Goal: Task Accomplishment & Management: Use online tool/utility

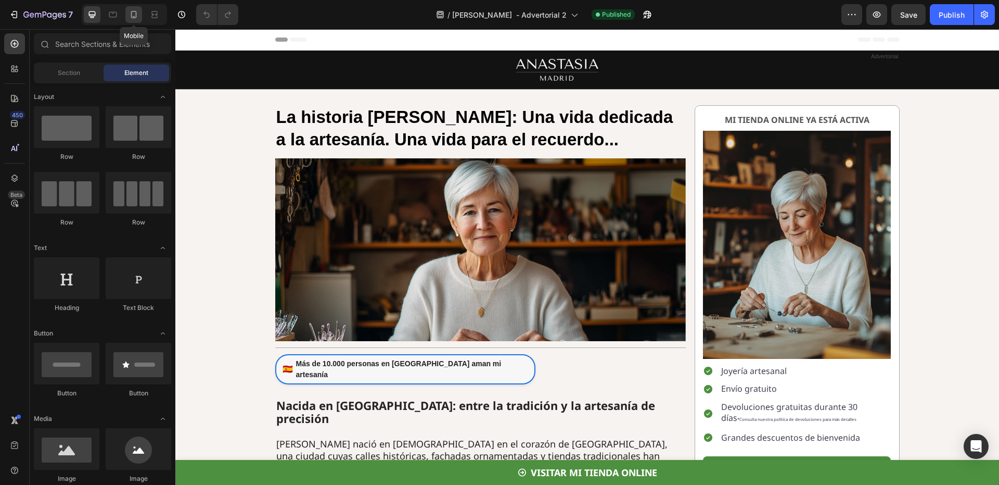
click at [130, 19] on icon at bounding box center [134, 14] width 10 height 10
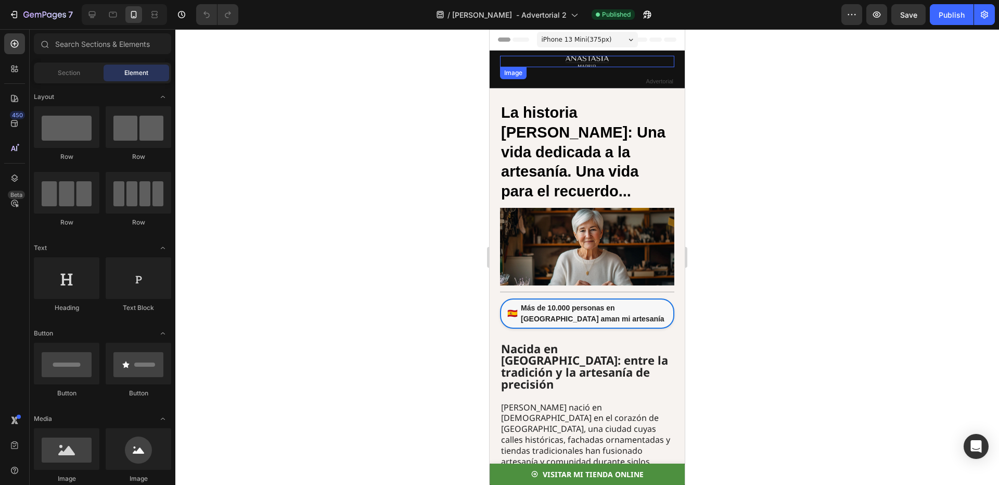
click at [571, 60] on img at bounding box center [588, 61] width 44 height 11
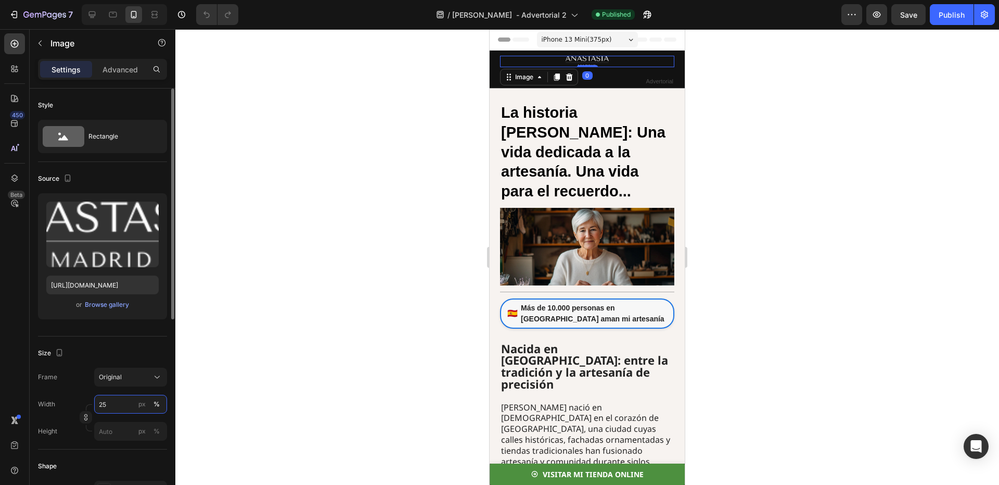
click at [111, 402] on input "25" at bounding box center [130, 404] width 73 height 19
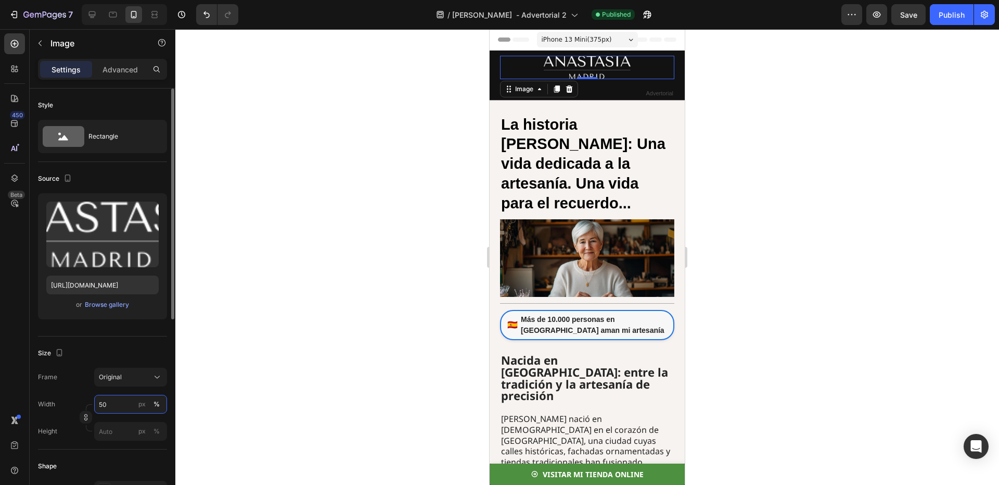
type input "5"
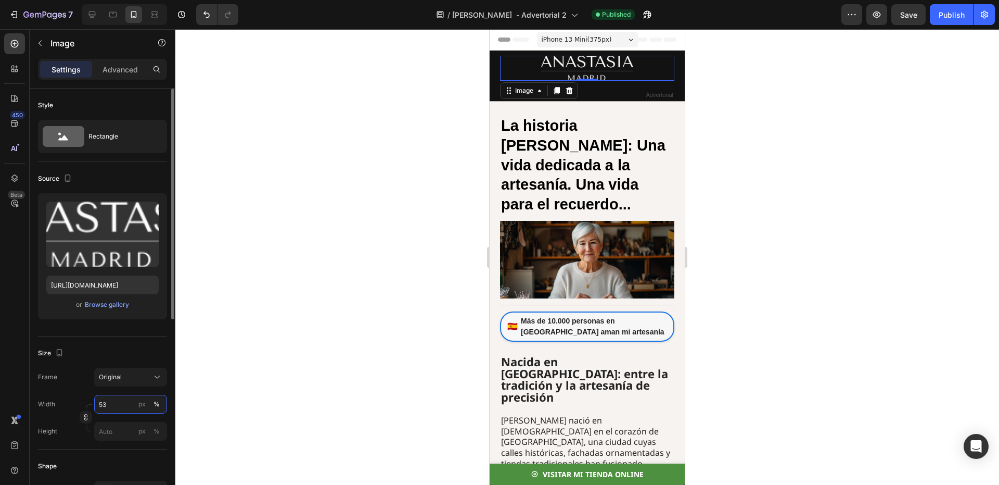
type input "5"
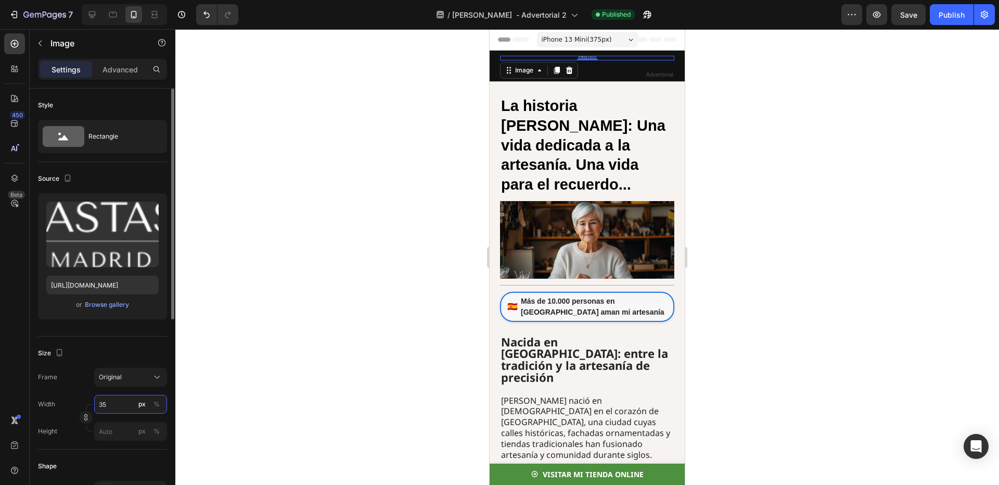
type input "3"
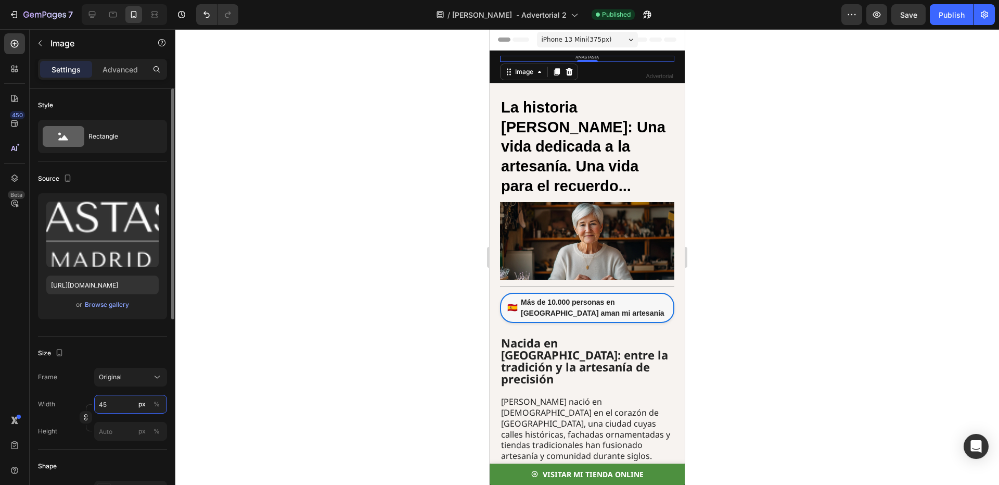
type input "4"
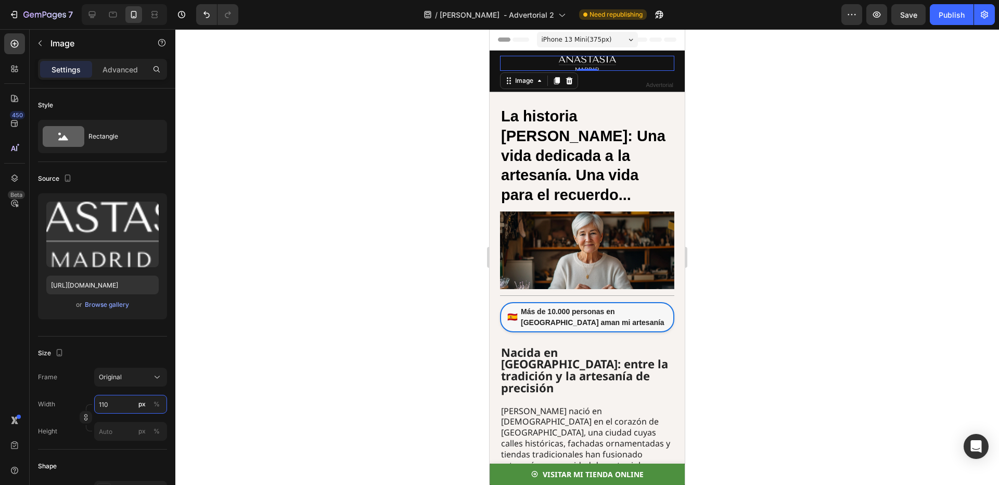
type input "110"
click at [219, 358] on div at bounding box center [587, 256] width 824 height 455
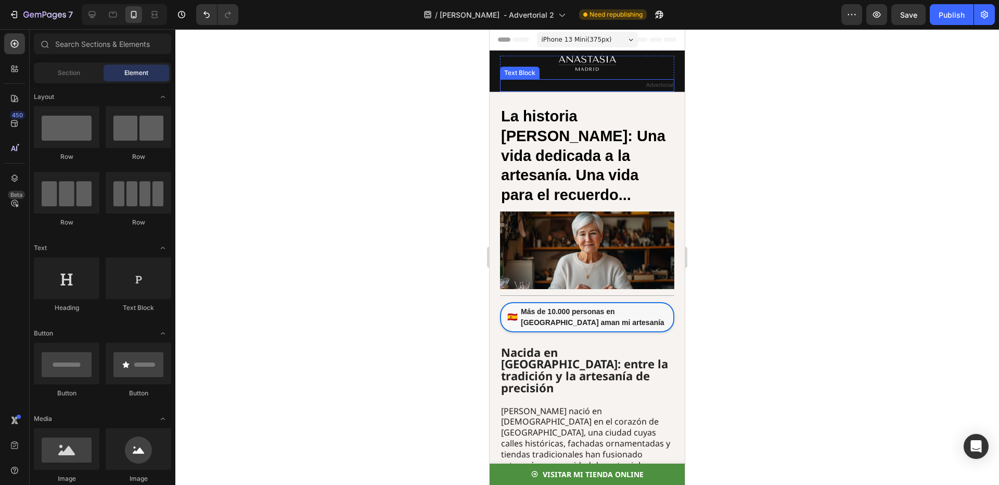
click at [649, 84] on p "Advertorial" at bounding box center [587, 85] width 172 height 10
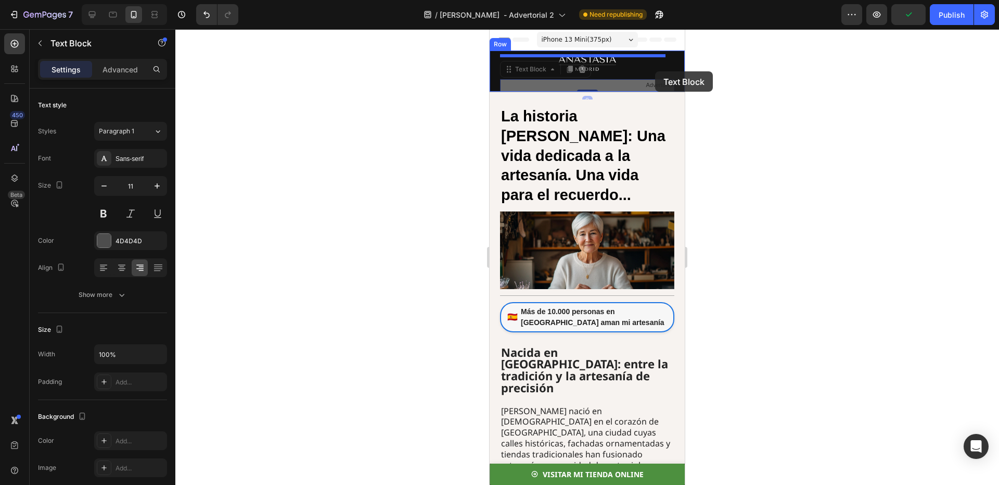
drag, startPoint x: 653, startPoint y: 84, endPoint x: 655, endPoint y: 71, distance: 12.8
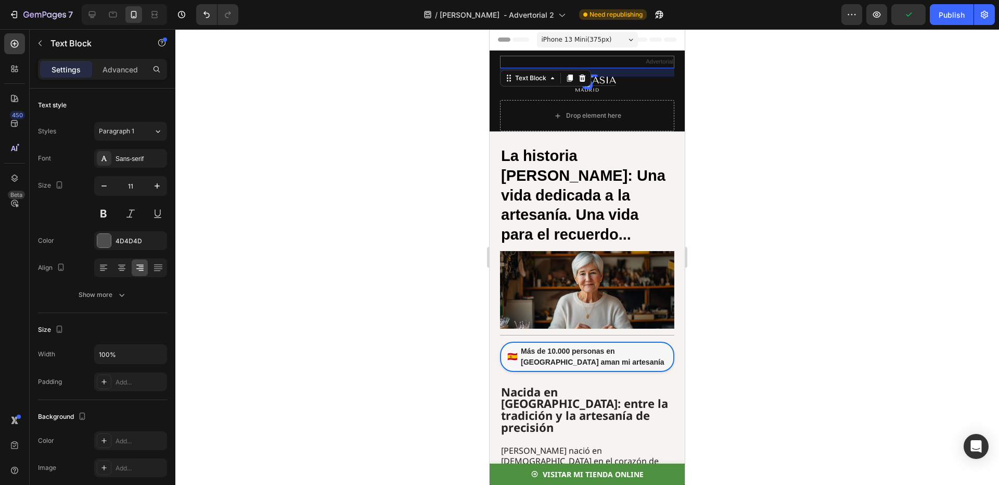
click at [730, 79] on div at bounding box center [587, 256] width 824 height 455
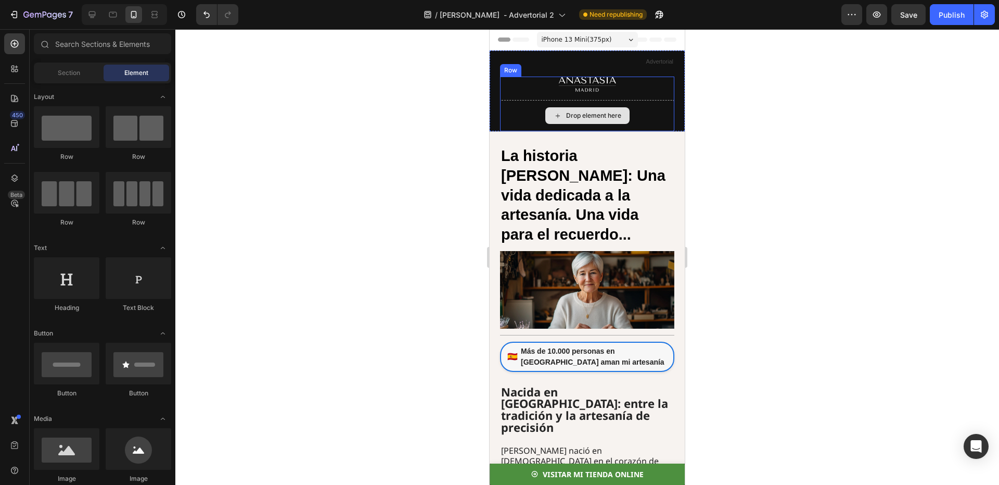
click at [644, 104] on div "Drop element here" at bounding box center [587, 115] width 174 height 31
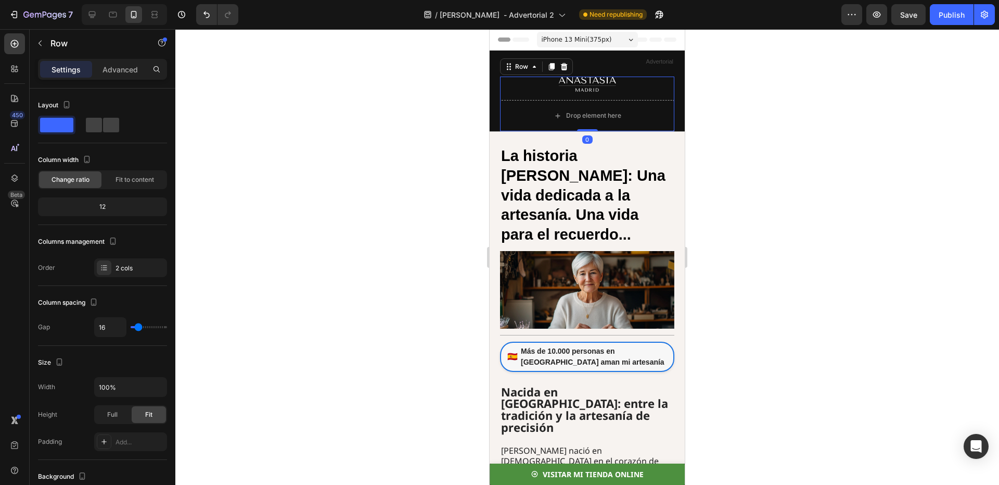
click at [767, 110] on div at bounding box center [587, 256] width 824 height 455
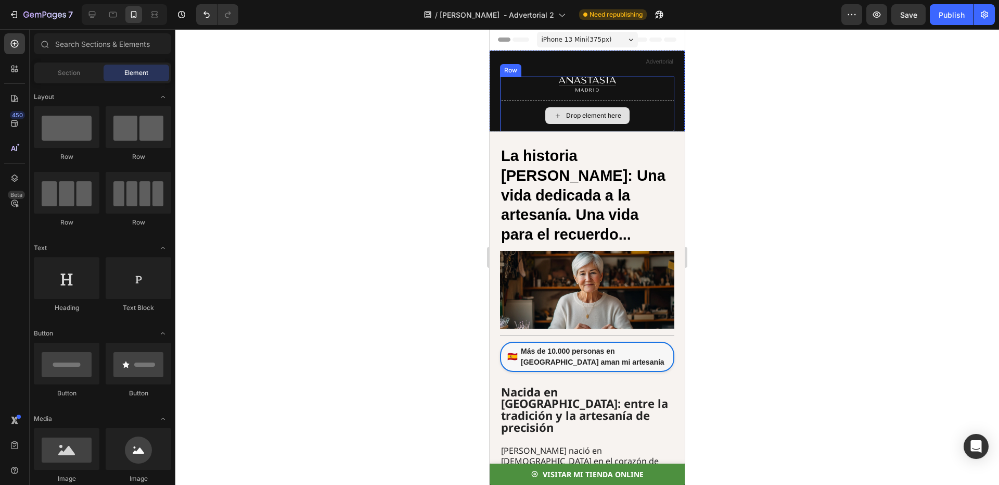
click at [639, 109] on div "Drop element here" at bounding box center [587, 115] width 174 height 31
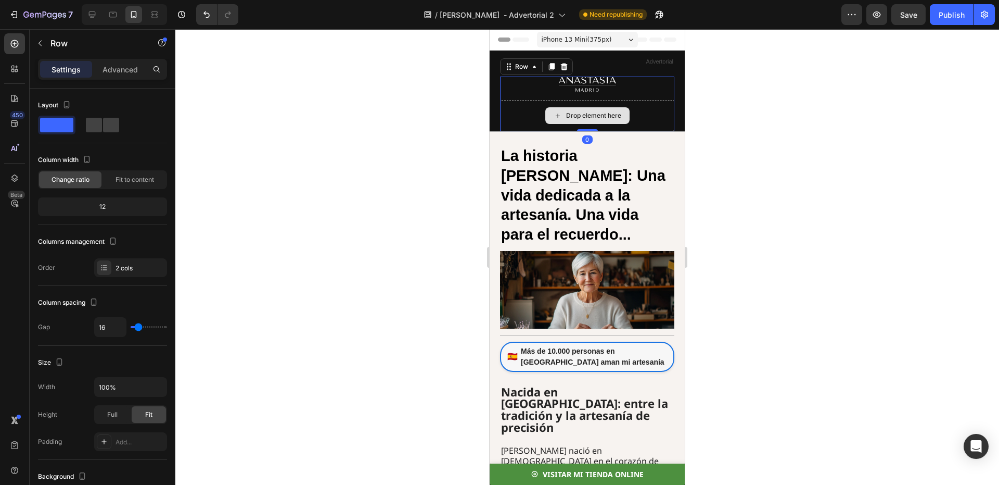
drag, startPoint x: 583, startPoint y: 129, endPoint x: 588, endPoint y: 113, distance: 16.8
click at [588, 113] on div "Image Row Drop element here Row 0" at bounding box center [587, 104] width 174 height 55
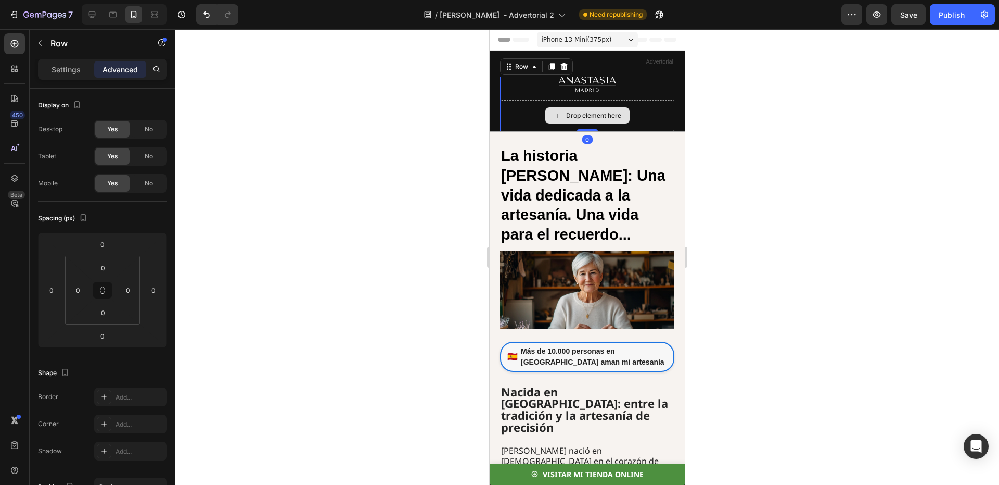
click at [657, 108] on div "Drop element here" at bounding box center [587, 115] width 174 height 31
click at [639, 86] on div at bounding box center [587, 84] width 174 height 15
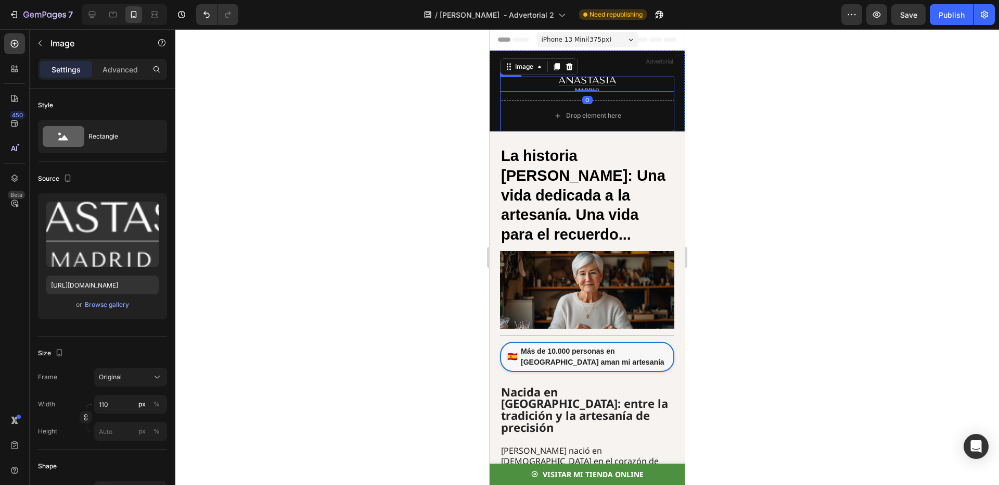
click at [606, 110] on div "Drop element here" at bounding box center [588, 115] width 84 height 17
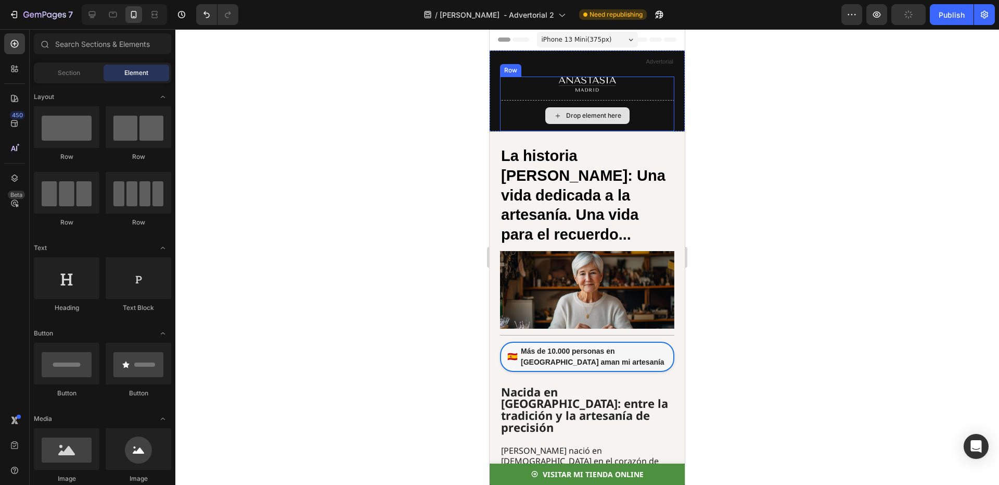
click at [634, 107] on div "Drop element here" at bounding box center [587, 115] width 174 height 31
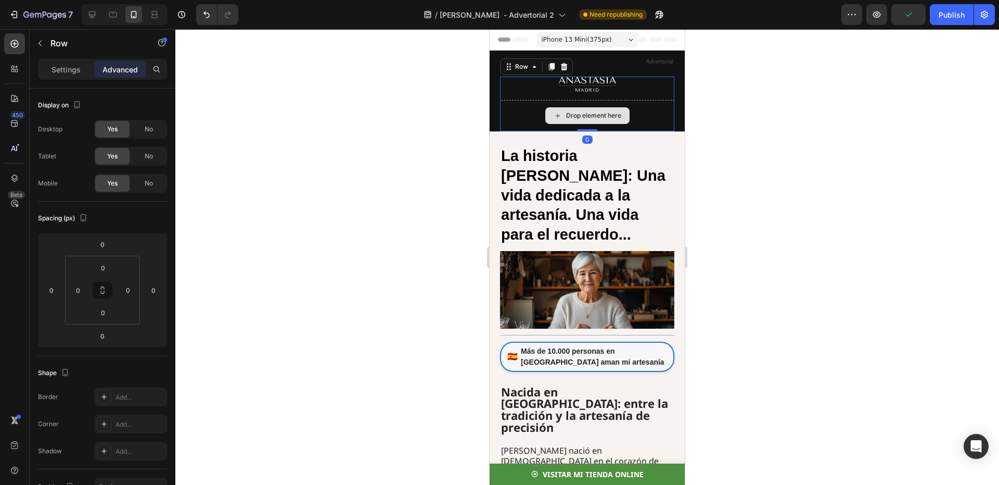
click at [646, 105] on div "Drop element here" at bounding box center [587, 115] width 174 height 31
click at [646, 90] on div at bounding box center [587, 84] width 174 height 15
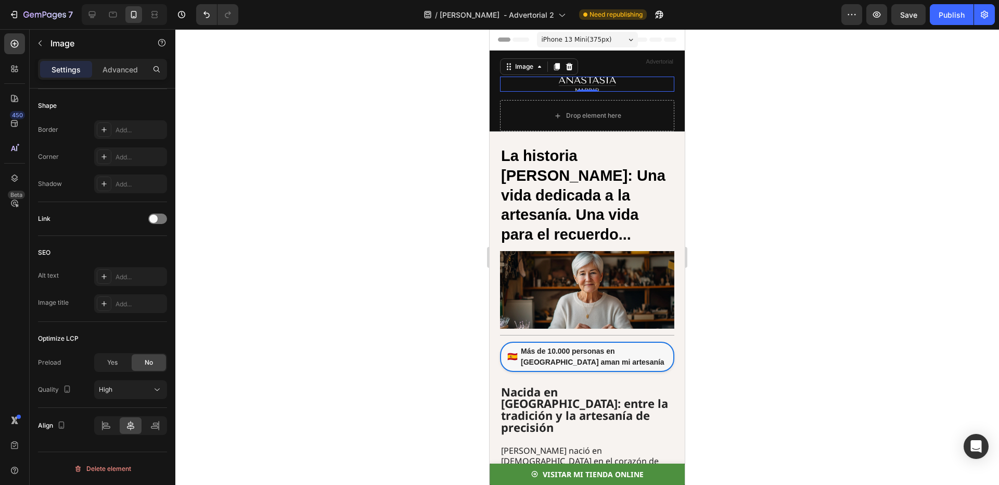
scroll to position [48, 0]
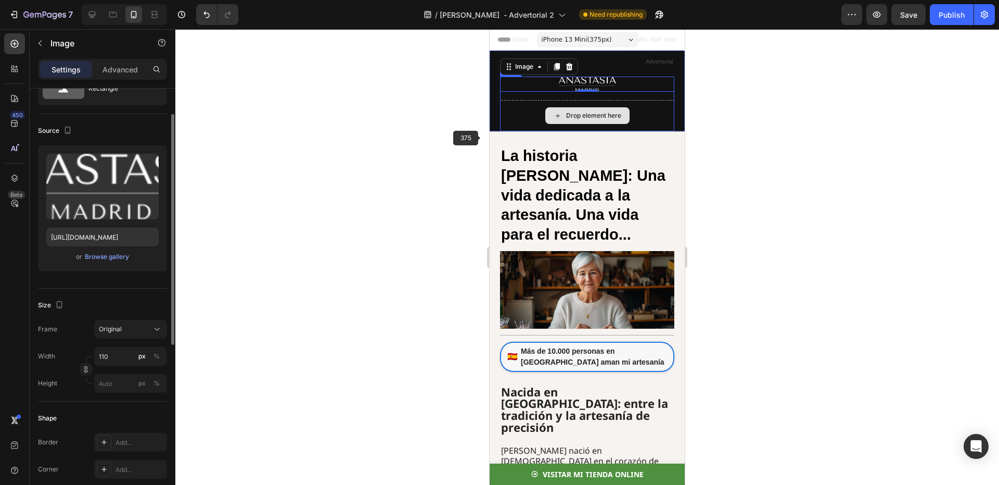
click at [526, 121] on div "Drop element here" at bounding box center [587, 115] width 174 height 31
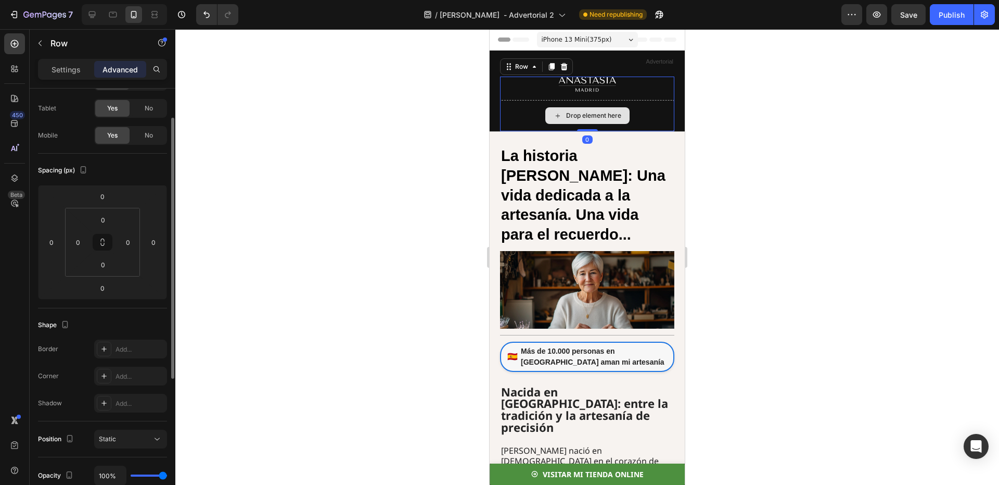
scroll to position [0, 0]
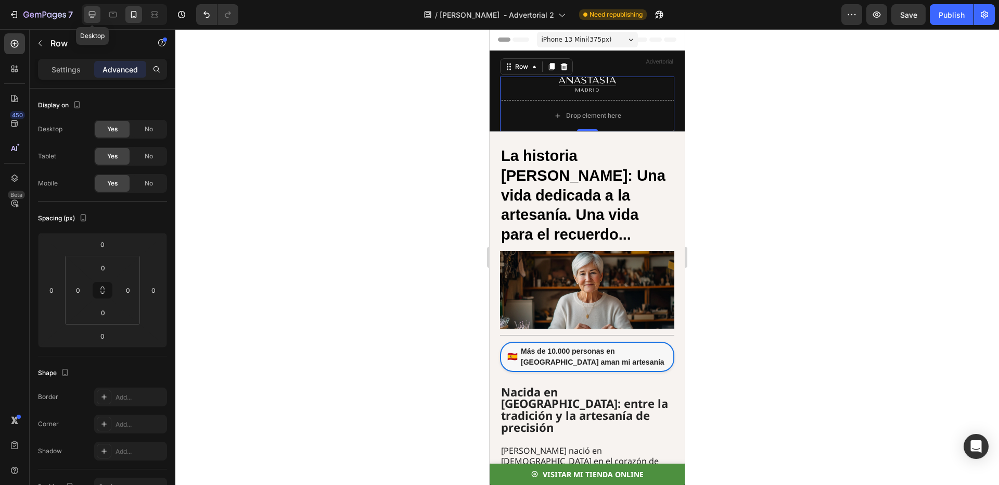
click at [93, 12] on icon at bounding box center [92, 14] width 7 height 7
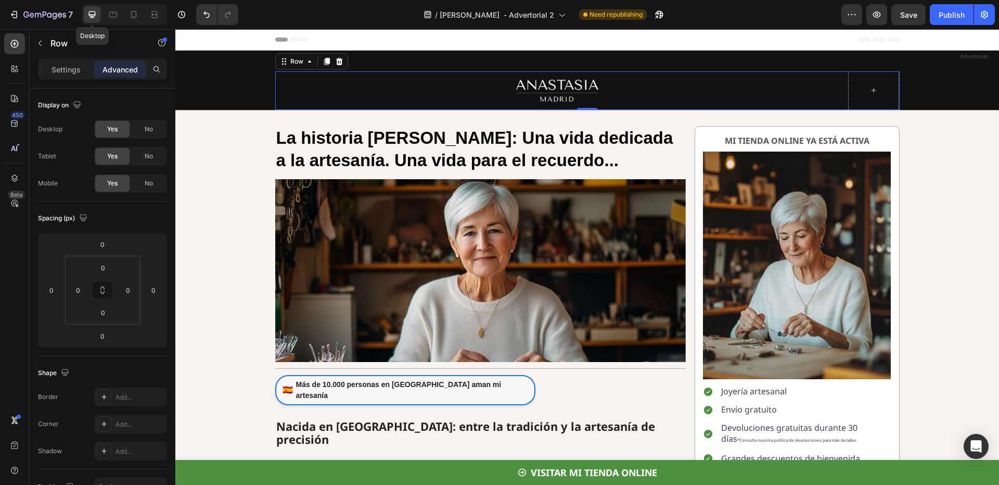
scroll to position [5, 0]
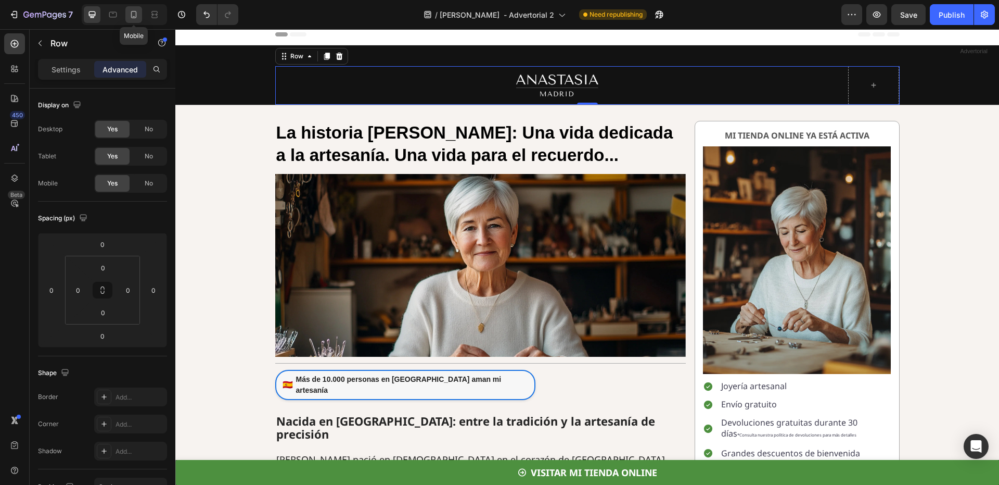
click at [132, 17] on icon at bounding box center [134, 14] width 6 height 7
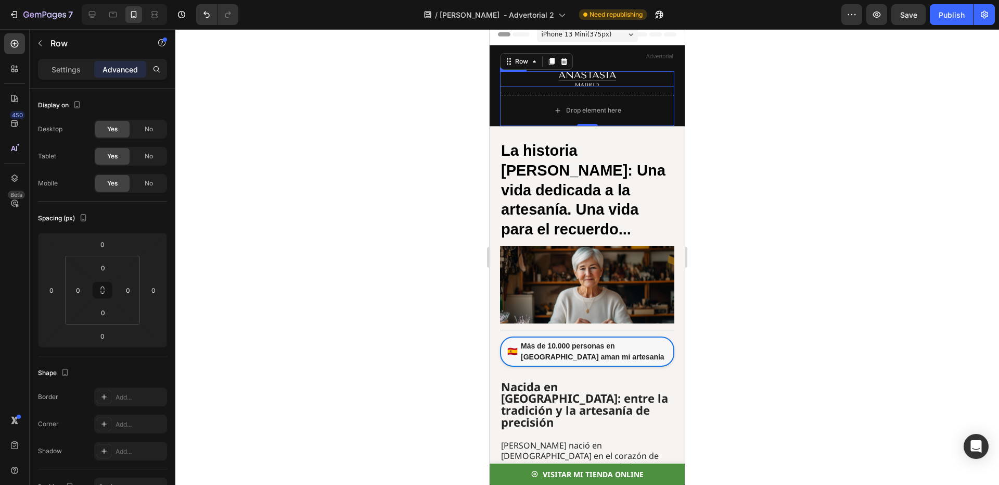
scroll to position [10, 0]
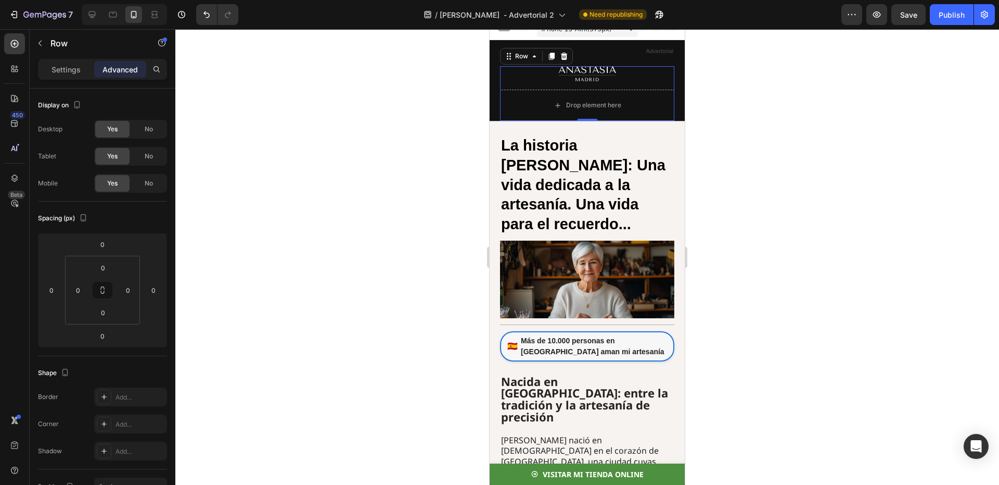
click at [825, 105] on div at bounding box center [587, 256] width 824 height 455
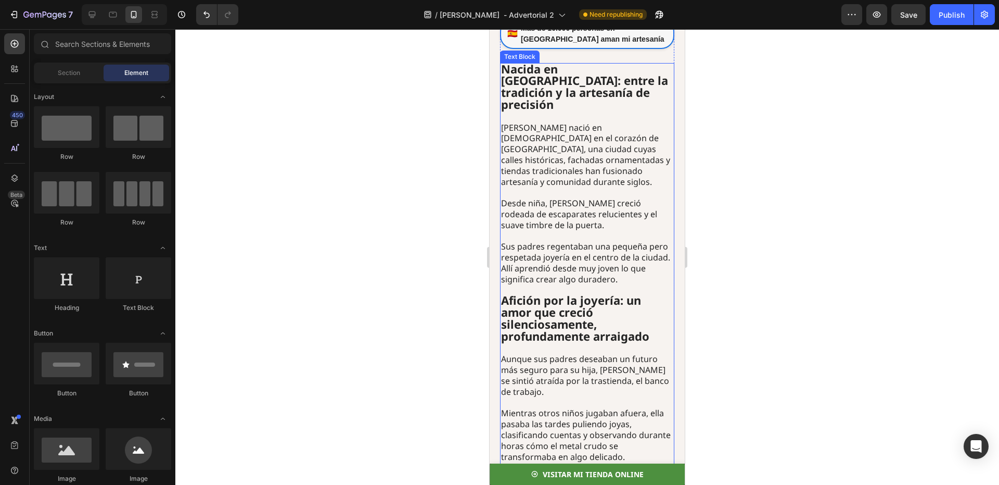
scroll to position [427, 0]
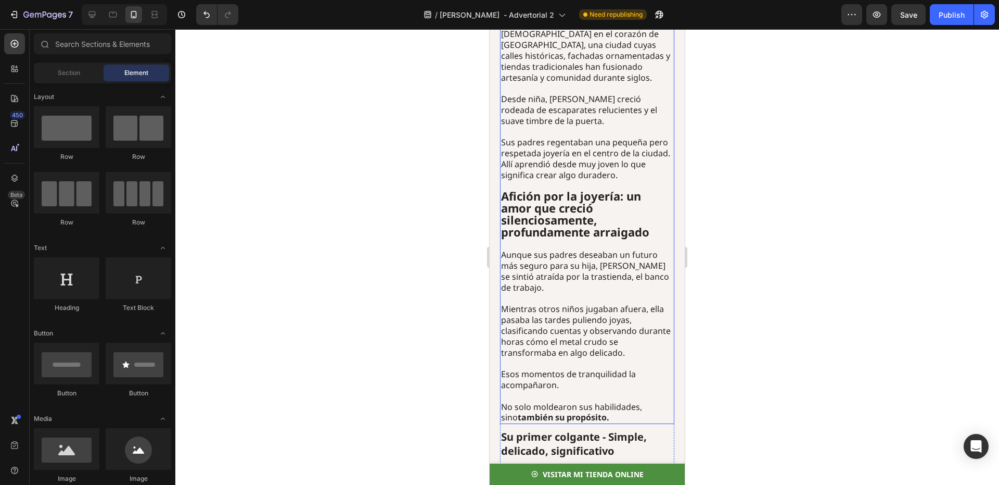
click at [614, 249] on p "Aunque sus padres deseaban un futuro más seguro para su hija, [PERSON_NAME] se …" at bounding box center [587, 276] width 172 height 54
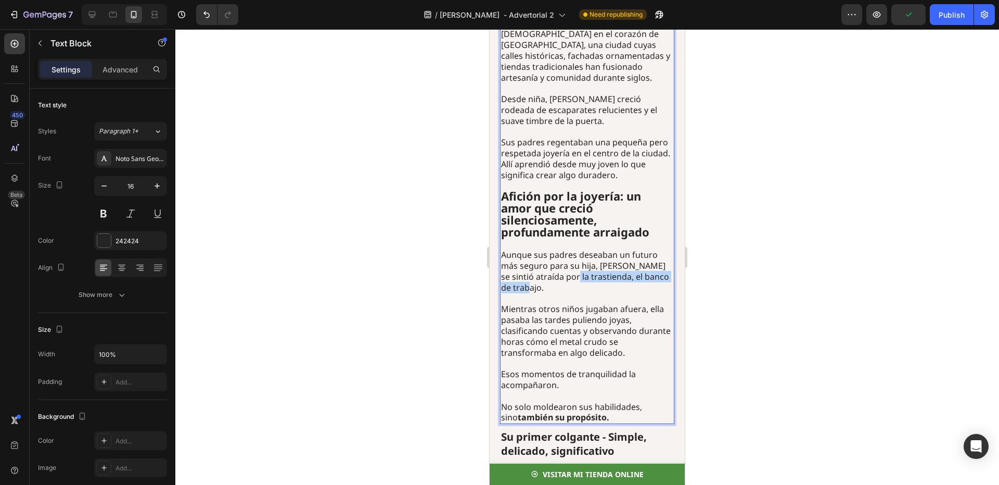
drag, startPoint x: 578, startPoint y: 264, endPoint x: 580, endPoint y: 252, distance: 12.8
click at [580, 252] on p "Aunque sus padres deseaban un futuro más seguro para su hija, [PERSON_NAME] se …" at bounding box center [587, 276] width 172 height 54
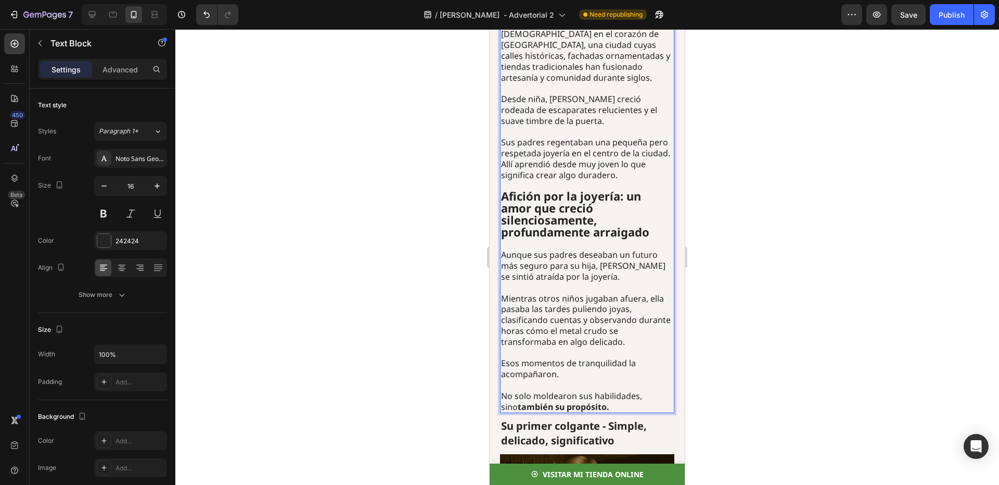
scroll to position [531, 0]
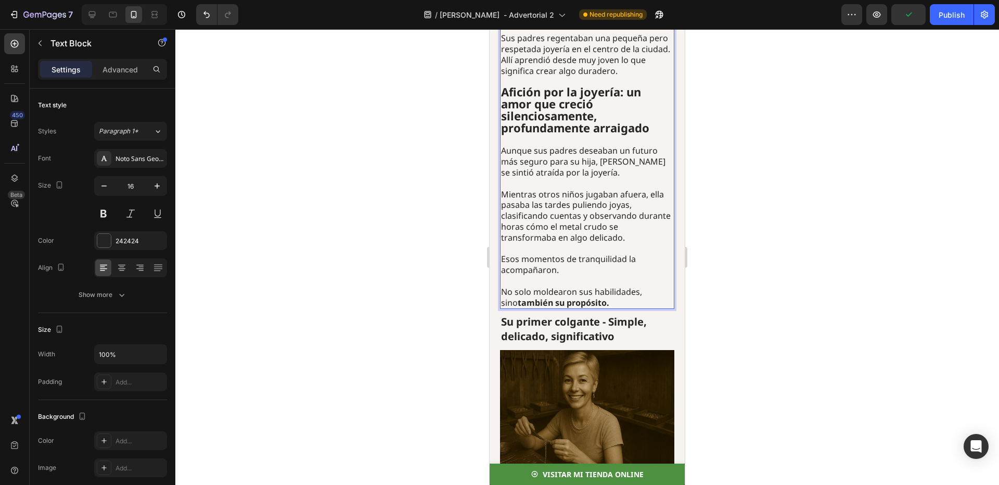
click at [584, 254] on p "Esos momentos de tranquilidad la acompañaron." at bounding box center [587, 265] width 172 height 22
click at [595, 286] on p "No solo moldearon sus habilidades, sino también su propósito." at bounding box center [587, 297] width 172 height 22
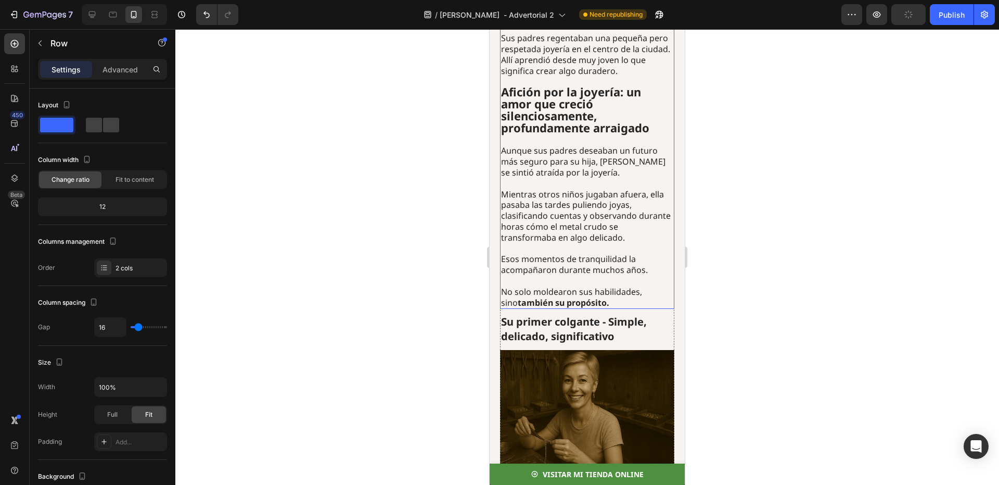
click at [590, 297] on strong "también su propósito." at bounding box center [564, 302] width 92 height 11
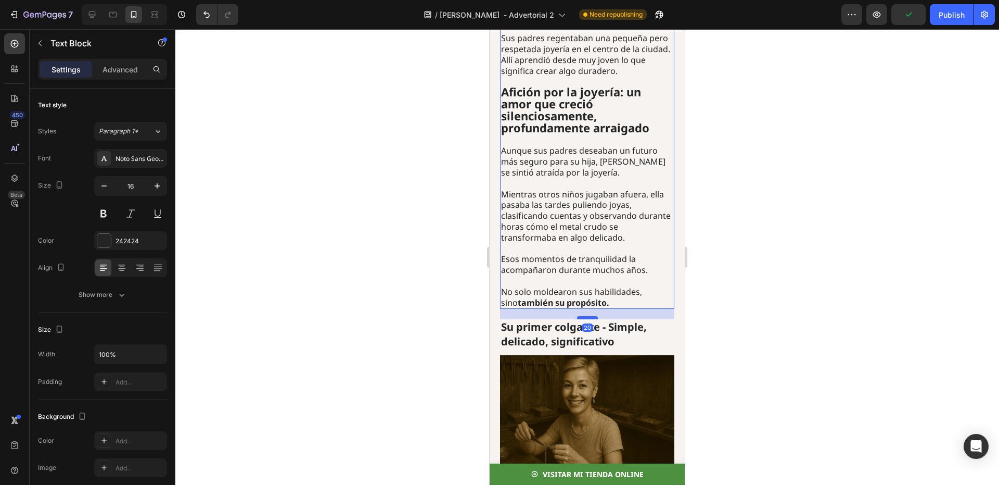
click at [590, 316] on div at bounding box center [587, 317] width 21 height 3
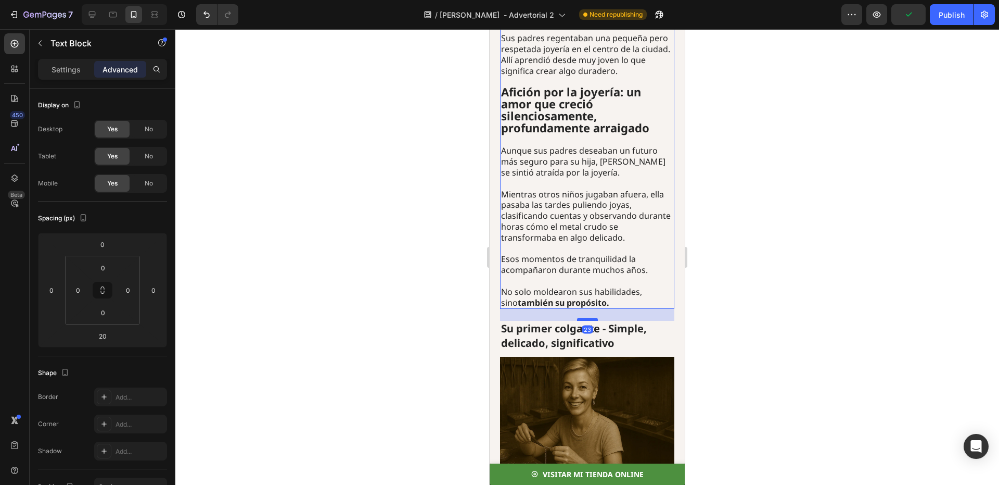
click at [591, 318] on div at bounding box center [587, 319] width 21 height 3
type input "24"
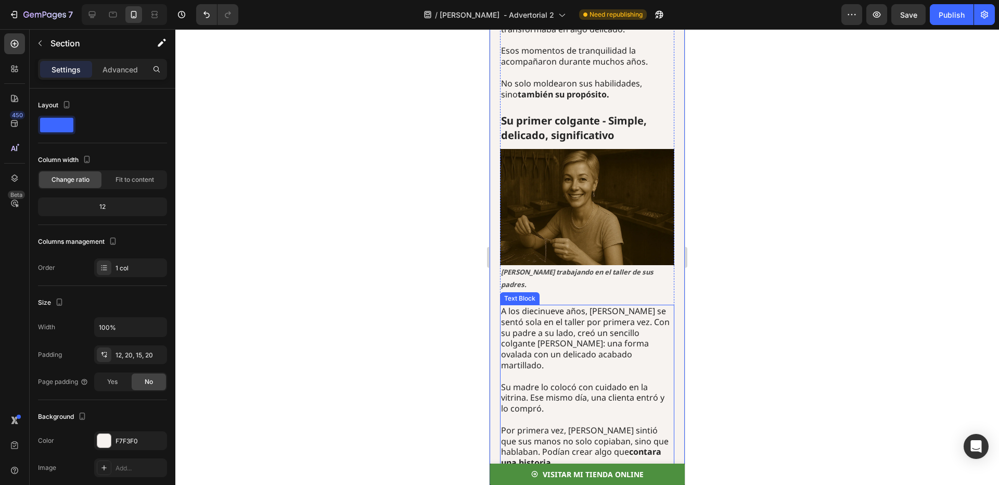
scroll to position [843, 0]
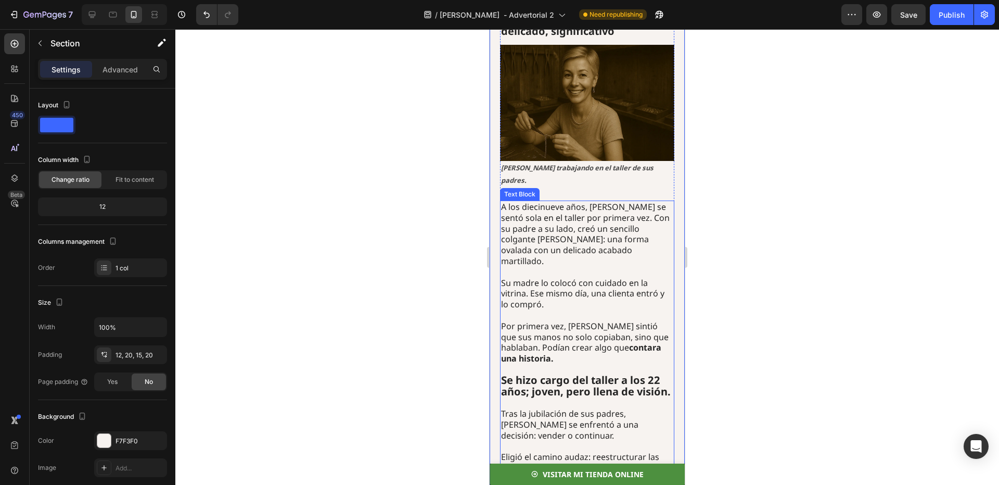
click at [576, 321] on p "Por primera vez, [PERSON_NAME] sintió que sus manos no solo copiaban, sino que …" at bounding box center [587, 342] width 172 height 43
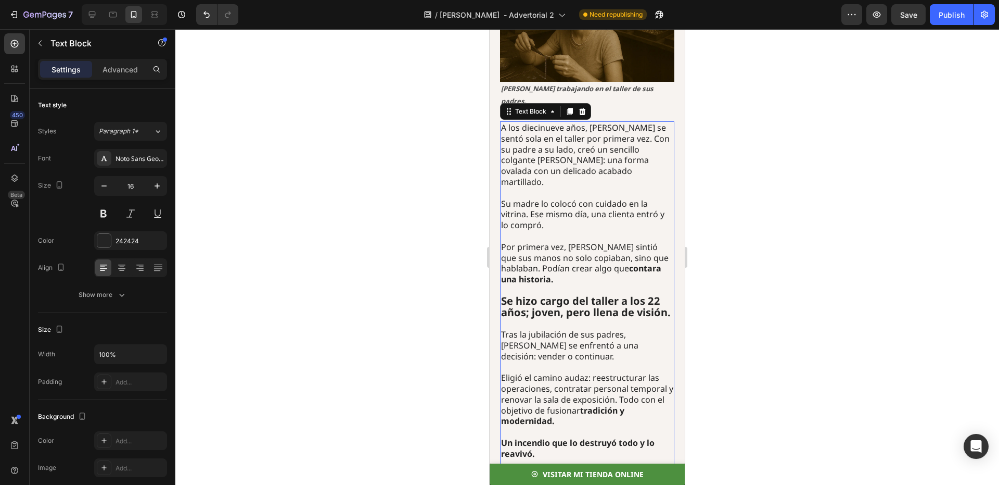
scroll to position [947, 0]
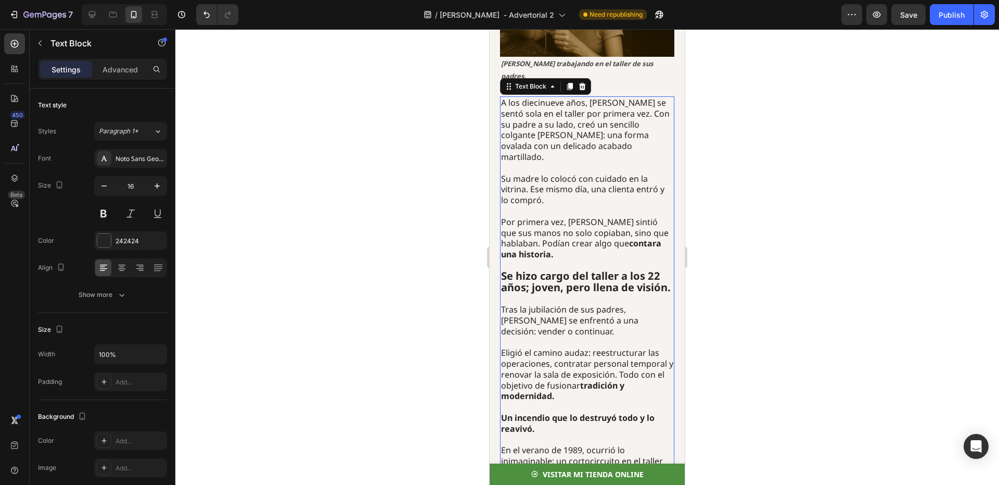
click at [552, 237] on strong "contara una historia." at bounding box center [581, 248] width 160 height 22
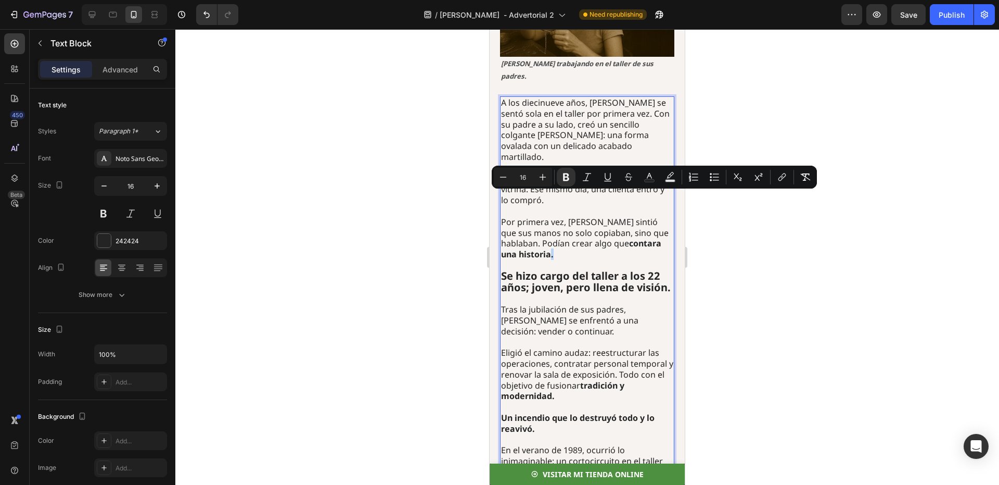
click at [554, 217] on p "Por primera vez, [PERSON_NAME] sintió que sus manos no solo copiaban, sino que …" at bounding box center [587, 238] width 172 height 43
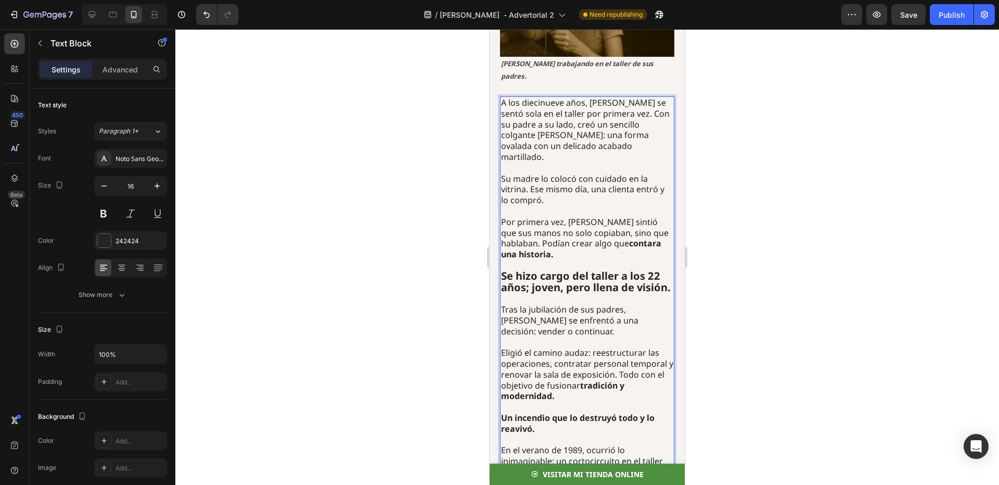
click at [552, 237] on strong "contara una historia." at bounding box center [581, 248] width 160 height 22
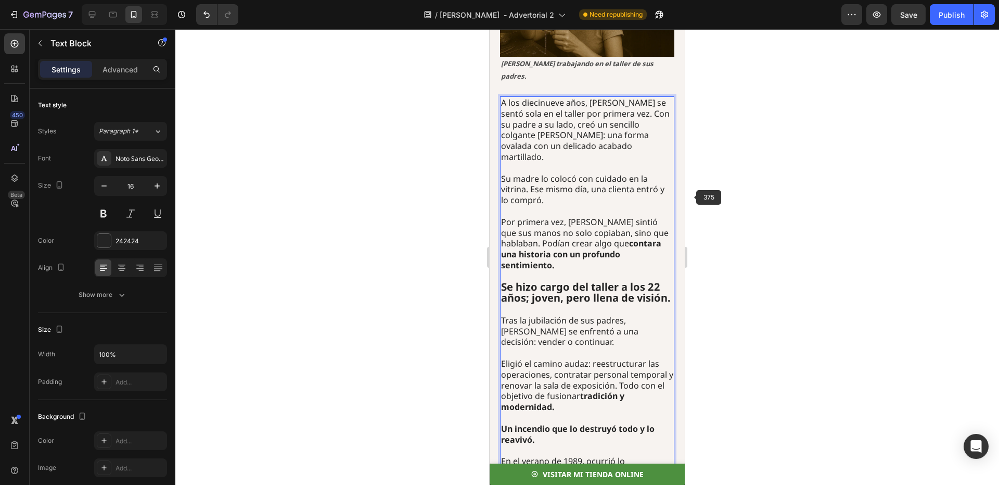
click at [736, 198] on div at bounding box center [587, 256] width 824 height 455
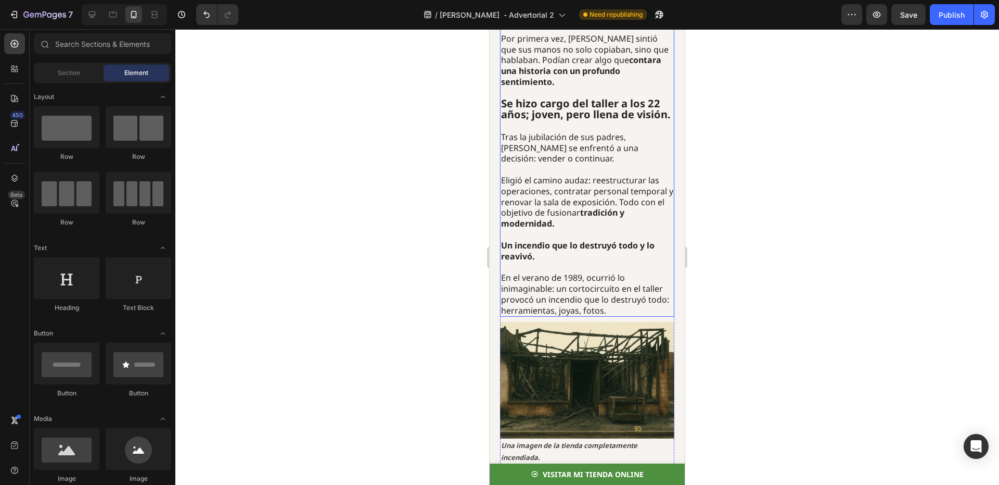
scroll to position [1156, 0]
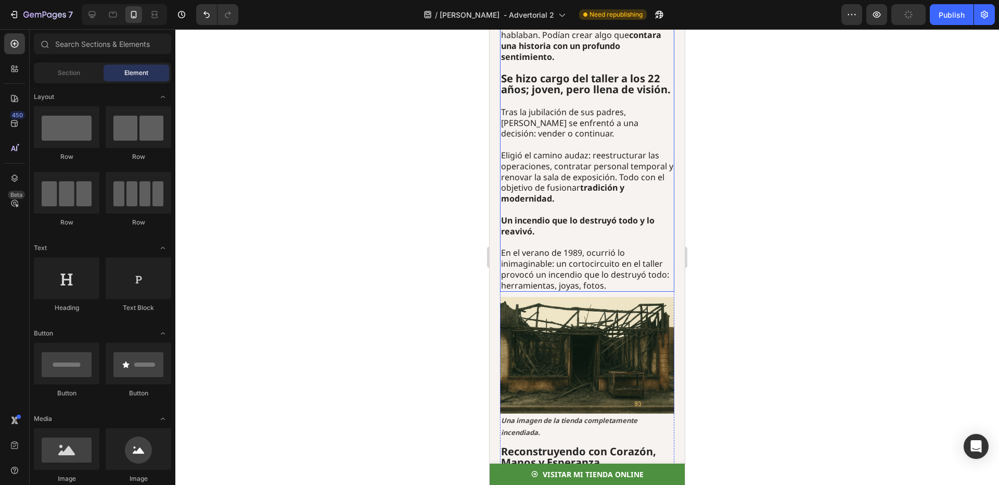
click at [565, 155] on p "Eligió el camino audaz: reestructurar las operaciones, contratar personal tempo…" at bounding box center [587, 177] width 172 height 54
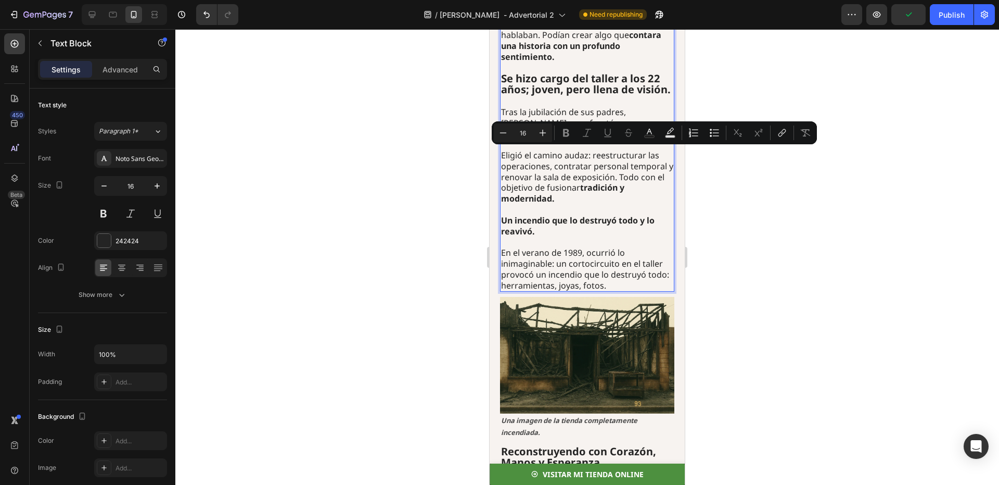
click at [573, 155] on p "Eligió el camino audaz: reestructurar las operaciones, contratar personal tempo…" at bounding box center [587, 177] width 172 height 54
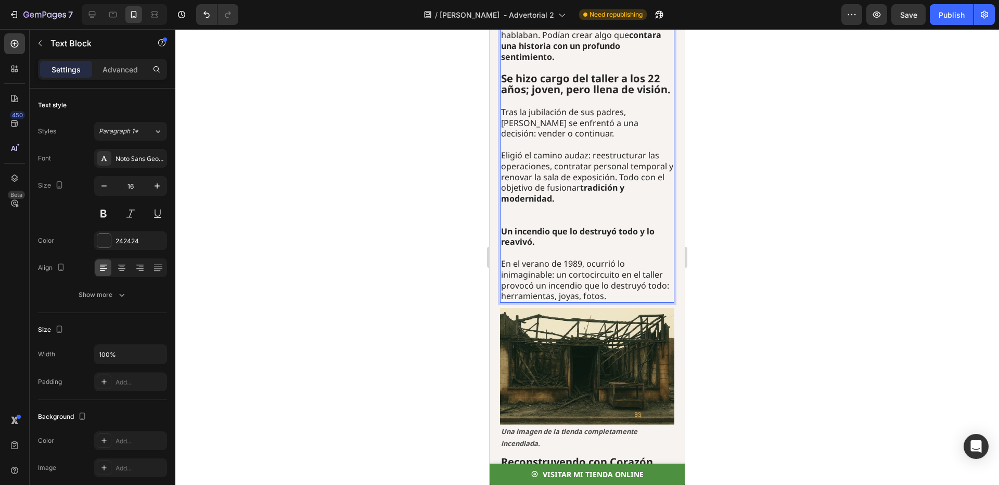
click at [733, 163] on div at bounding box center [587, 256] width 824 height 455
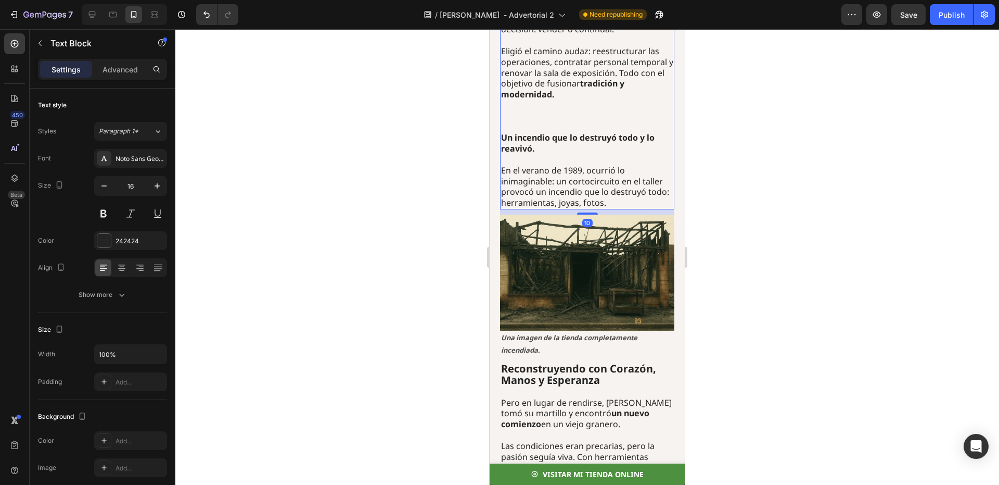
scroll to position [1271, 0]
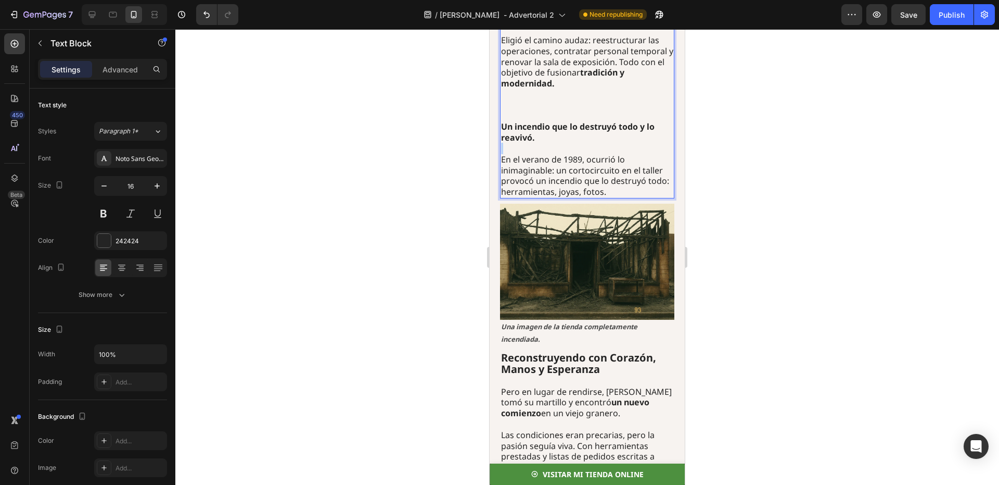
click at [544, 121] on p "Un incendio que lo destruyó todo y lo reavivó." at bounding box center [587, 132] width 172 height 22
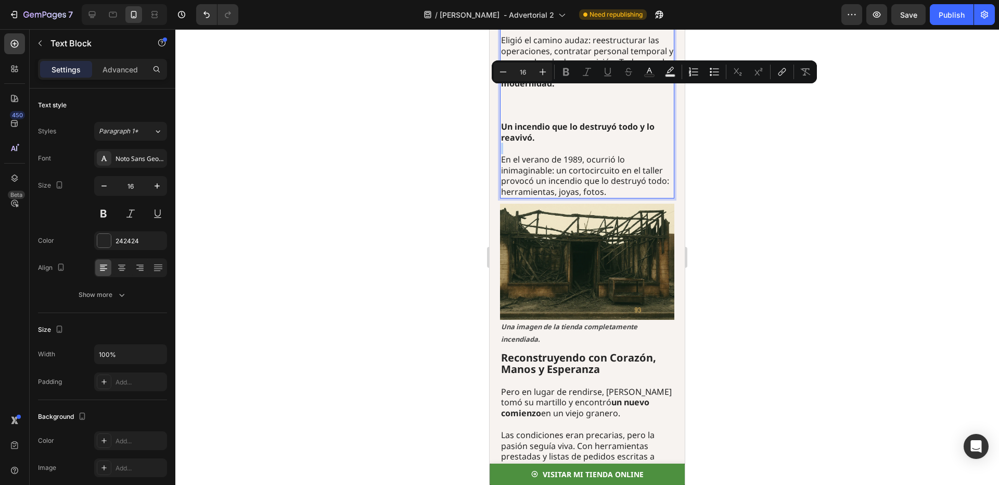
click at [540, 121] on p "Un incendio que lo destruyó todo y lo reavivó." at bounding box center [587, 132] width 172 height 22
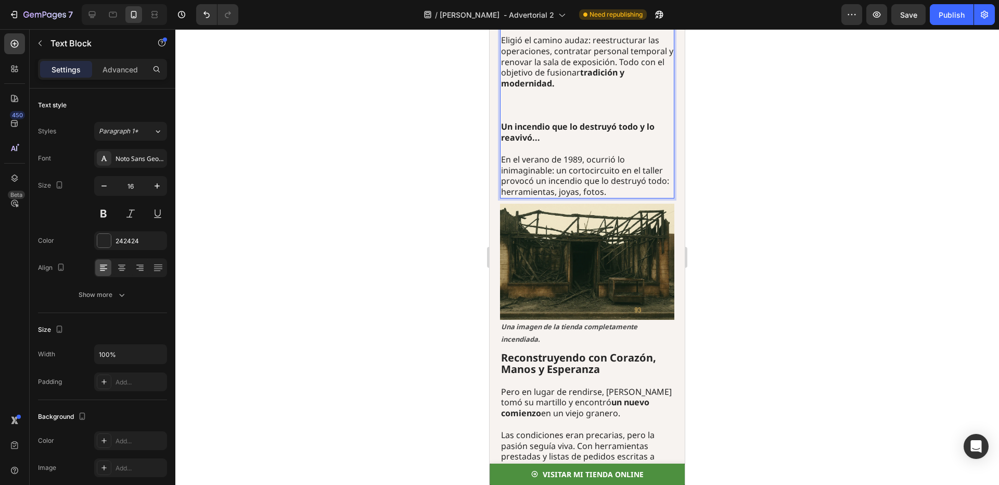
click at [755, 119] on div at bounding box center [587, 256] width 824 height 455
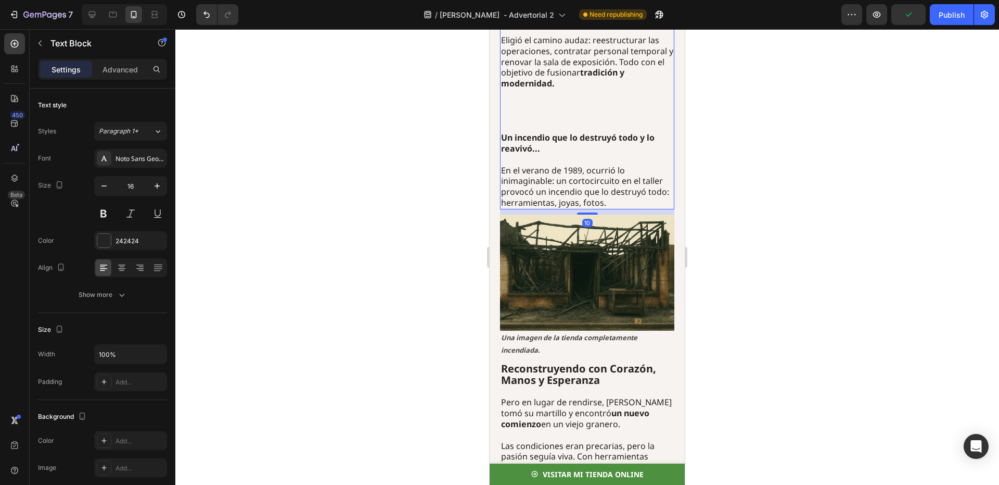
scroll to position [1282, 0]
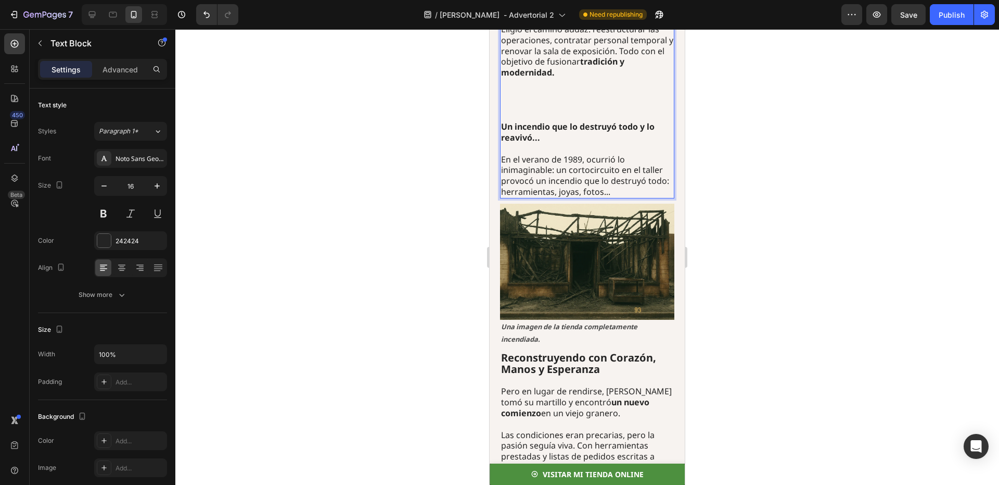
click at [745, 163] on div at bounding box center [587, 256] width 824 height 455
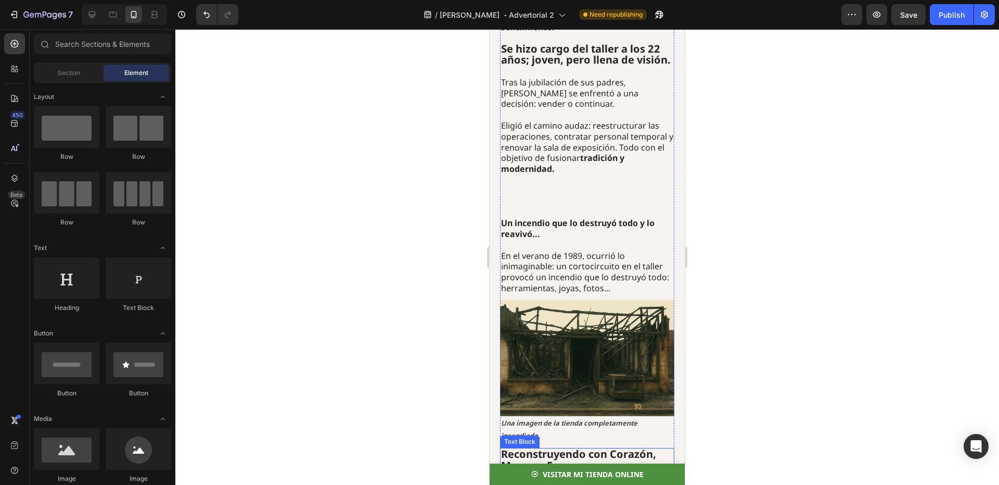
scroll to position [1177, 0]
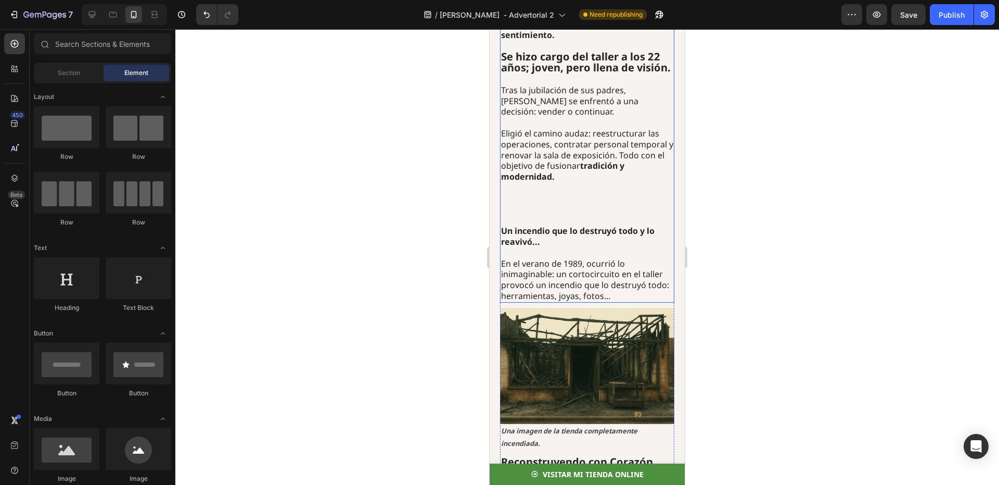
click at [633, 258] on p "En el verano de 1989, ocurrió lo inimaginable: un cortocircuito en el taller pr…" at bounding box center [587, 279] width 172 height 43
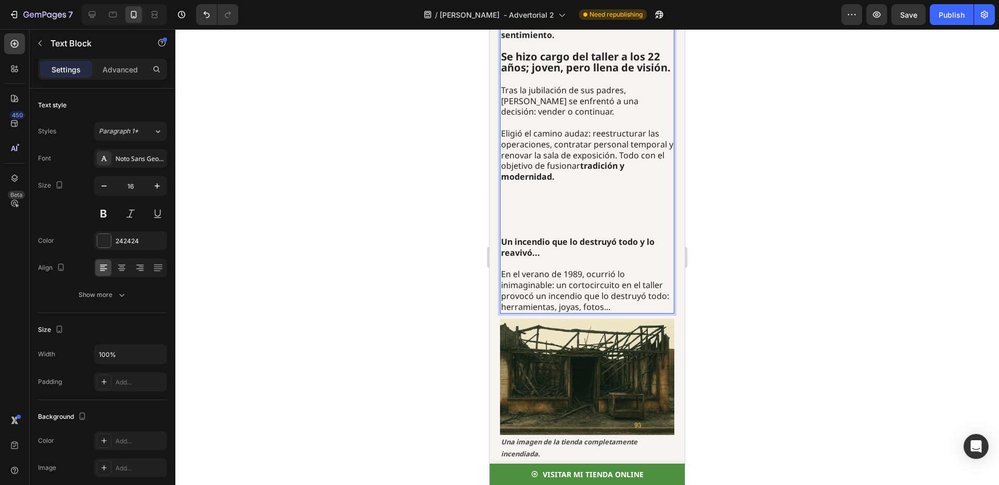
click at [639, 269] on p "En el verano de 1989, ocurrió lo inimaginable: un cortocircuito en el taller pr…" at bounding box center [587, 290] width 172 height 43
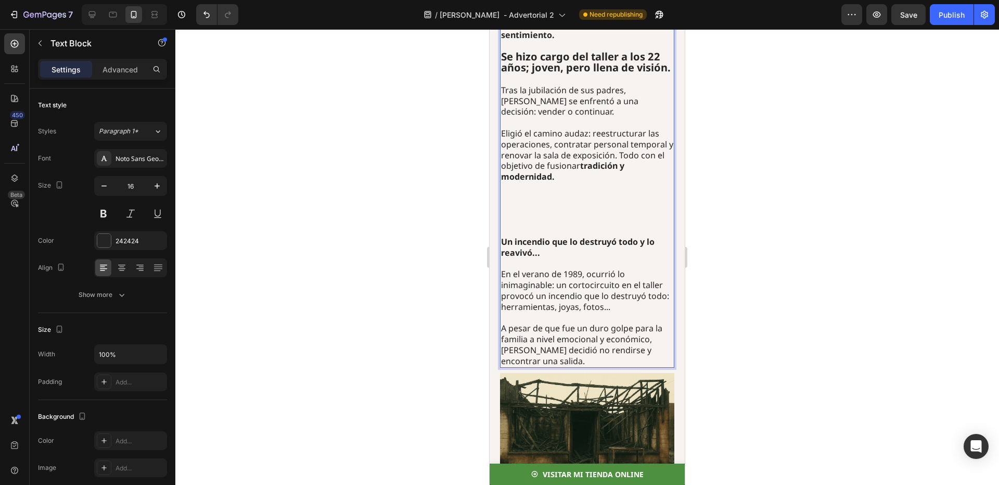
click at [787, 269] on div at bounding box center [587, 256] width 824 height 455
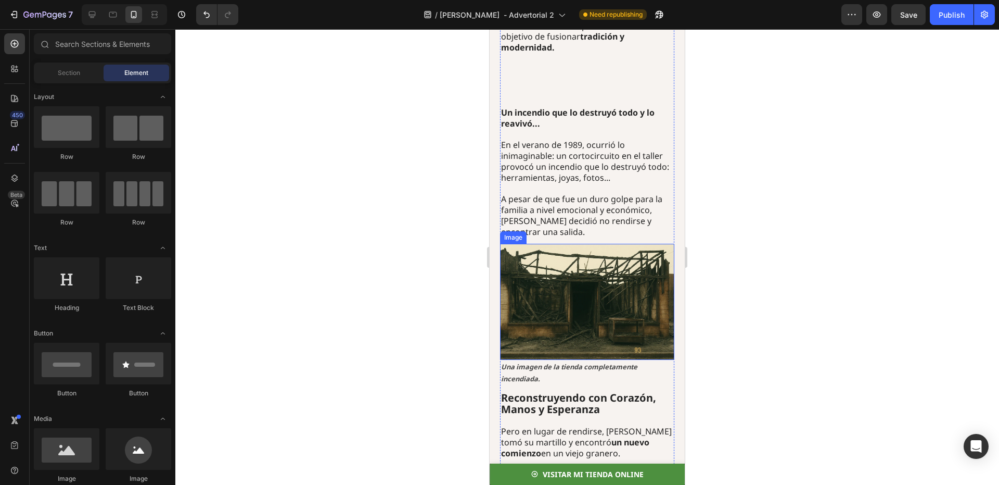
scroll to position [1282, 0]
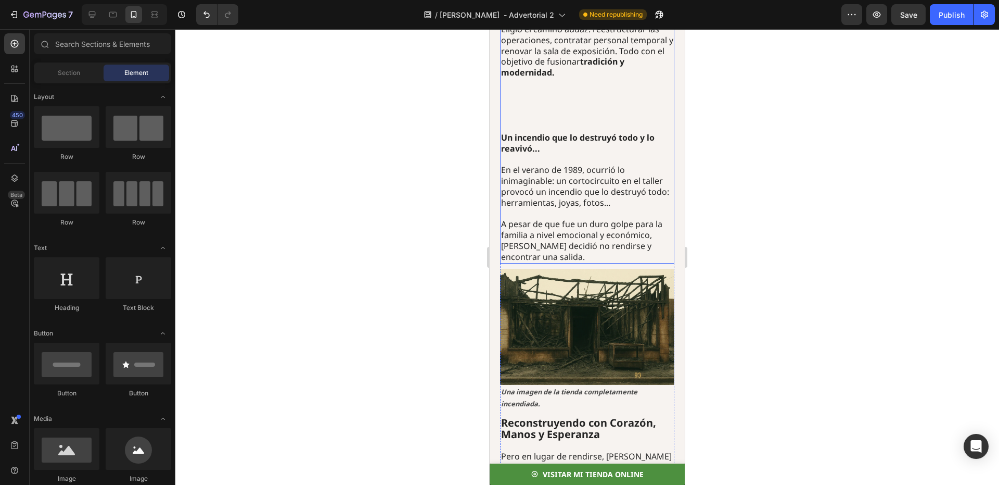
click at [578, 219] on p "A pesar de que fue un duro golpe para la familia a nivel emocional y económico,…" at bounding box center [587, 240] width 172 height 43
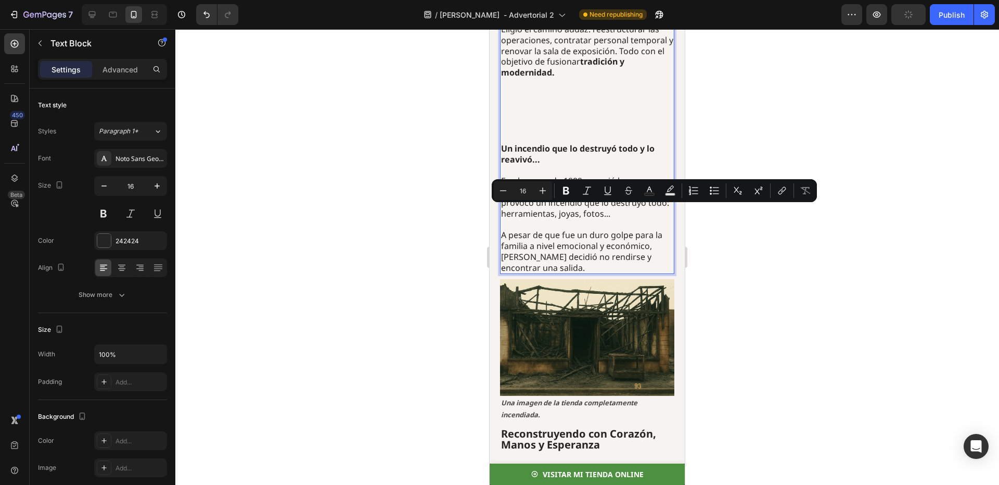
click at [550, 230] on p "A pesar de que fue un duro golpe para la familia a nivel emocional y económico,…" at bounding box center [587, 251] width 172 height 43
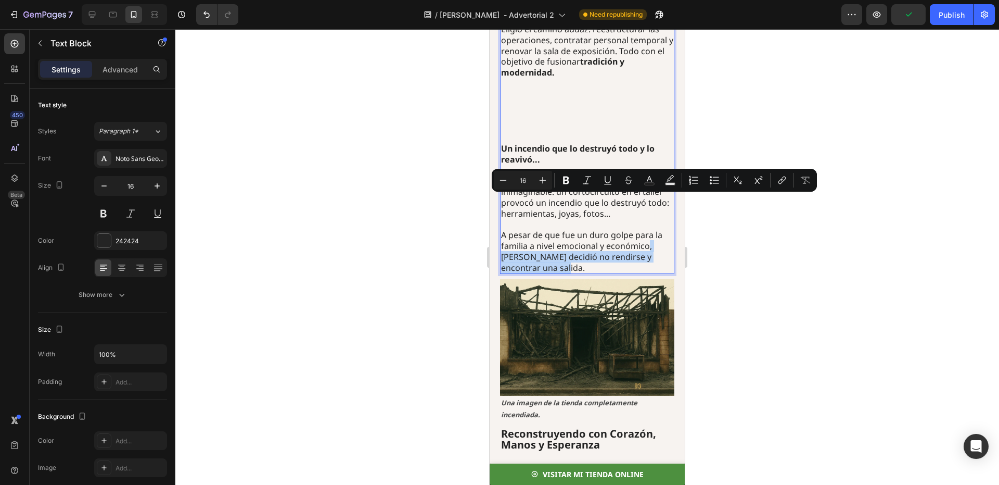
drag, startPoint x: 548, startPoint y: 221, endPoint x: 649, endPoint y: 202, distance: 102.3
click at [649, 230] on p "A pesar de que fue un duro golpe para la familia a nivel emocional y económico,…" at bounding box center [587, 251] width 172 height 43
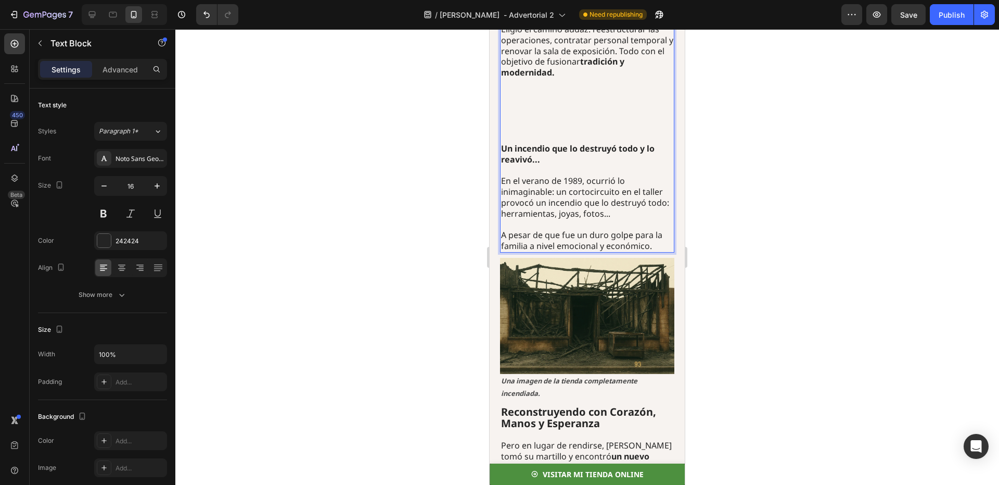
click at [732, 216] on div at bounding box center [587, 256] width 824 height 455
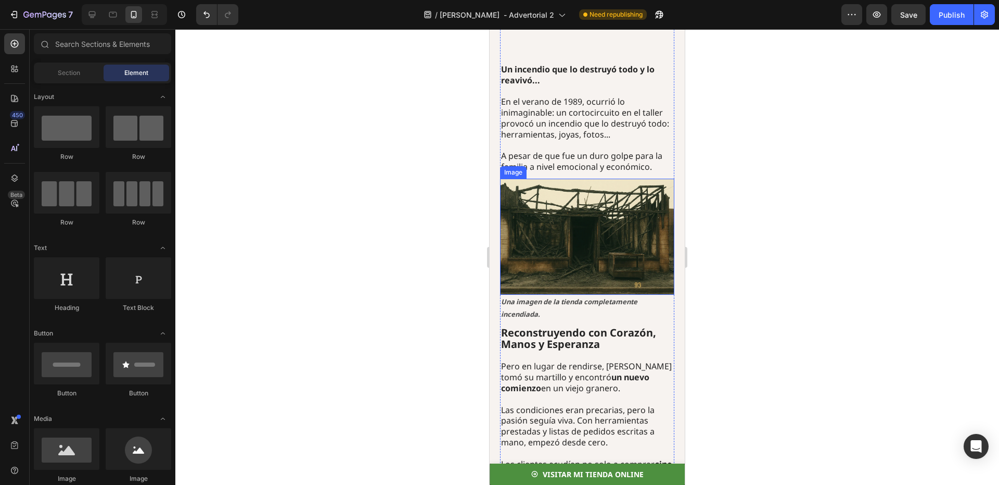
scroll to position [1386, 0]
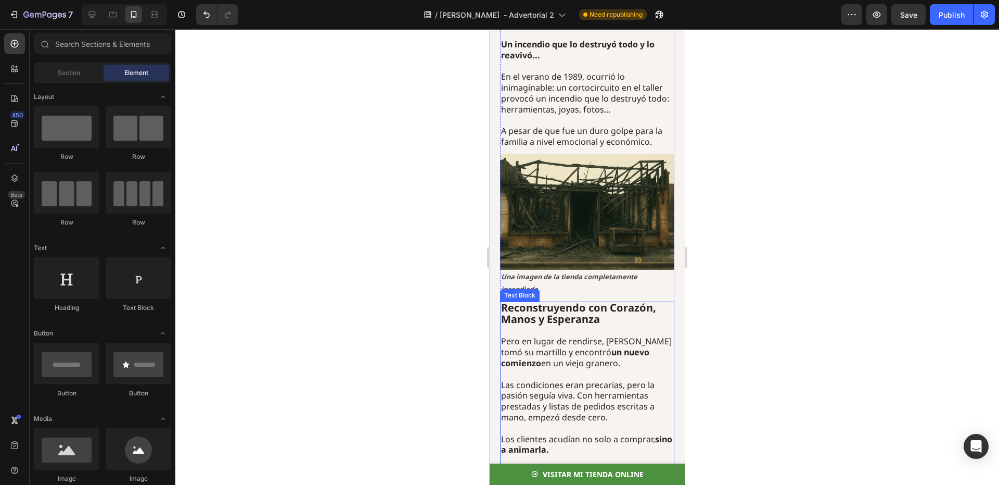
click at [600, 336] on p "Pero en lugar de rendirse, [PERSON_NAME] tomó su [PERSON_NAME] y encontró un nu…" at bounding box center [587, 352] width 172 height 32
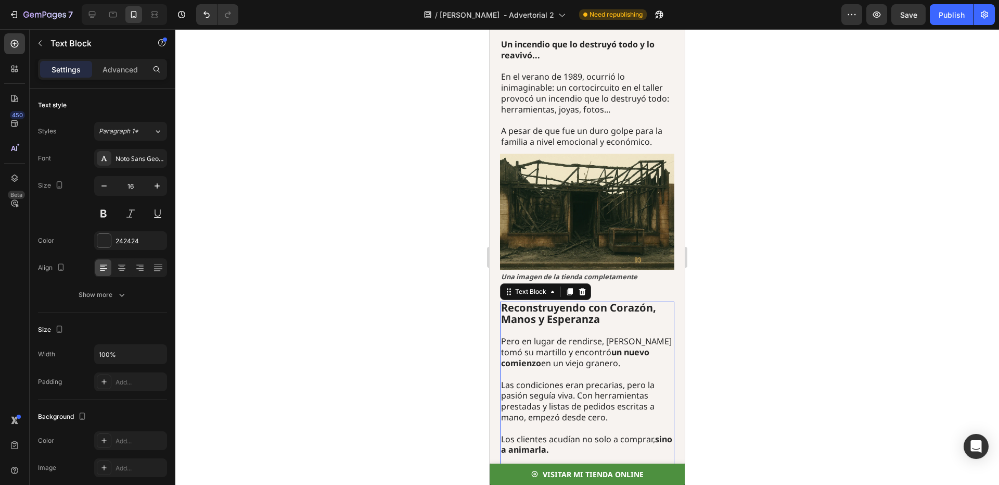
click at [620, 336] on p "Pero en lugar de rendirse, [PERSON_NAME] tomó su [PERSON_NAME] y encontró un nu…" at bounding box center [587, 352] width 172 height 32
click at [739, 289] on div at bounding box center [587, 256] width 824 height 455
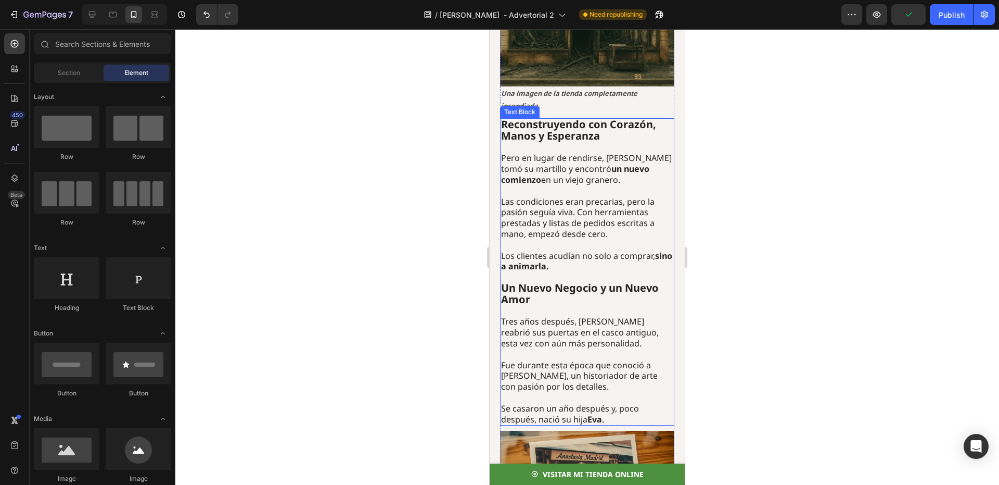
scroll to position [1594, 0]
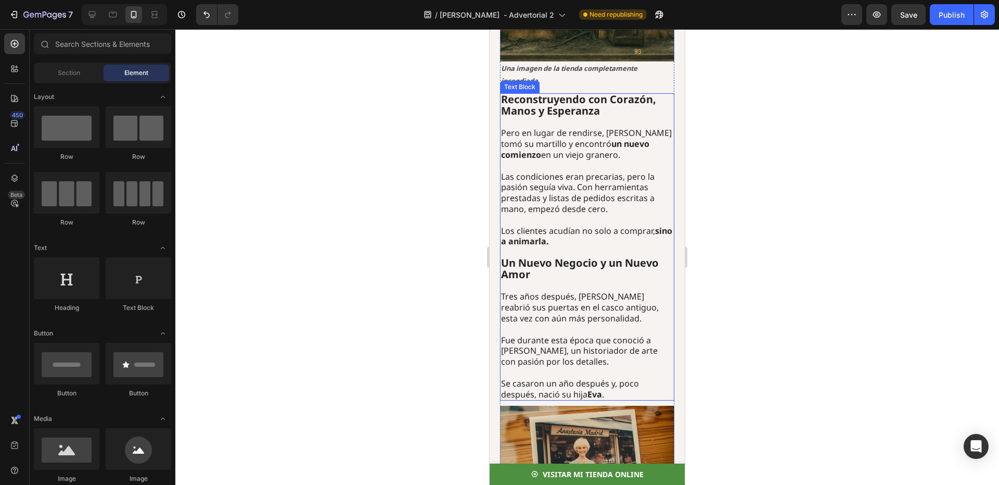
click at [582, 225] on p "Los clientes acudían no solo a comprar, sino a animarla." at bounding box center [587, 236] width 172 height 22
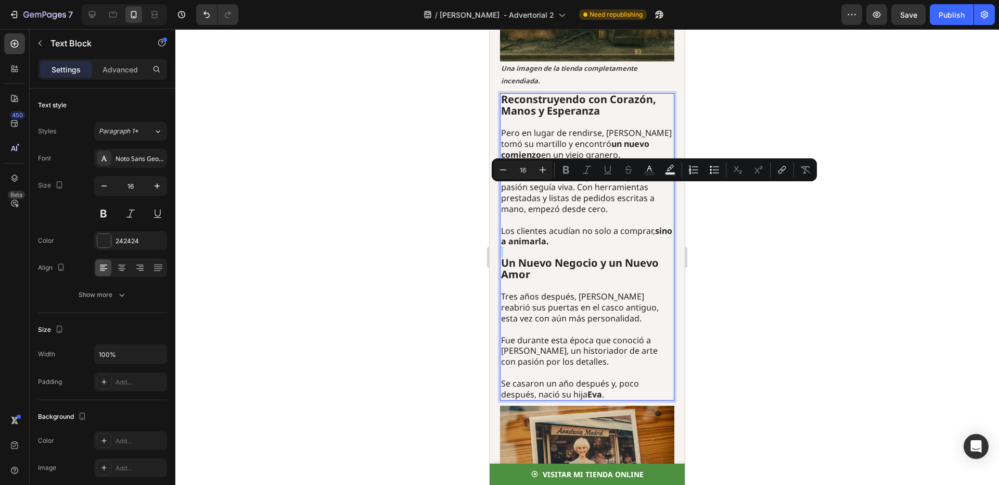
click at [572, 225] on p "Los clientes acudían no solo a comprar, sino a animarla." at bounding box center [587, 236] width 172 height 22
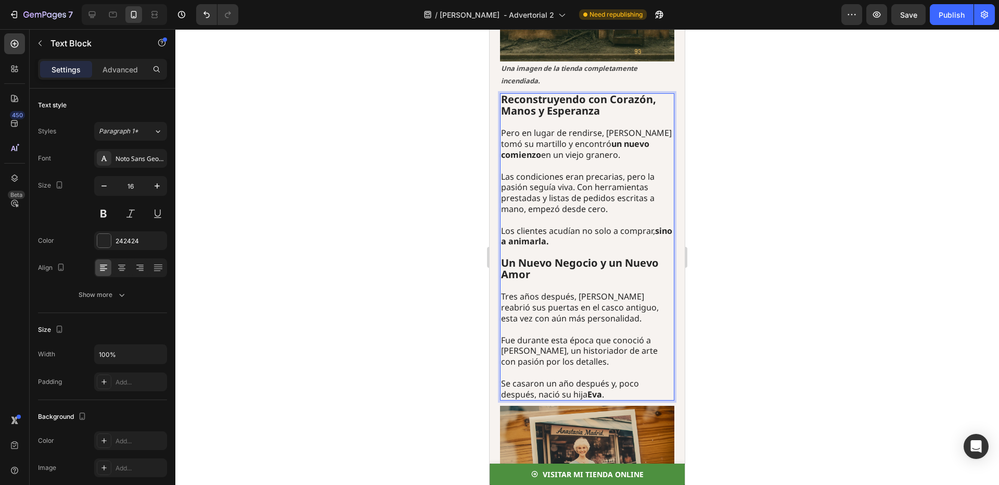
click at [564, 225] on strong "sino a animarla." at bounding box center [586, 236] width 171 height 22
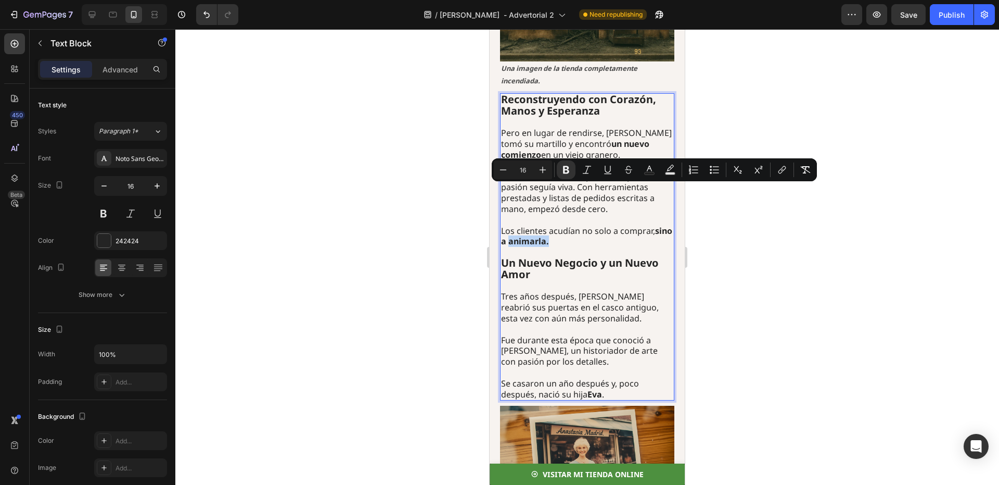
drag, startPoint x: 571, startPoint y: 193, endPoint x: 528, endPoint y: 194, distance: 42.7
click at [528, 225] on p "Los clientes acudían no solo a comprar, sino a animarla." at bounding box center [587, 236] width 172 height 22
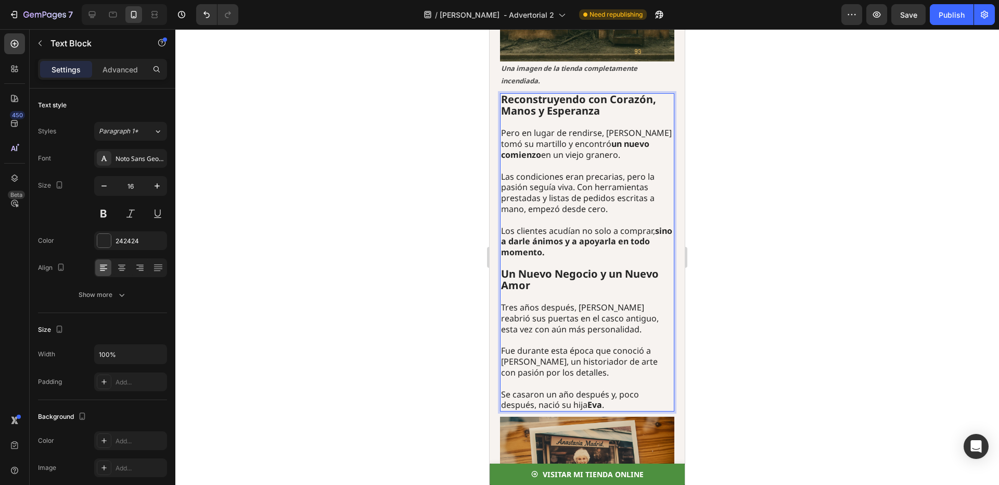
click at [761, 184] on div at bounding box center [587, 256] width 824 height 455
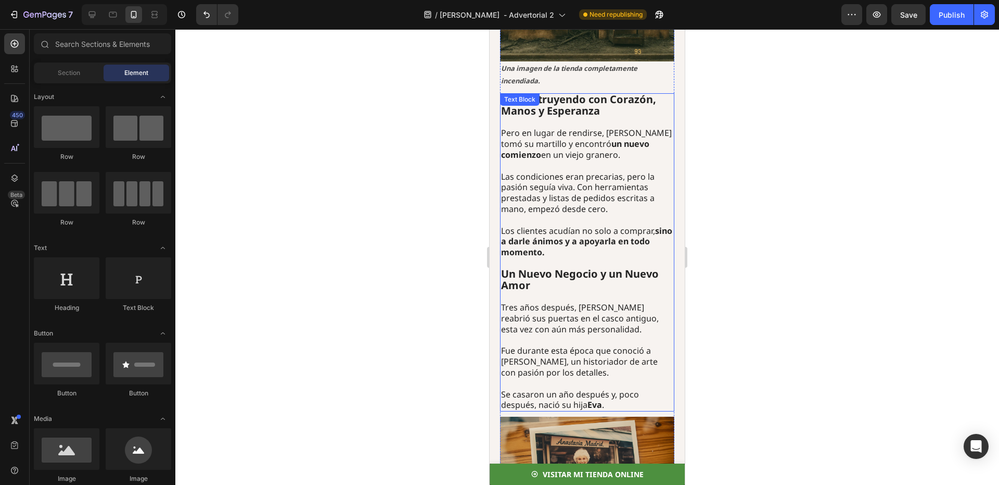
scroll to position [1698, 0]
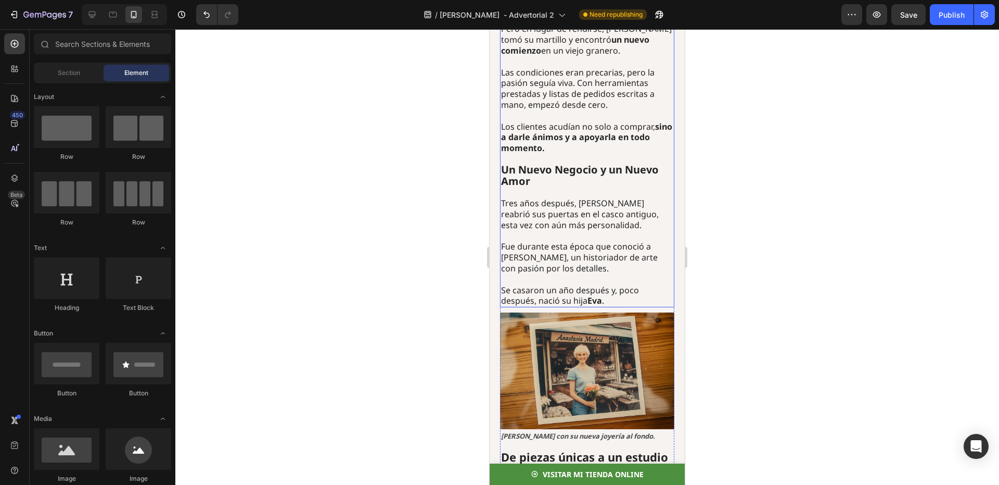
click at [587, 121] on p "Los clientes acudían no solo a comprar, sino a darle ánimos y a apoyarla en tod…" at bounding box center [587, 137] width 172 height 32
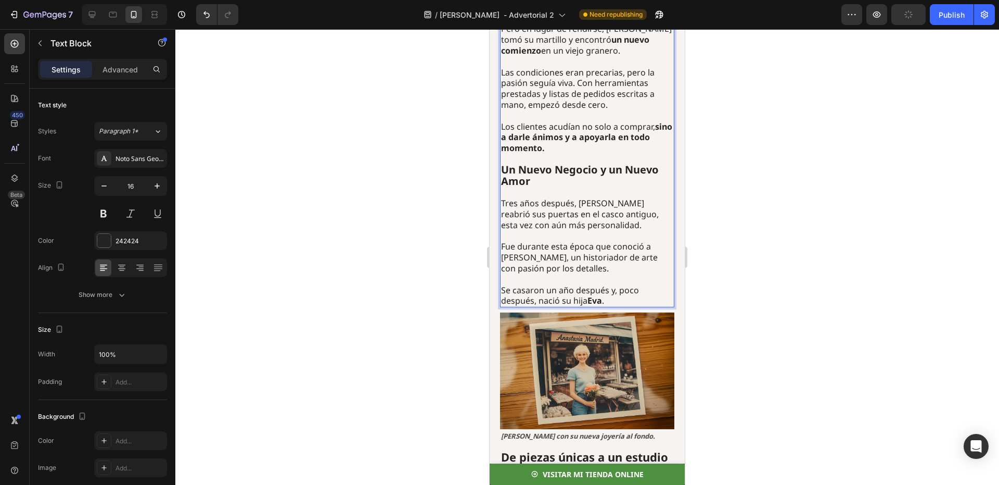
click at [585, 198] on p "Tres años después, [PERSON_NAME] reabrió sus puertas en el casco antiguo, esta …" at bounding box center [587, 214] width 172 height 32
click at [713, 155] on div at bounding box center [587, 256] width 824 height 455
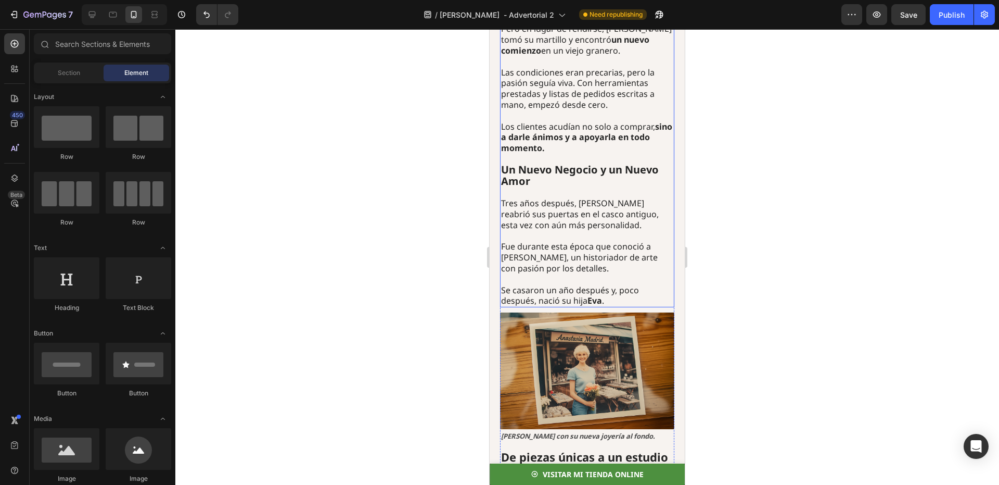
click at [603, 198] on p "Tres años después, [PERSON_NAME] reabrió sus puertas en el casco antiguo, esta …" at bounding box center [587, 214] width 172 height 32
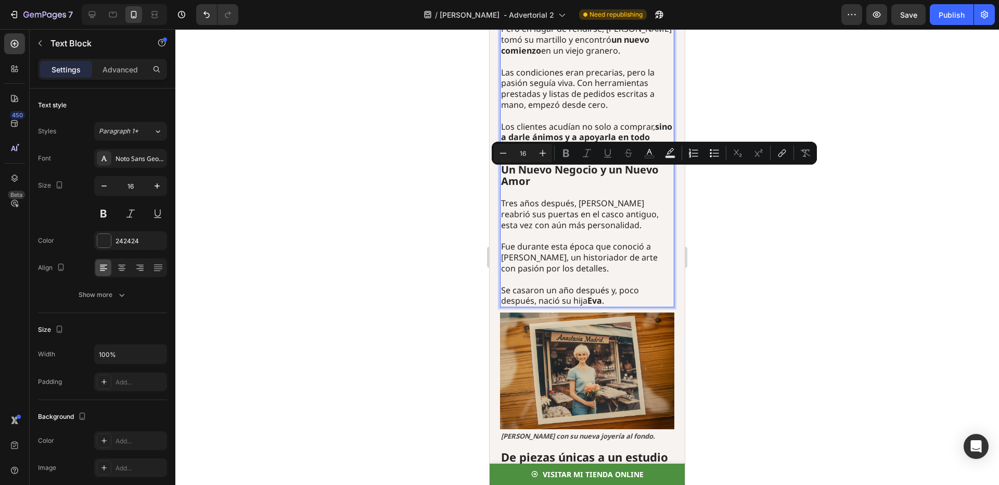
click at [600, 198] on p "Tres años después, [PERSON_NAME] reabrió sus puertas en el casco antiguo, esta …" at bounding box center [587, 214] width 172 height 32
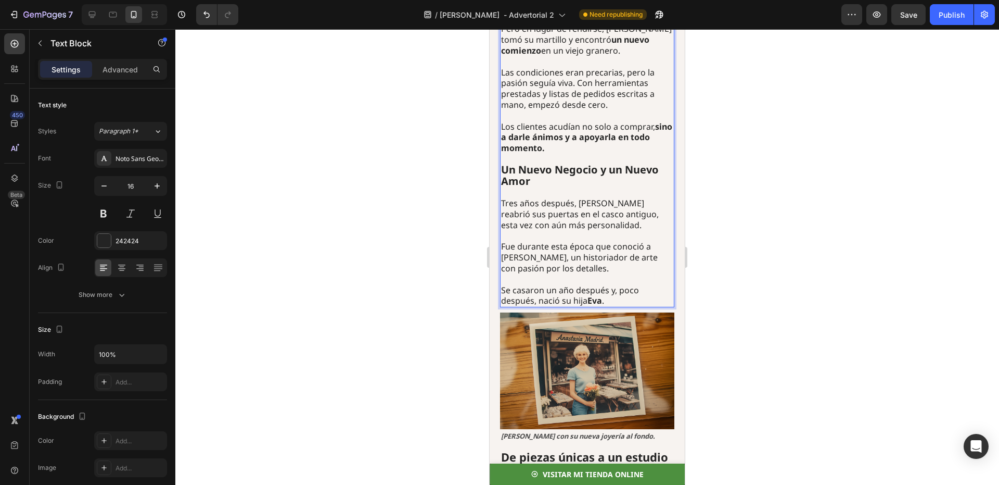
drag, startPoint x: 595, startPoint y: 175, endPoint x: 603, endPoint y: 176, distance: 8.3
click at [603, 198] on p "Tres años después, [PERSON_NAME] reabrió sus puertas en el casco antiguo, esta …" at bounding box center [587, 214] width 172 height 32
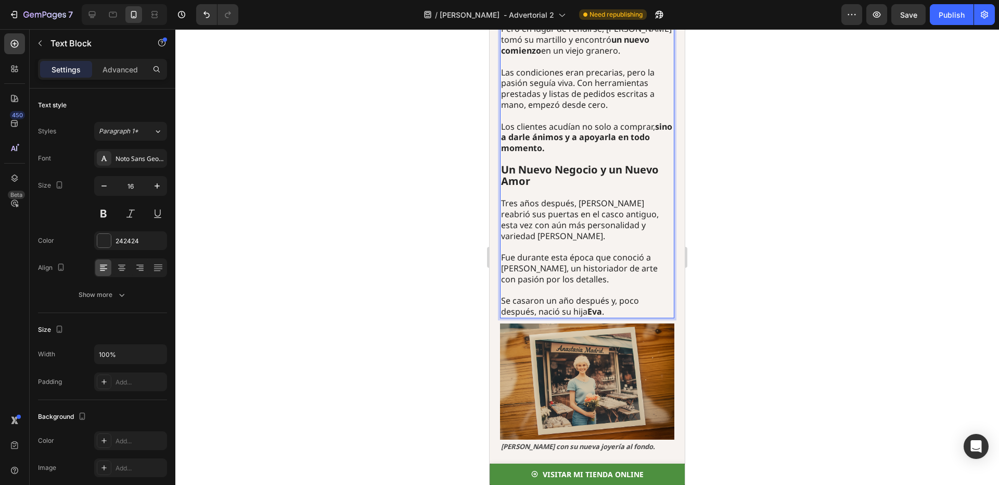
click at [721, 186] on div at bounding box center [587, 256] width 824 height 455
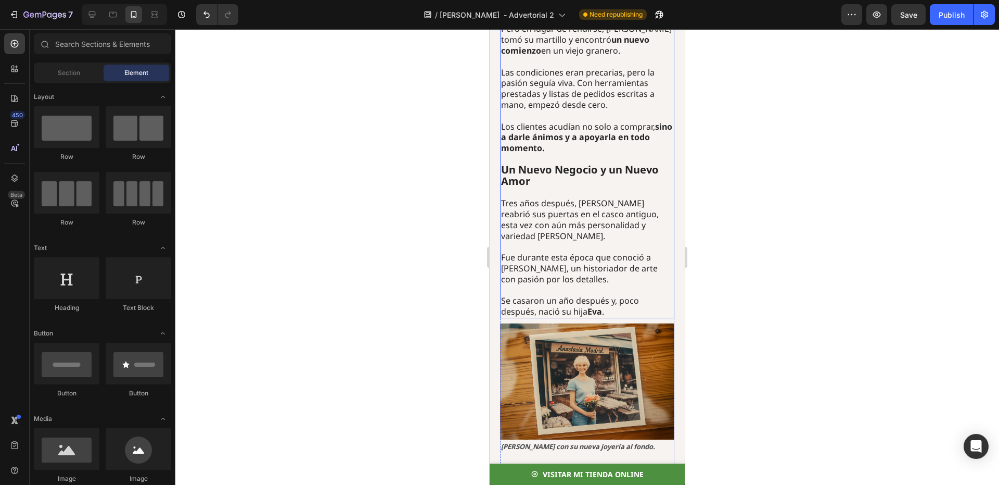
click at [534, 252] on p "Fue durante esta época que conoció a [PERSON_NAME], un historiador de arte con …" at bounding box center [587, 268] width 172 height 32
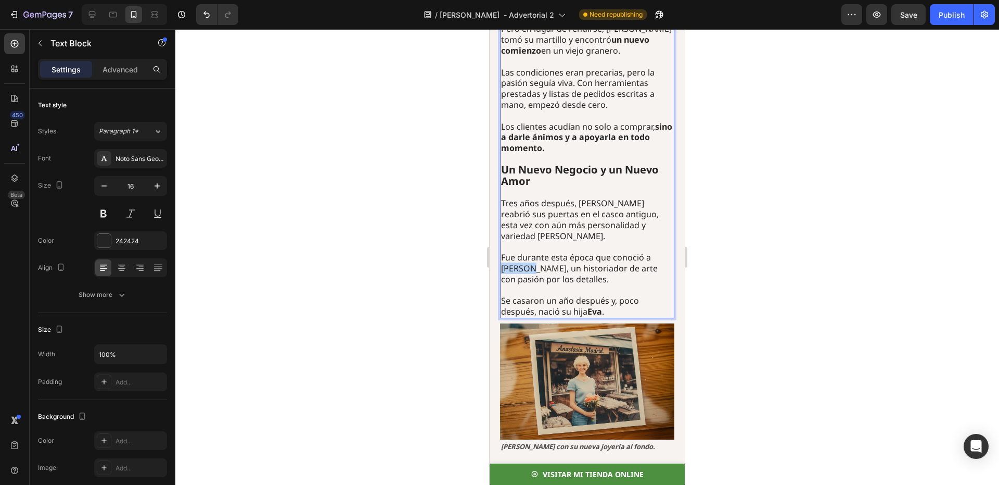
click at [516, 252] on p "Fue durante esta época que conoció a [PERSON_NAME], un historiador de arte con …" at bounding box center [587, 268] width 172 height 32
click at [848, 243] on div at bounding box center [587, 256] width 824 height 455
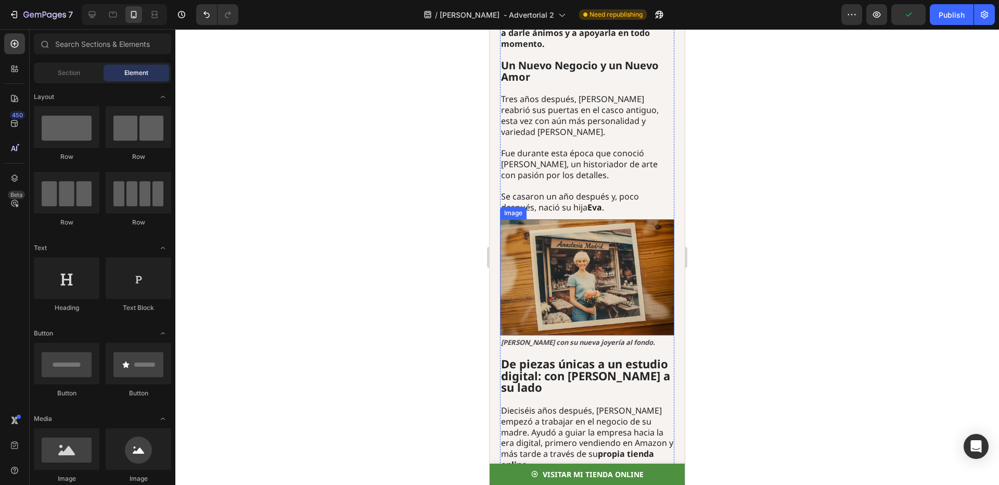
scroll to position [1906, 0]
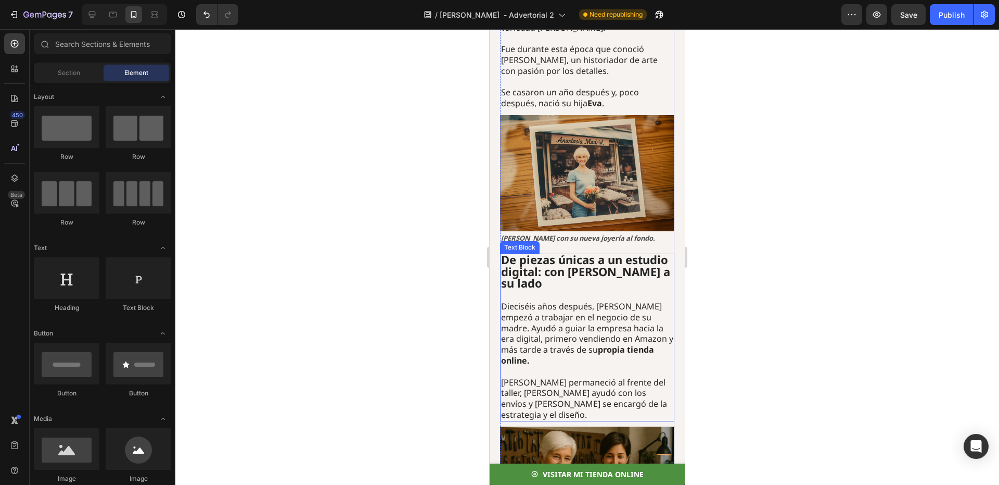
click at [619, 252] on strong "De piezas únicas a un estudio digital: con [PERSON_NAME] a su lado" at bounding box center [585, 271] width 169 height 39
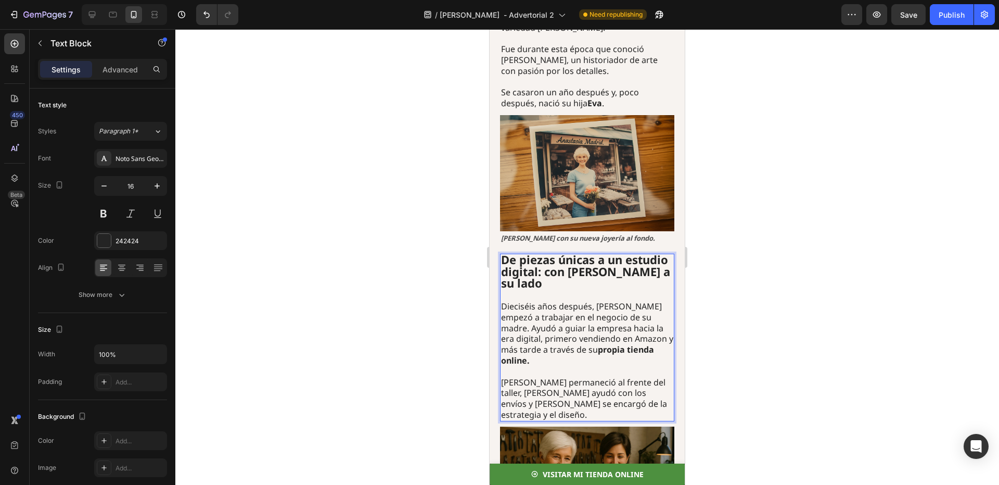
click at [574, 255] on p "De piezas únicas a un estudio digital: con [PERSON_NAME] a su lado" at bounding box center [587, 272] width 172 height 35
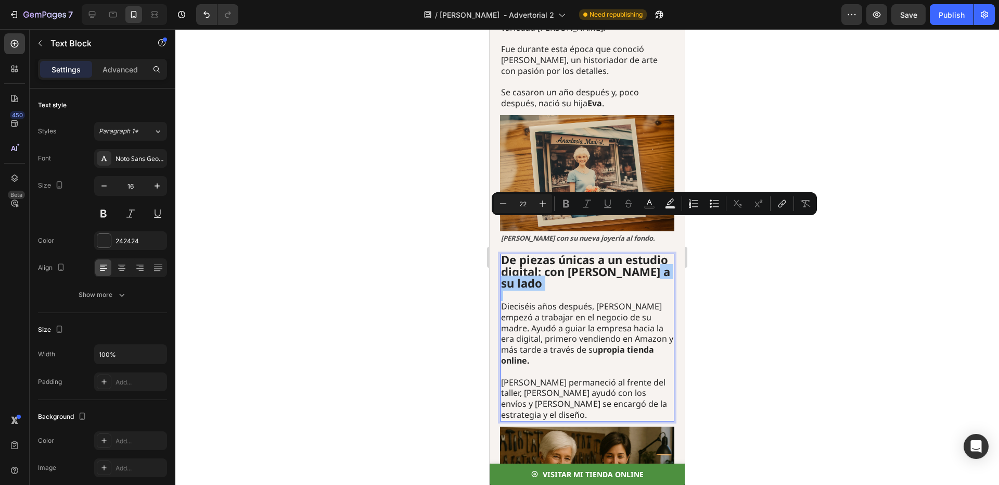
click at [738, 225] on div at bounding box center [587, 256] width 824 height 455
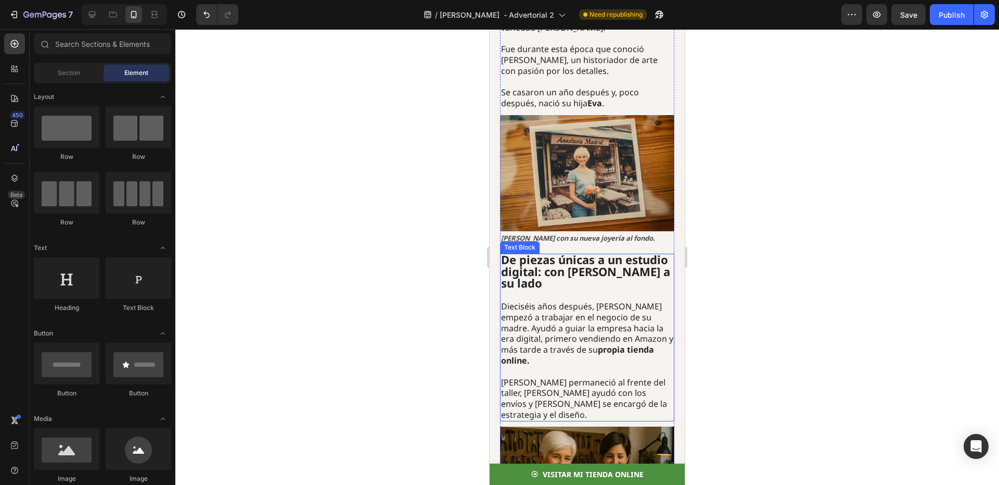
scroll to position [2010, 0]
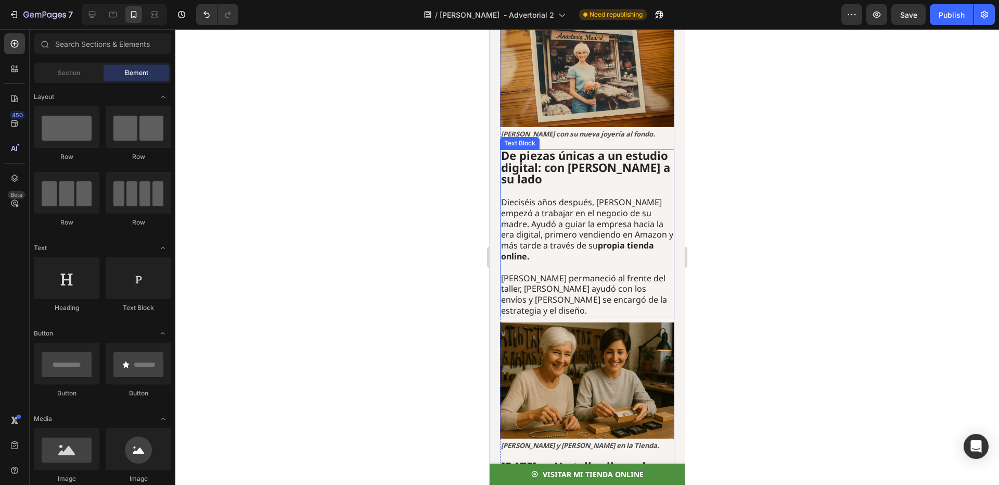
click at [537, 273] on p "[PERSON_NAME] permaneció al frente del taller, [PERSON_NAME] ayudó con los enví…" at bounding box center [587, 294] width 172 height 43
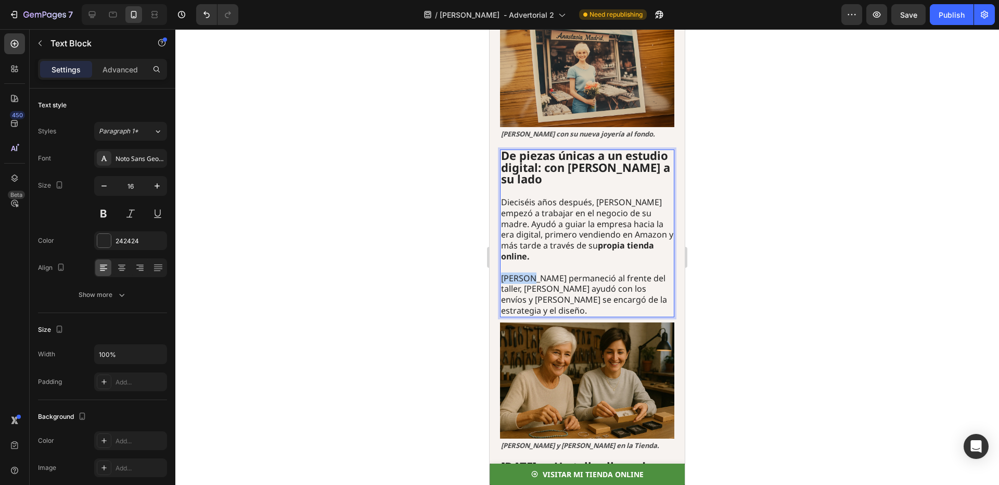
click at [517, 273] on p "[PERSON_NAME] permaneció al frente del taller, [PERSON_NAME] ayudó con los enví…" at bounding box center [587, 294] width 172 height 43
click at [527, 273] on p "[PERSON_NAME] permaneció al frente del taller, [PERSON_NAME] ayudó con los enví…" at bounding box center [587, 294] width 172 height 43
click at [659, 273] on p "[PERSON_NAME] permaneció al frente del taller, [PERSON_NAME] ayudó con los enví…" at bounding box center [587, 294] width 172 height 43
click at [613, 273] on p "[PERSON_NAME] permaneció al frente del taller, su marido [PERSON_NAME] ayudó co…" at bounding box center [587, 294] width 172 height 43
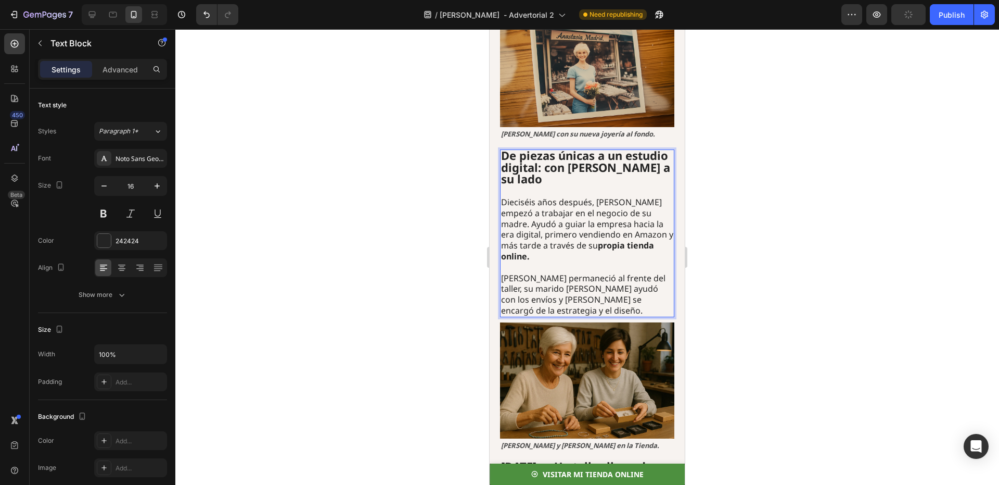
click at [585, 273] on p "[PERSON_NAME] permaneció al frente del taller, su marido [PERSON_NAME] ayudó co…" at bounding box center [587, 294] width 172 height 43
click at [574, 273] on p "[PERSON_NAME] permaneció al frente del taller, su marido [PERSON_NAME] ayudó co…" at bounding box center [587, 294] width 172 height 43
click at [714, 226] on div at bounding box center [587, 256] width 824 height 455
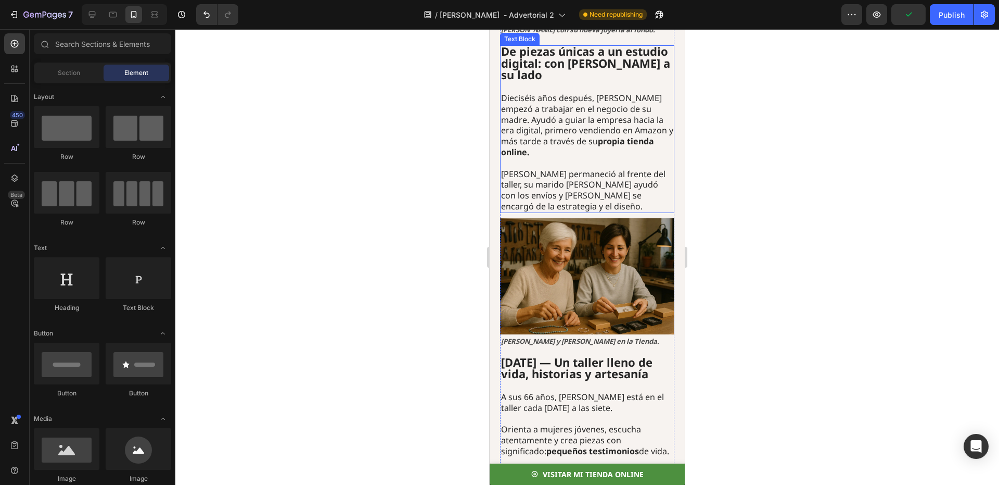
scroll to position [2219, 0]
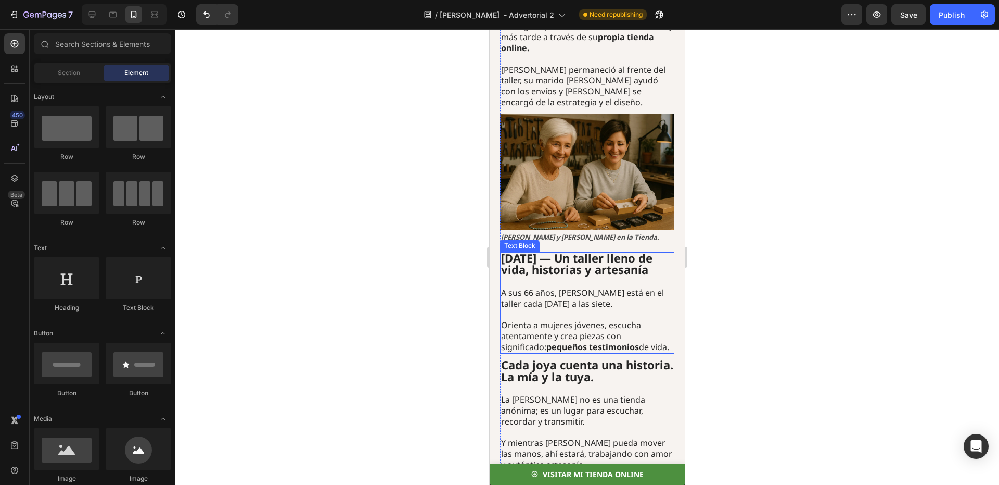
click at [610, 287] on p "A sus 66 años, [PERSON_NAME] está en el taller cada [DATE] a las siete." at bounding box center [587, 298] width 172 height 22
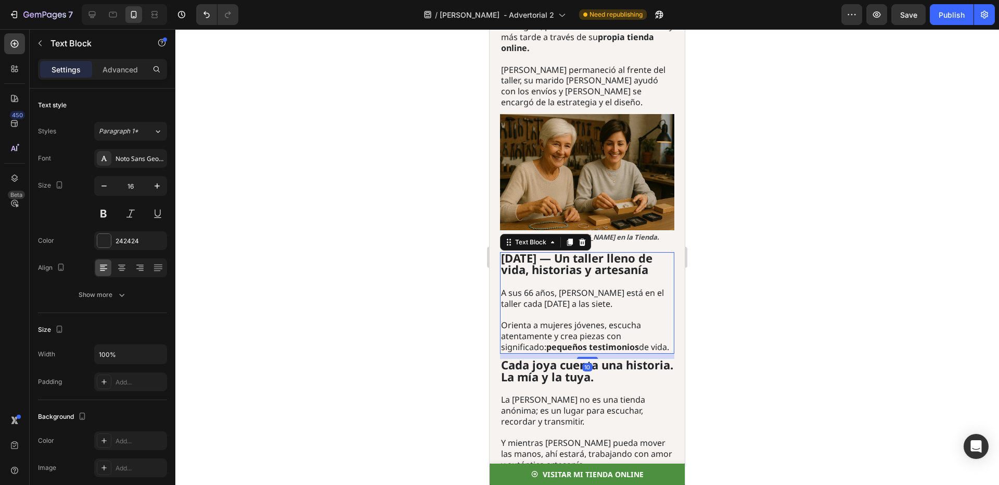
click at [605, 287] on p "A sus 66 años, [PERSON_NAME] está en el taller cada [DATE] a las siete." at bounding box center [587, 298] width 172 height 22
click at [699, 222] on div at bounding box center [587, 256] width 824 height 455
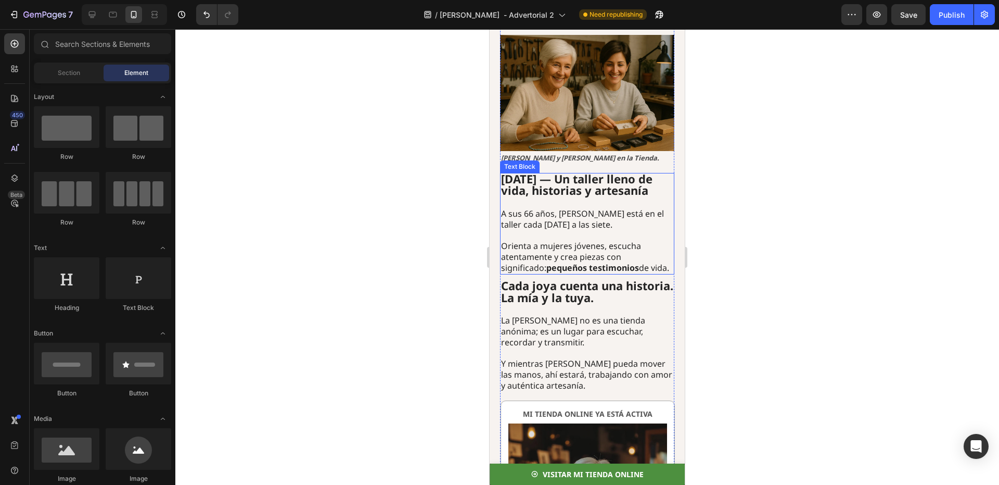
scroll to position [2323, 0]
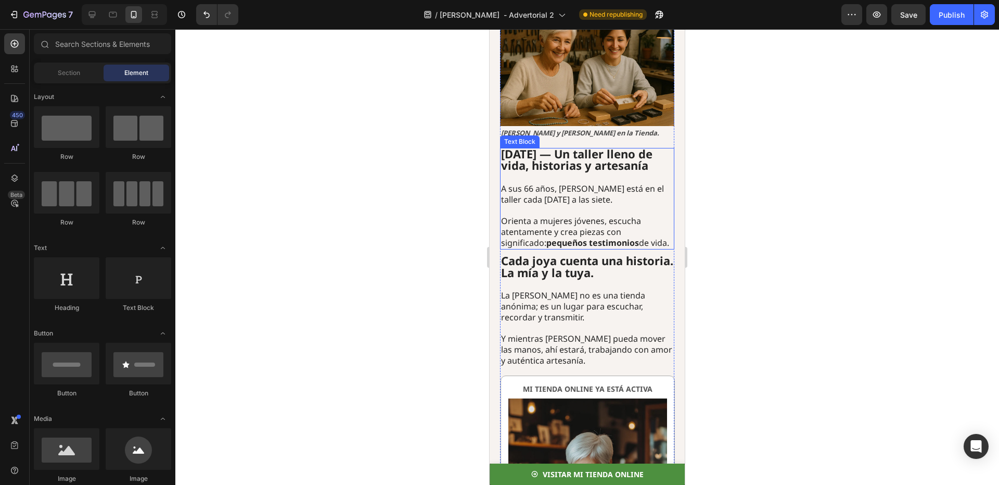
click at [611, 237] on strong "pequeños testimonios" at bounding box center [593, 242] width 93 height 11
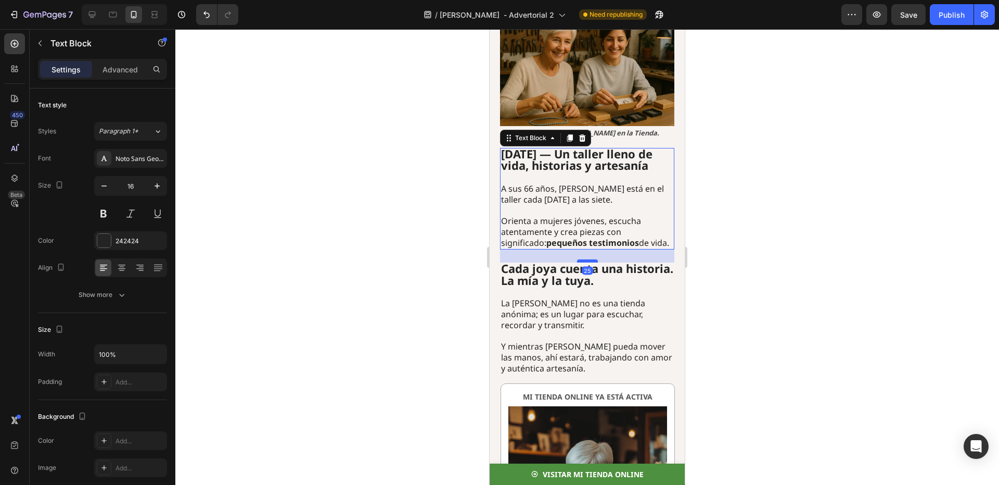
drag, startPoint x: 589, startPoint y: 202, endPoint x: 588, endPoint y: 210, distance: 7.9
click at [588, 259] on div at bounding box center [587, 260] width 21 height 3
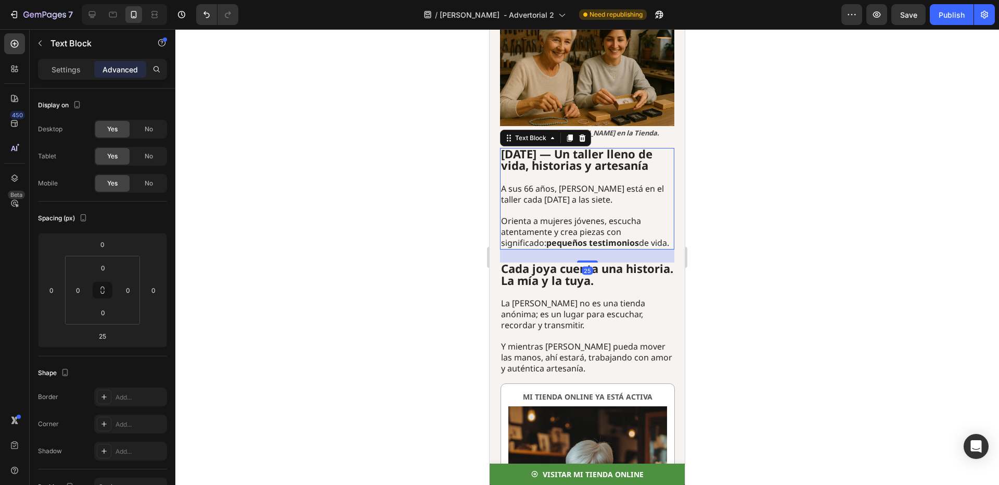
click at [741, 190] on div at bounding box center [587, 256] width 824 height 455
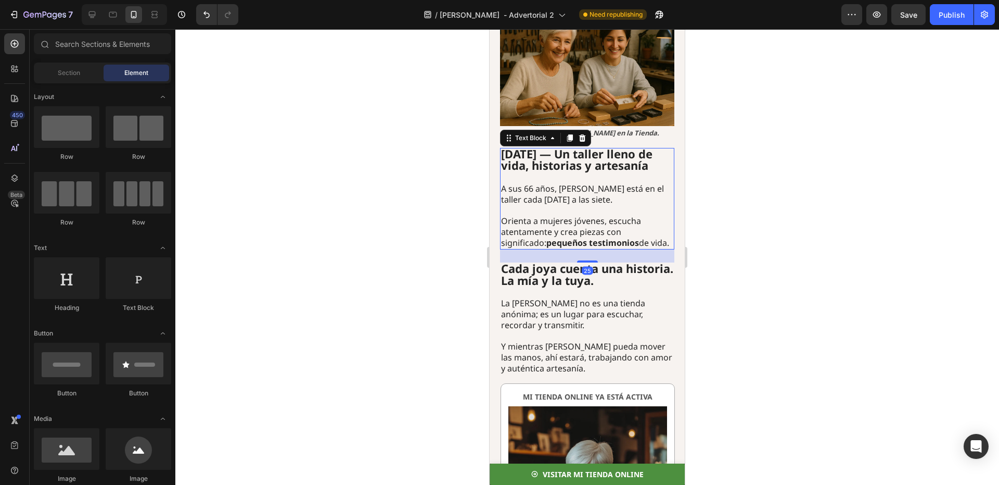
click at [741, 190] on div at bounding box center [587, 256] width 824 height 455
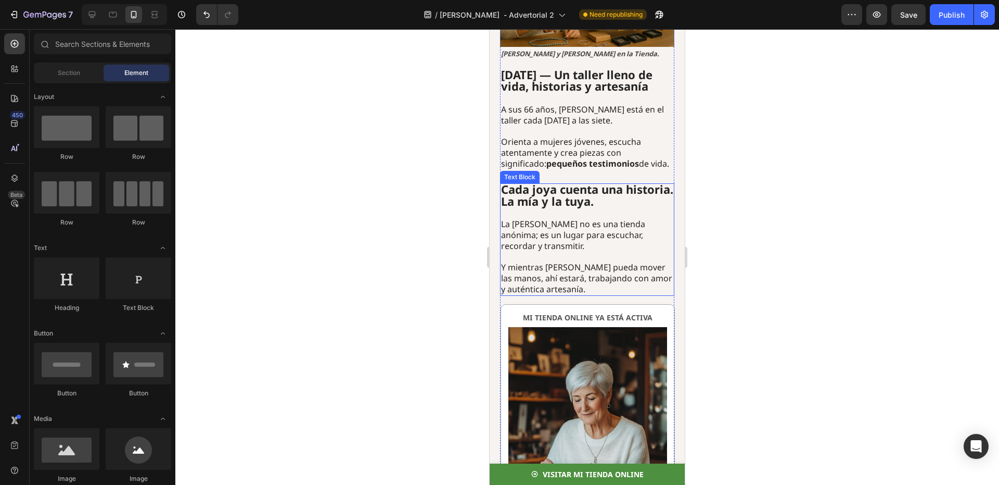
scroll to position [2427, 0]
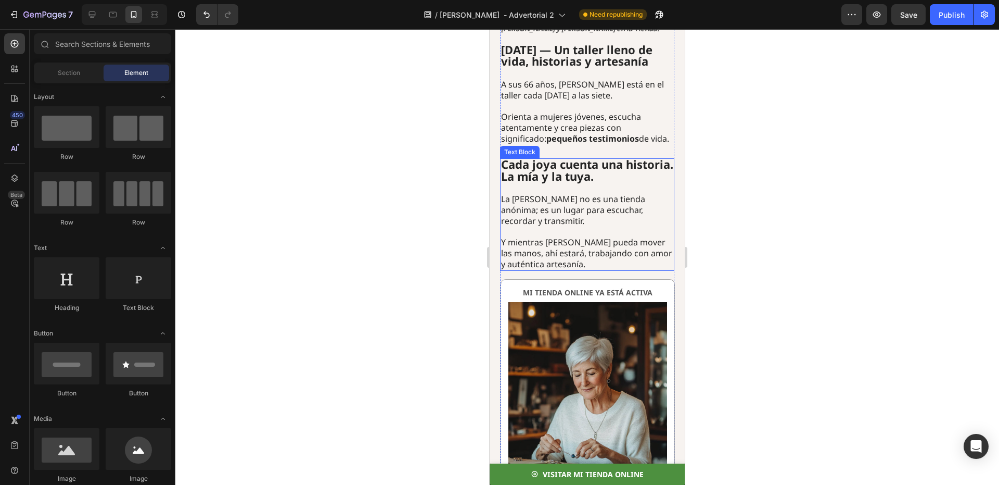
click at [598, 194] on p "La [PERSON_NAME] no es una tienda anónima; es un lugar para escuchar, recordar …" at bounding box center [587, 210] width 172 height 32
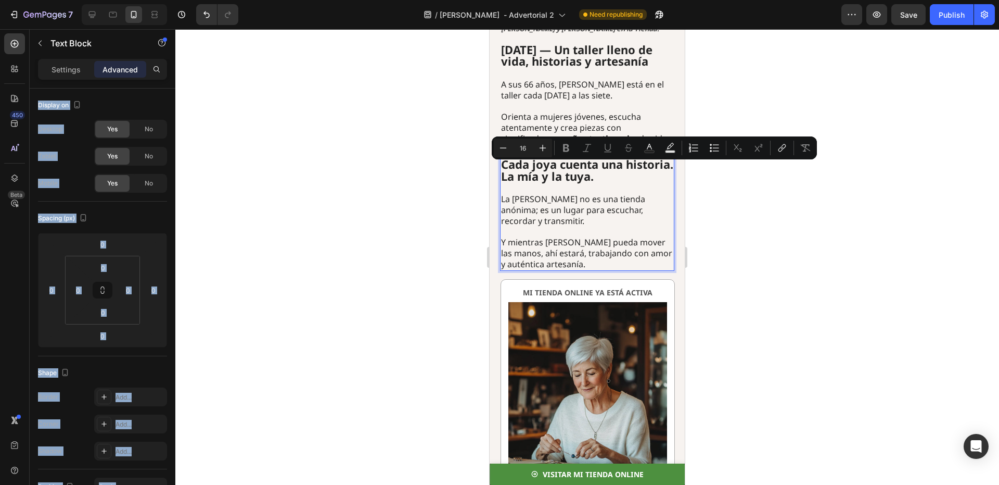
click at [705, 180] on div at bounding box center [587, 256] width 824 height 455
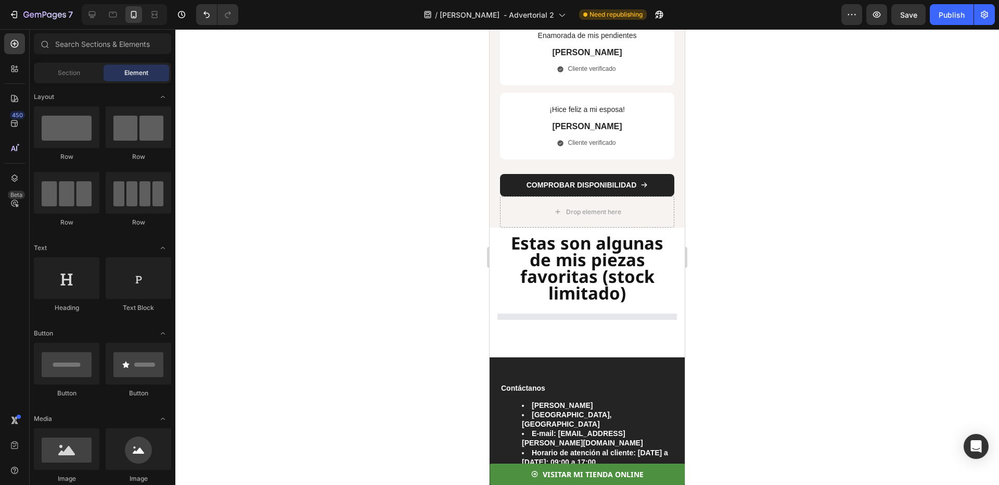
scroll to position [3468, 0]
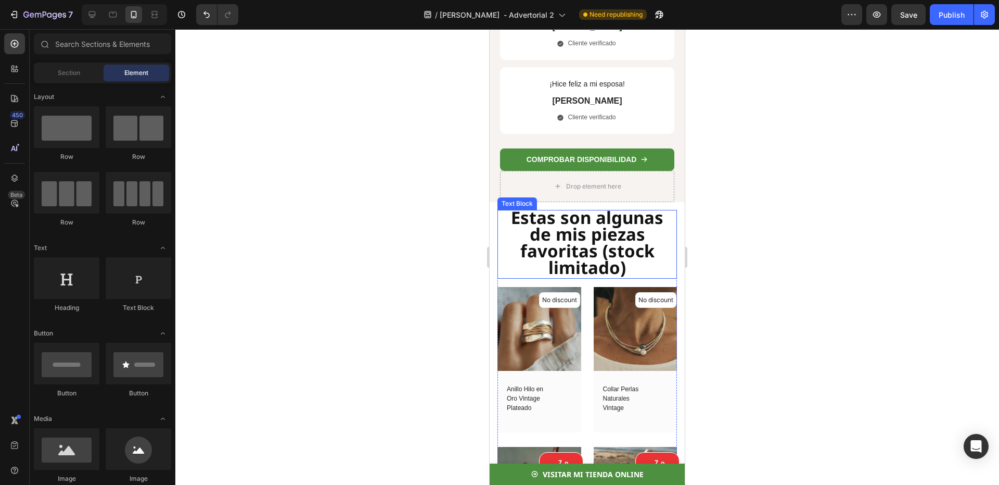
click at [594, 261] on strong "Estas son algunas de mis piezas favoritas (stock limitado)" at bounding box center [587, 243] width 153 height 74
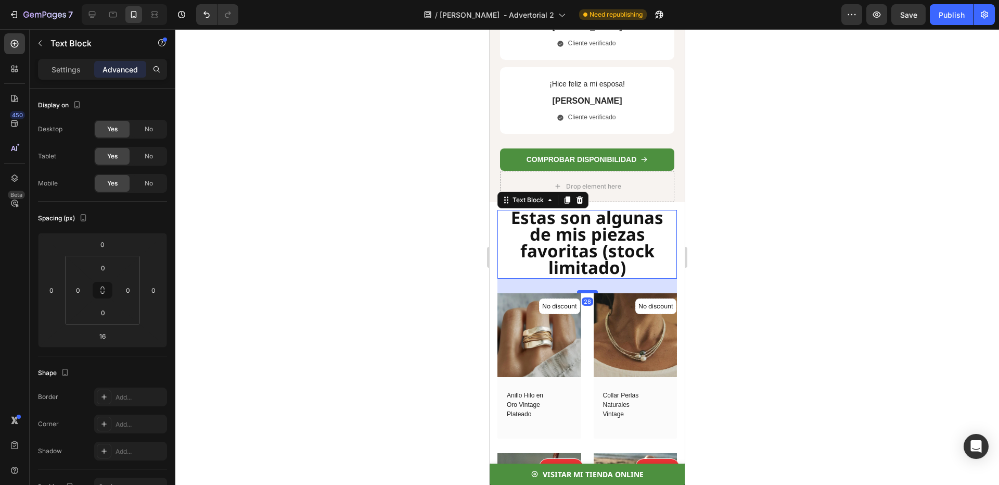
drag, startPoint x: 584, startPoint y: 302, endPoint x: 585, endPoint y: 309, distance: 6.4
click at [585, 293] on div at bounding box center [587, 291] width 21 height 3
type input "28"
click at [743, 261] on div at bounding box center [587, 256] width 824 height 455
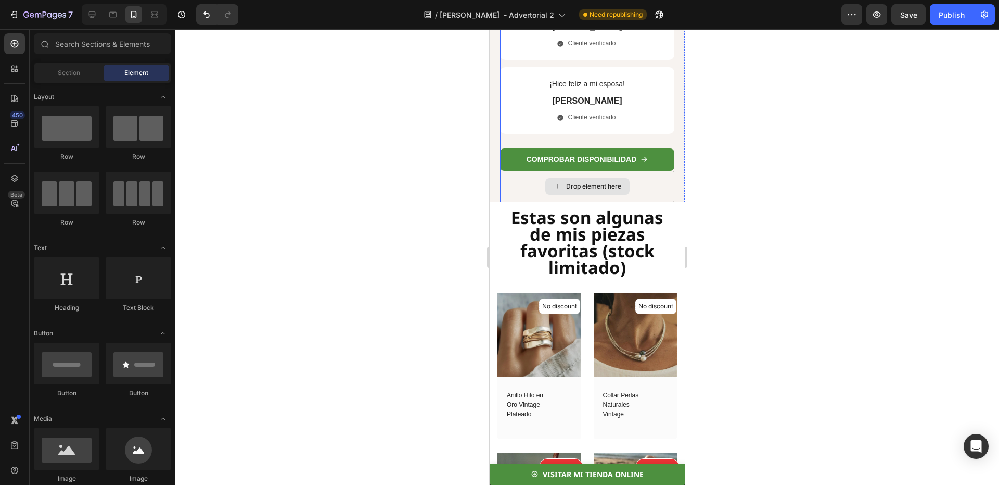
click at [598, 202] on div "Drop element here" at bounding box center [587, 186] width 174 height 31
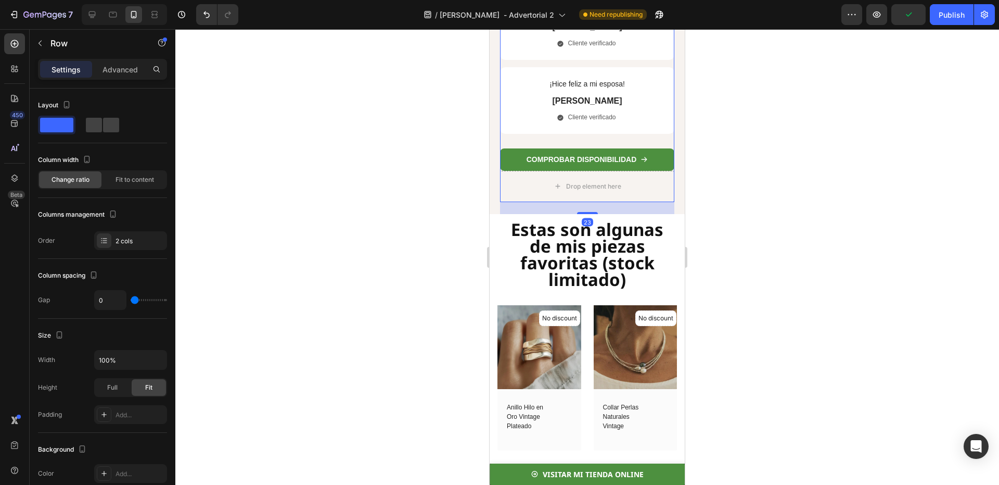
drag, startPoint x: 588, startPoint y: 217, endPoint x: 592, endPoint y: 229, distance: 12.5
click at [592, 214] on div at bounding box center [587, 213] width 21 height 2
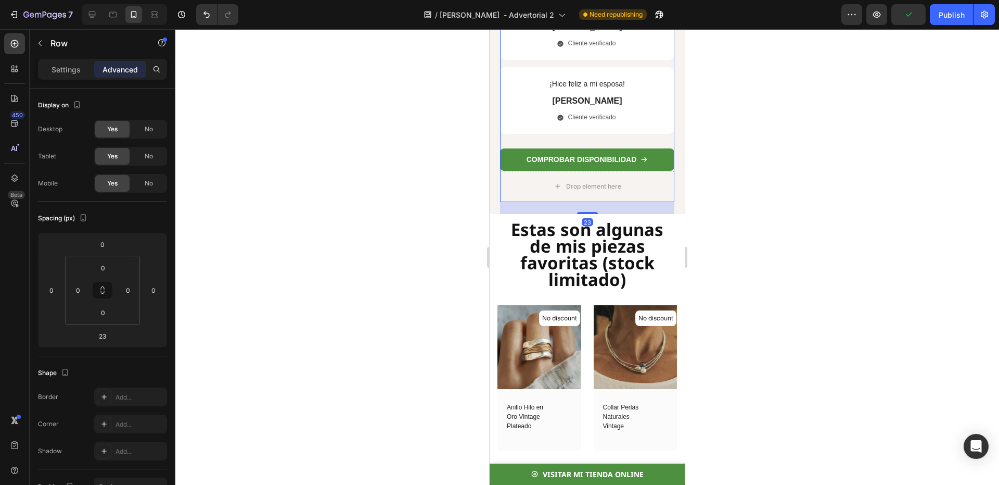
click at [695, 207] on div at bounding box center [587, 256] width 824 height 455
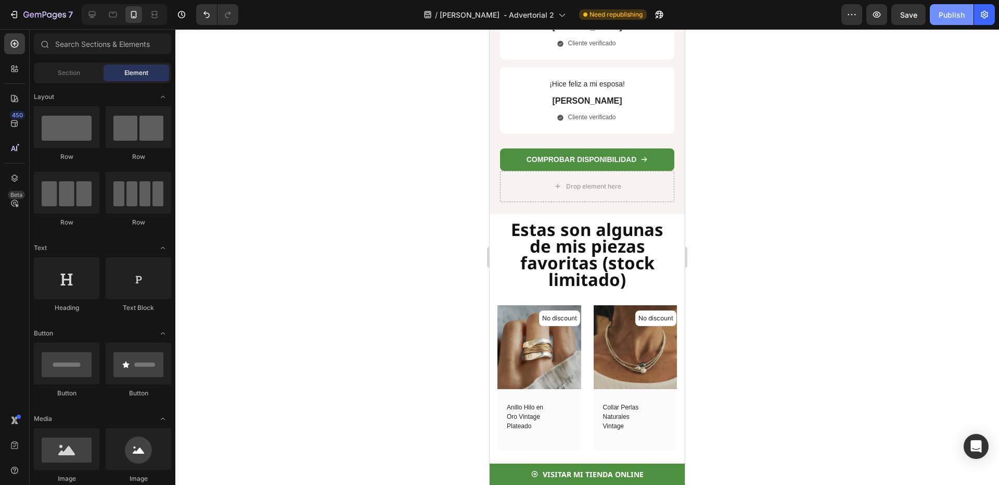
click at [966, 19] on button "Publish" at bounding box center [952, 14] width 44 height 21
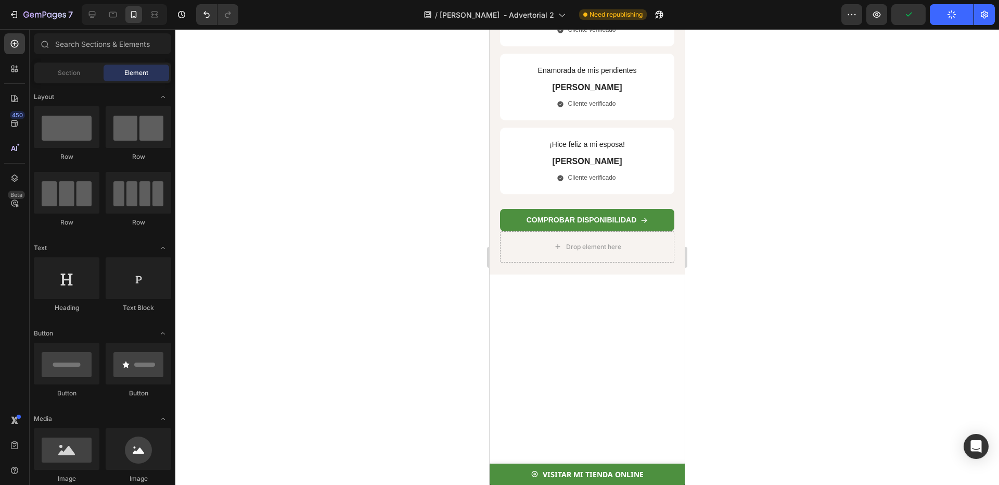
scroll to position [0, 0]
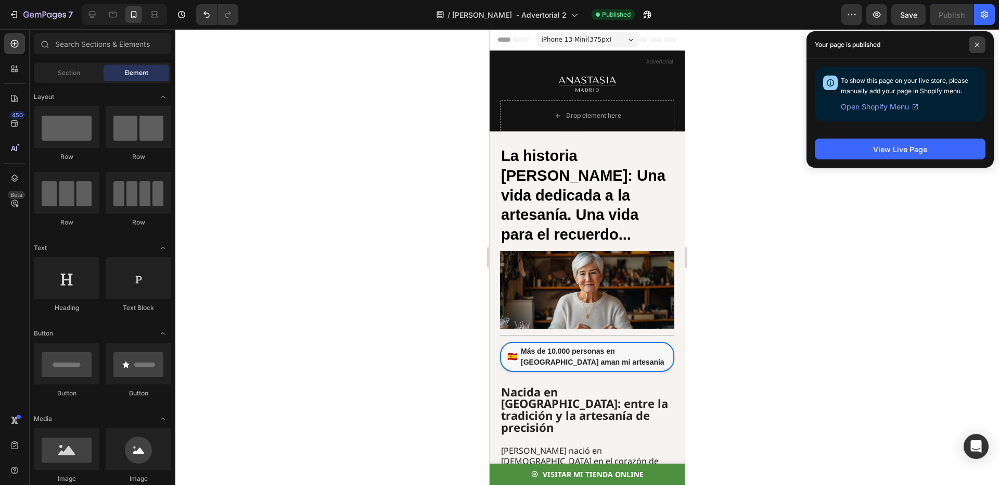
click at [978, 45] on icon at bounding box center [977, 45] width 4 height 4
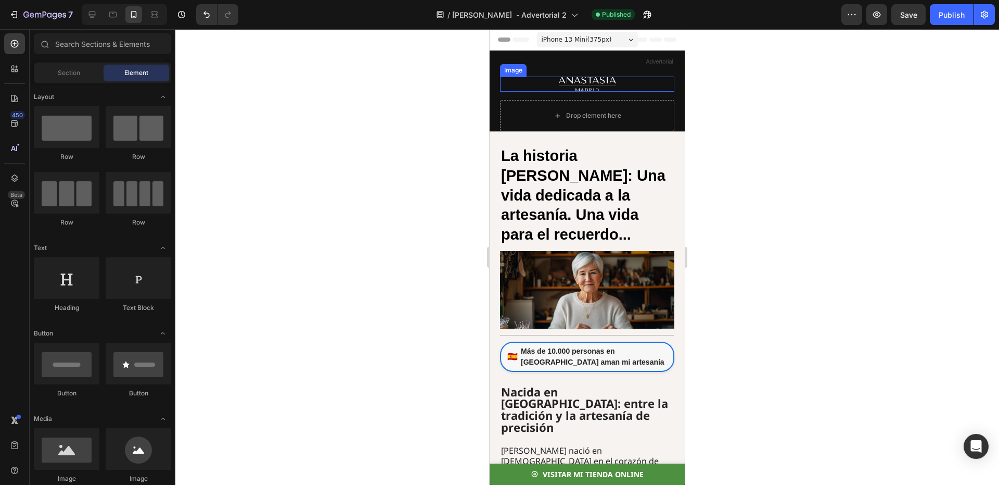
click at [597, 86] on img at bounding box center [587, 84] width 57 height 15
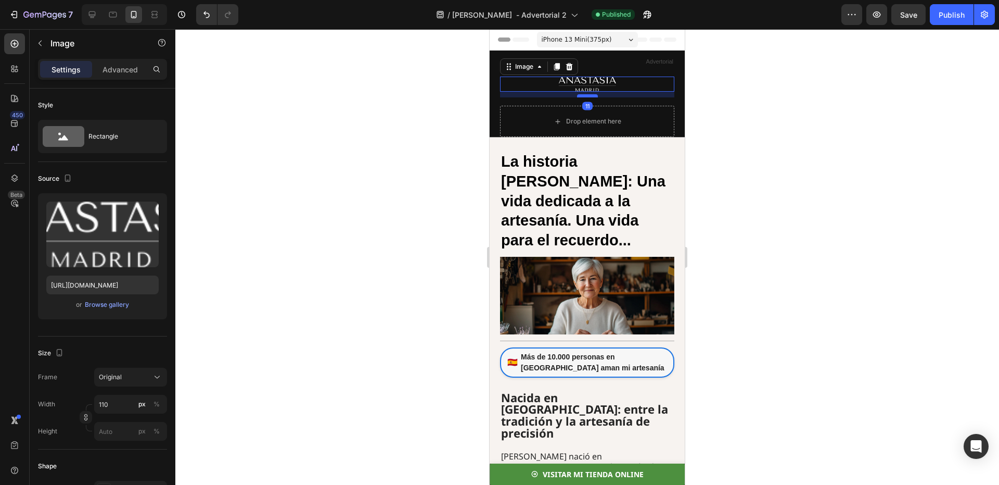
drag, startPoint x: 588, startPoint y: 91, endPoint x: 593, endPoint y: 97, distance: 7.7
click at [593, 97] on div at bounding box center [587, 95] width 21 height 3
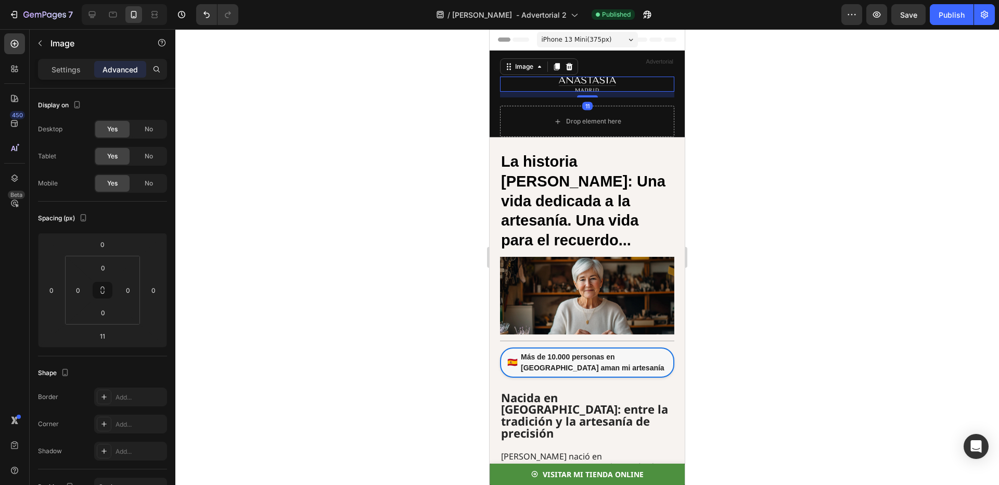
click at [765, 89] on div at bounding box center [587, 256] width 824 height 455
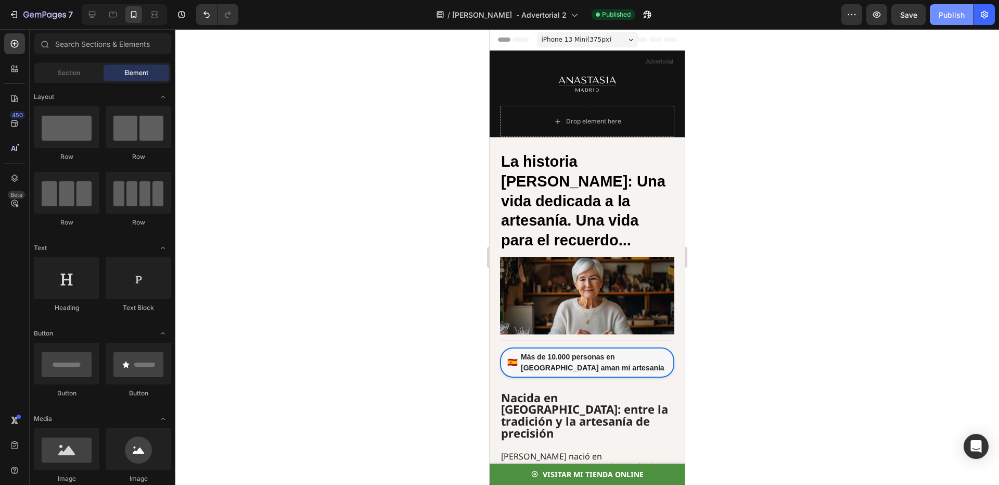
click at [947, 17] on div "Publish" at bounding box center [952, 14] width 26 height 11
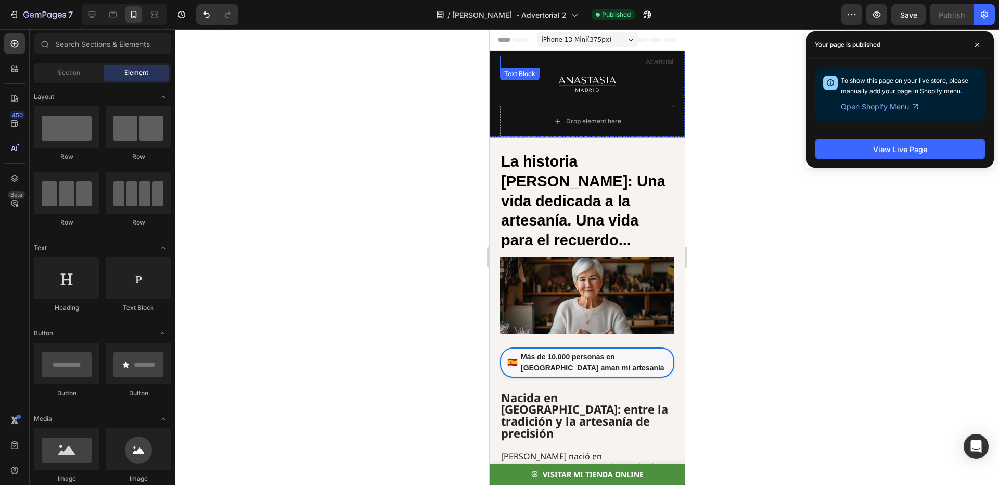
click at [591, 64] on p "Advertorial" at bounding box center [587, 62] width 172 height 10
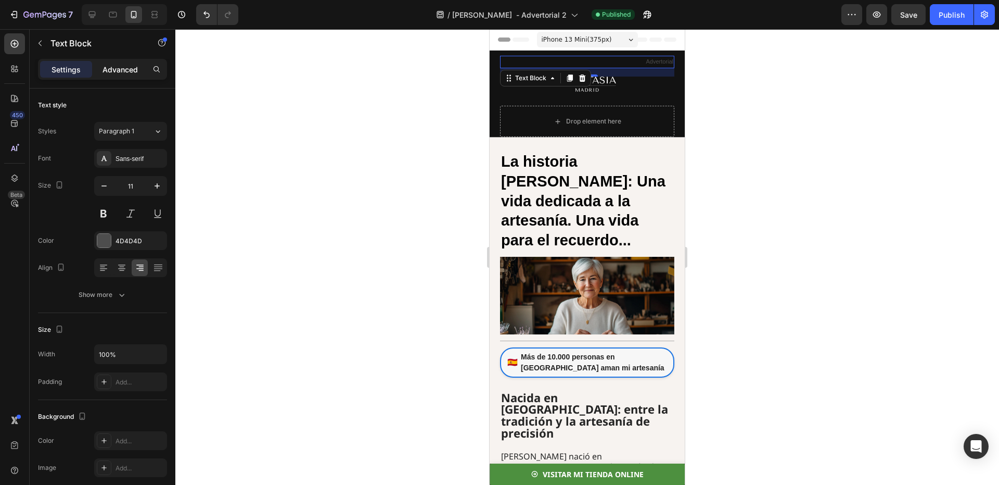
click at [126, 70] on p "Advanced" at bounding box center [120, 69] width 35 height 11
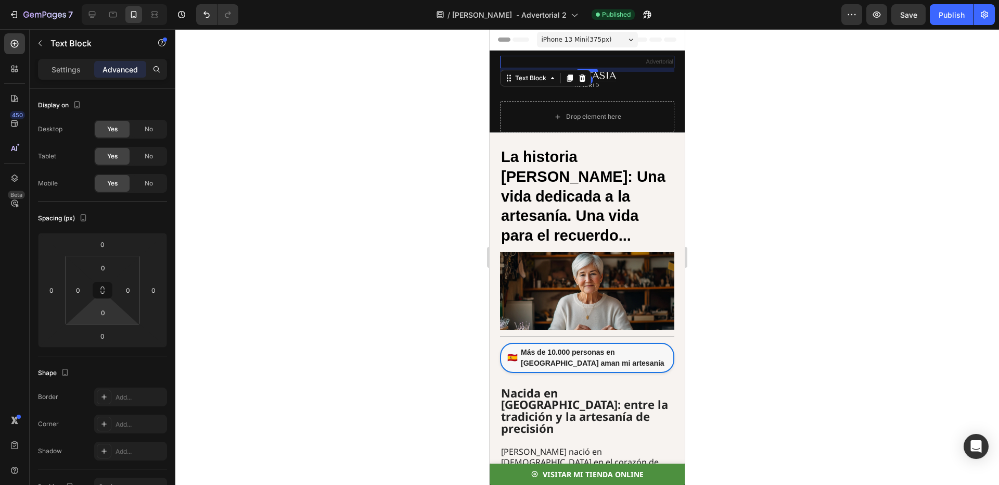
click at [593, 70] on div at bounding box center [587, 70] width 21 height 3
type input "7"
click at [707, 81] on div at bounding box center [587, 256] width 824 height 455
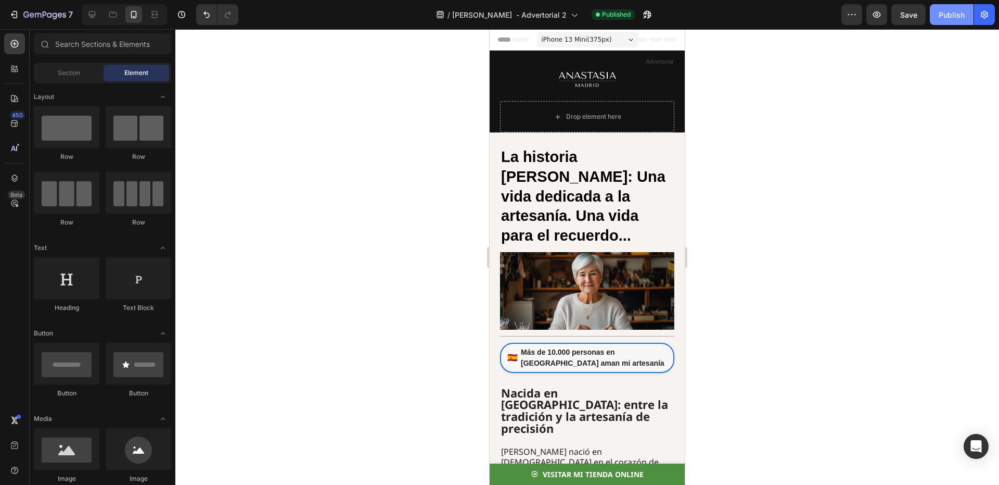
click at [941, 15] on button "Publish" at bounding box center [952, 14] width 44 height 21
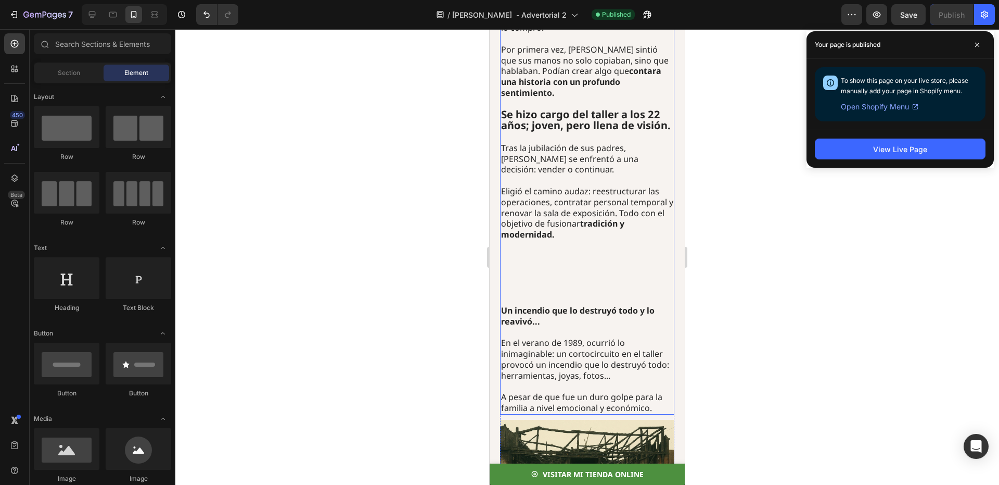
scroll to position [1145, 0]
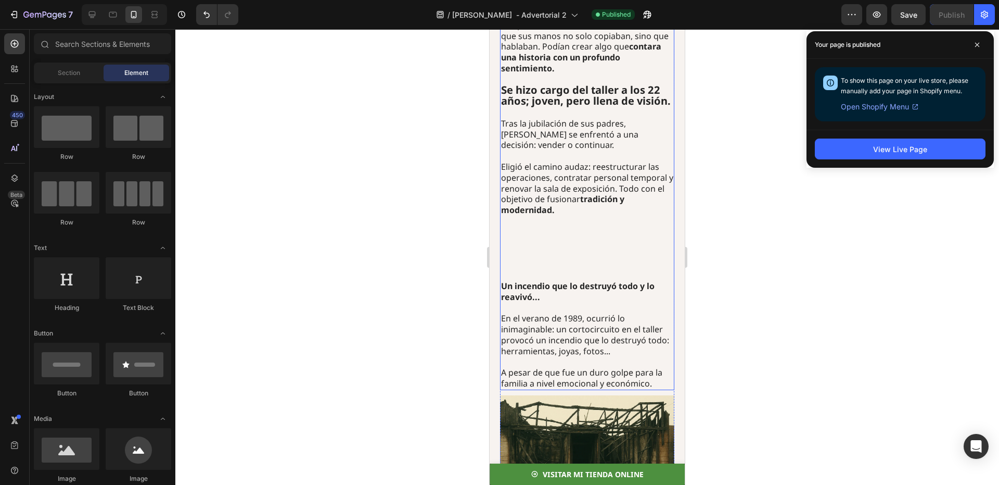
click at [577, 216] on p at bounding box center [587, 243] width 172 height 54
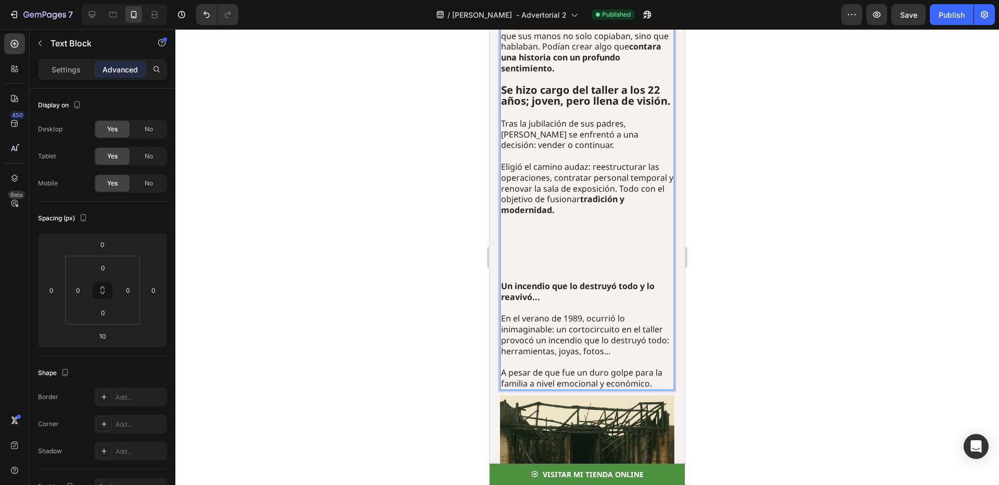
click at [565, 270] on p "Rich Text Editor. Editing area: main" at bounding box center [587, 275] width 172 height 11
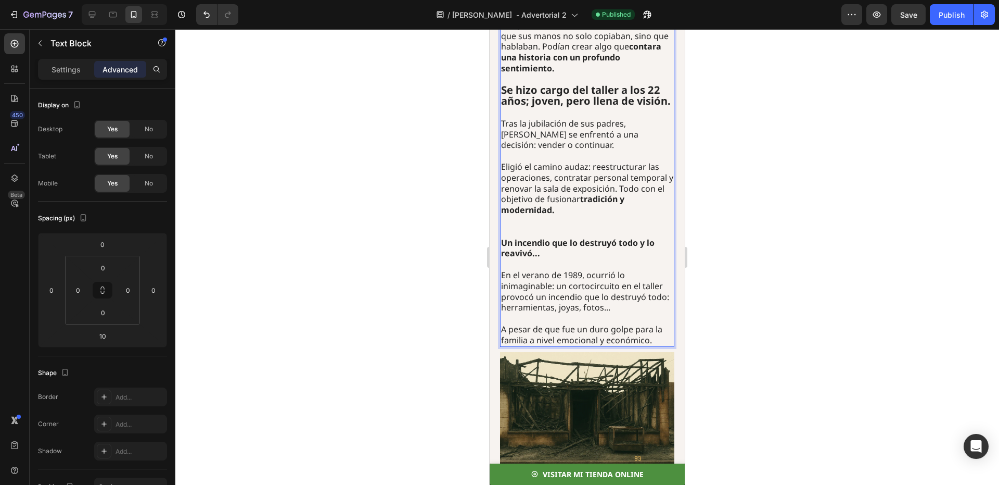
click at [693, 186] on div at bounding box center [587, 256] width 824 height 455
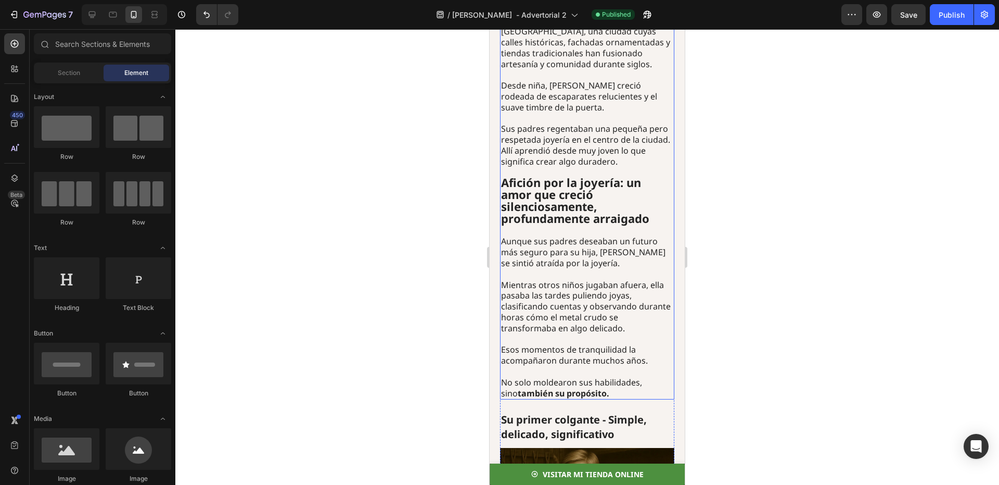
scroll to position [416, 0]
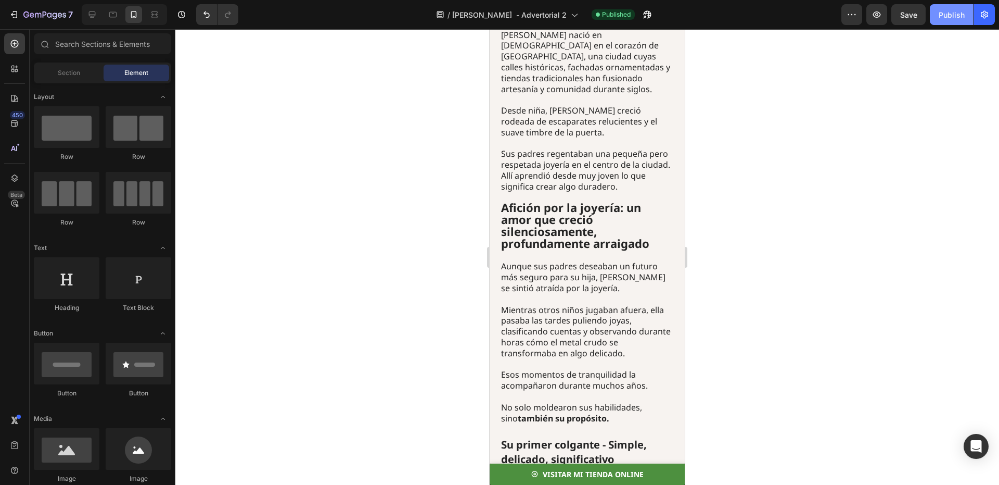
click at [933, 16] on button "Publish" at bounding box center [952, 14] width 44 height 21
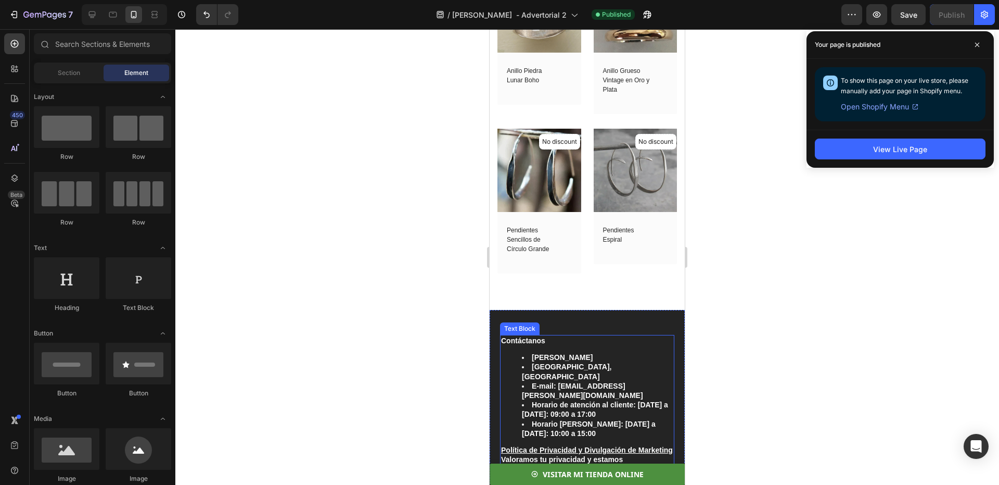
scroll to position [4132, 0]
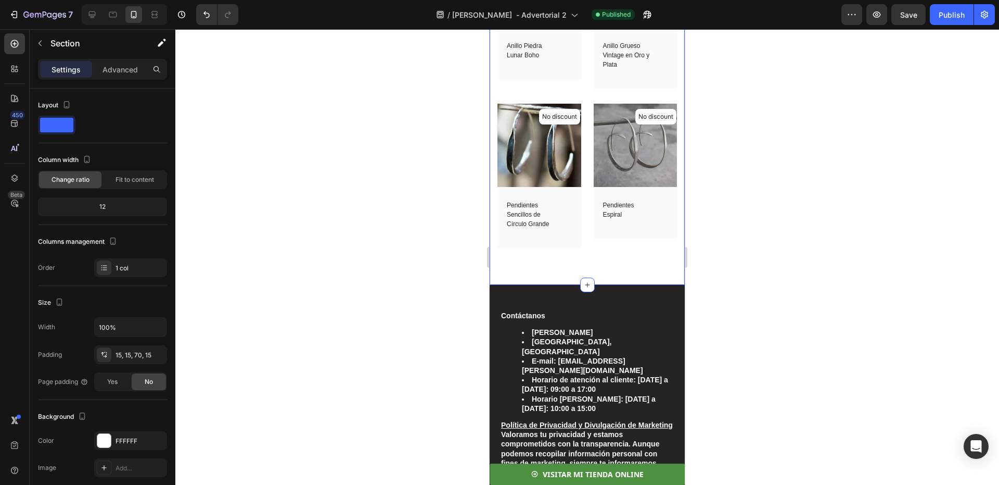
click at [121, 74] on p "Advanced" at bounding box center [120, 69] width 35 height 11
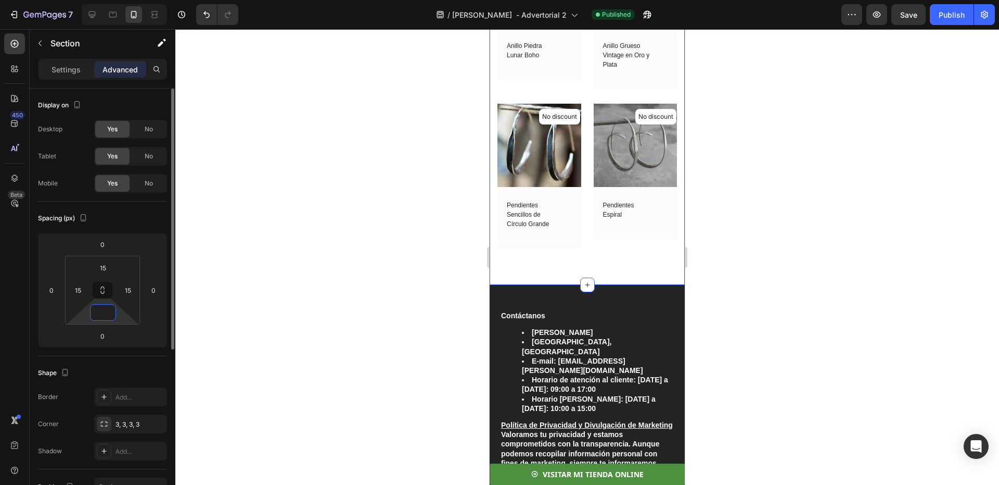
type input "070"
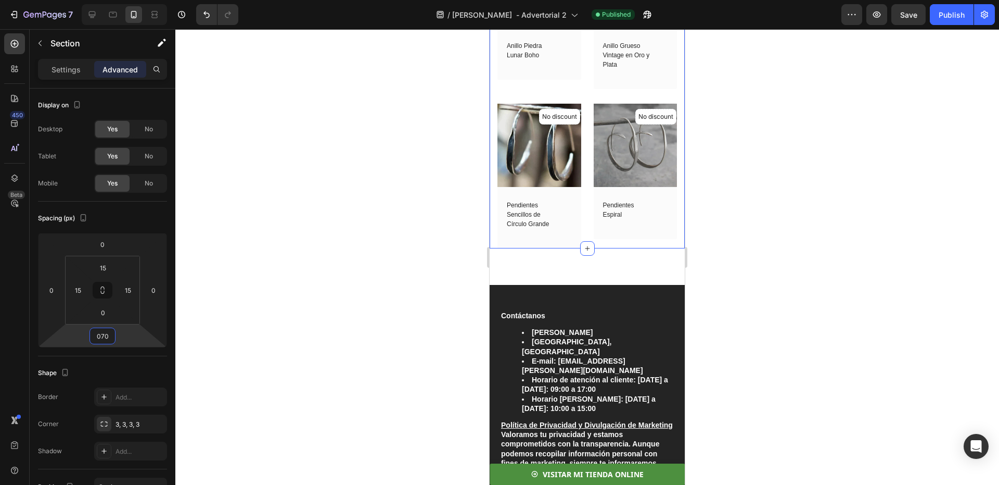
type input "70"
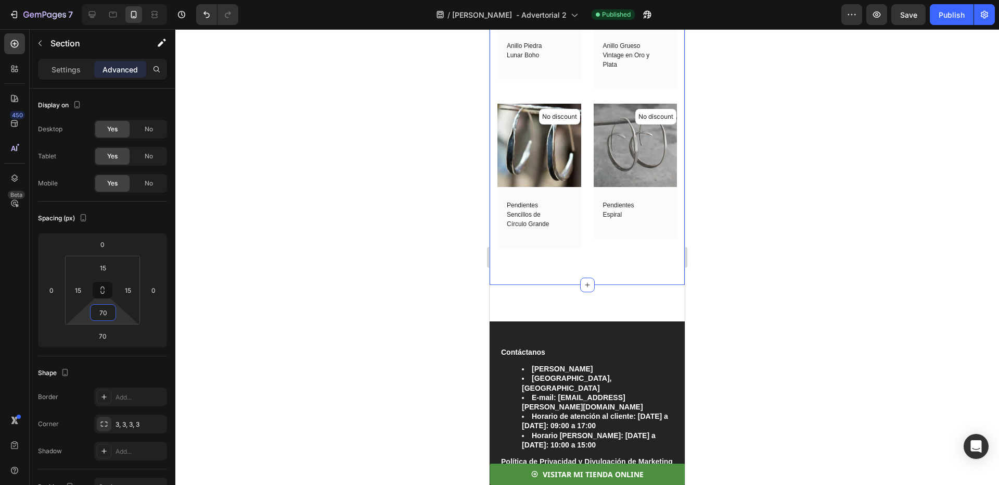
click at [184, 312] on div at bounding box center [587, 256] width 824 height 455
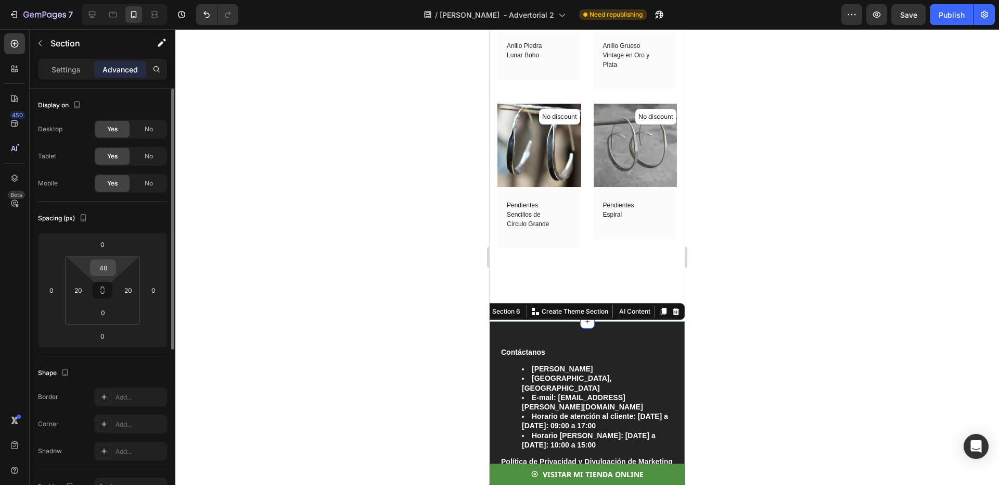
click at [111, 263] on input "48" at bounding box center [103, 268] width 21 height 16
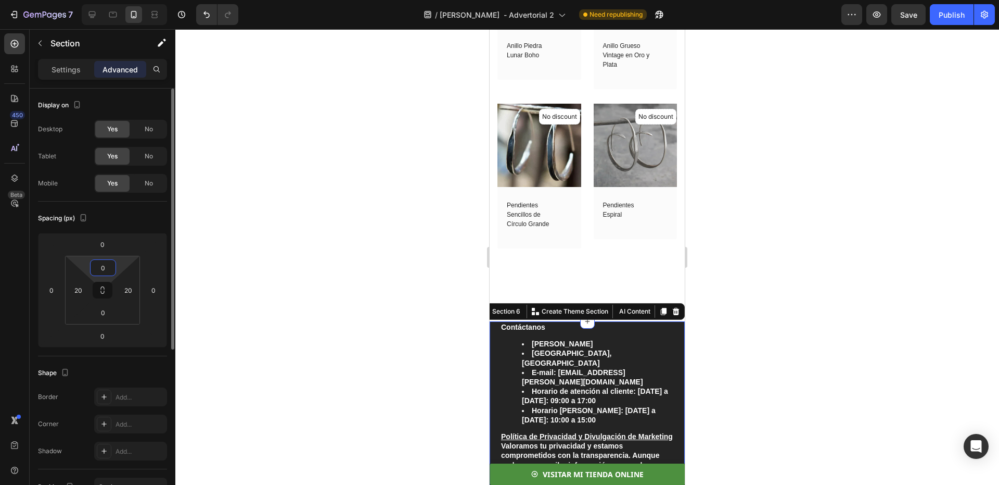
type input "48"
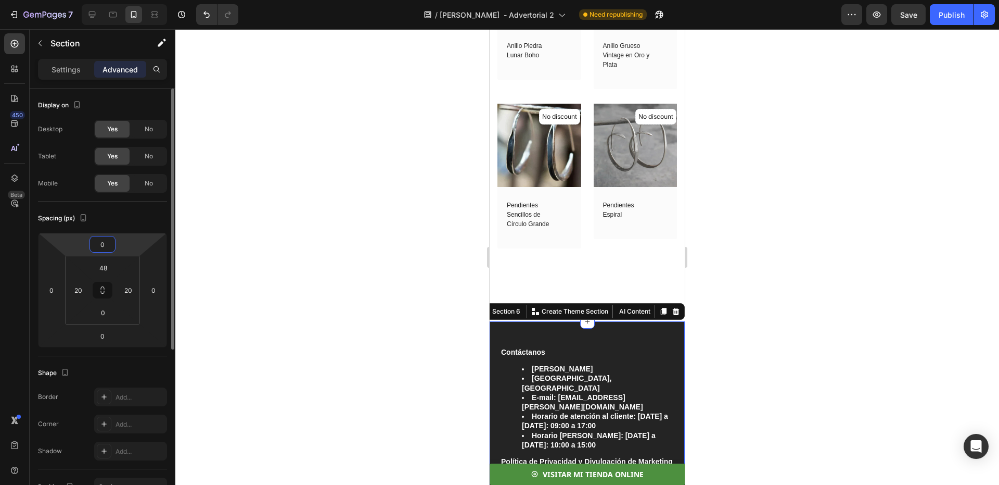
click at [112, 247] on input "0" at bounding box center [102, 244] width 21 height 16
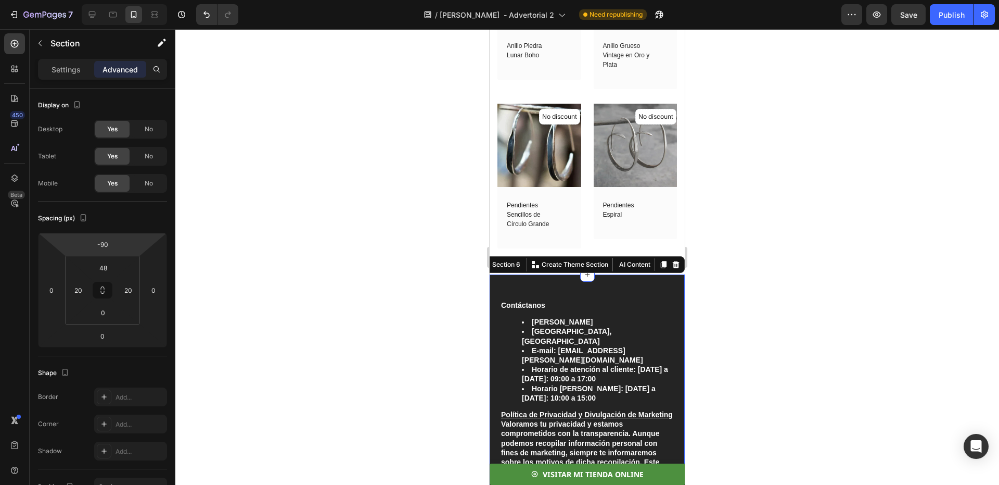
type input "-82"
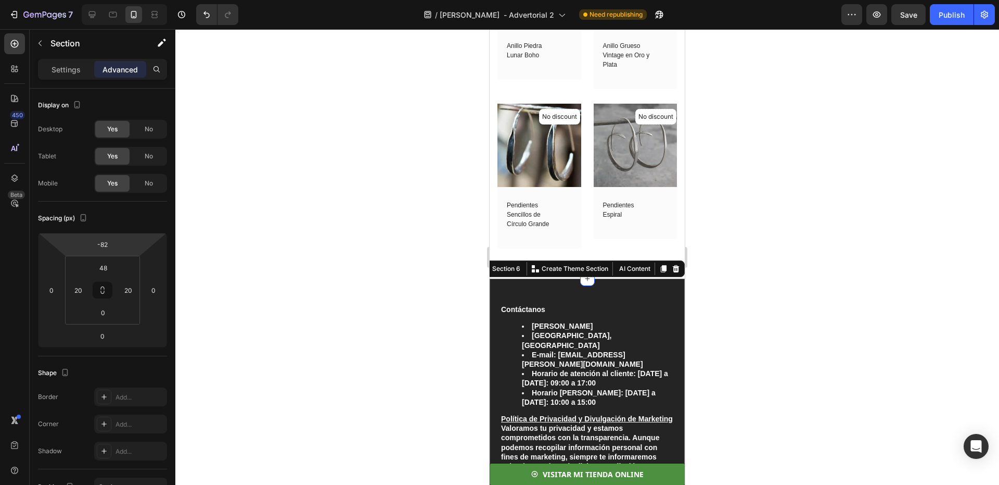
drag, startPoint x: 128, startPoint y: 245, endPoint x: 139, endPoint y: 266, distance: 24.2
click at [139, 0] on html "7 Version history / [PERSON_NAME] Madrid - Advertorial 2 Need republishing Prev…" at bounding box center [499, 0] width 999 height 0
click at [302, 219] on div at bounding box center [587, 256] width 824 height 455
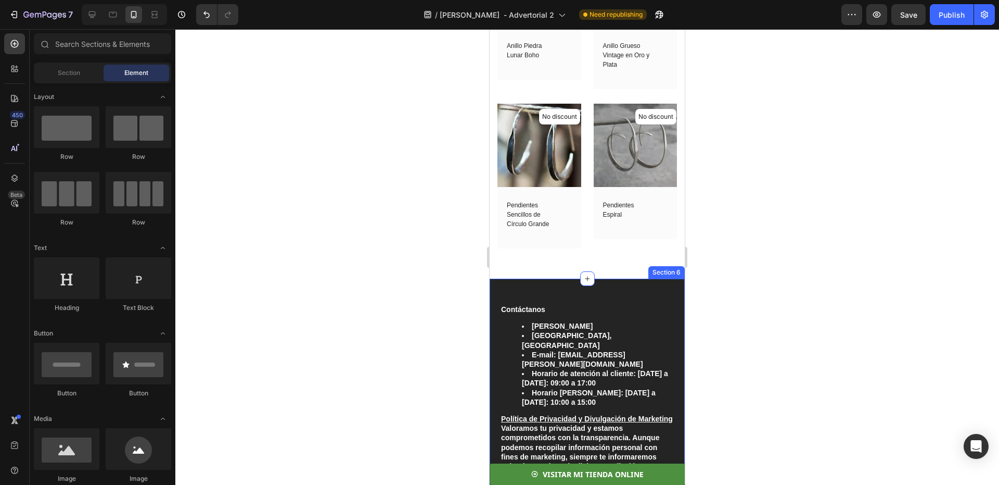
click at [628, 278] on div "Contáctanos [PERSON_NAME] Madrid [GEOGRAPHIC_DATA], [GEOGRAPHIC_DATA] E-mail: […" at bounding box center [587, 456] width 195 height 357
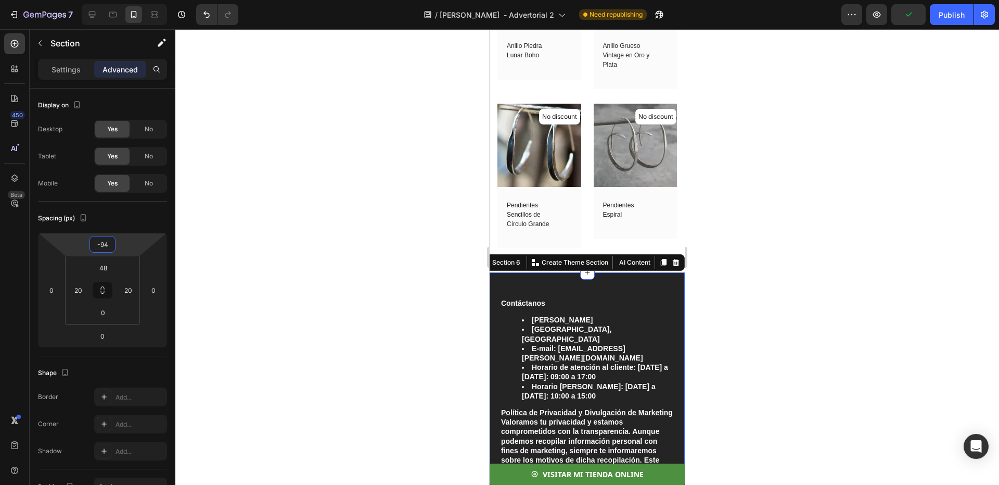
type input "-92"
drag, startPoint x: 123, startPoint y: 243, endPoint x: 128, endPoint y: 245, distance: 5.4
click at [128, 0] on html "7 Version history / [PERSON_NAME] Madrid - Advertorial 2 Need republishing Prev…" at bounding box center [499, 0] width 999 height 0
click at [745, 155] on div at bounding box center [587, 256] width 824 height 455
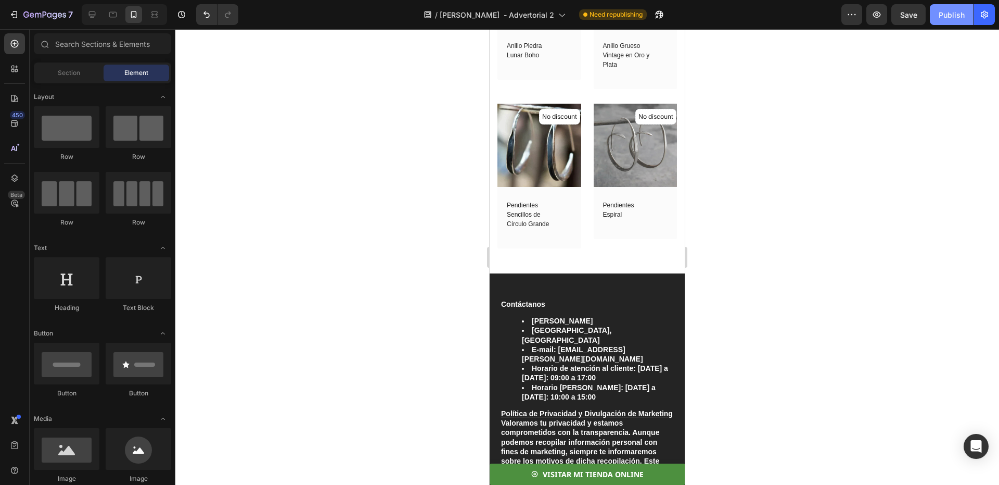
click at [949, 16] on div "Publish" at bounding box center [952, 14] width 26 height 11
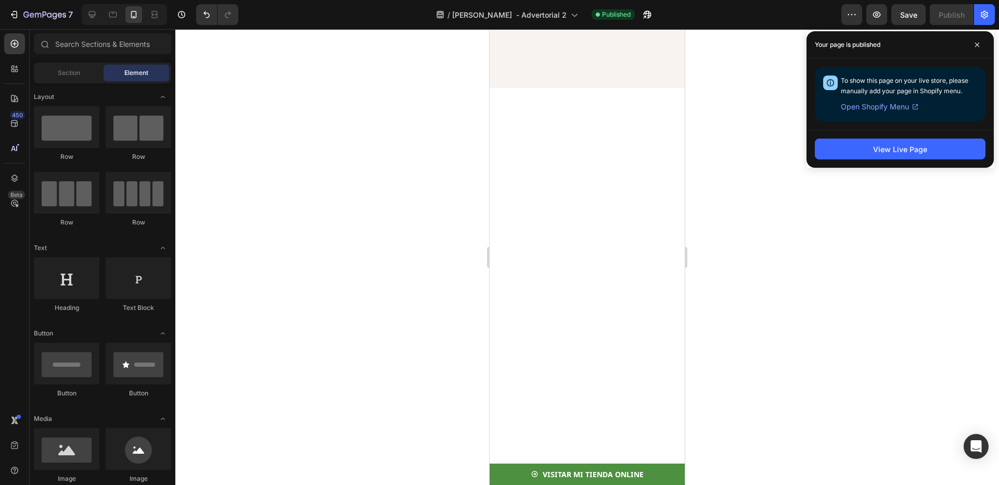
scroll to position [0, 0]
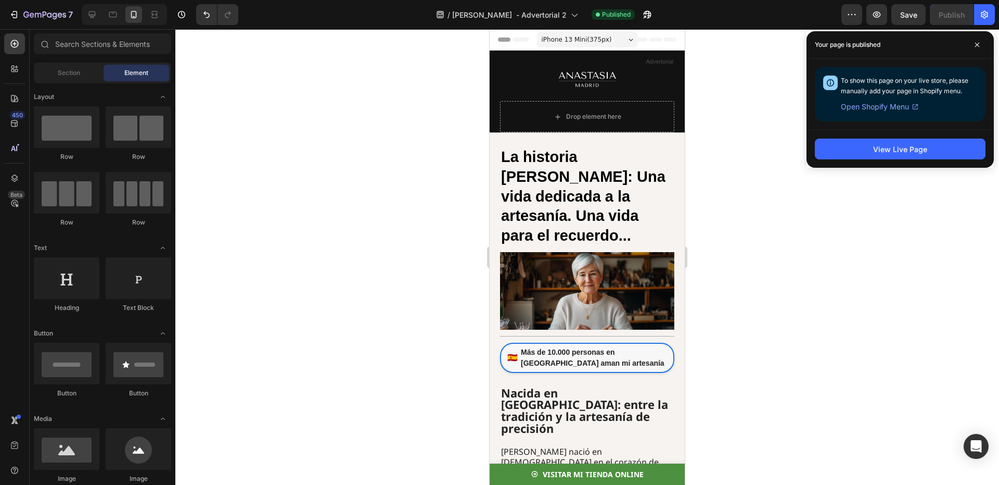
click at [975, 43] on span at bounding box center [977, 44] width 17 height 17
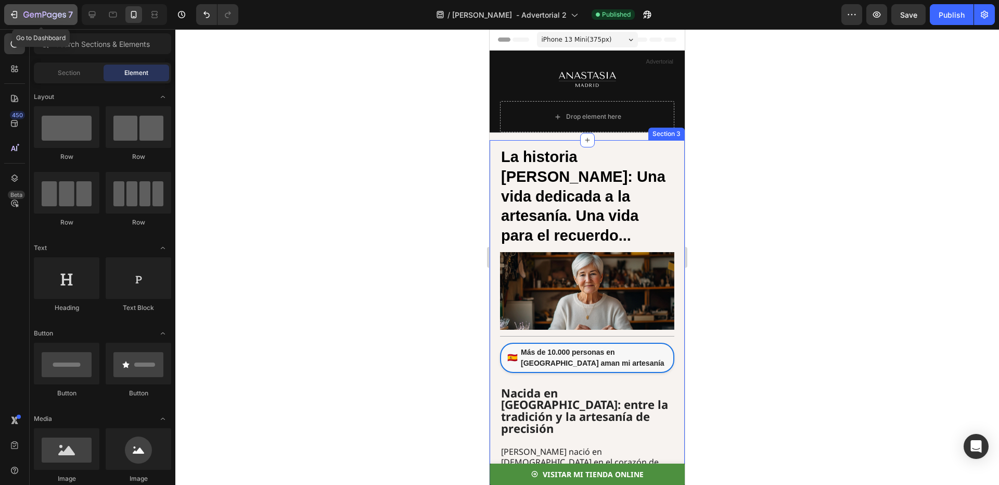
click at [20, 12] on div "7" at bounding box center [41, 14] width 64 height 12
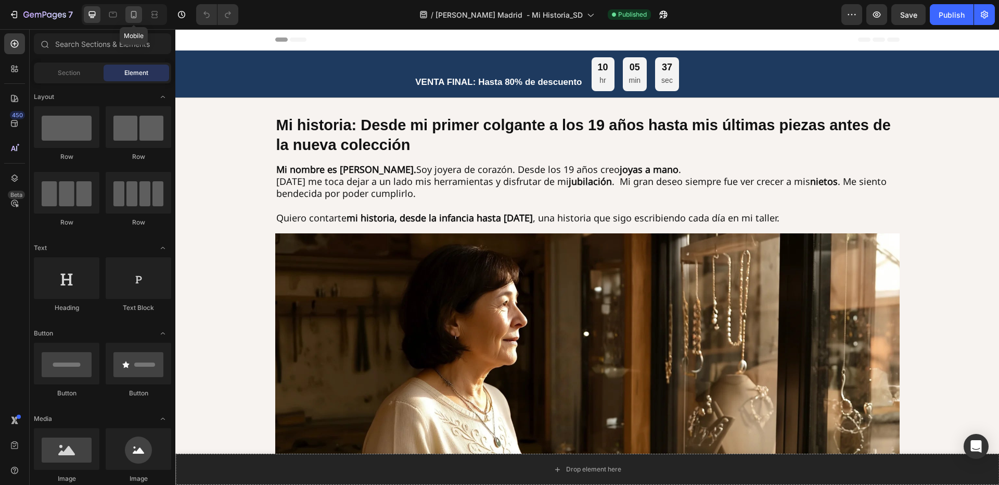
click at [135, 17] on icon at bounding box center [134, 14] width 10 height 10
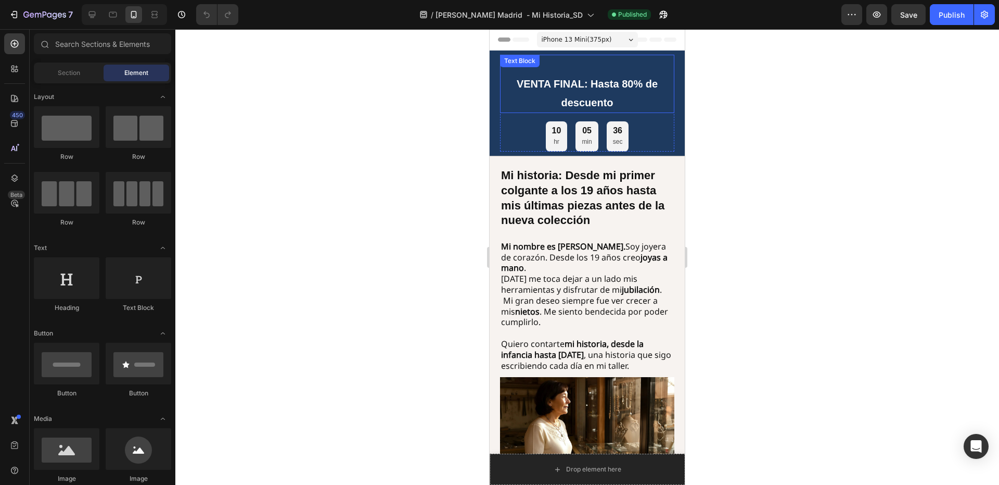
click at [572, 90] on p "VENTA FINAL: Hasta 80% de descuento" at bounding box center [587, 84] width 172 height 56
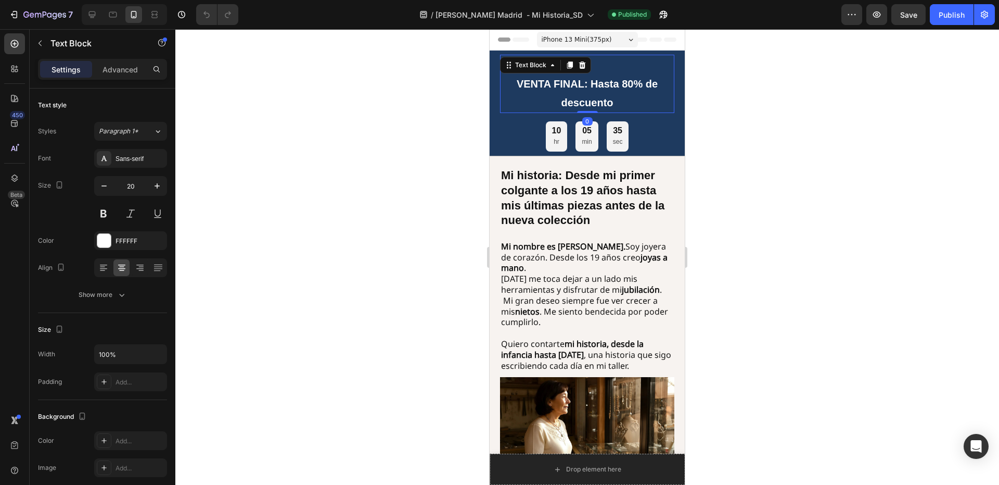
click at [587, 87] on strong "VENTA FINAL: Hasta 80% de descuento" at bounding box center [587, 93] width 141 height 30
click at [603, 87] on strong "VENTA FINAL: Hasta 80% de descuento" at bounding box center [587, 93] width 141 height 30
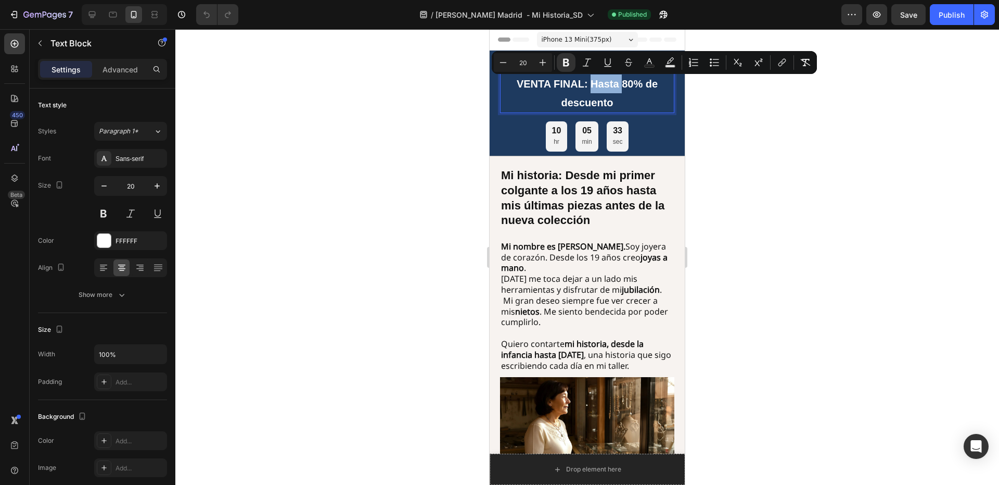
drag, startPoint x: 619, startPoint y: 86, endPoint x: 588, endPoint y: 86, distance: 31.2
click at [588, 86] on strong "VENTA FINAL: Hasta 80% de descuento" at bounding box center [587, 93] width 141 height 30
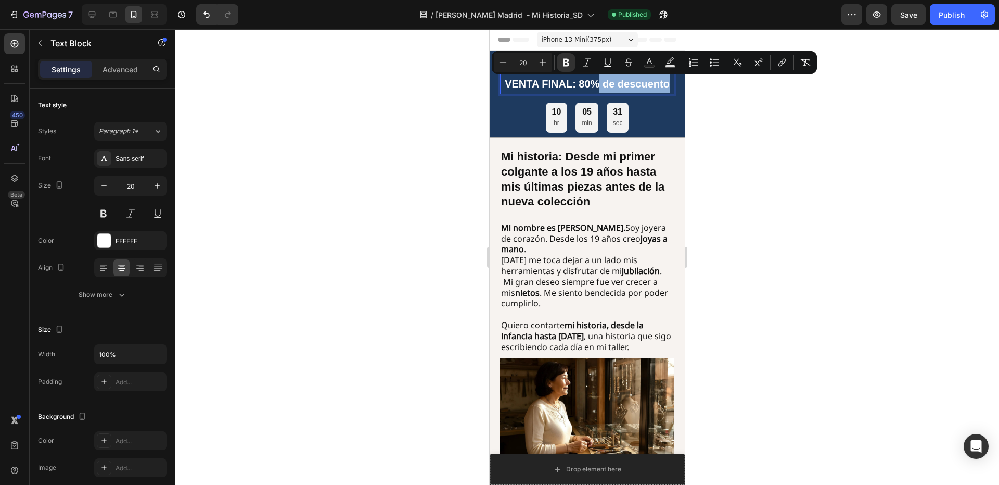
drag, startPoint x: 611, startPoint y: 103, endPoint x: 624, endPoint y: 83, distance: 23.0
click at [624, 83] on p "VENTA FINAL: 80% de descuento" at bounding box center [587, 74] width 172 height 37
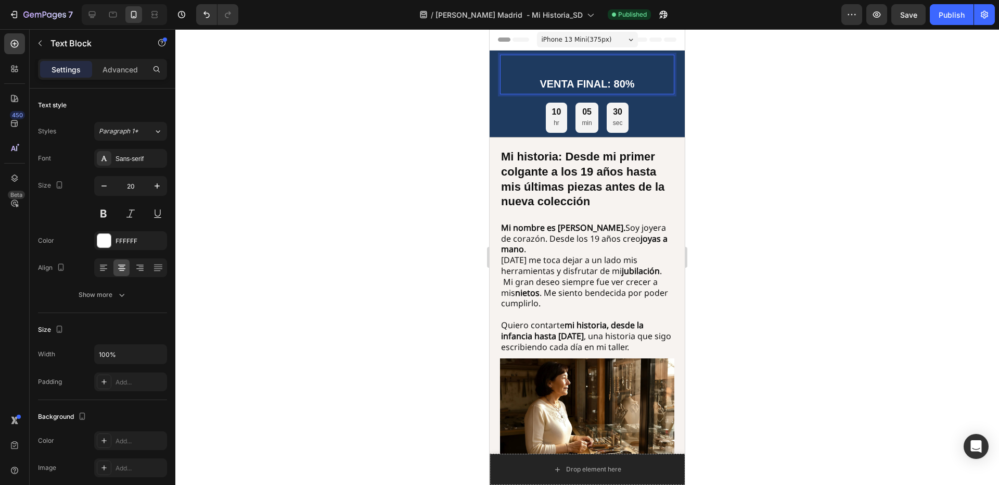
click at [578, 69] on p "VENTA FINAL: 80%" at bounding box center [587, 74] width 172 height 37
click at [540, 80] on strong "VENTA FINAL: 80%" at bounding box center [587, 83] width 95 height 11
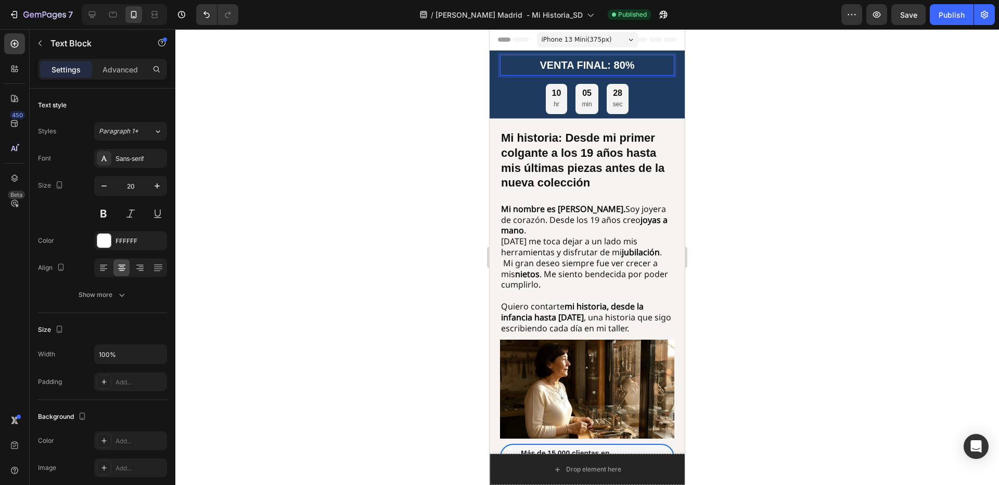
click at [642, 66] on p "VENTA FINAL: 80%" at bounding box center [587, 65] width 172 height 19
click at [612, 65] on strong "VENTA FINAL: 80%" at bounding box center [587, 64] width 95 height 11
click at [642, 68] on p "VENTA FINAL: -80%" at bounding box center [587, 65] width 172 height 19
click at [746, 71] on div at bounding box center [587, 256] width 824 height 455
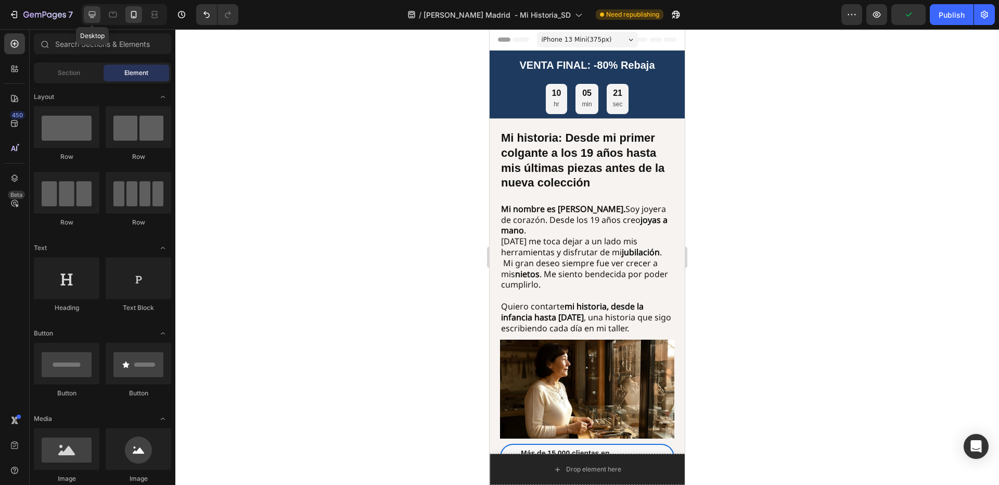
click at [90, 20] on div at bounding box center [92, 14] width 17 height 17
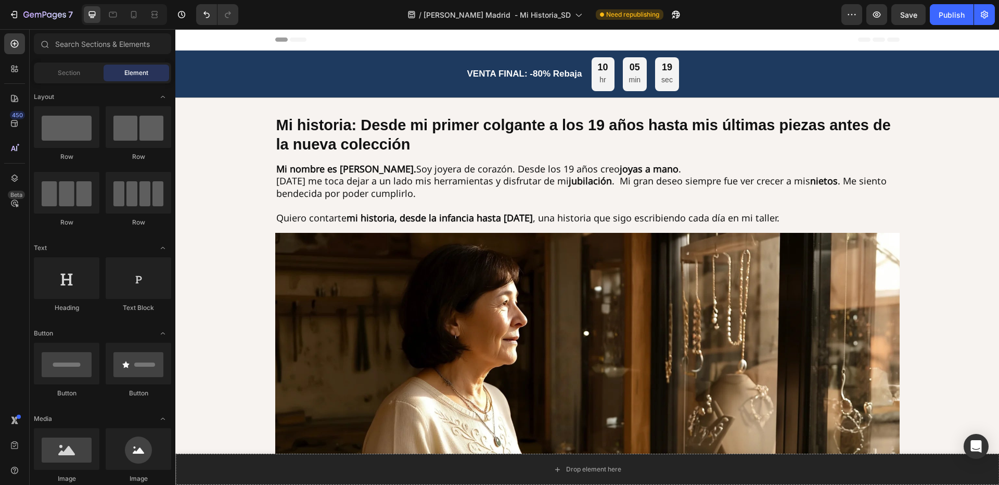
click at [146, 20] on div at bounding box center [124, 14] width 85 height 21
click at [150, 18] on icon at bounding box center [154, 14] width 10 height 10
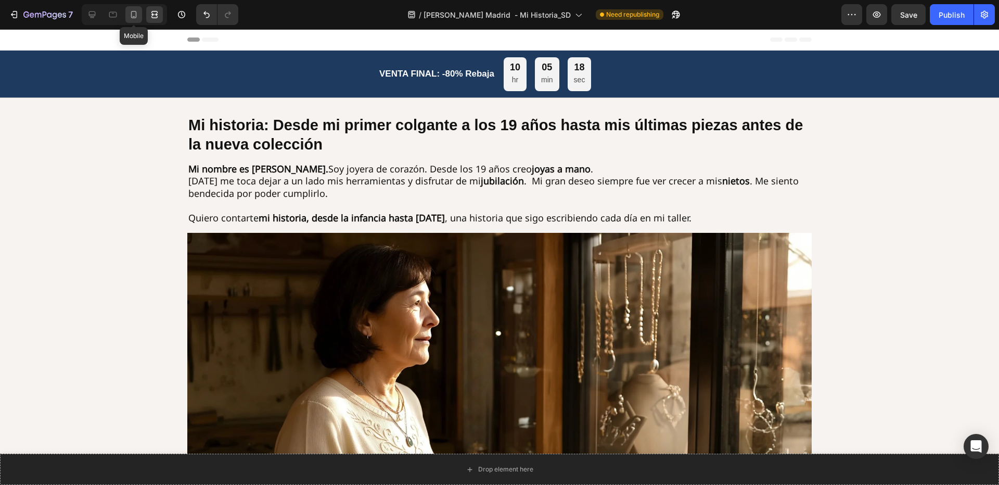
click at [133, 18] on icon at bounding box center [134, 14] width 6 height 7
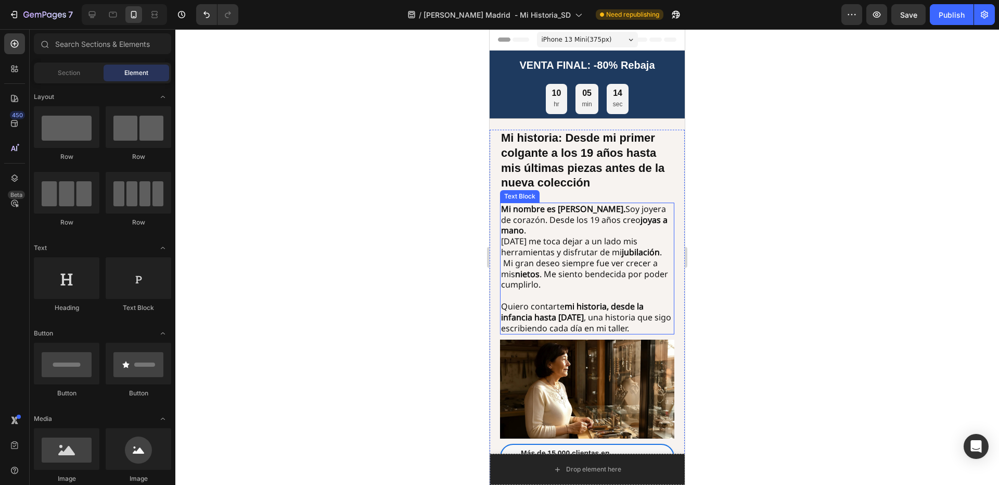
click at [603, 222] on p "Mi nombre es Anastasia Madrid. Soy joyera de corazón. Desde los 19 años creo jo…" at bounding box center [587, 247] width 172 height 86
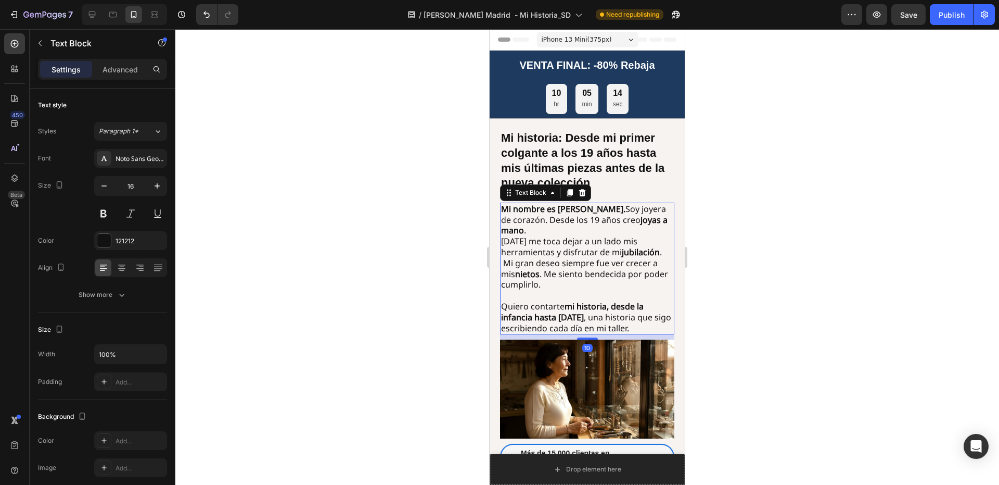
click at [624, 212] on strong "Mi nombre es Anastasia Madrid." at bounding box center [563, 208] width 124 height 11
click at [632, 211] on p "Mi nombre es Anastasia Madrid. Soy joyera de corazón. Desde los 19 años creo jo…" at bounding box center [587, 247] width 172 height 86
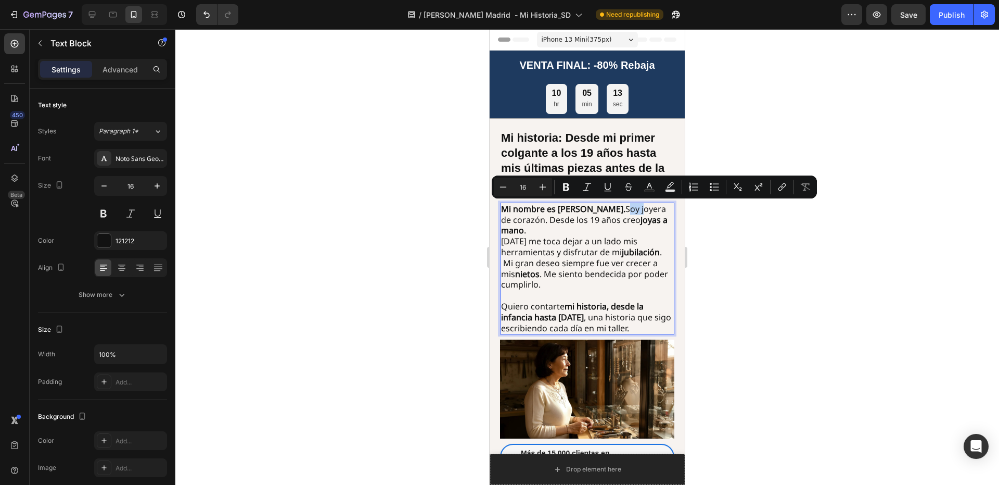
click at [631, 210] on p "Mi nombre es Anastasia Madrid. Soy joyera de corazón. Desde los 19 años creo jo…" at bounding box center [587, 247] width 172 height 86
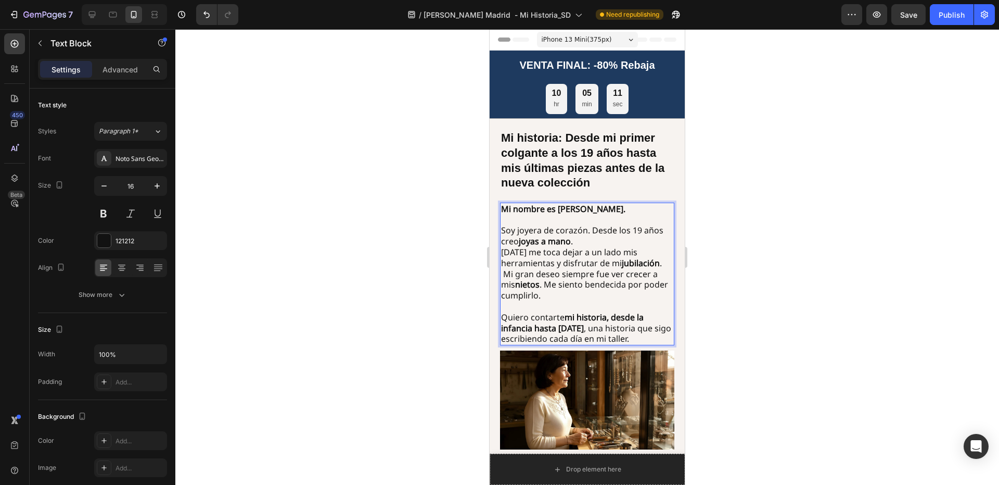
click at [592, 240] on p "Soy joyera de corazón. Desde los 19 años creo joyas a mano . Hoy me toca dejar …" at bounding box center [587, 263] width 172 height 76
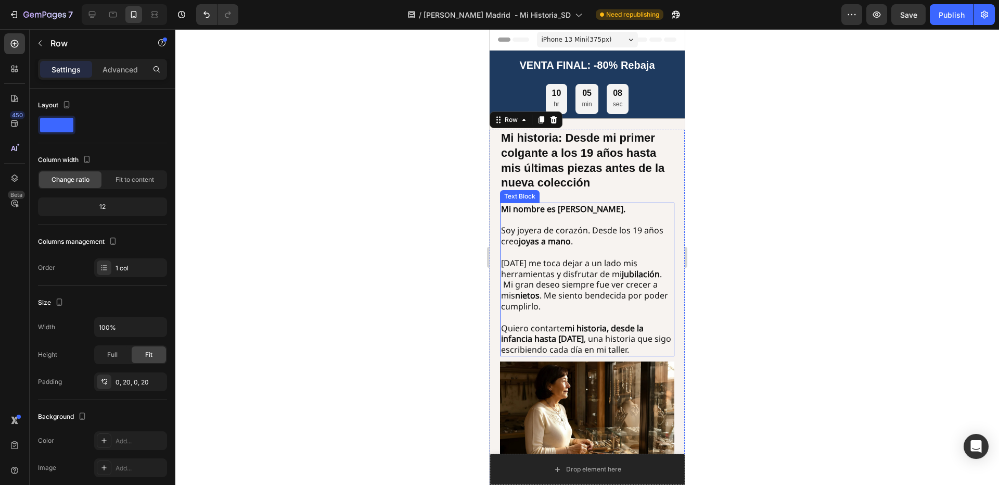
click at [634, 236] on p "Soy joyera de corazón. Desde los 19 años creo joyas a mano ." at bounding box center [587, 236] width 172 height 22
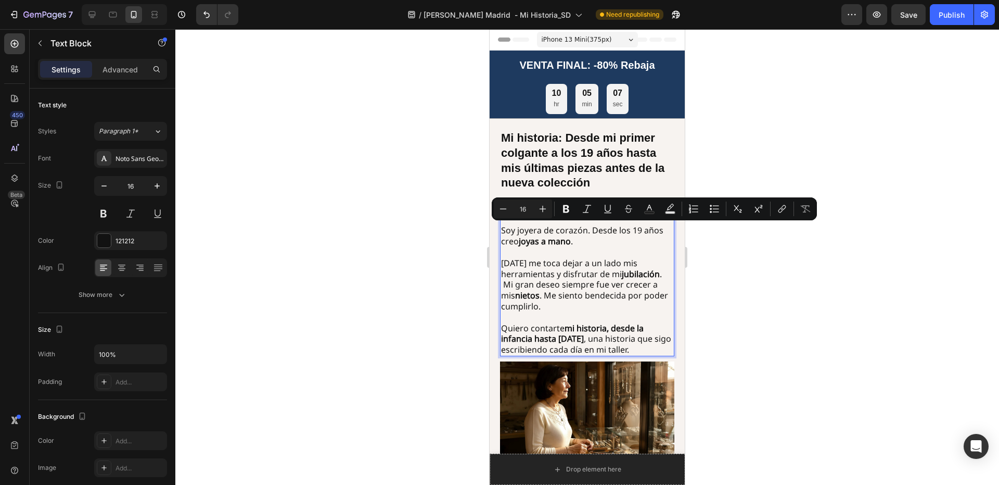
click at [603, 238] on p "Soy joyera de corazón. Desde los 19 años creo joyas a mano ." at bounding box center [587, 236] width 172 height 22
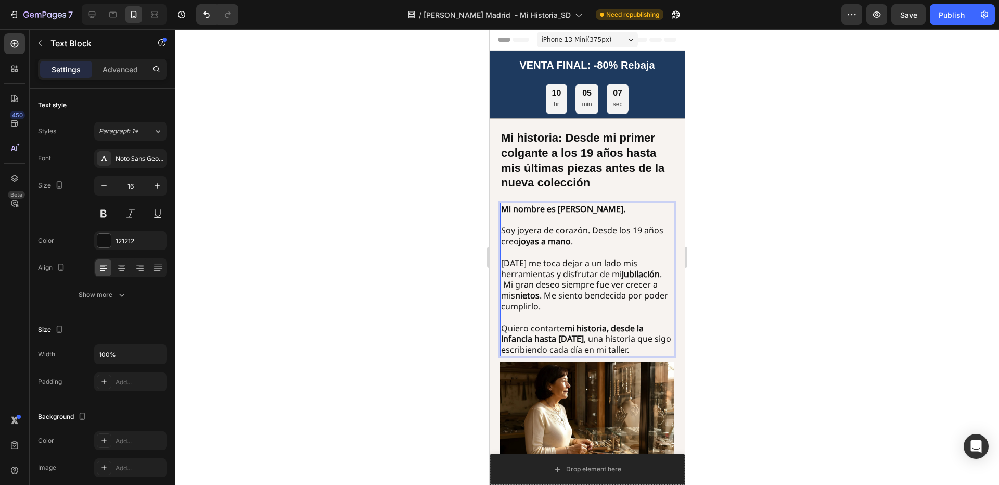
click at [584, 240] on p "Soy joyera de corazón. Desde los 19 años creo joyas a mano ." at bounding box center [587, 236] width 172 height 22
drag, startPoint x: 574, startPoint y: 240, endPoint x: 535, endPoint y: 243, distance: 39.1
click at [535, 243] on p "Soy joyera de corazón. Desde los 19 años creo joyas a mano ." at bounding box center [587, 236] width 172 height 22
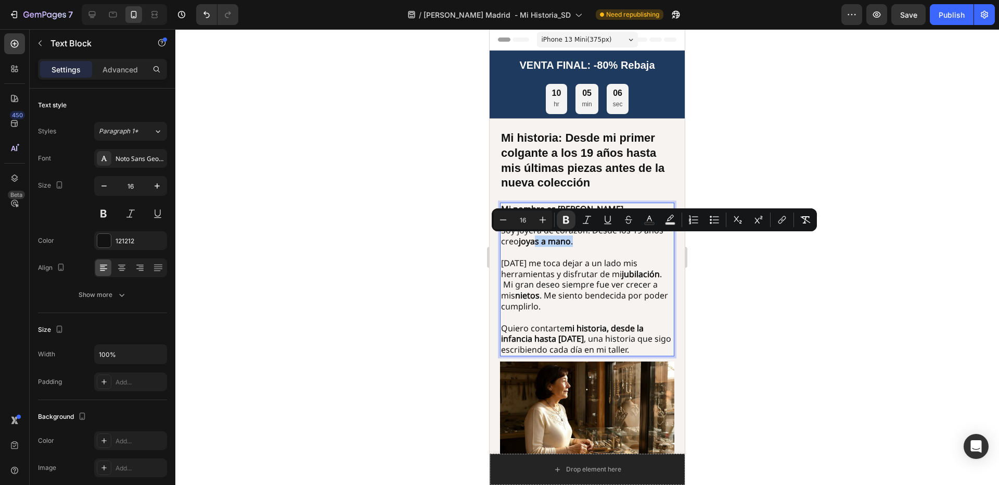
click at [559, 240] on strong "joyas a mano" at bounding box center [545, 240] width 52 height 11
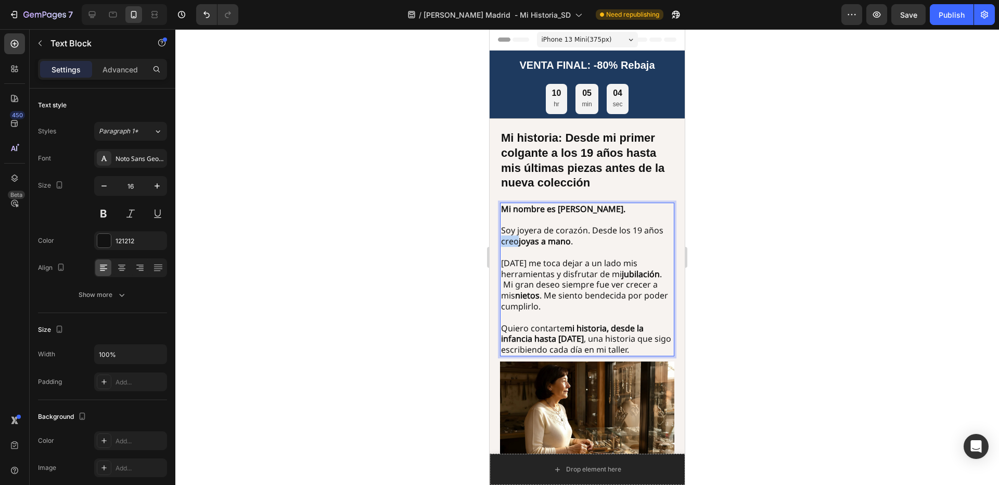
drag, startPoint x: 517, startPoint y: 243, endPoint x: 502, endPoint y: 245, distance: 14.8
click at [502, 245] on p "Soy joyera de corazón. Desde los 19 años creo joyas a mano ." at bounding box center [587, 236] width 172 height 22
drag, startPoint x: 657, startPoint y: 243, endPoint x: 631, endPoint y: 245, distance: 26.1
click at [631, 245] on strong "joyas a mano" at bounding box center [632, 240] width 52 height 11
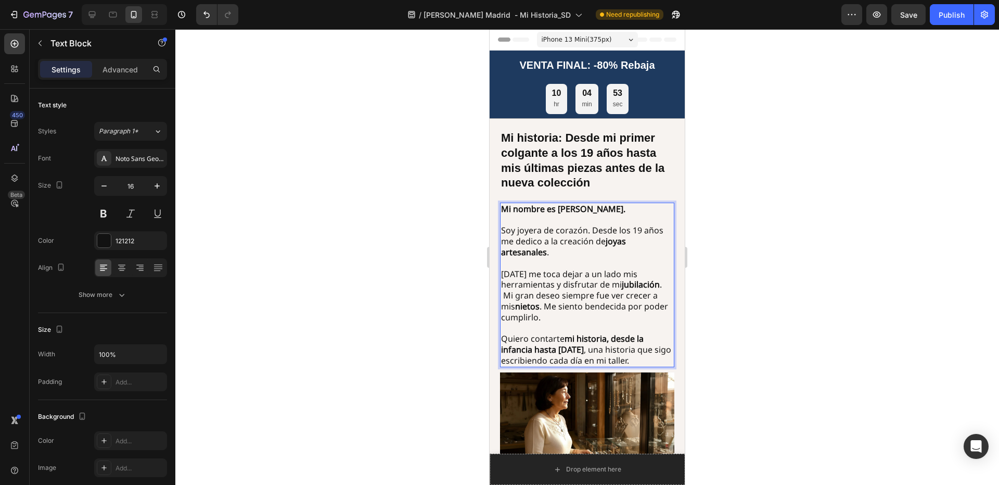
click at [614, 262] on p "Hoy me toca dejar a un lado mis herramientas y disfrutar de mi jubilación . Mi …" at bounding box center [587, 290] width 172 height 65
click at [759, 242] on div at bounding box center [587, 256] width 824 height 455
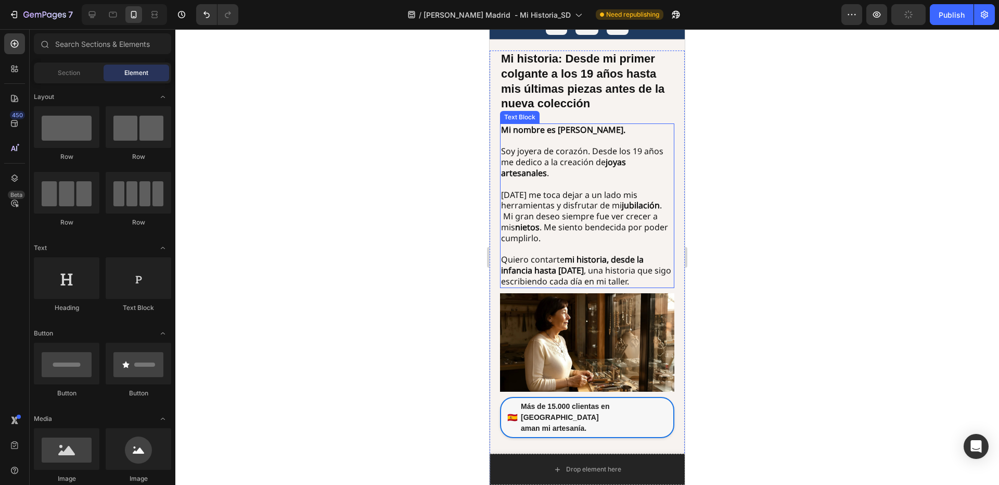
scroll to position [104, 0]
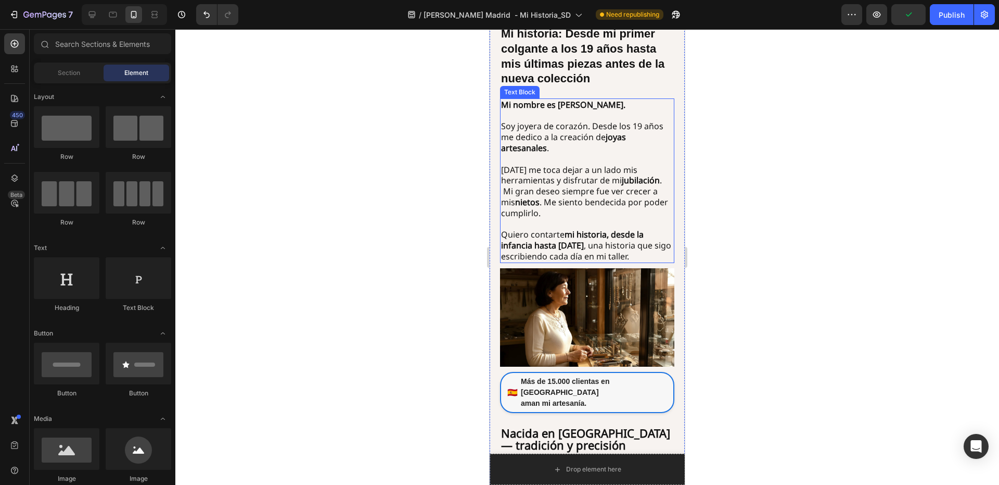
click at [507, 192] on p "⁠⁠⁠⁠⁠⁠⁠ Hoy me toca dejar a un lado mis herramientas y disfrutar de mi jubilaci…" at bounding box center [587, 186] width 172 height 65
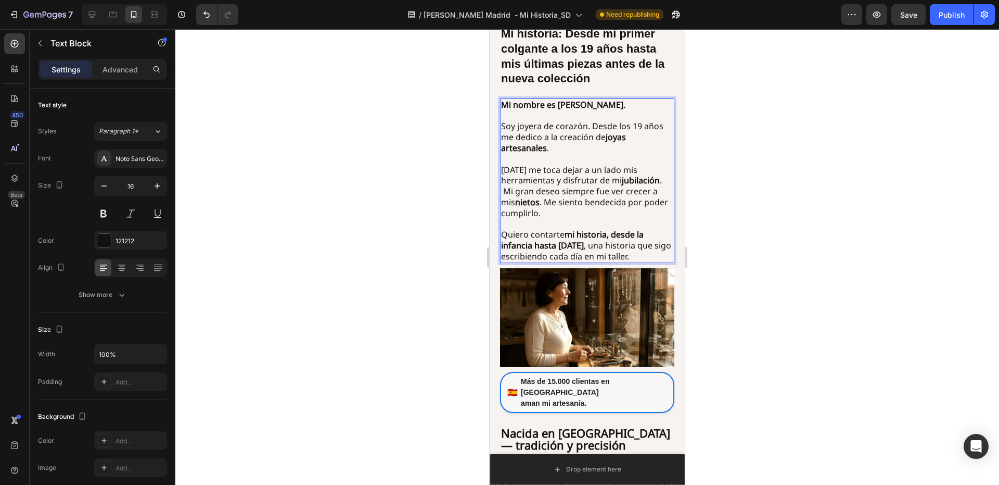
click at [505, 190] on p "Hoy me toca dejar a un lado mis herramientas y disfrutar de mi jubilación . Mi …" at bounding box center [587, 186] width 172 height 65
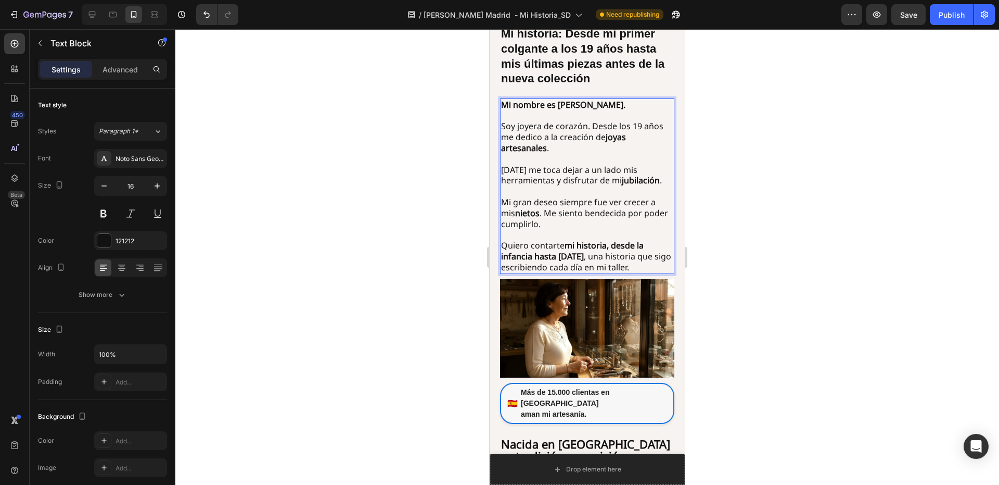
click at [711, 171] on div at bounding box center [587, 256] width 824 height 455
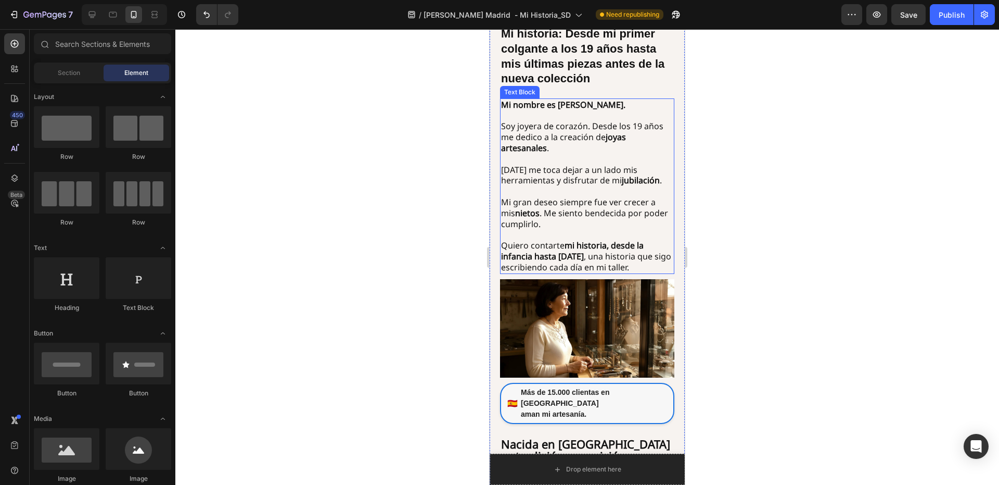
click at [611, 229] on p "Mi gran deseo siempre fue ver crecer a mis nietos . Me siento bendecida por pod…" at bounding box center [587, 213] width 172 height 32
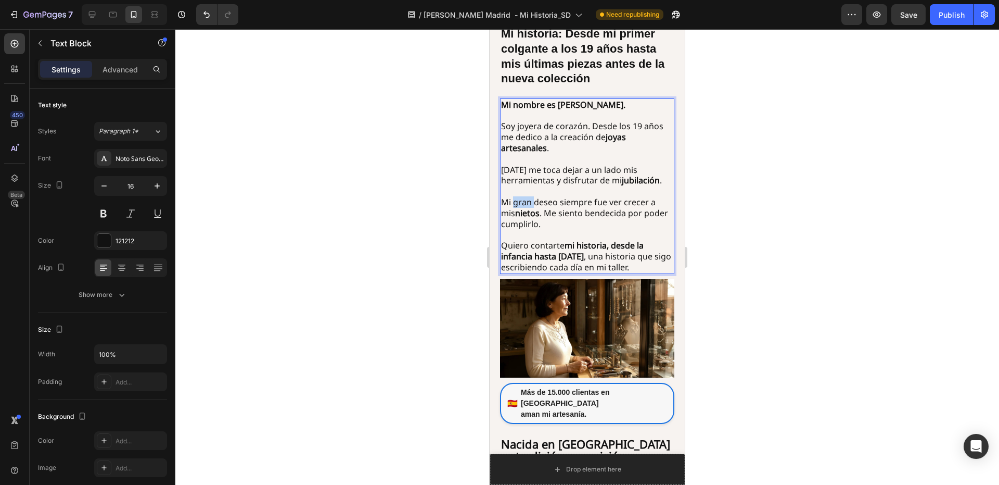
click at [513, 211] on p "Mi gran deseo siempre fue ver crecer a mis nietos . Me siento bendecida por pod…" at bounding box center [587, 213] width 172 height 32
click at [506, 211] on p "Mi gran deseo siempre fue ver crecer a mis nietos . Me siento bendecida por pod…" at bounding box center [587, 213] width 172 height 32
click at [503, 211] on p "Mi gran deseo siempre fue ver crecer a mis nietos . Me siento bendecida por pod…" at bounding box center [587, 213] width 172 height 32
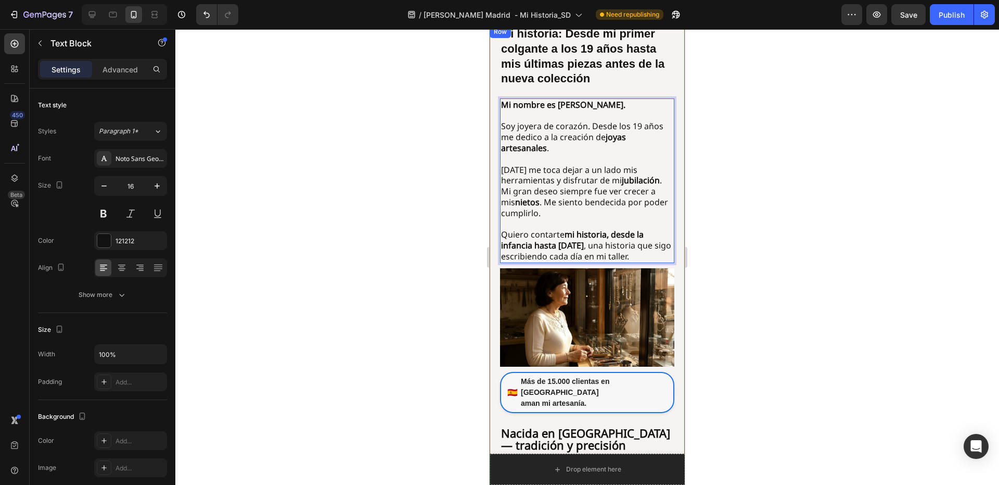
click at [733, 166] on div at bounding box center [587, 256] width 824 height 455
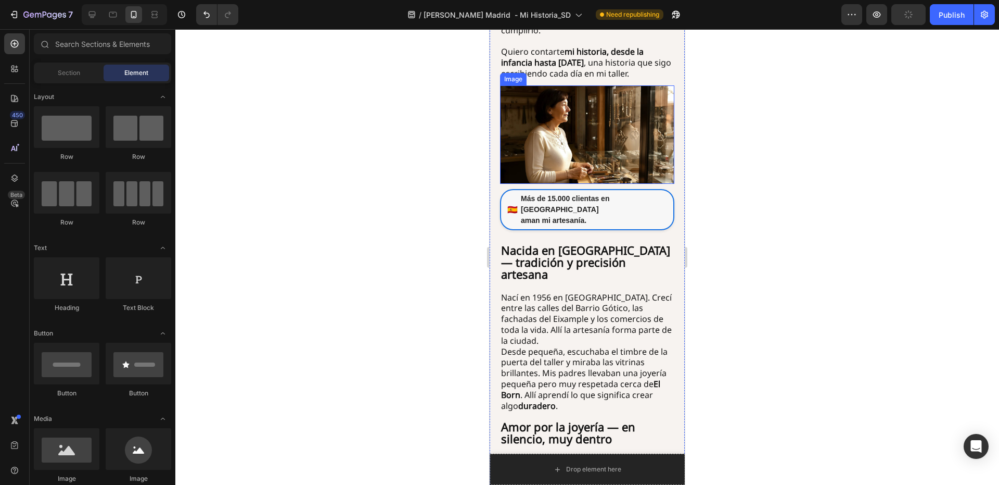
scroll to position [312, 0]
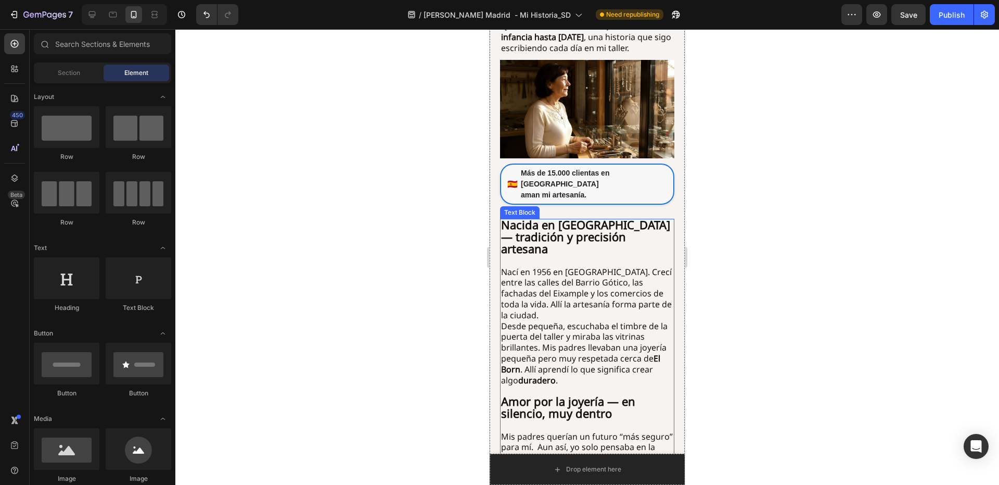
click at [579, 275] on p "Nací en 1956 en Madrid. Crecí entre las calles del Barrio Gótico, las fachadas …" at bounding box center [587, 288] width 172 height 65
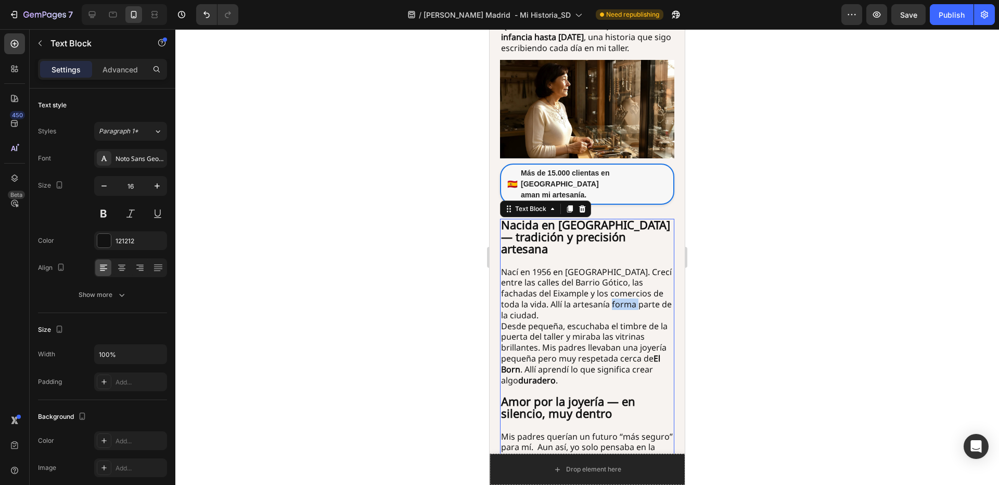
click at [579, 275] on p "Nací en 1956 en Madrid. Crecí entre las calles del Barrio Gótico, las fachadas …" at bounding box center [587, 288] width 172 height 65
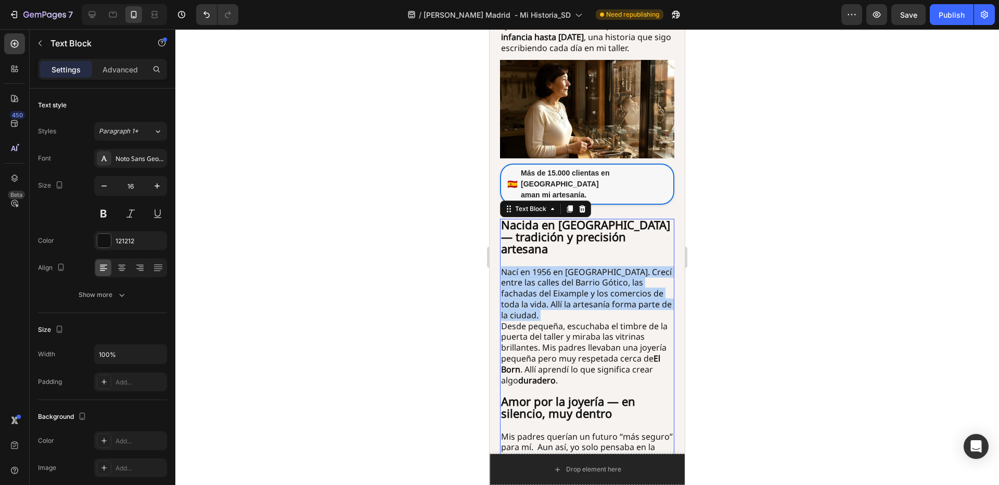
click at [579, 275] on p "Nací en 1956 en Madrid. Crecí entre las calles del Barrio Gótico, las fachadas …" at bounding box center [587, 288] width 172 height 65
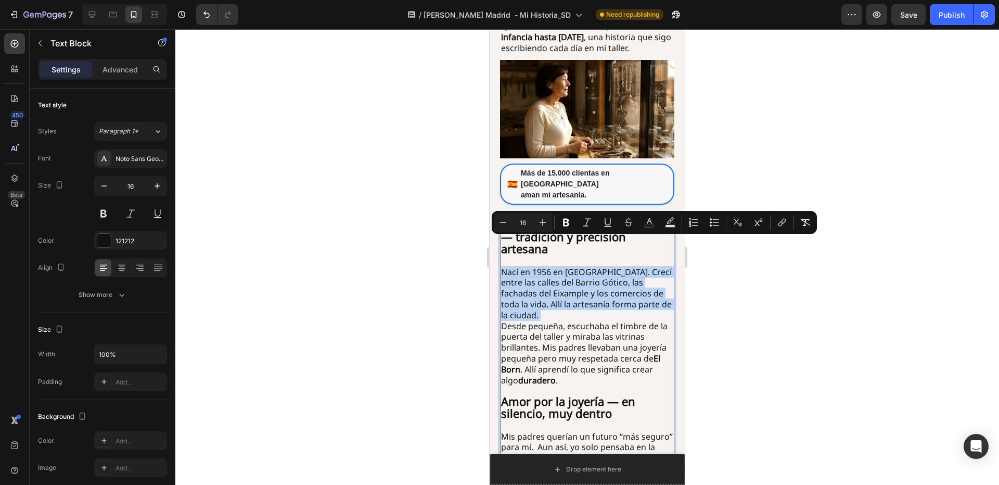
click at [579, 275] on p "Nací en 1956 en Madrid. Crecí entre las calles del Barrio Gótico, las fachadas …" at bounding box center [587, 288] width 172 height 65
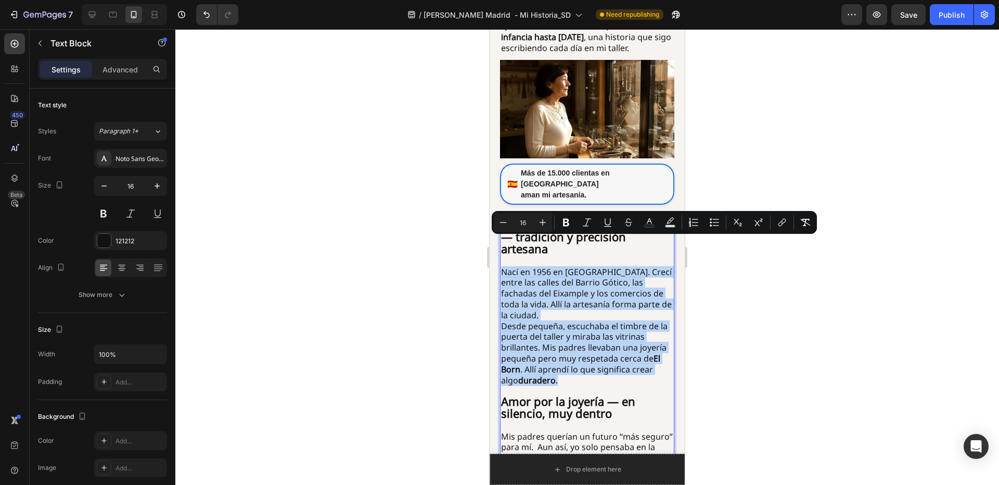
drag, startPoint x: 625, startPoint y: 340, endPoint x: 502, endPoint y: 246, distance: 155.2
click at [502, 246] on div "Nacida en Madrid — tradición y precisión artesana Nací en 1956 en Madrid. Crecí…" at bounding box center [587, 369] width 174 height 300
copy div "Nací en 1956 en Madrid. Crecí entre las calles del Barrio Gótico, las fachadas …"
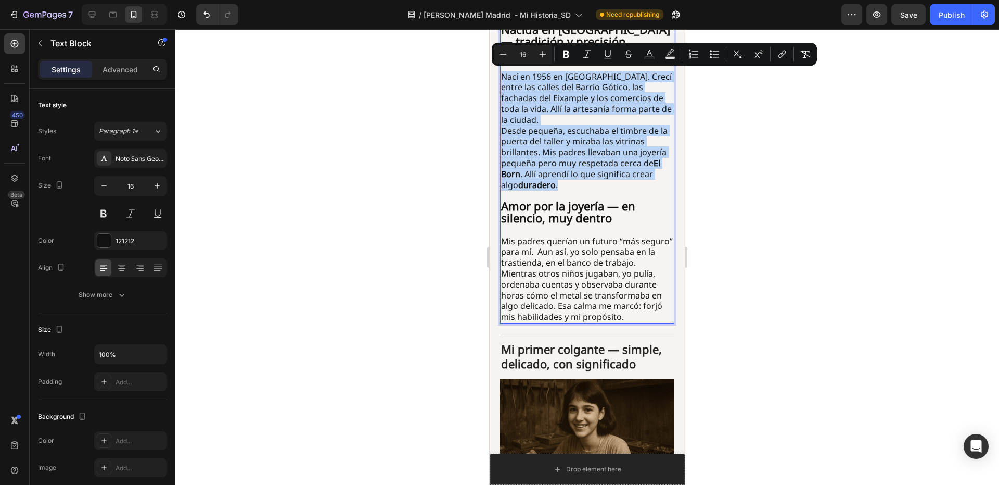
scroll to position [521, 0]
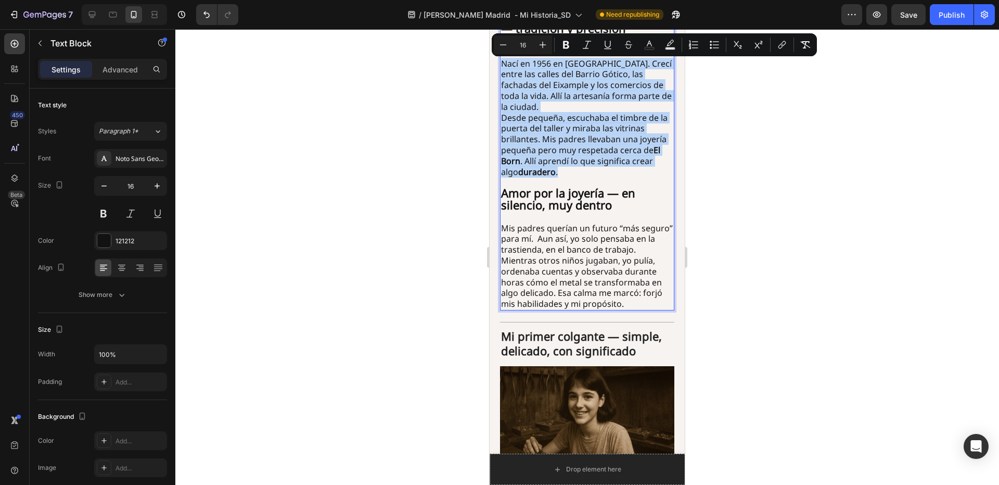
type input "22"
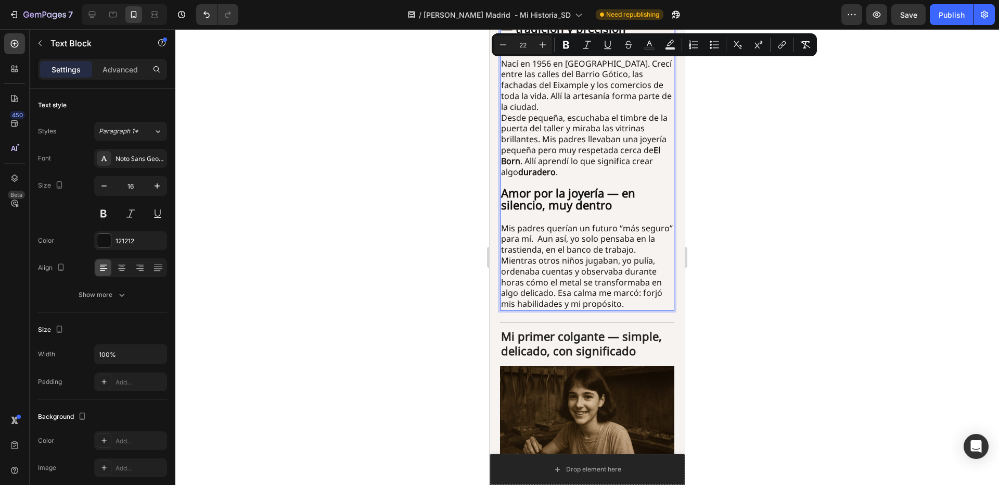
click at [588, 185] on strong "Amor por la joyería — en silencio, muy dentro" at bounding box center [568, 198] width 134 height 27
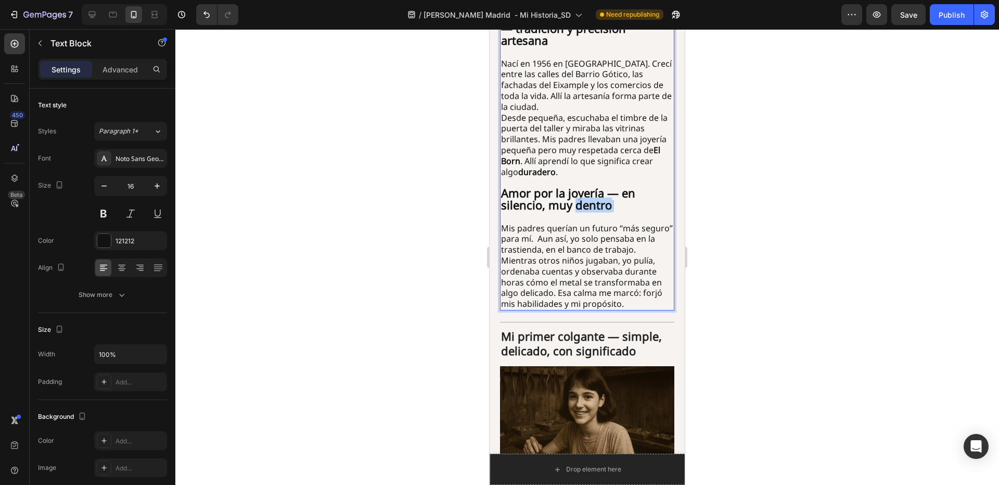
click at [588, 185] on strong "Amor por la joyería — en silencio, muy dentro" at bounding box center [568, 198] width 134 height 27
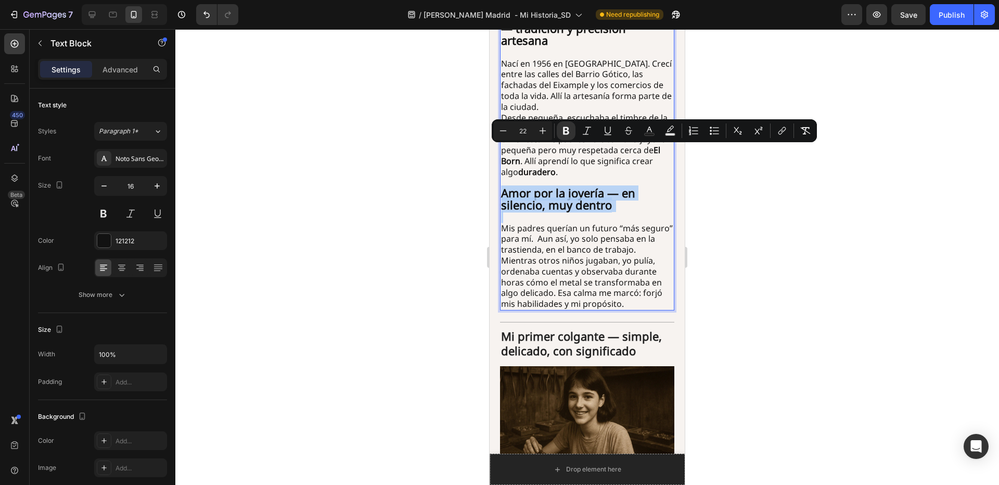
click at [606, 185] on strong "Amor por la joyería — en silencio, muy dentro" at bounding box center [568, 198] width 134 height 27
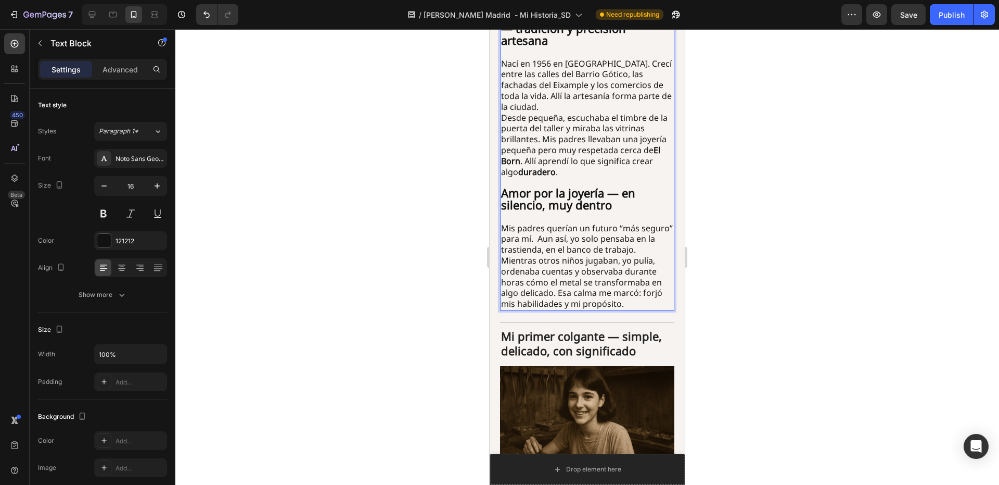
click at [589, 185] on strong "Amor por la joyería — en silencio, muy dentro" at bounding box center [568, 198] width 134 height 27
click at [544, 185] on strong "Amor por la joyería — en silencio, muy profundo" at bounding box center [568, 198] width 134 height 27
click at [711, 161] on div at bounding box center [587, 256] width 824 height 455
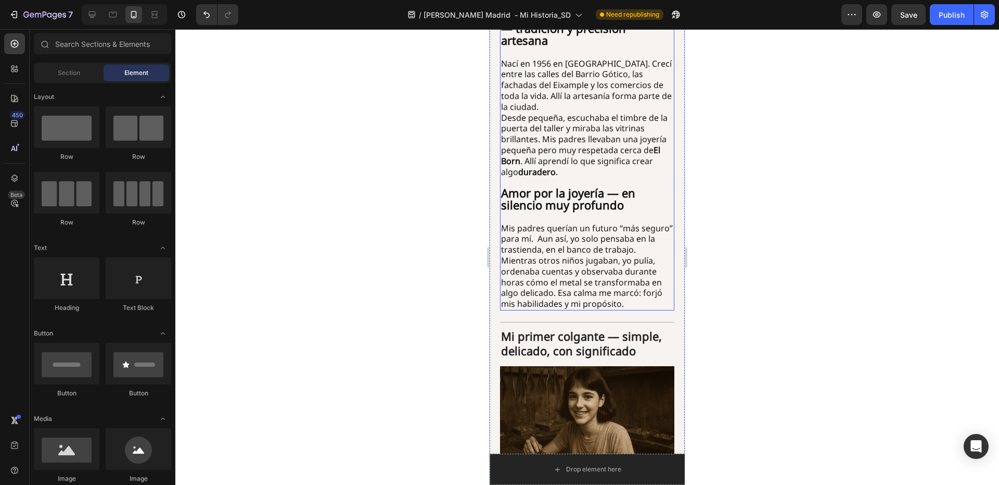
click at [549, 223] on p "Mis padres querían un futuro “más seguro” para mí. Aun así, yo solo pensaba en …" at bounding box center [587, 239] width 172 height 32
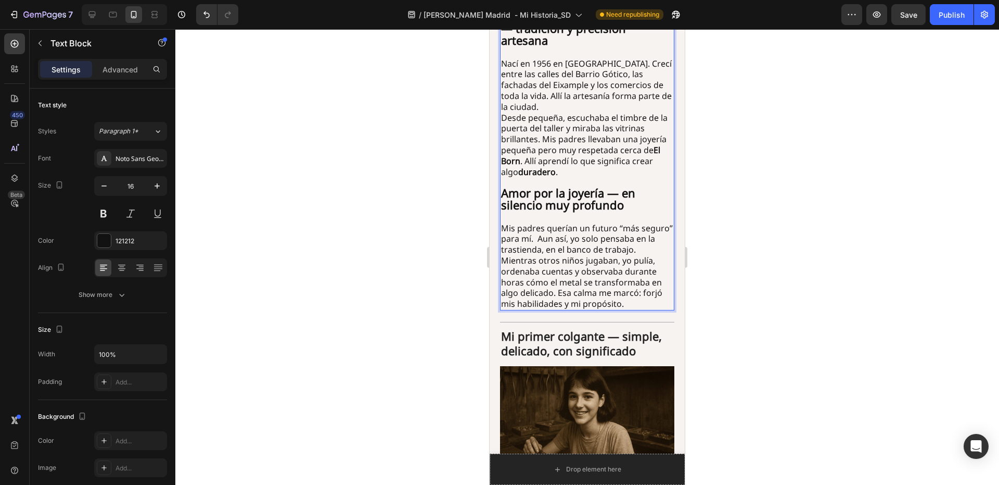
click at [550, 223] on p "Mis padres querían un futuro “más seguro” para mí. Aun así, yo solo pensaba en …" at bounding box center [587, 239] width 172 height 32
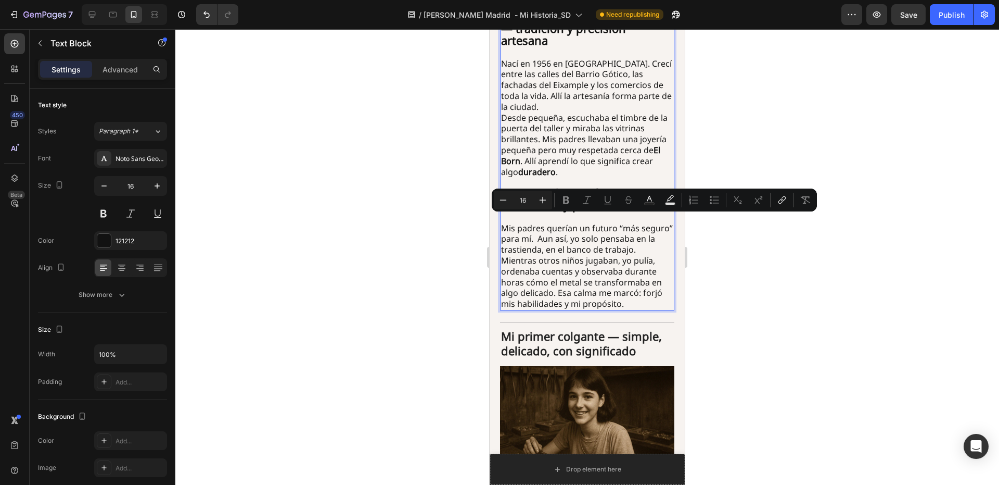
click at [560, 223] on p "Mis padres querían un futuro “más seguro” para mí. Aun así, yo solo pensaba en …" at bounding box center [587, 239] width 172 height 32
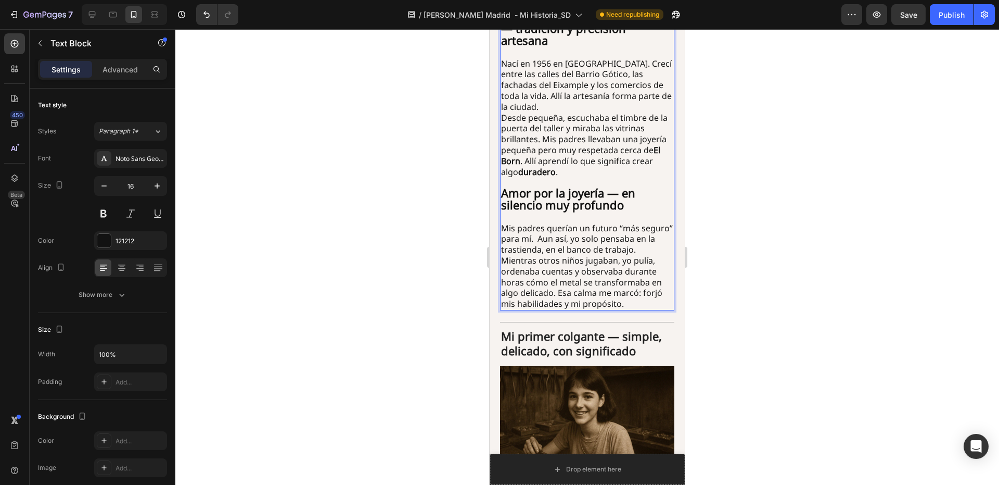
click at [576, 223] on p "Mis padres querían un futuro “más seguro” para mí. Aun así, yo solo pensaba en …" at bounding box center [587, 239] width 172 height 32
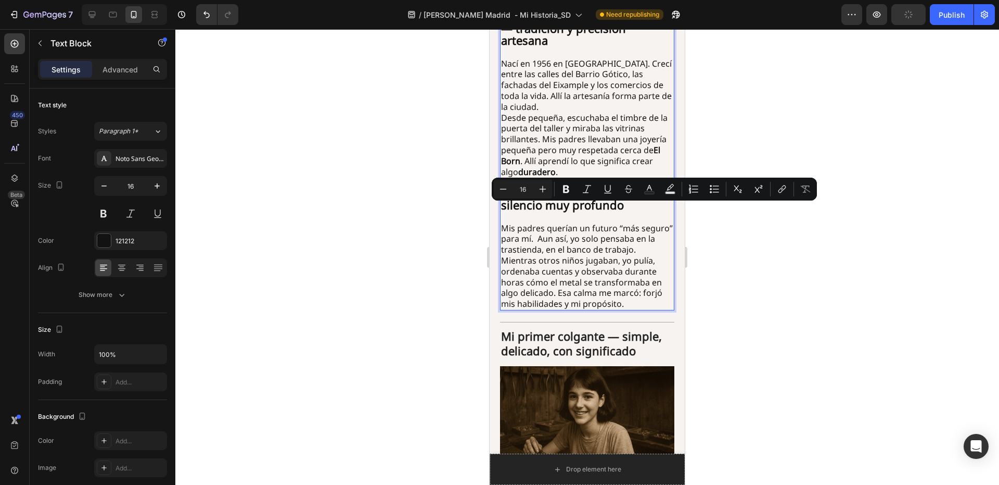
click at [553, 223] on p "Mis padres querían un futuro “más seguro” para mí. Aun así, yo solo pensaba en …" at bounding box center [587, 239] width 172 height 32
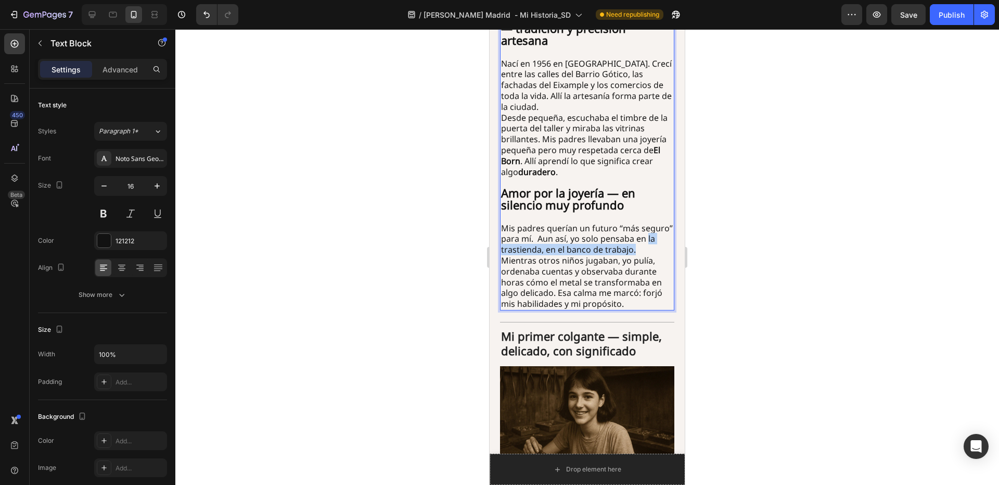
drag, startPoint x: 540, startPoint y: 223, endPoint x: 549, endPoint y: 214, distance: 12.5
click at [549, 223] on p "Mis padres querían un futuro “más seguro” para mí. Aun así, yo solo pensaba en …" at bounding box center [587, 239] width 172 height 32
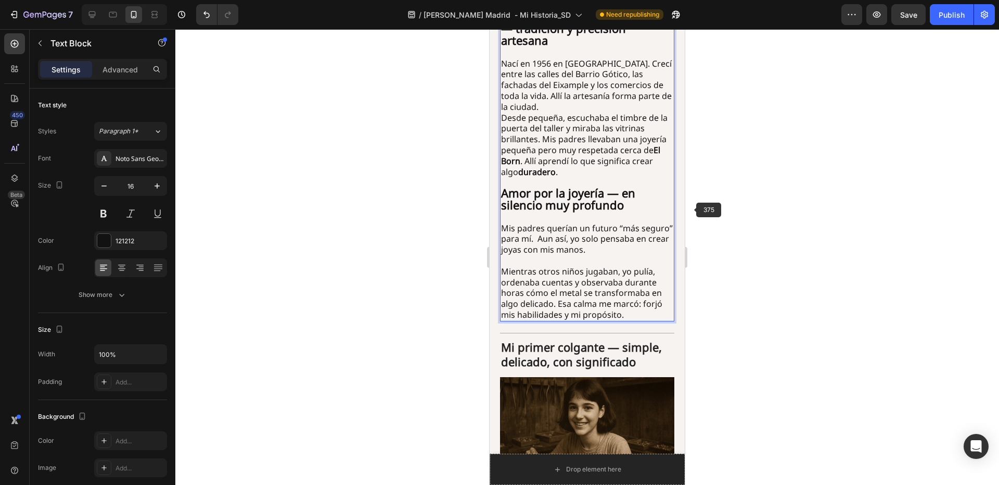
click at [693, 209] on div at bounding box center [587, 256] width 824 height 455
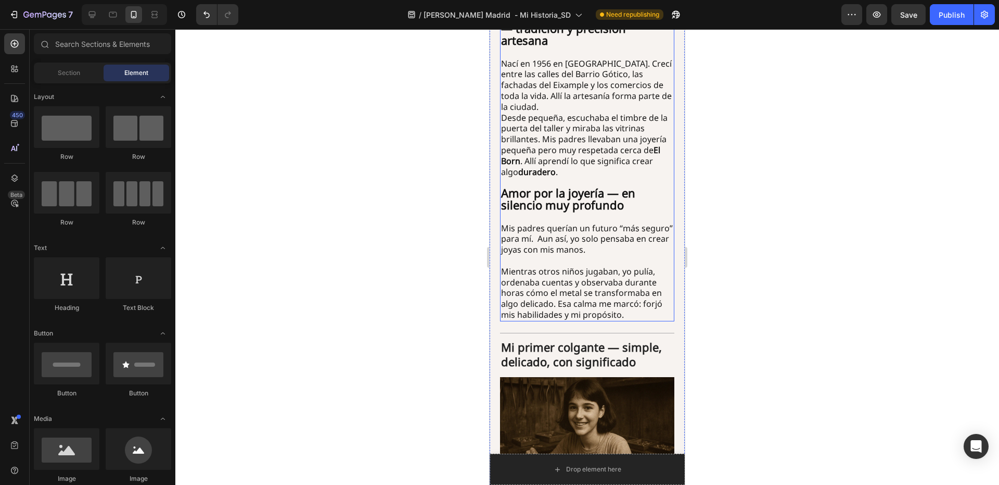
click at [564, 266] on p "Mientras otros niños jugaban, yo pulía, ordenaba cuentas y observaba durante ho…" at bounding box center [587, 293] width 172 height 54
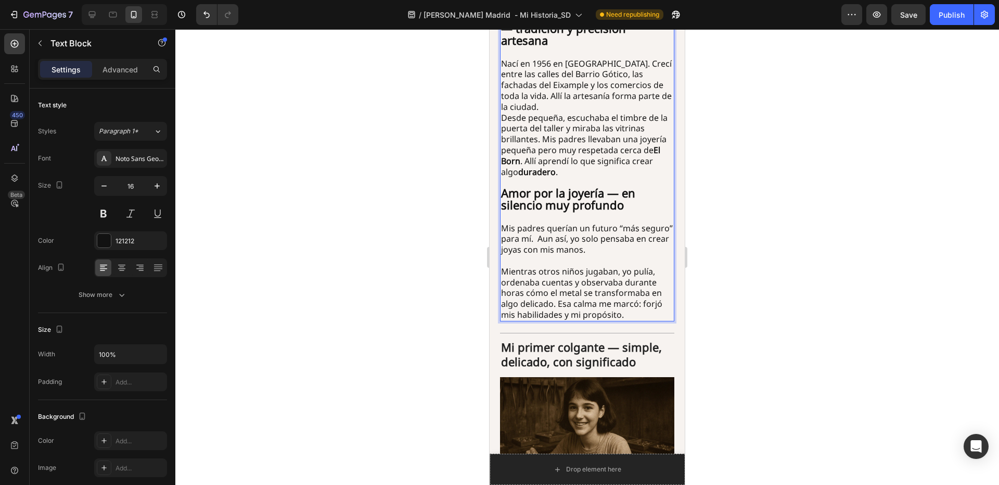
click at [550, 266] on p "Mientras otros niños jugaban, yo pulía, ordenaba cuentas y observaba durante ho…" at bounding box center [587, 293] width 172 height 54
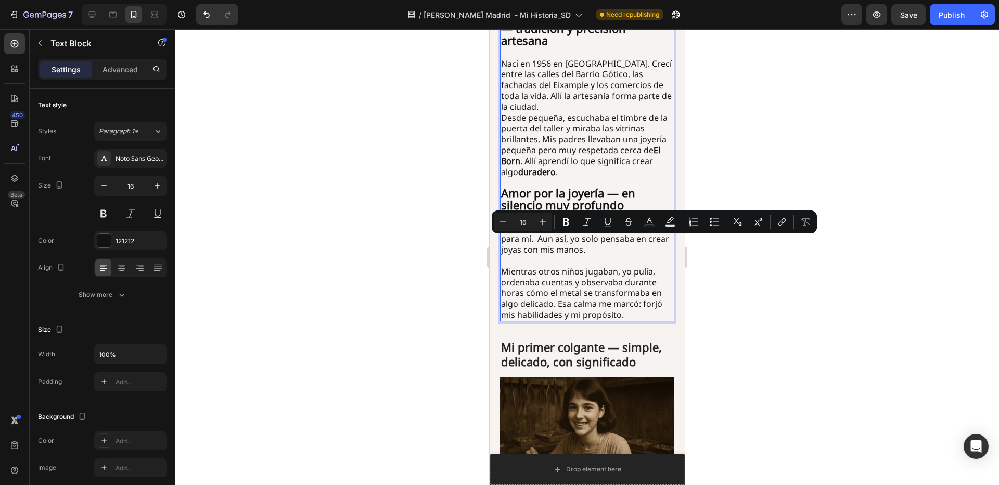
click at [590, 266] on p "Mientras otros niños jugaban, yo pulía, ordenaba cuentas y observaba durante ho…" at bounding box center [587, 293] width 172 height 54
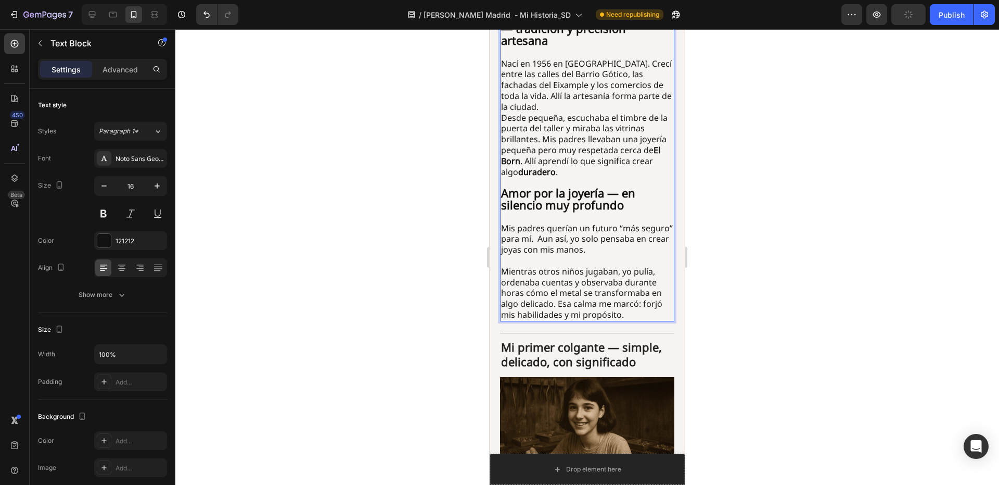
click at [556, 266] on p "Mientras otros niños jugaban, yo pulía, ordenaba cuentas y observaba durante ho…" at bounding box center [587, 293] width 172 height 54
click at [603, 266] on p "Mientras otros niños jugaban, yo pulía, ordenaba cuentas y observaba durante ho…" at bounding box center [587, 293] width 172 height 54
click at [625, 266] on p "Mientras otros niños jugaban, yo pulía, ordenaba cuentas y observaba durante ho…" at bounding box center [587, 293] width 172 height 54
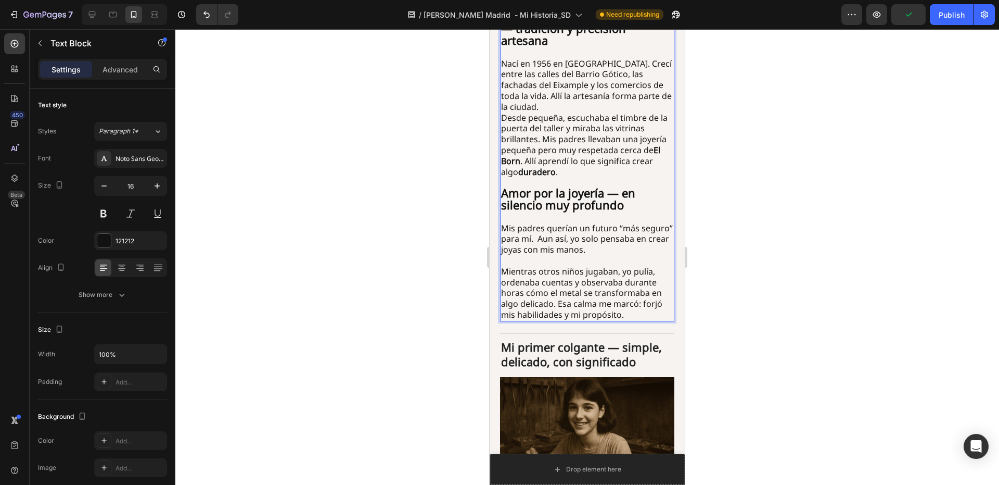
click at [573, 266] on p "Mientras otros niños jugaban, yo pulía, ordenaba cuentas y observaba durante ho…" at bounding box center [587, 293] width 172 height 54
click at [634, 266] on p "Mientras otros niños jugaban, yo pulía, ordenaba cuentas y observaba durante ho…" at bounding box center [587, 293] width 172 height 54
click at [569, 269] on p "Mientras otros niños jugaban, yo pulía, ordenaba cuentas y observaba durante ho…" at bounding box center [587, 293] width 172 height 54
click at [558, 267] on p "Mientras otros niños jugaban, yo pulía, ordenaba cuentas y observaba durante ho…" at bounding box center [587, 293] width 172 height 54
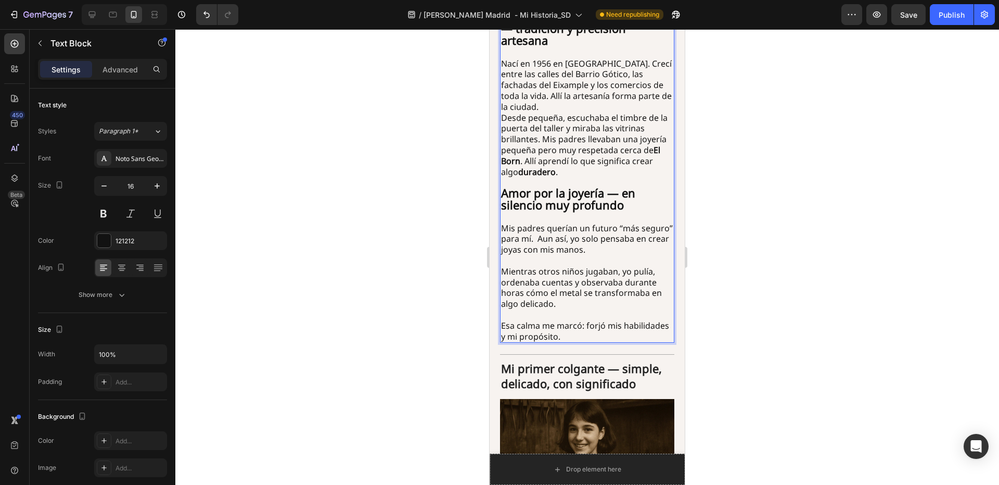
click at [725, 264] on div at bounding box center [587, 256] width 824 height 455
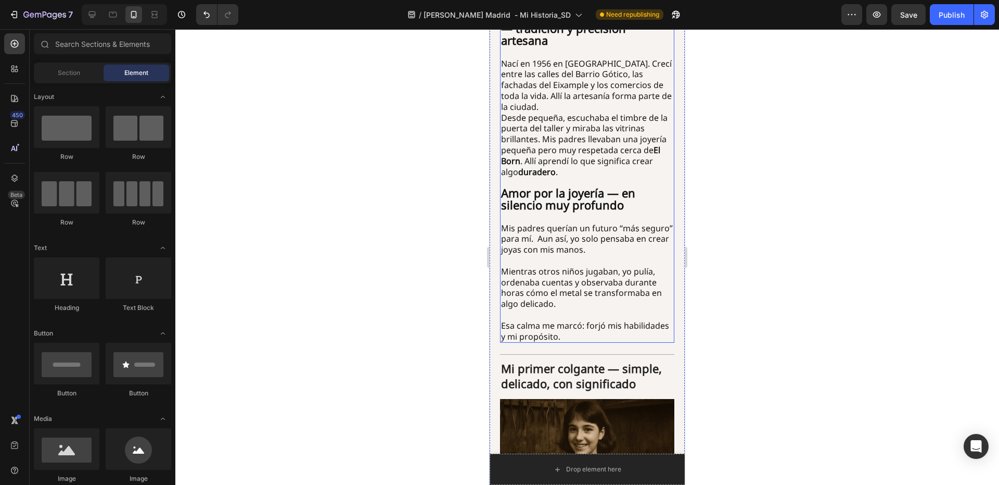
click at [626, 320] on p "Esa calma me marcó: forjó mis habilidades y mi propósito." at bounding box center [587, 331] width 172 height 22
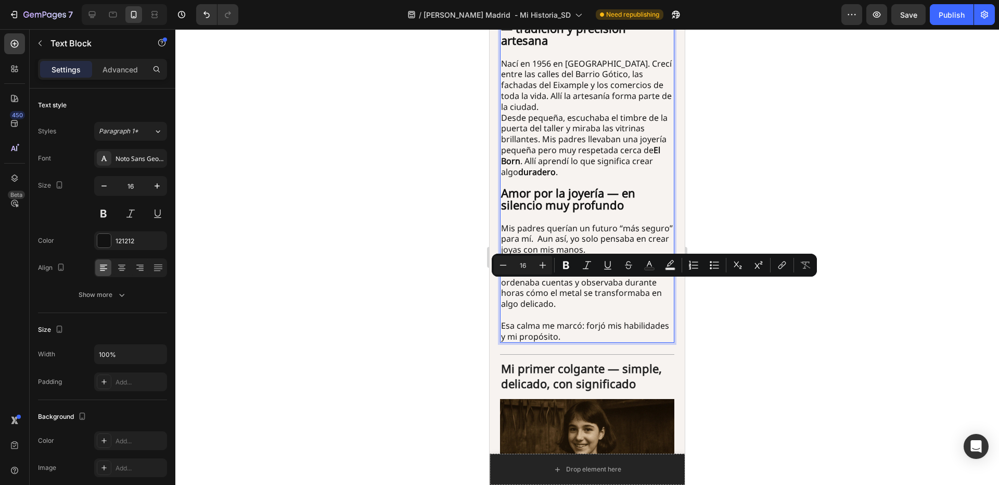
click at [612, 320] on p "Esa calma me marcó: forjó mis habilidades y mi propósito." at bounding box center [587, 331] width 172 height 22
drag, startPoint x: 611, startPoint y: 297, endPoint x: 581, endPoint y: 289, distance: 30.0
click at [581, 320] on p "Esa calma me marcó: forjó mis habilidades y mi propósito." at bounding box center [587, 331] width 172 height 22
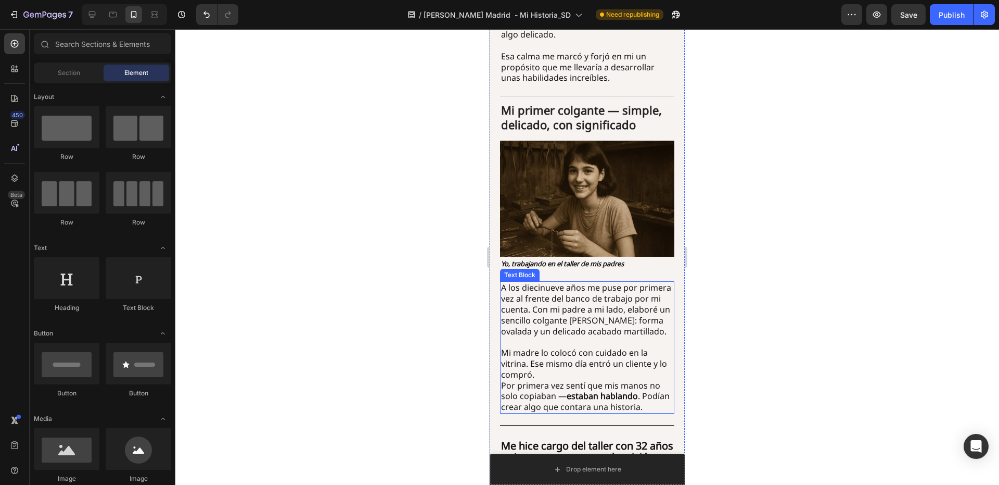
scroll to position [815, 0]
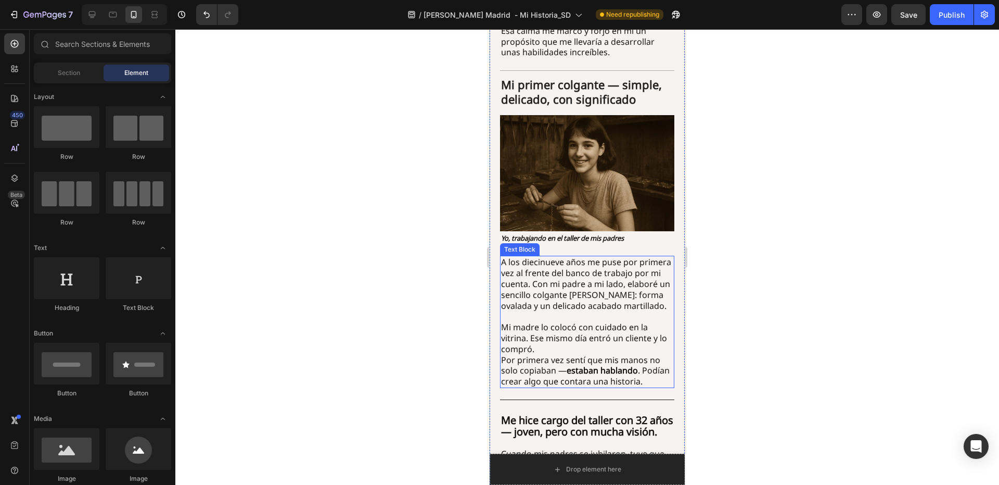
click at [562, 257] on p "A los diecinueve años me puse por primera vez al frente del banco de trabajo po…" at bounding box center [587, 284] width 172 height 54
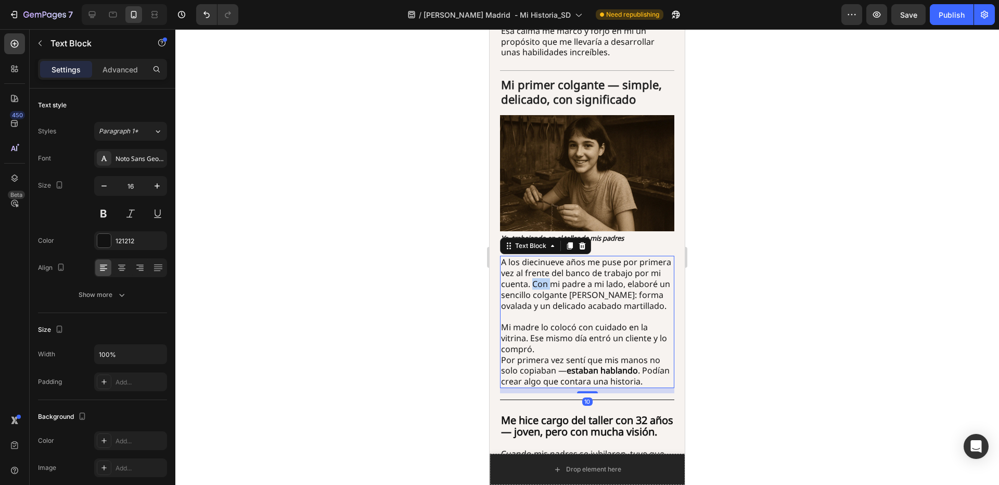
click at [562, 257] on p "A los diecinueve años me puse por primera vez al frente del banco de trabajo po…" at bounding box center [587, 284] width 172 height 54
click at [601, 257] on p "A los diecinueve años me puse por primera vez al frente del banco de trabajo po…" at bounding box center [587, 284] width 172 height 54
click at [693, 242] on div at bounding box center [587, 256] width 824 height 455
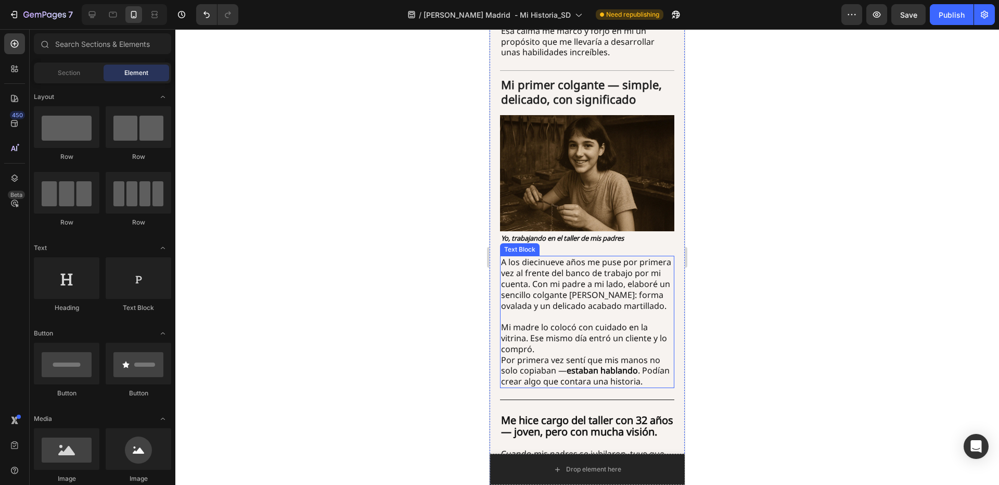
click at [558, 322] on p "Mi madre lo colocó con cuidado en la vitrina. Ese mismo día entró un cliente y …" at bounding box center [587, 354] width 172 height 65
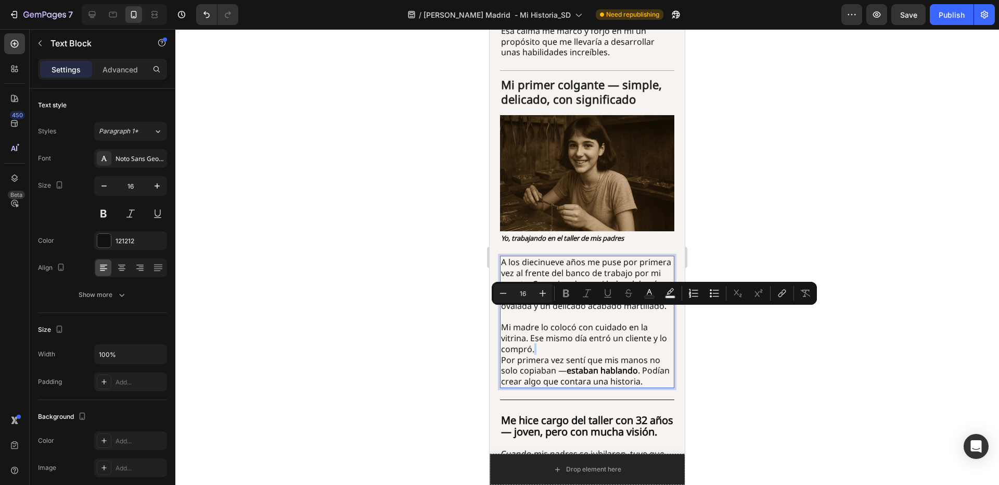
click at [562, 322] on p "Mi madre lo colocó con cuidado en la vitrina. Ese mismo día entró un cliente y …" at bounding box center [587, 354] width 172 height 65
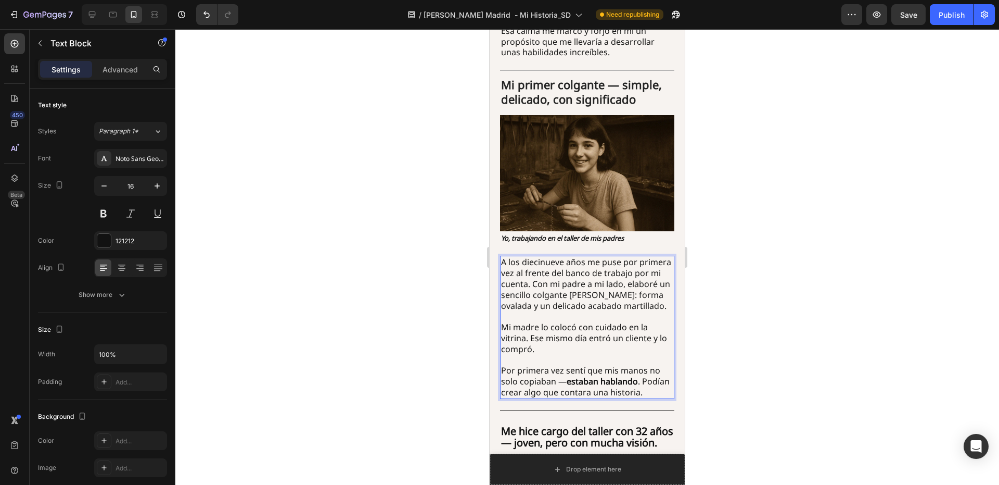
click at [728, 286] on div at bounding box center [587, 256] width 824 height 455
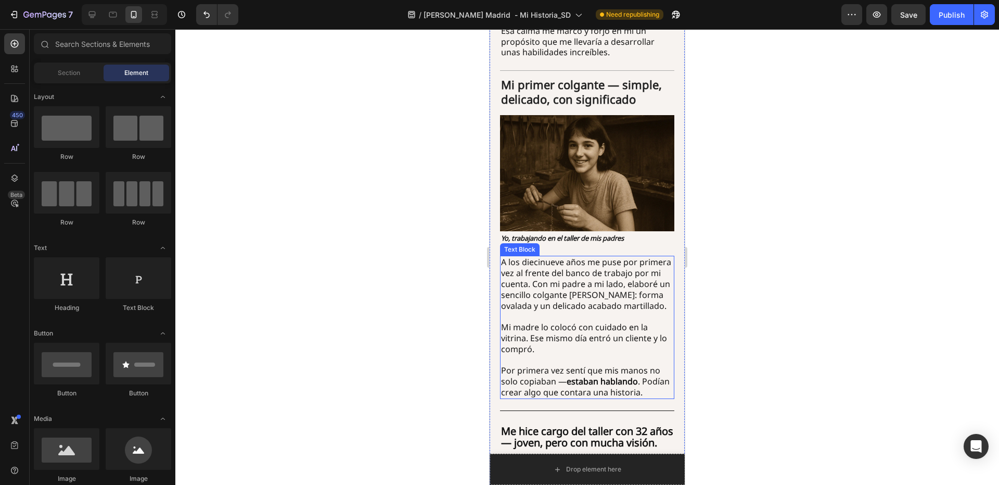
scroll to position [919, 0]
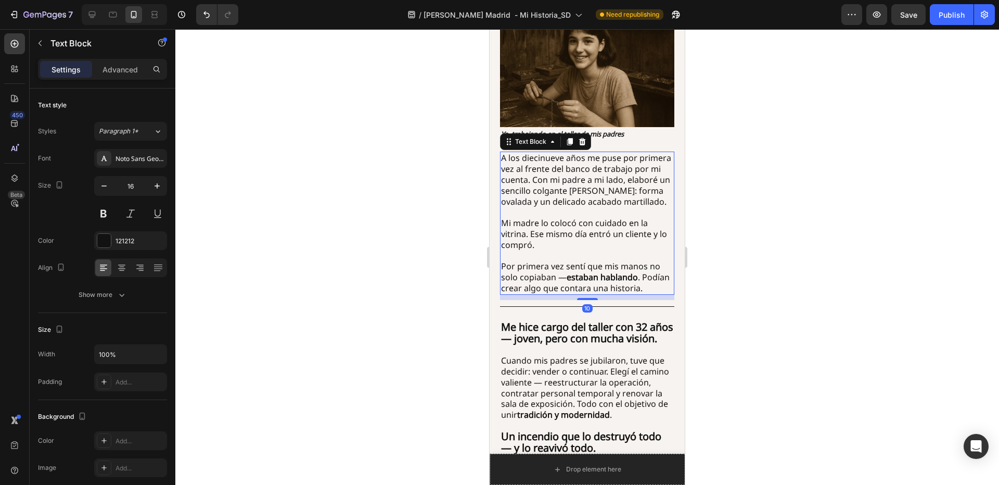
click at [562, 264] on p "⁠⁠⁠⁠⁠⁠⁠ Por primera vez sentí que mis manos no solo copiaban — estaban hablando…" at bounding box center [587, 271] width 172 height 43
click at [538, 264] on p "Por primera vez sentí que mis manos no solo copiaban — estaban hablando . Podía…" at bounding box center [587, 271] width 172 height 43
click at [773, 237] on div at bounding box center [587, 256] width 824 height 455
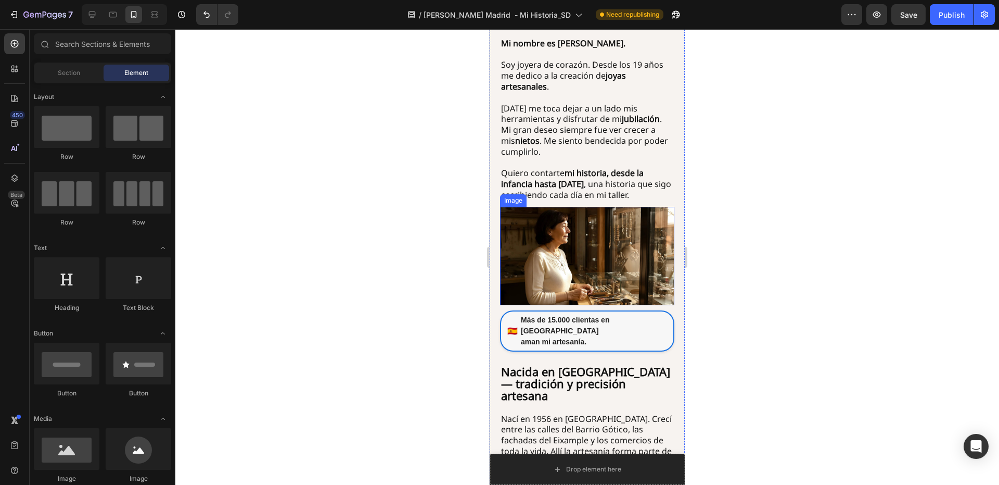
scroll to position [295, 0]
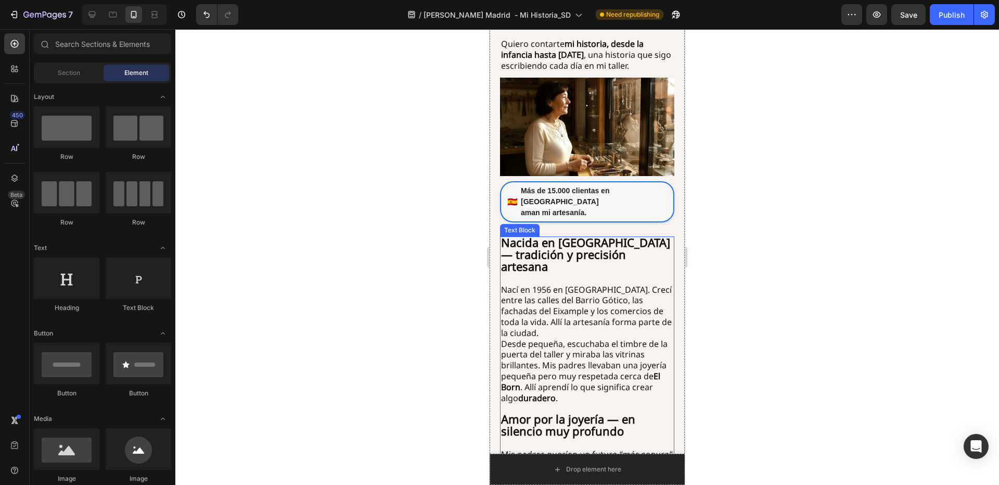
click at [580, 284] on p "Nací en 1956 en Madrid. Crecí entre las calles del Barrio Gótico, las fachadas …" at bounding box center [587, 305] width 172 height 65
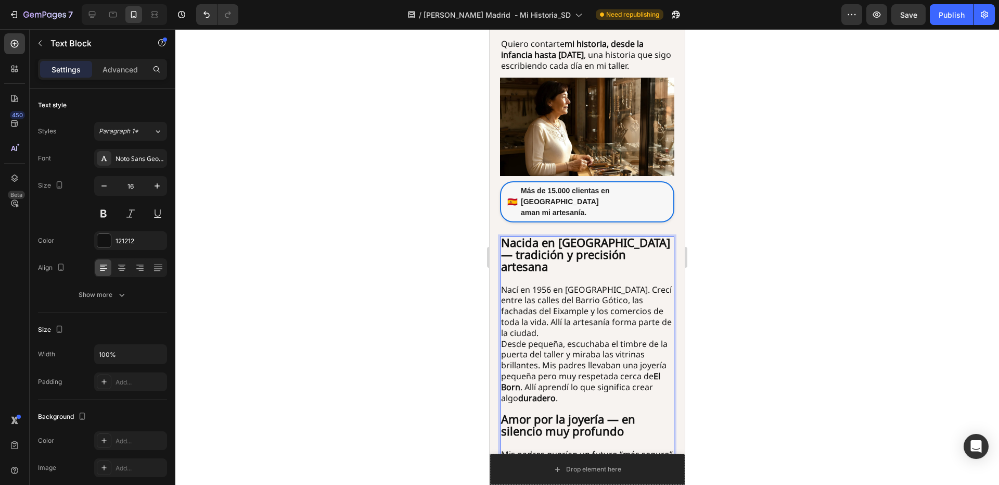
click at [591, 338] on p "Desde pequeña, escuchaba el timbre de la puerta del taller y miraba las vitrina…" at bounding box center [587, 370] width 172 height 65
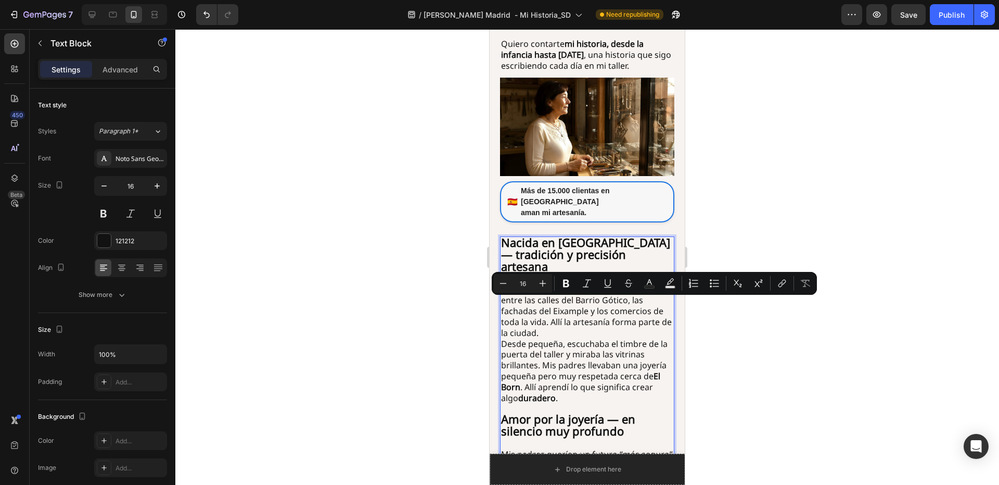
click at [604, 351] on p "Desde pequeña, escuchaba el timbre de la puerta del taller y miraba las vitrina…" at bounding box center [587, 370] width 172 height 65
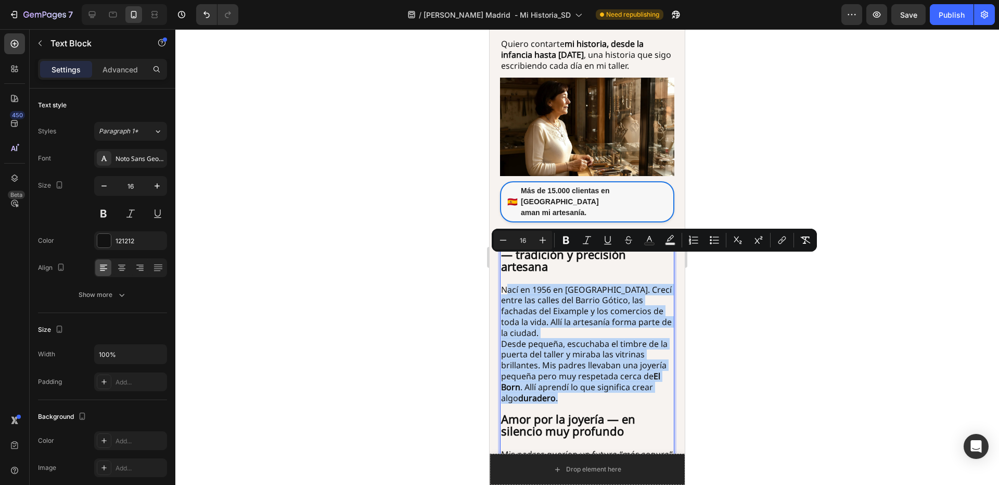
drag, startPoint x: 615, startPoint y: 358, endPoint x: 508, endPoint y: 266, distance: 141.0
click at [508, 266] on div "Nacida en Madrid — tradición y precisión artesana Nací en 1956 en Madrid. Crecí…" at bounding box center [587, 407] width 174 height 343
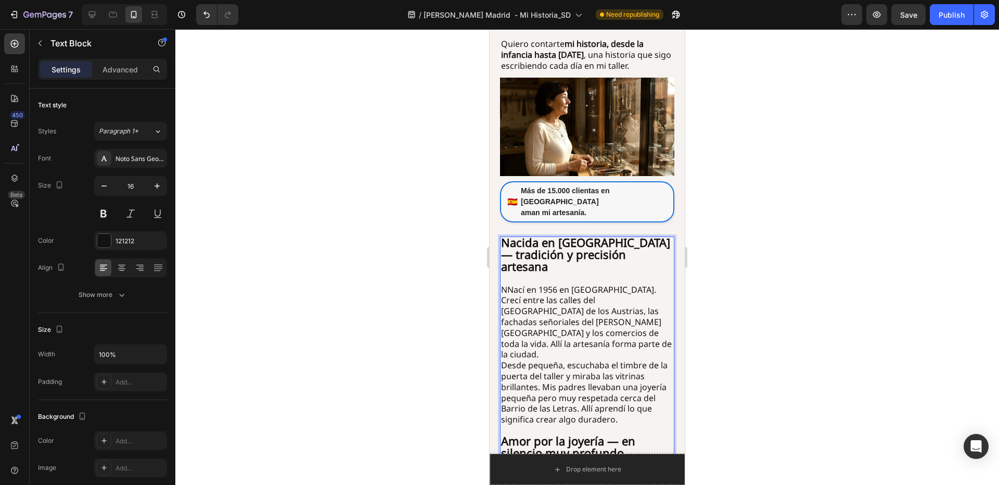
click at [509, 273] on p "NNací en 1956 en Madrid. Crecí entre las calles del Madrid de los Austrias, las…" at bounding box center [587, 316] width 172 height 86
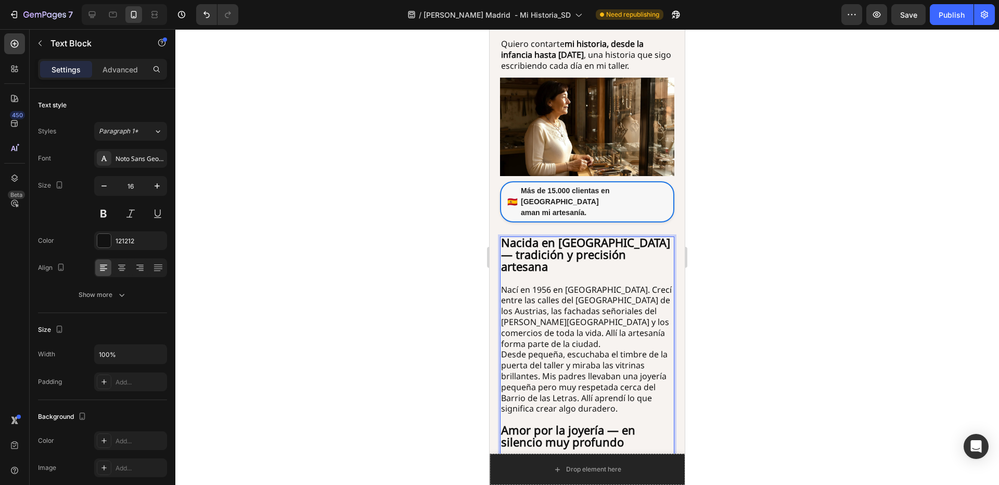
click at [701, 269] on div at bounding box center [587, 256] width 824 height 455
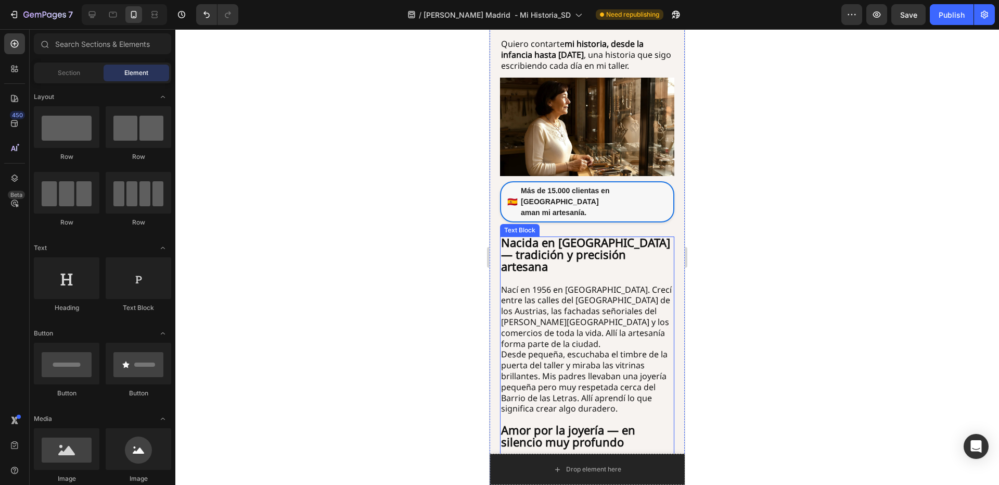
click at [565, 316] on p "Nací en 1956 en Madrid. Crecí entre las calles del Madrid de los Austrias, las …" at bounding box center [587, 311] width 172 height 76
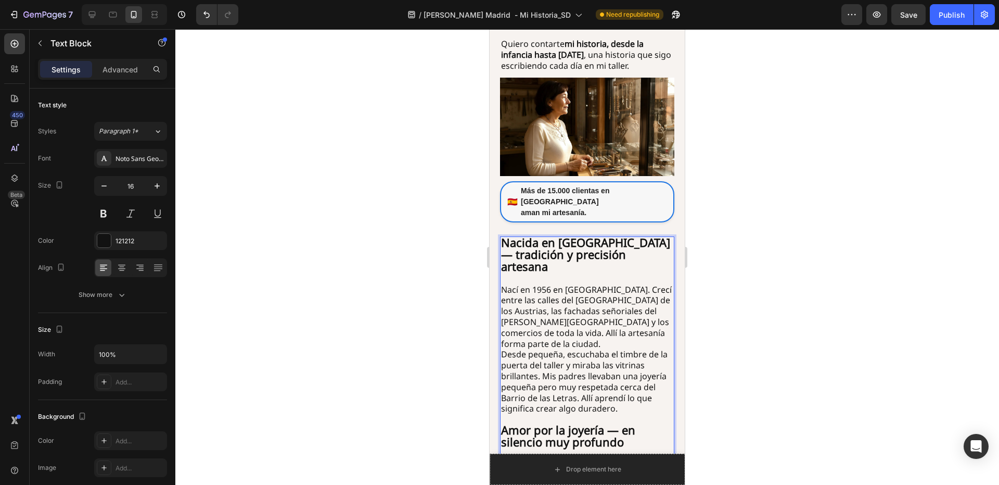
click at [504, 349] on p "Desde pequeña, escuchaba el timbre de la puerta del taller y miraba las vitrina…" at bounding box center [587, 381] width 172 height 65
click at [902, 261] on div at bounding box center [587, 256] width 824 height 455
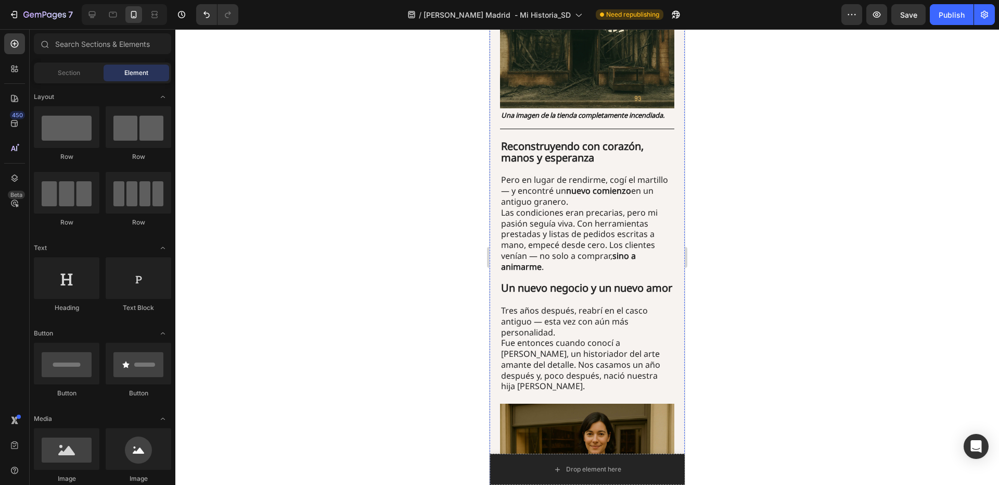
scroll to position [1458, 0]
click at [594, 197] on p "Pero en lugar de rendirme, cogí el martillo — y encontré un nuevo comienzo en u…" at bounding box center [587, 185] width 172 height 43
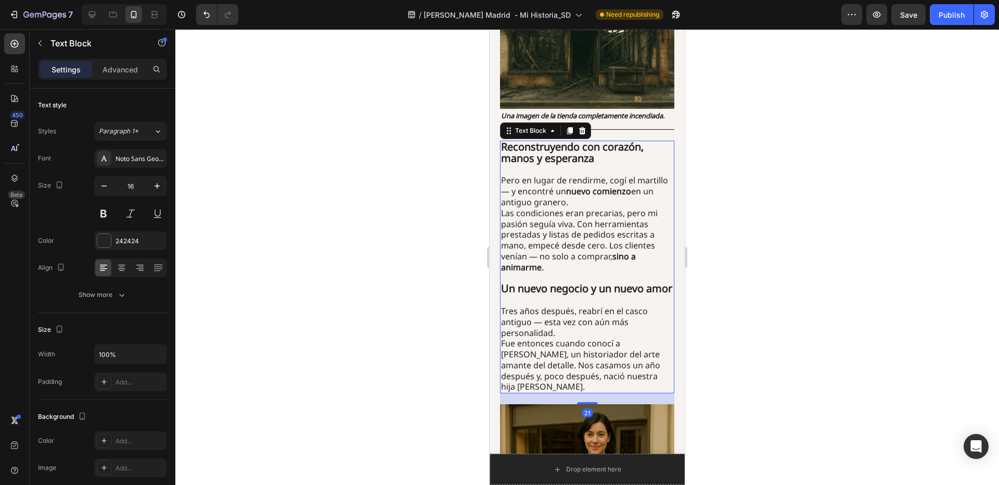
click at [598, 198] on p "Pero en lugar de rendirme, cogí el martillo — y encontré un nuevo comienzo en u…" at bounding box center [587, 185] width 172 height 43
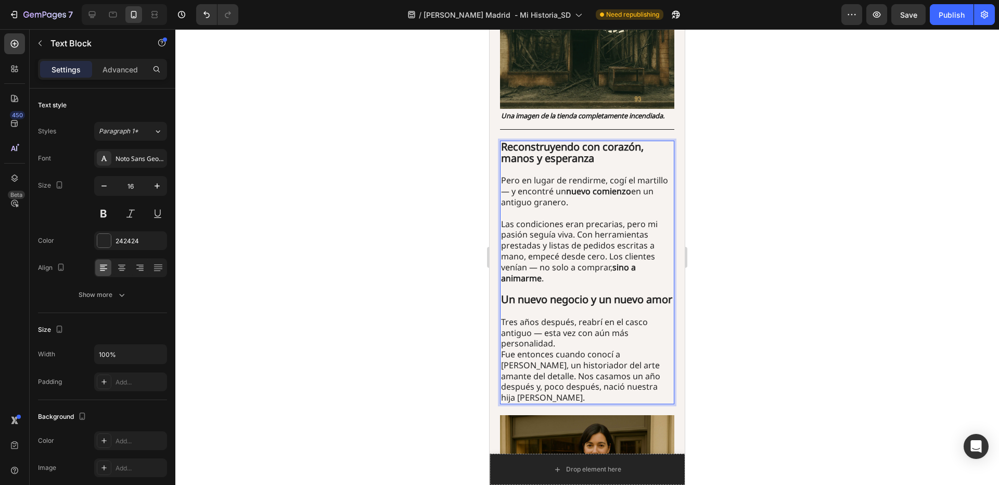
click at [706, 198] on div at bounding box center [587, 256] width 824 height 455
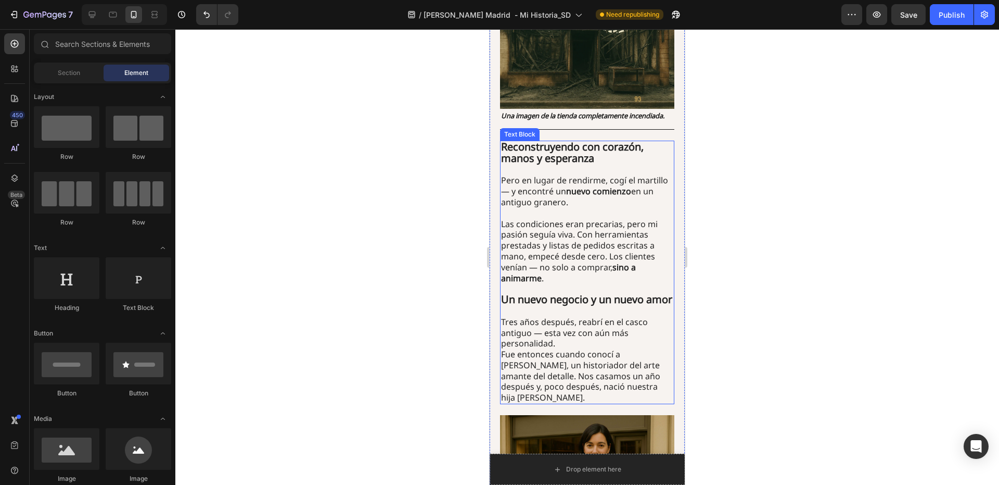
scroll to position [1562, 0]
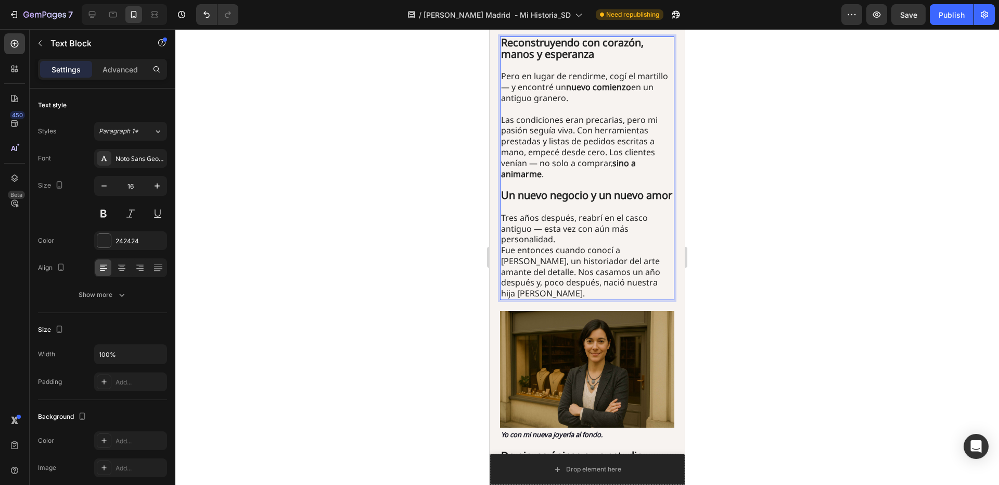
click at [631, 256] on p "Tres años después, reabrí en el casco antiguo — esta vez con aún más personalid…" at bounding box center [587, 255] width 172 height 86
click at [656, 266] on p "Tres años después, reabrí en el casco antiguo — esta vez con aún más personalid…" at bounding box center [587, 255] width 172 height 86
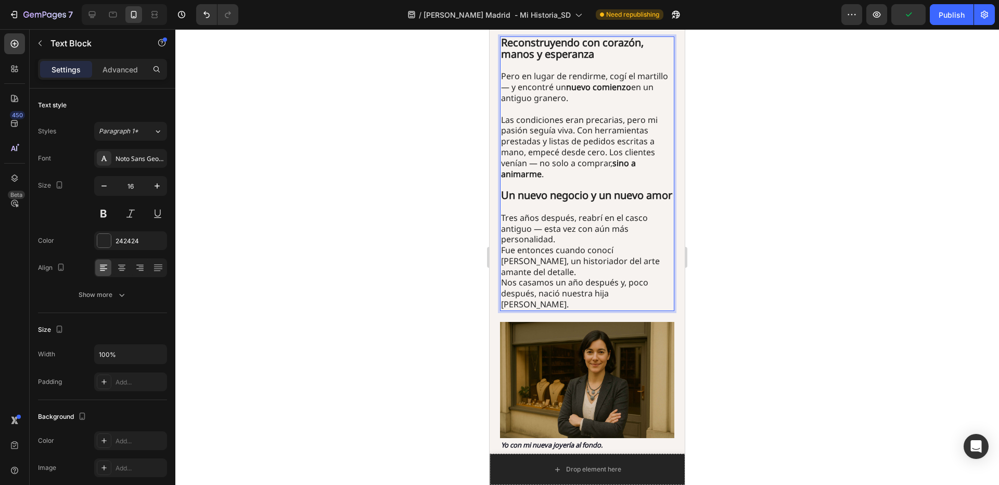
click at [720, 247] on div at bounding box center [587, 256] width 824 height 455
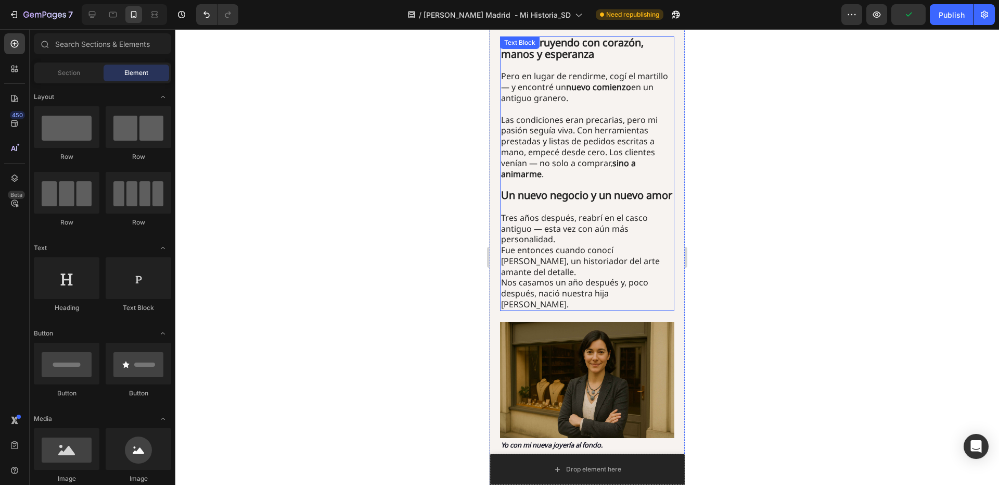
click at [648, 269] on p "Tres años después, reabrí en el casco antiguo — esta vez con aún más personalid…" at bounding box center [587, 244] width 172 height 65
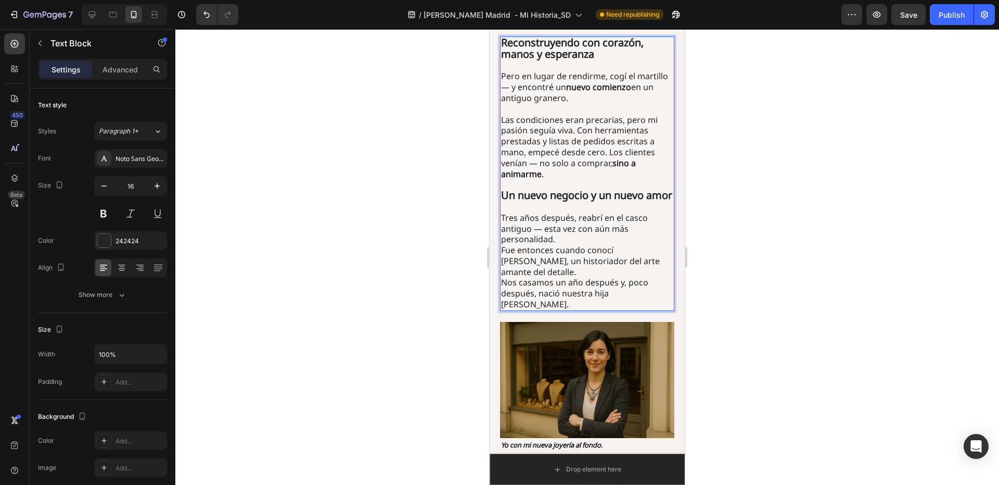
click at [520, 277] on p "Nos casamos un año después y, poco después, nació nuestra hija Eva." at bounding box center [587, 293] width 172 height 32
click at [506, 278] on p "Nos casamos un año después y, poco después, nació nuestra hija Eva." at bounding box center [587, 293] width 172 height 32
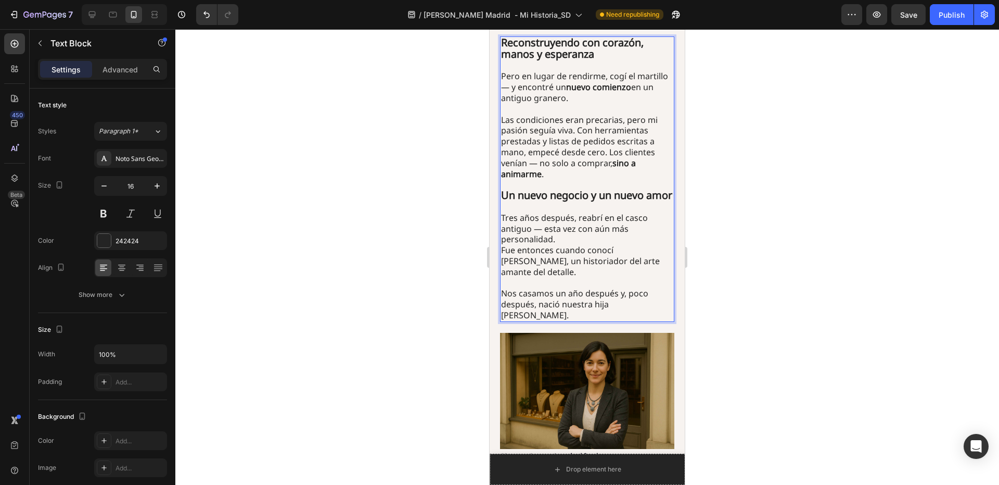
click at [736, 255] on div at bounding box center [587, 256] width 824 height 455
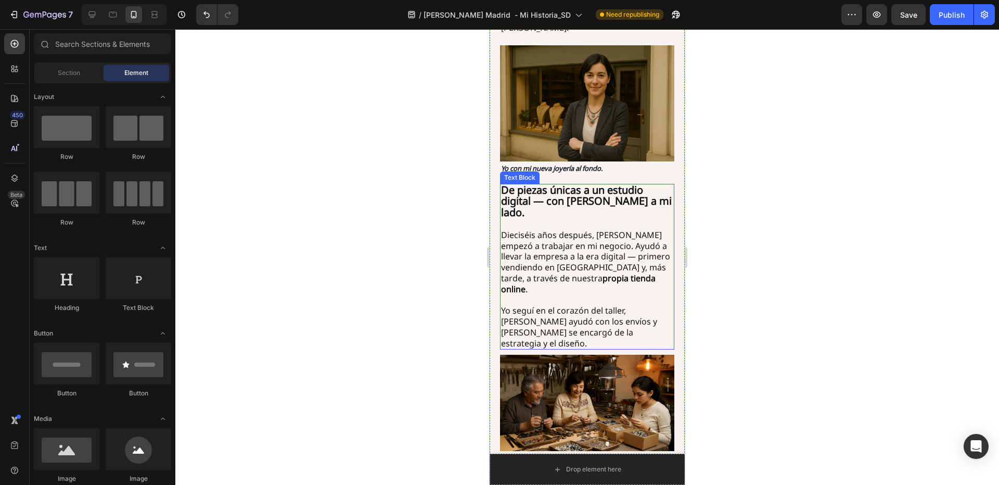
scroll to position [1874, 0]
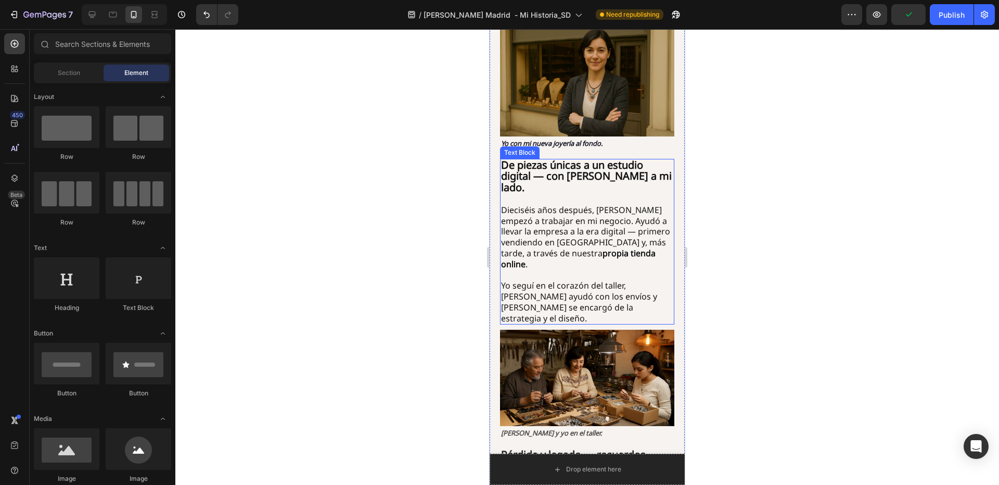
click at [642, 280] on p "Yo seguí en el corazón del taller, Matthew ayudó con los envíos y Eva se encarg…" at bounding box center [587, 301] width 172 height 43
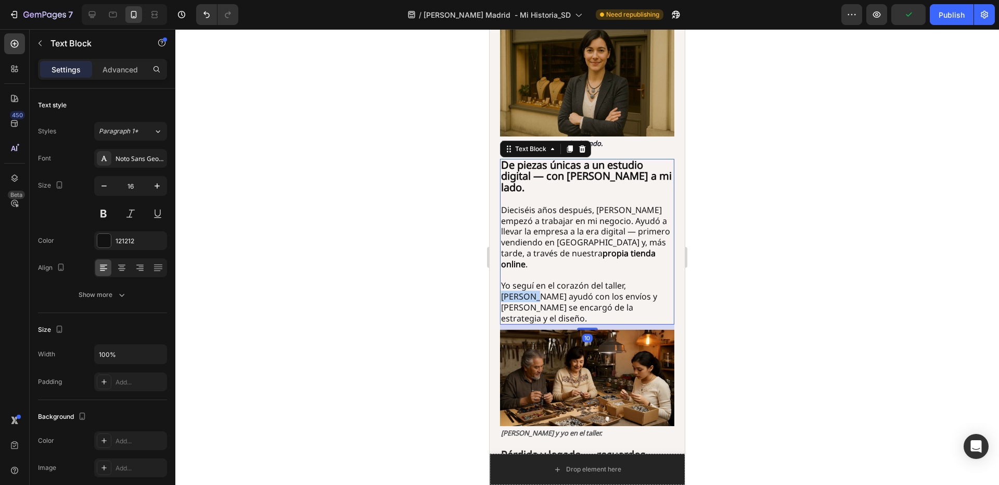
click at [642, 280] on p "Yo seguí en el corazón del taller, Matthew ayudó con los envíos y Eva se encarg…" at bounding box center [587, 301] width 172 height 43
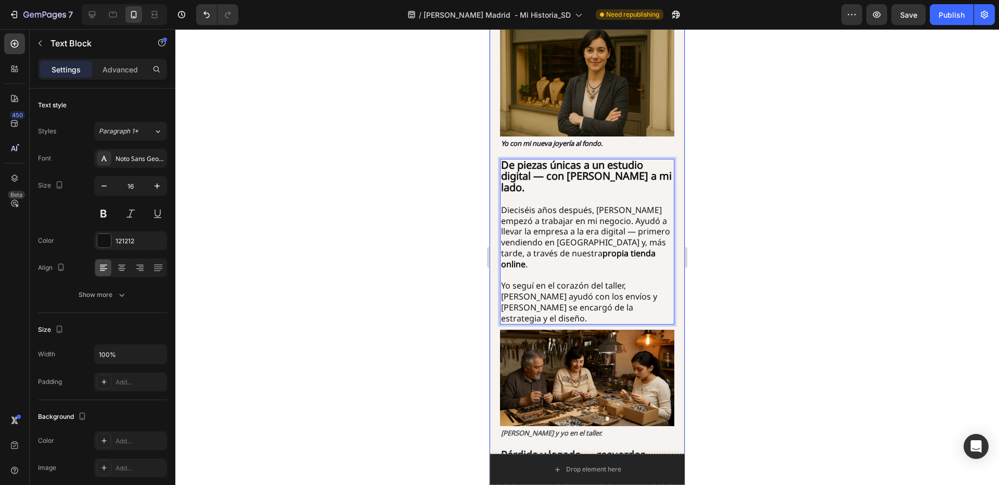
click at [729, 221] on div at bounding box center [587, 256] width 824 height 455
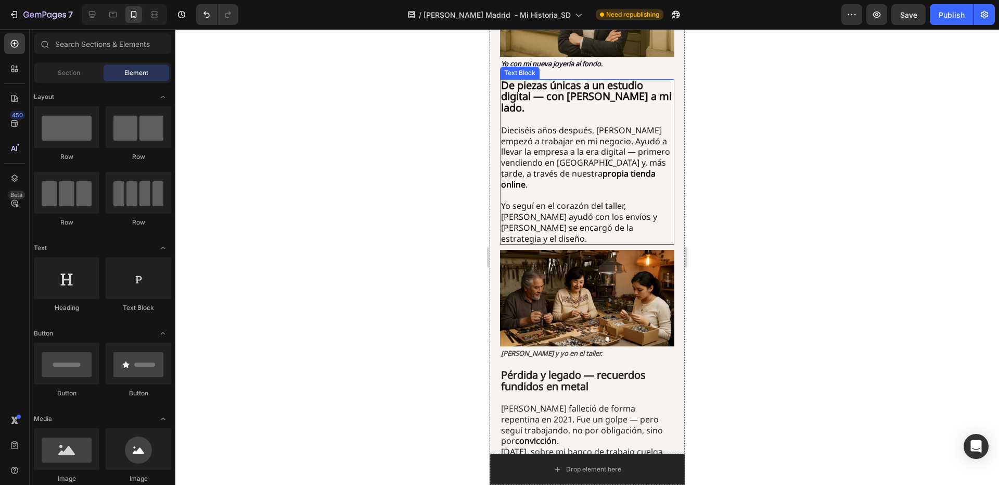
scroll to position [1978, 0]
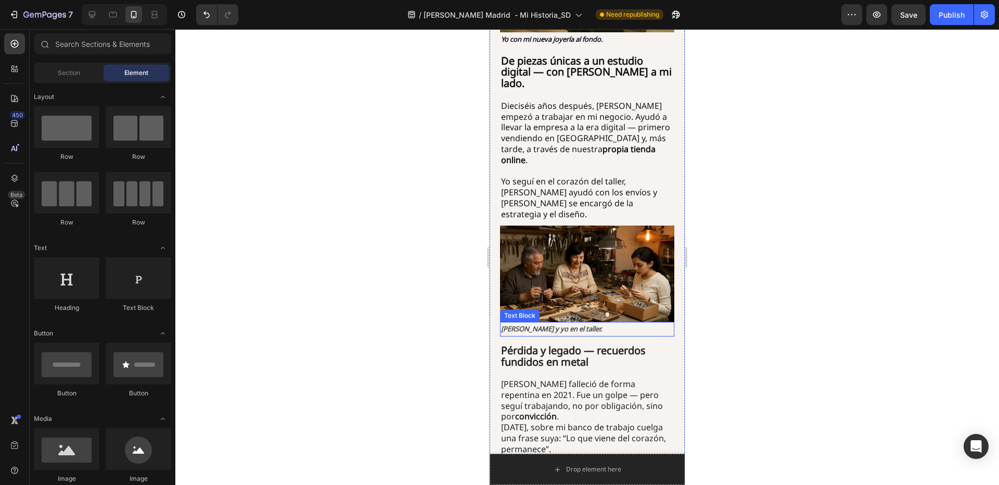
click at [514, 324] on strong "Matthew, Eva y yo en el taller." at bounding box center [551, 328] width 101 height 9
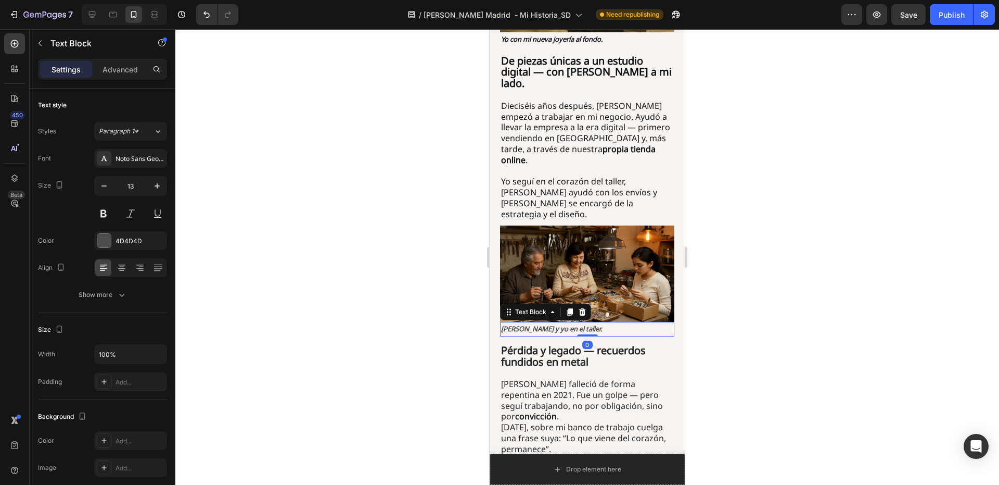
click at [514, 324] on strong "Matthew, Eva y yo en el taller." at bounding box center [551, 328] width 101 height 9
click at [795, 263] on div at bounding box center [587, 256] width 824 height 455
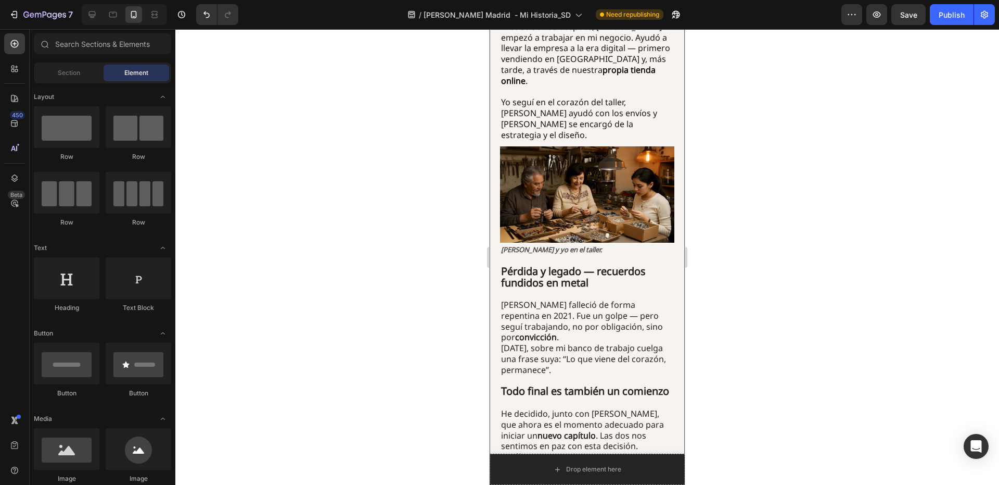
scroll to position [2082, 0]
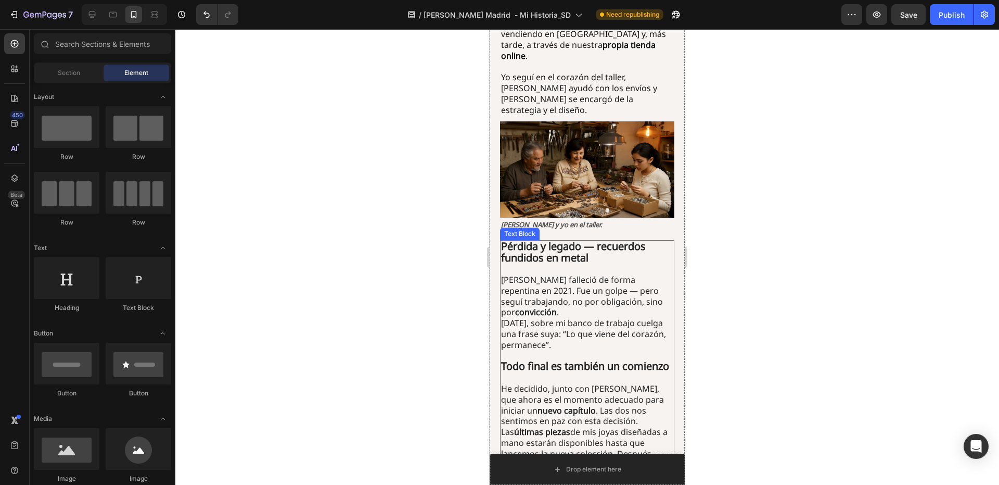
click at [527, 274] on p "Matthew falleció de forma repentina en 2021. Fue un golpe — pero seguí trabajan…" at bounding box center [587, 312] width 172 height 76
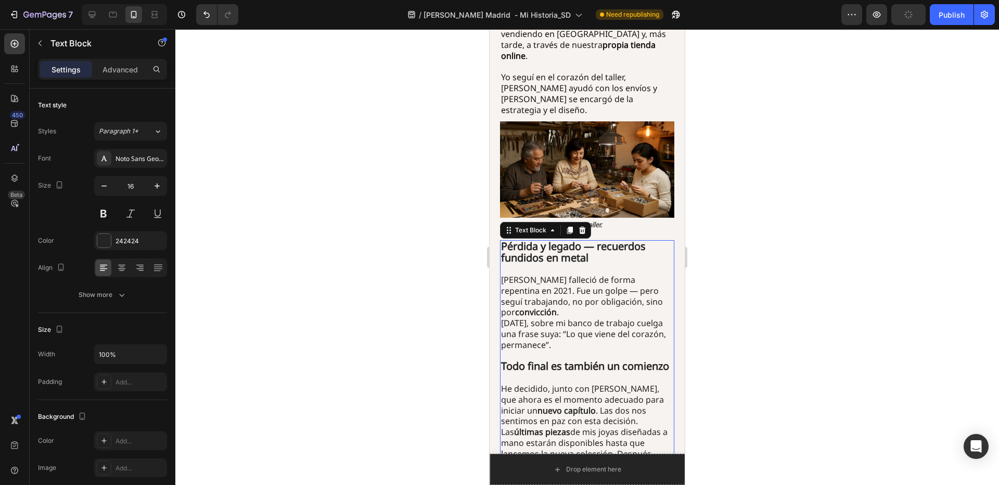
click at [522, 274] on p "Matthew falleció de forma repentina en 2021. Fue un golpe — pero seguí trabajan…" at bounding box center [587, 312] width 172 height 76
click at [693, 223] on div at bounding box center [587, 256] width 824 height 455
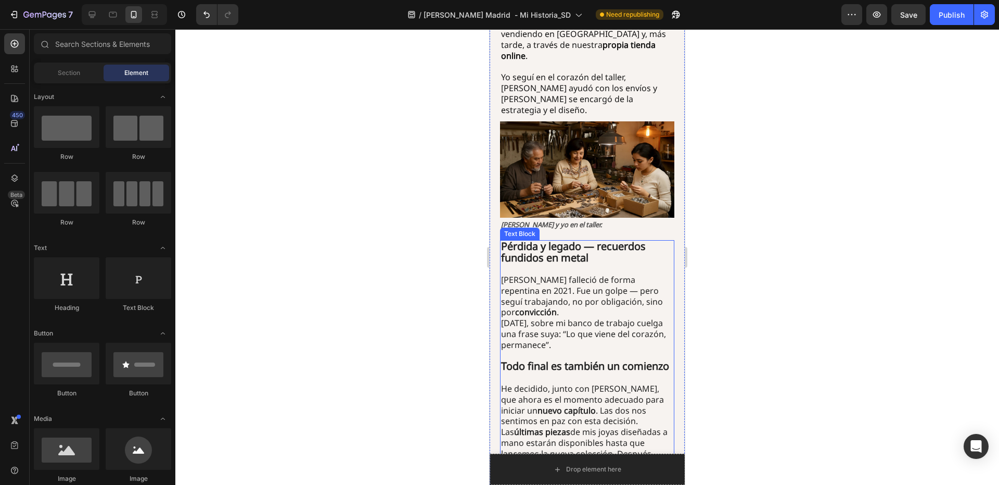
click at [574, 274] on p "Carlos falleció de forma repentina en 2021. Fue un golpe — pero seguí trabajand…" at bounding box center [587, 312] width 172 height 76
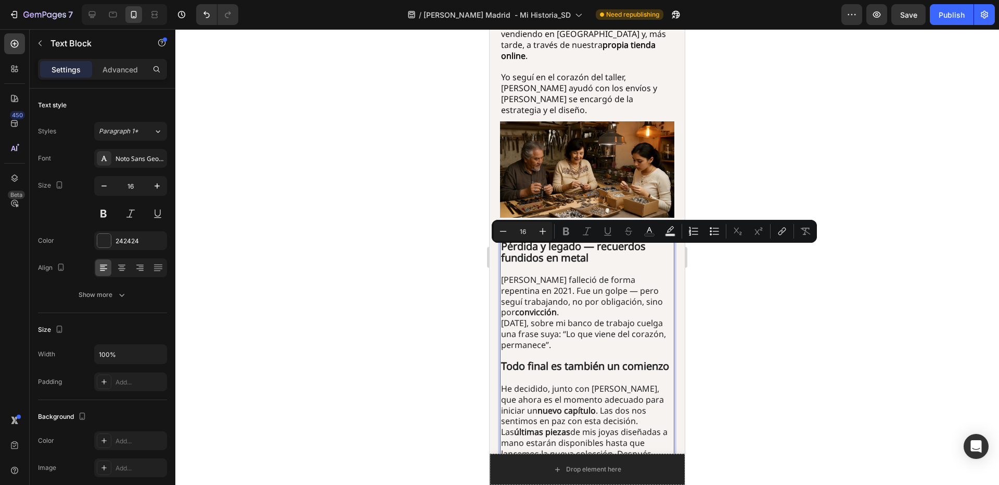
click at [574, 274] on p "Carlos falleció de forma repentina en 2021. Fue un golpe — pero seguí trabajand…" at bounding box center [587, 312] width 172 height 76
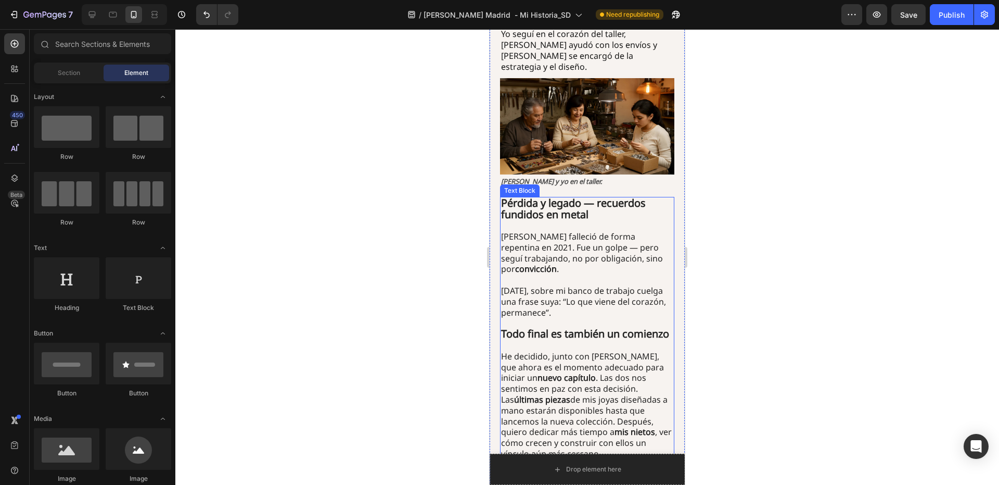
scroll to position [2100, 0]
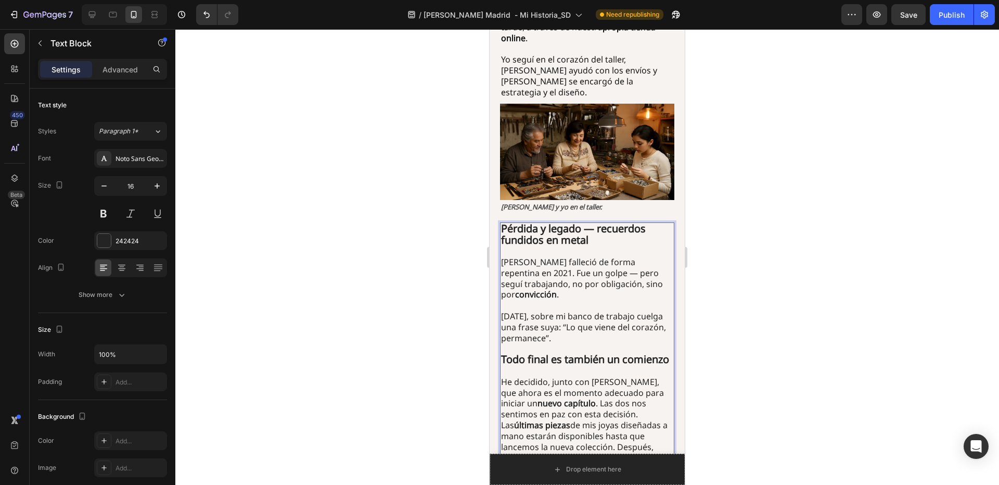
click at [580, 300] on p "Hoy, sobre mi banco de trabajo cuelga una frase suya: “Lo que viene del corazón…" at bounding box center [587, 321] width 172 height 43
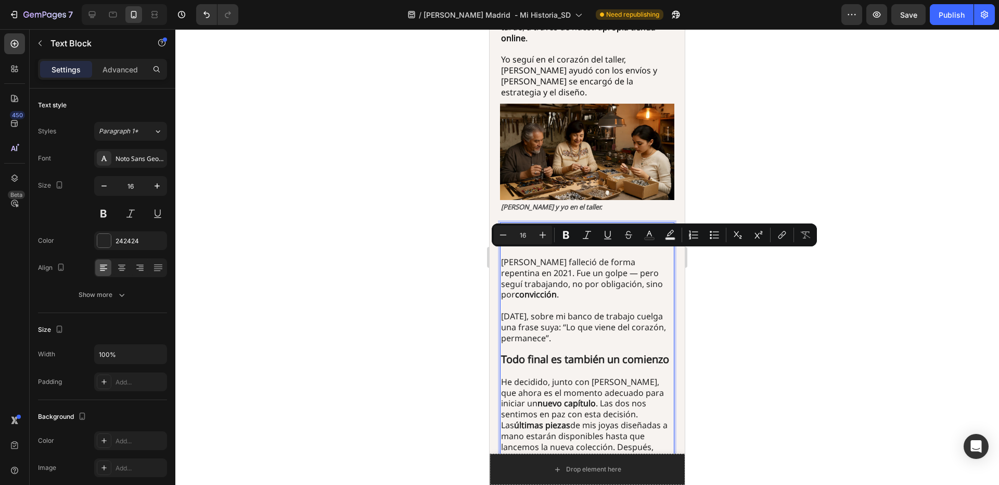
click at [612, 300] on p "Hoy, sobre mi banco de trabajo cuelga una frase suya: “Lo que viene del corazón…" at bounding box center [587, 321] width 172 height 43
drag, startPoint x: 623, startPoint y: 257, endPoint x: 557, endPoint y: 260, distance: 66.2
click at [557, 300] on p "Hoy, sobre mi banco de trabajo cuelga una frase suya: “Lo que viene del corazón…" at bounding box center [587, 321] width 172 height 43
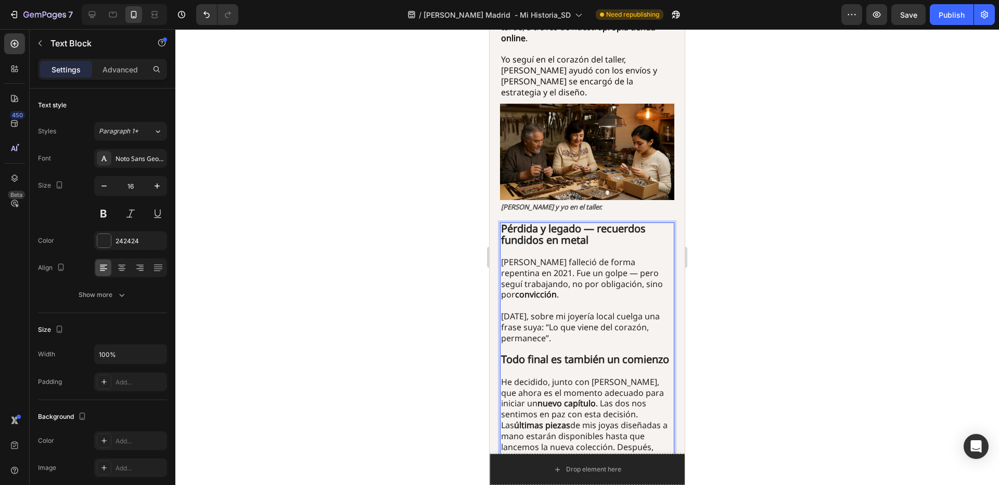
click at [726, 244] on div at bounding box center [587, 256] width 824 height 455
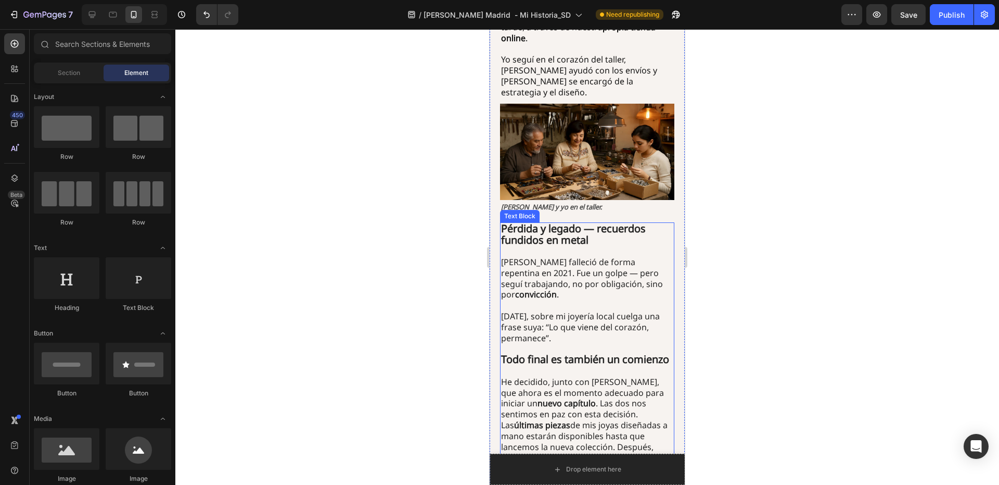
scroll to position [2204, 0]
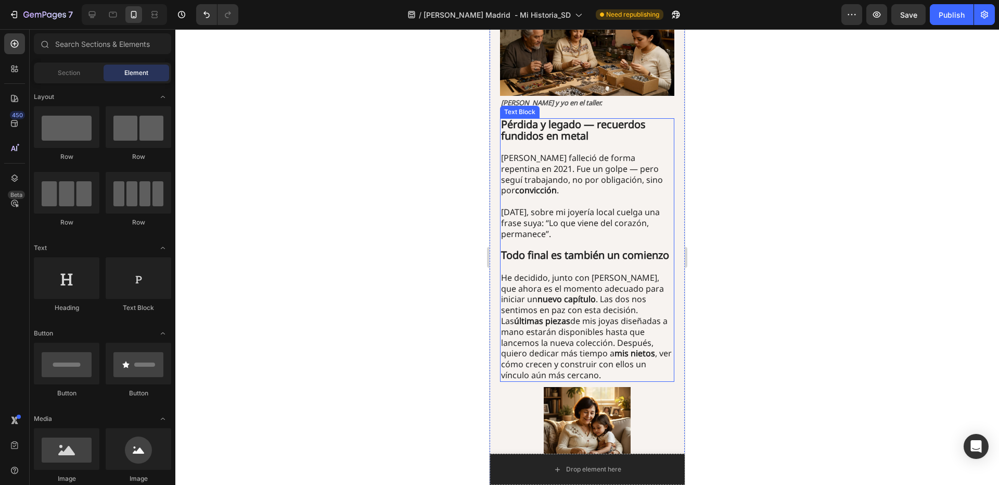
click at [599, 272] on p "He decidido, junto con Eva, que ahora es el momento adecuado para iniciar un nu…" at bounding box center [587, 293] width 172 height 43
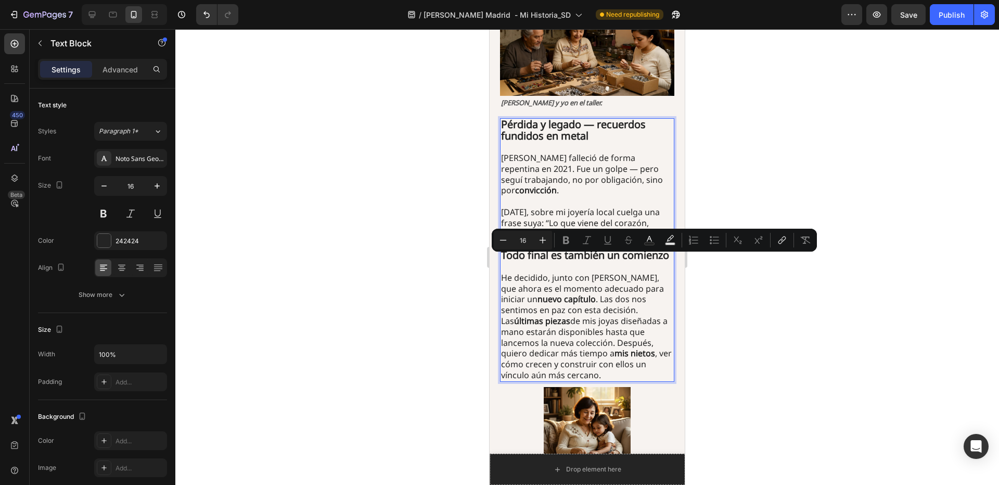
click at [603, 272] on p "He decidido, junto con Eva, que ahora es el momento adecuado para iniciar un nu…" at bounding box center [587, 293] width 172 height 43
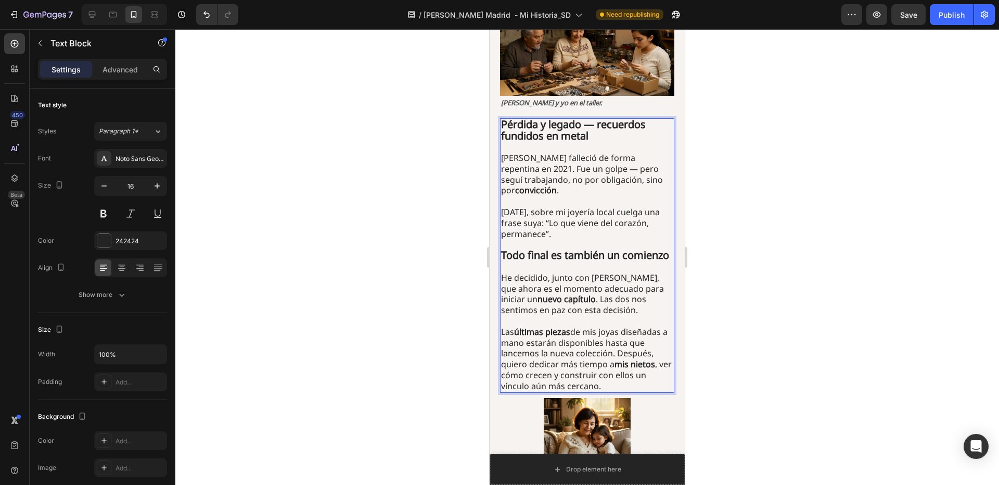
click at [715, 263] on div at bounding box center [587, 256] width 824 height 455
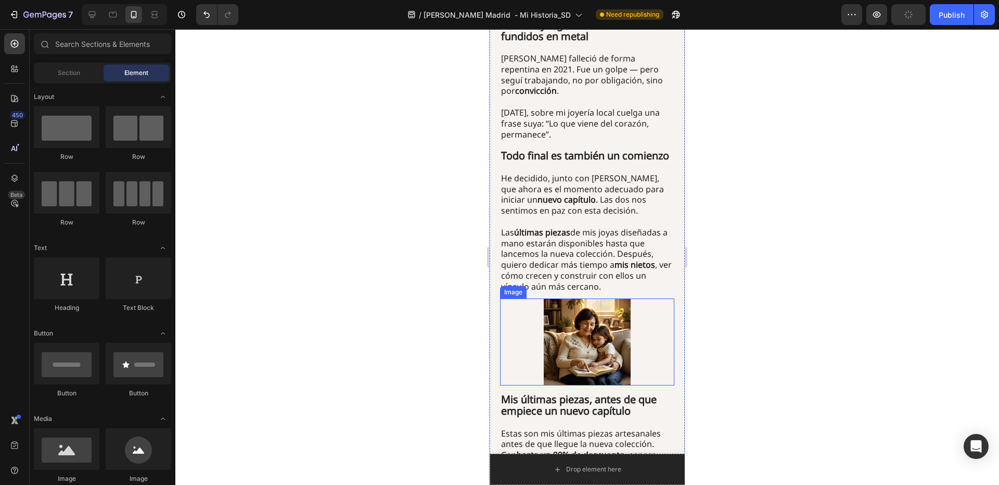
scroll to position [2308, 0]
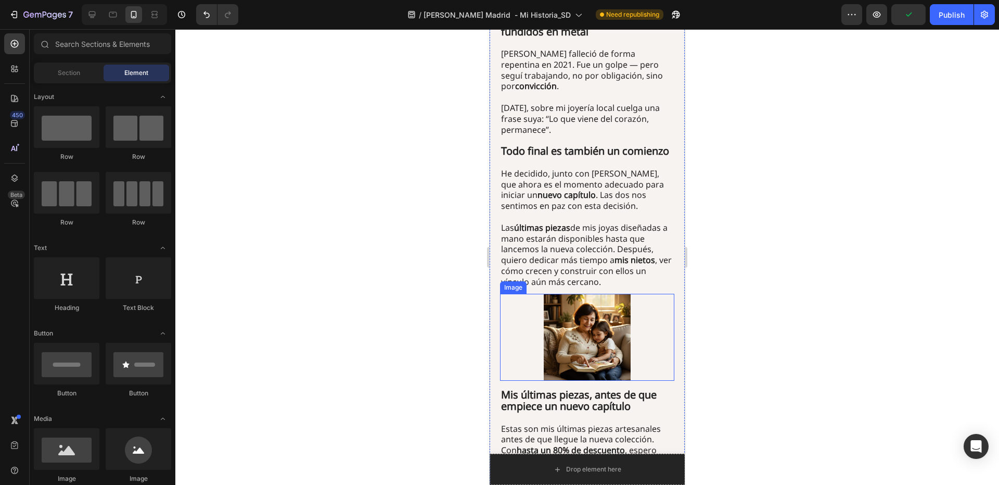
click at [596, 294] on img at bounding box center [587, 337] width 87 height 87
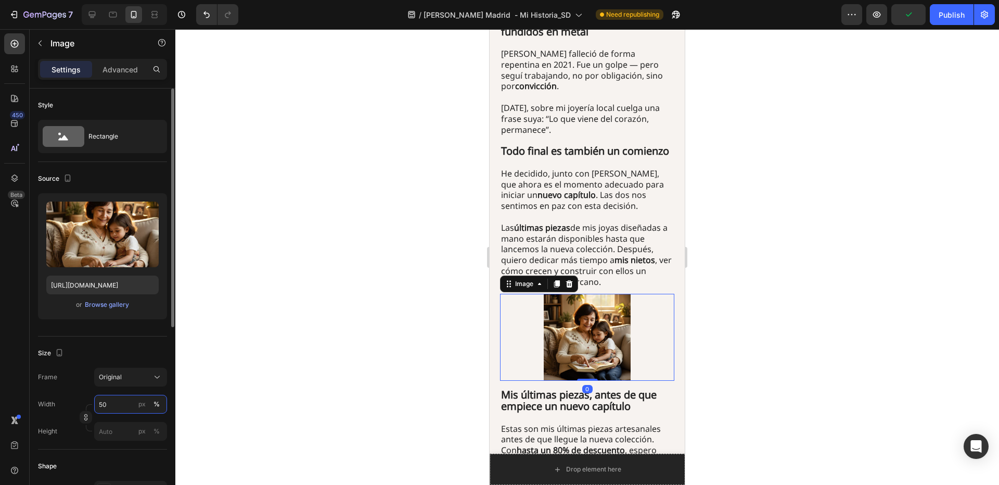
click at [107, 409] on input "50" at bounding box center [130, 404] width 73 height 19
click at [106, 408] on input "50" at bounding box center [130, 404] width 73 height 19
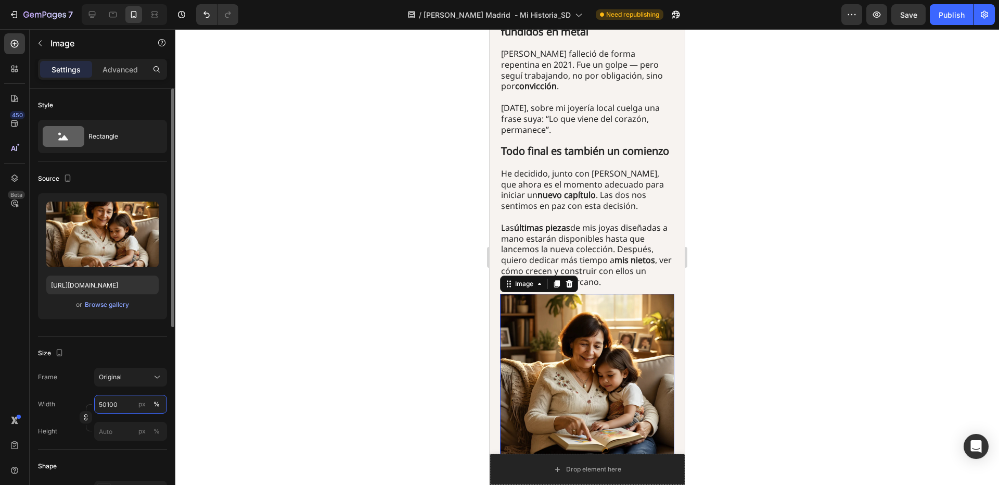
click at [126, 400] on input "50100" at bounding box center [130, 404] width 73 height 19
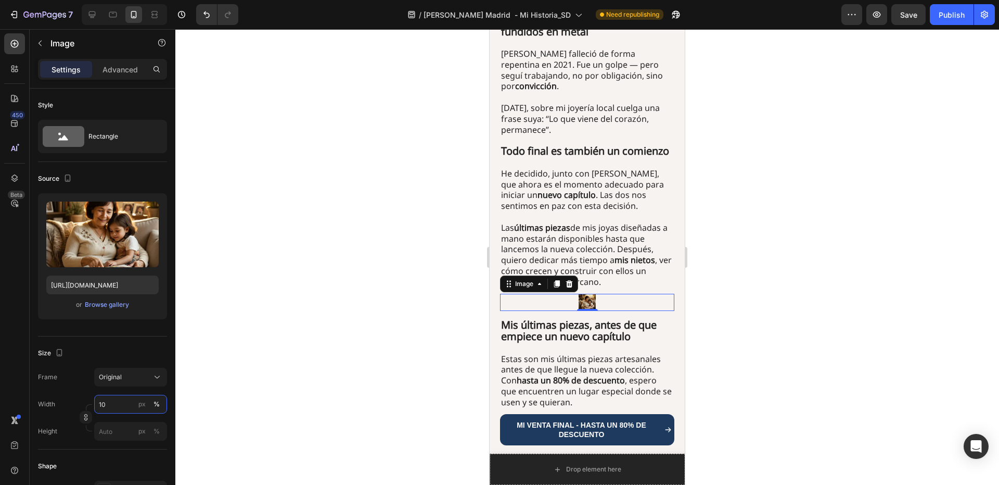
type input "100"
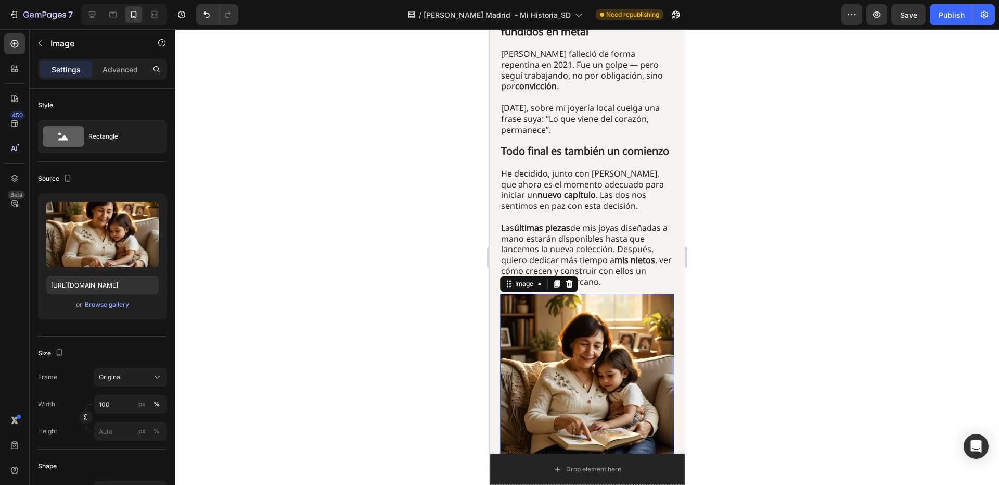
click at [214, 370] on div at bounding box center [587, 256] width 824 height 455
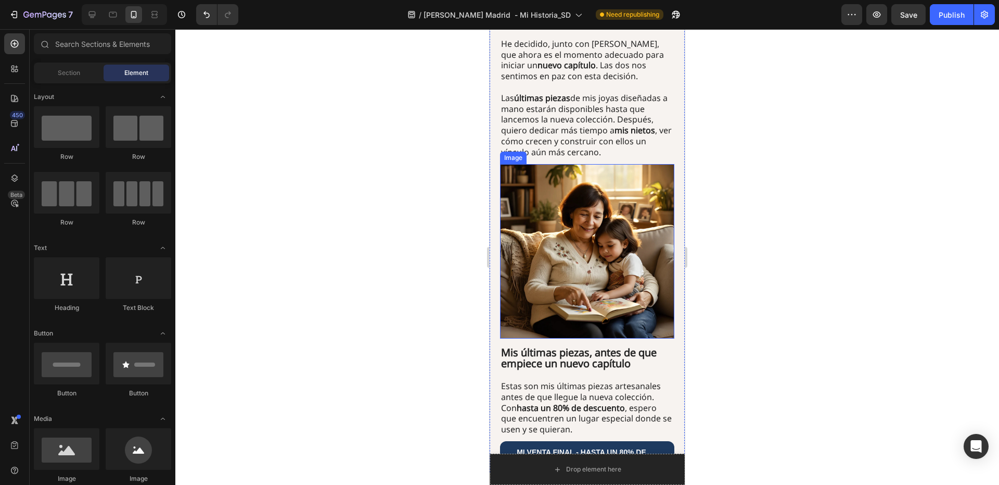
scroll to position [2412, 0]
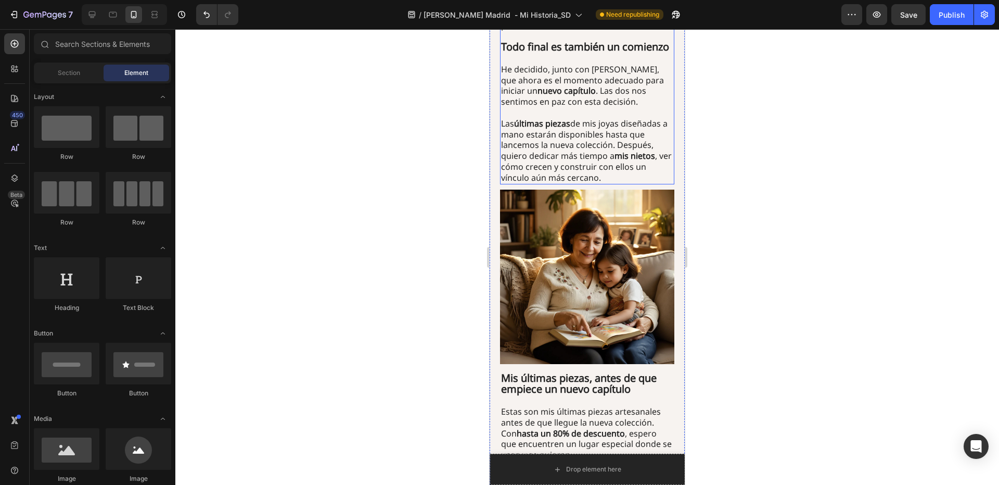
click at [618, 118] on p "Las últimas piezas de mis joyas diseñadas a mano estarán disponibles hasta que …" at bounding box center [587, 150] width 172 height 65
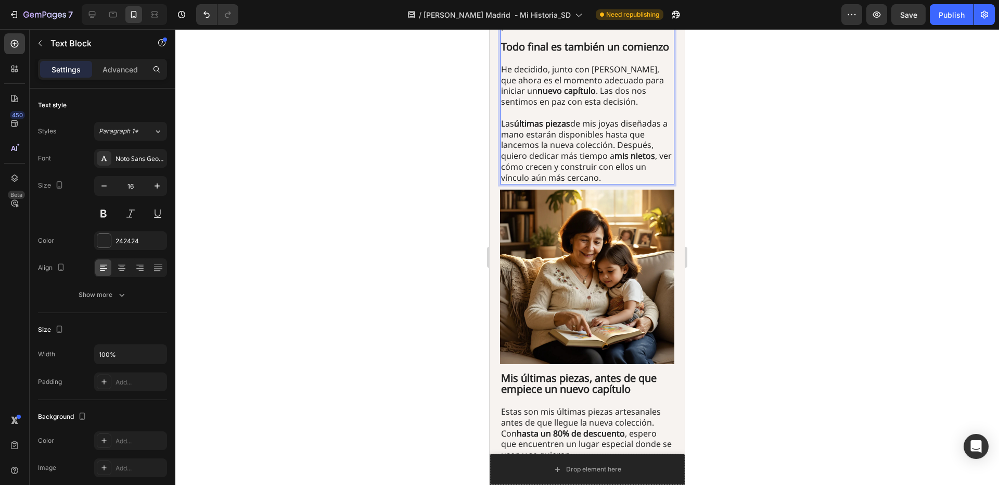
click at [617, 118] on p "Las últimas piezas de mis joyas diseñadas a mano estarán disponibles hasta que …" at bounding box center [587, 150] width 172 height 65
click at [748, 103] on div at bounding box center [587, 256] width 824 height 455
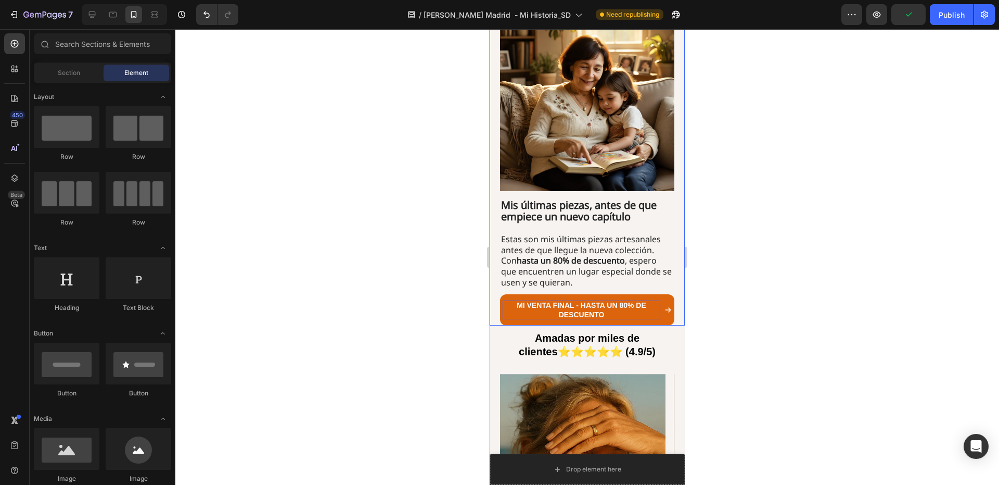
scroll to position [2620, 0]
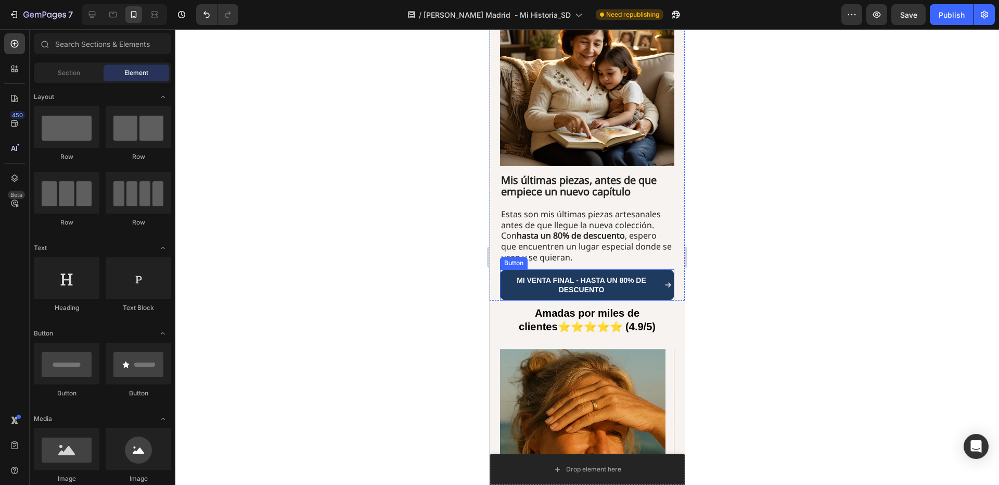
click at [595, 209] on p "Estas son mis últimas piezas artesanales antes de que llegue la nueva colección…" at bounding box center [587, 236] width 172 height 54
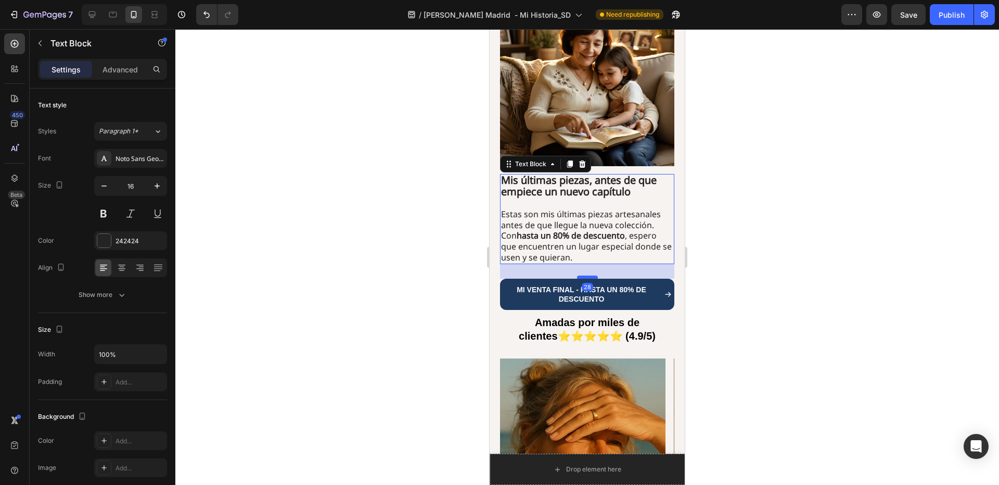
drag, startPoint x: 587, startPoint y: 211, endPoint x: 589, endPoint y: 221, distance: 9.7
click at [589, 275] on div at bounding box center [587, 276] width 21 height 3
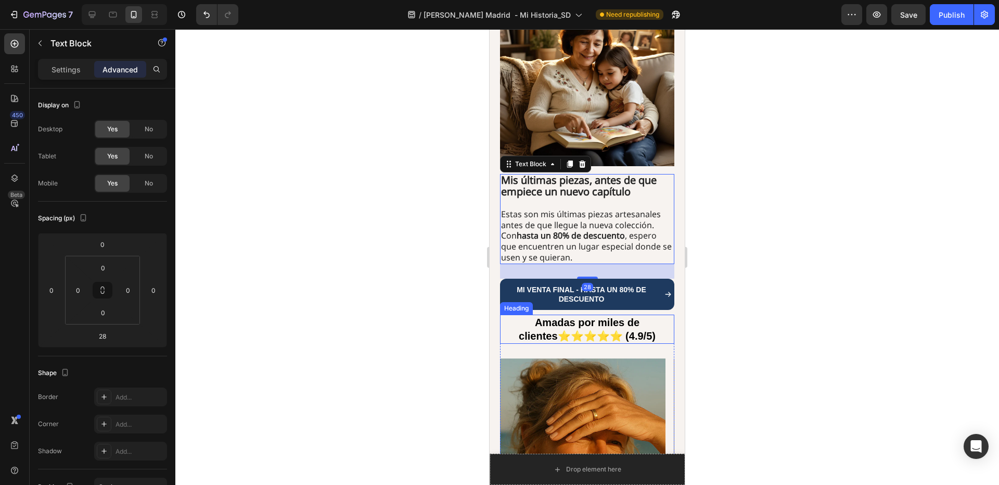
click at [597, 314] on h2 "Amadas por miles de clientes⭐⭐⭐⭐⭐ (4.9/5)" at bounding box center [587, 328] width 174 height 29
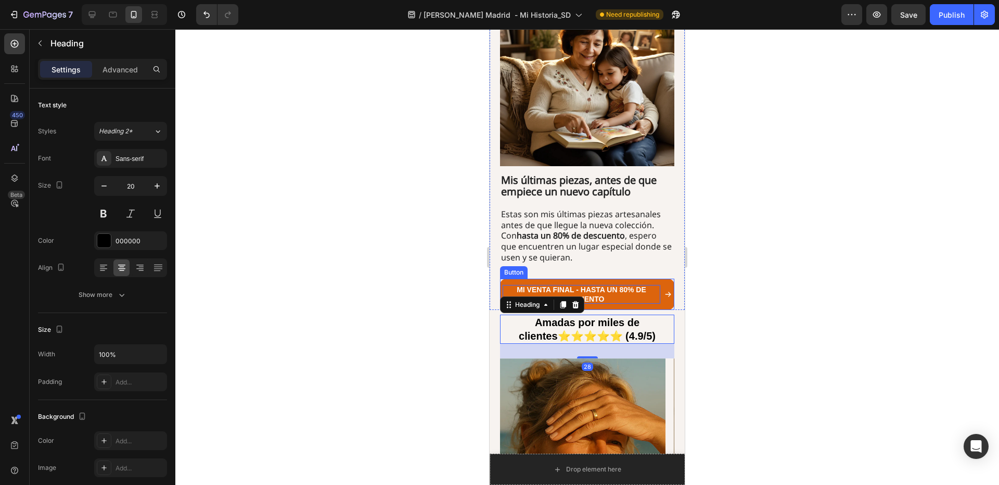
click at [594, 285] on p "MI VENTA FINAL - hasta un 80% de descuento" at bounding box center [582, 294] width 158 height 19
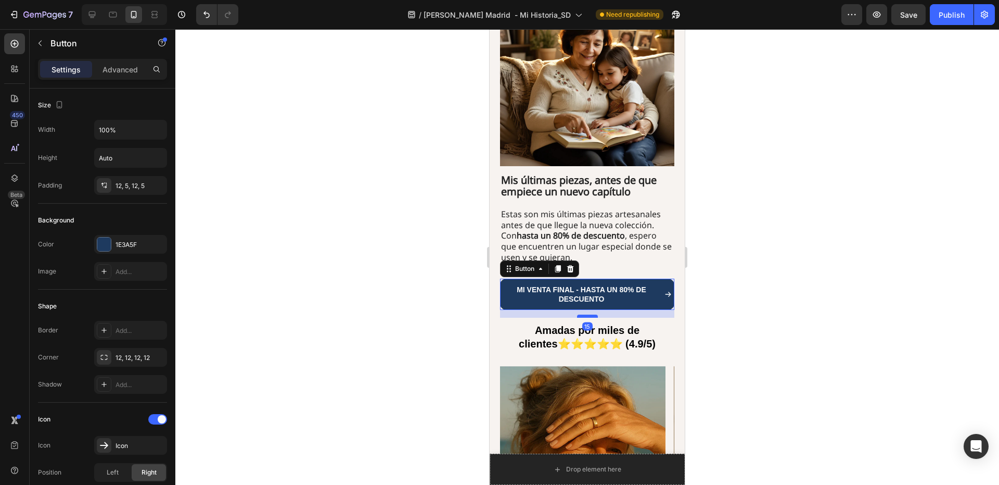
drag, startPoint x: 591, startPoint y: 251, endPoint x: 592, endPoint y: 259, distance: 7.9
click at [592, 314] on div at bounding box center [587, 315] width 21 height 3
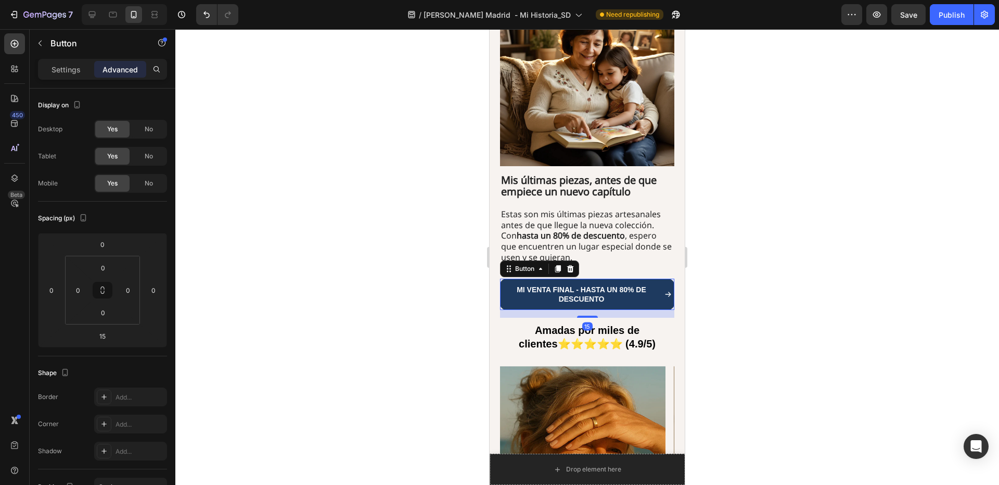
click at [733, 212] on div at bounding box center [587, 256] width 824 height 455
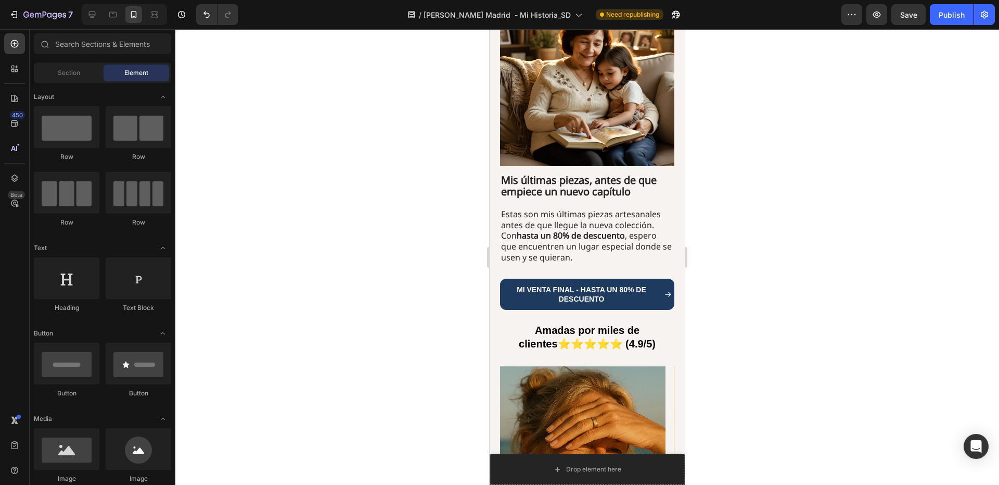
click at [733, 212] on div at bounding box center [587, 256] width 824 height 455
click at [606, 324] on strong "Amadas por miles de clientes⭐⭐⭐⭐⭐ (4.9/5)" at bounding box center [587, 336] width 137 height 25
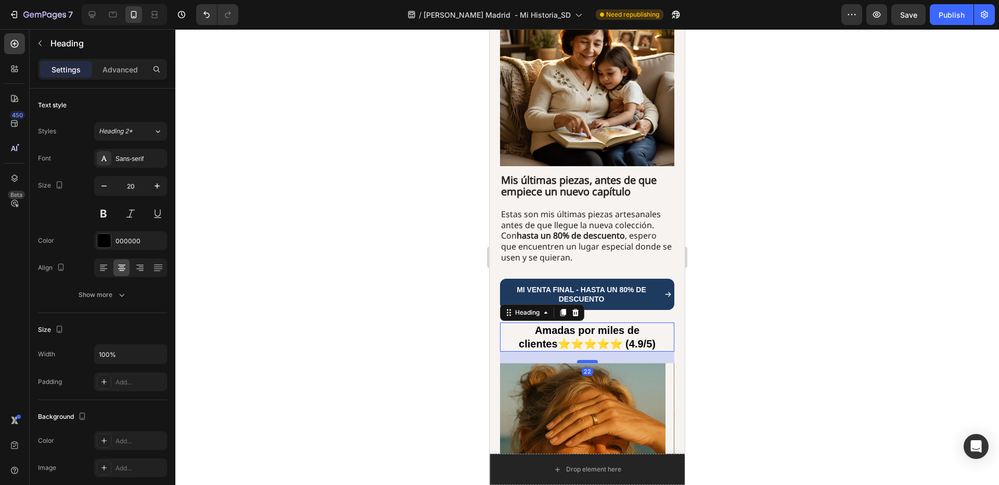
click at [585, 360] on div at bounding box center [587, 361] width 21 height 3
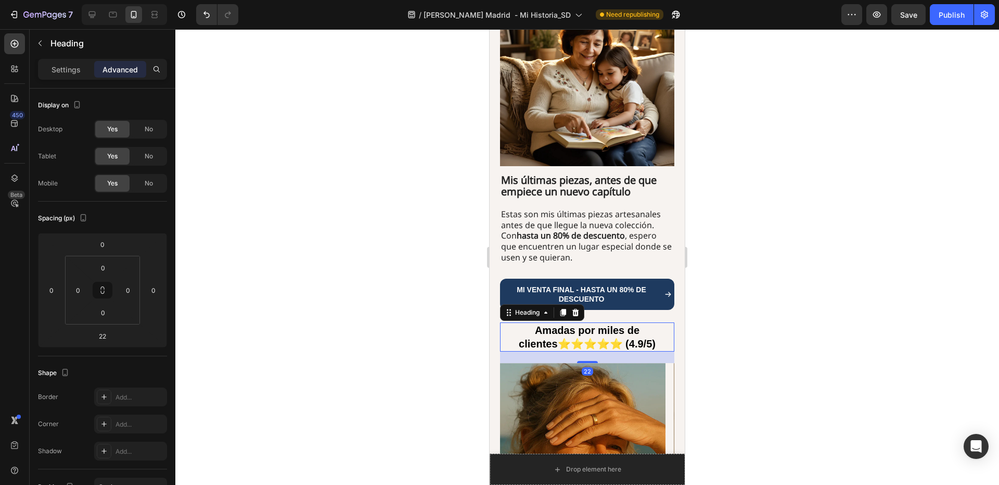
click at [717, 261] on div at bounding box center [587, 256] width 824 height 455
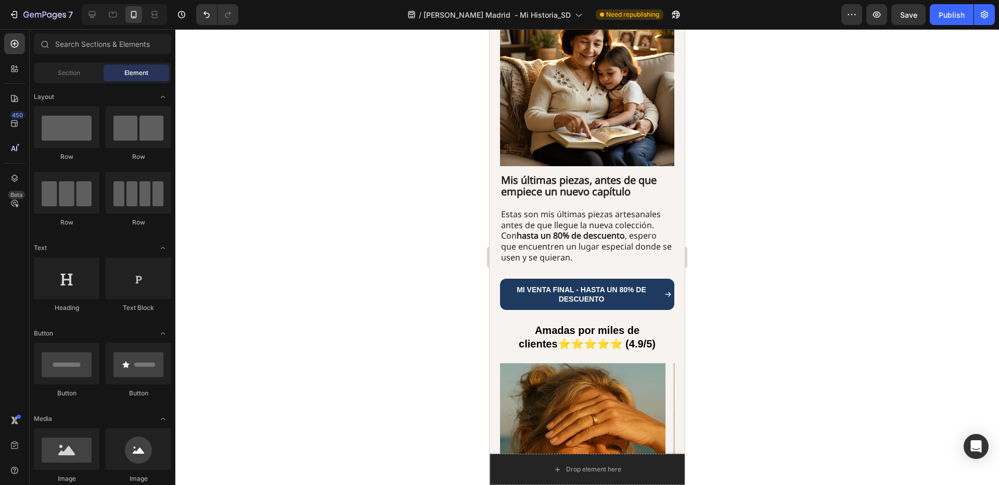
click at [717, 261] on div at bounding box center [587, 256] width 824 height 455
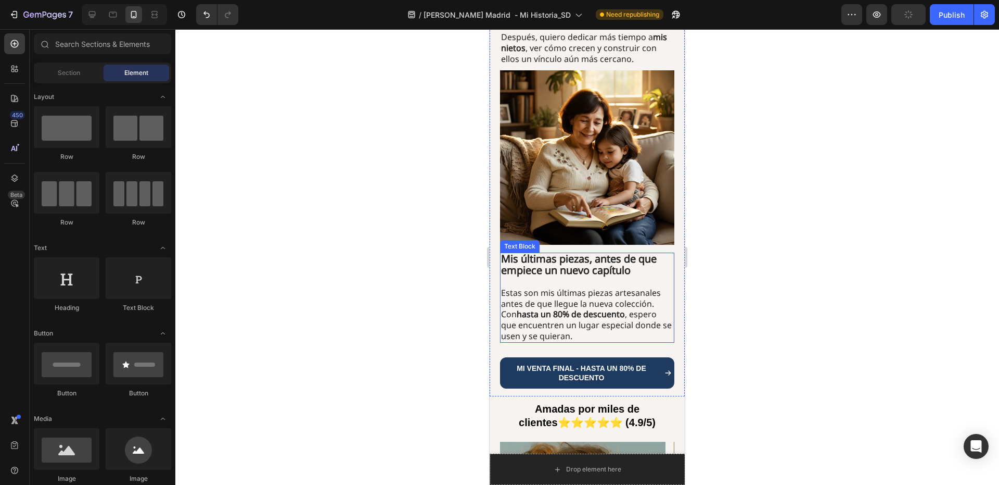
scroll to position [2516, 0]
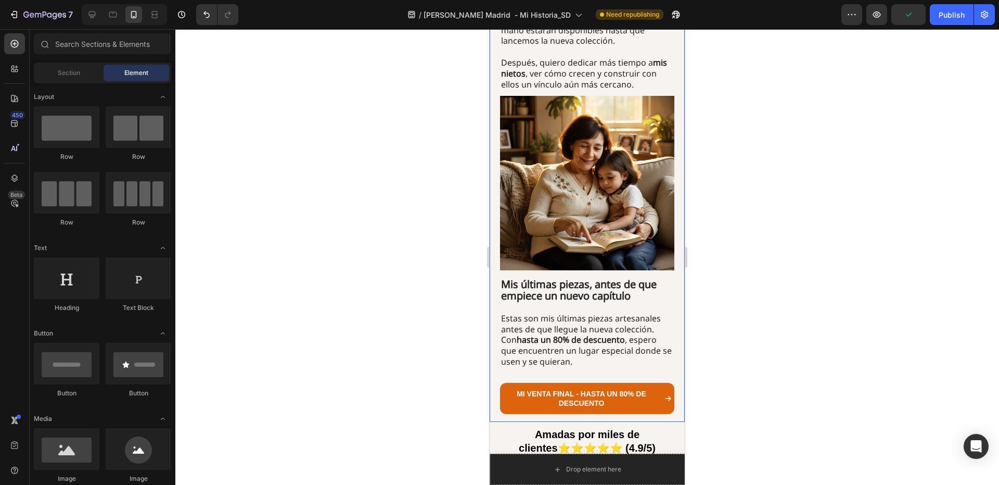
click at [604, 383] on link "MI VENTA FINAL - hasta un 80% de descuento" at bounding box center [587, 398] width 174 height 31
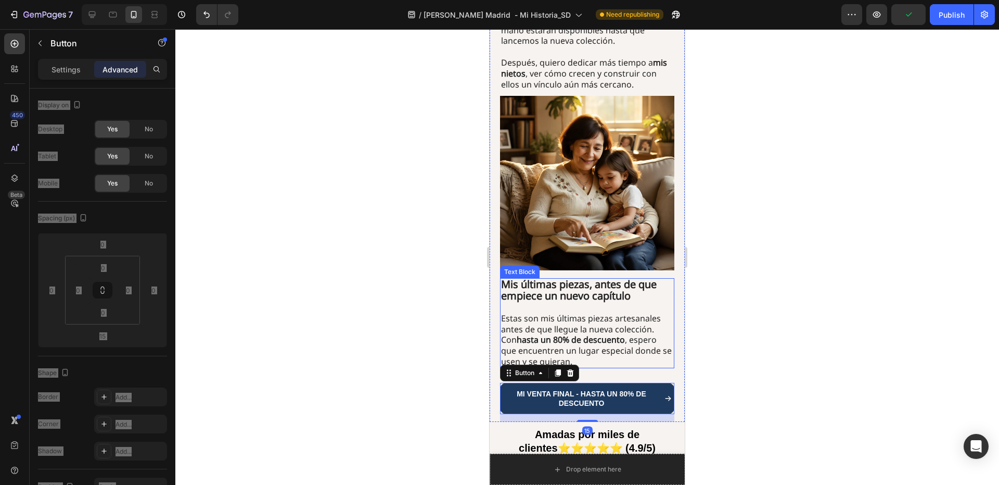
click at [593, 311] on div "Mis últimas piezas, antes de que empiece un nuevo capítulo Estas son mis última…" at bounding box center [587, 323] width 174 height 90
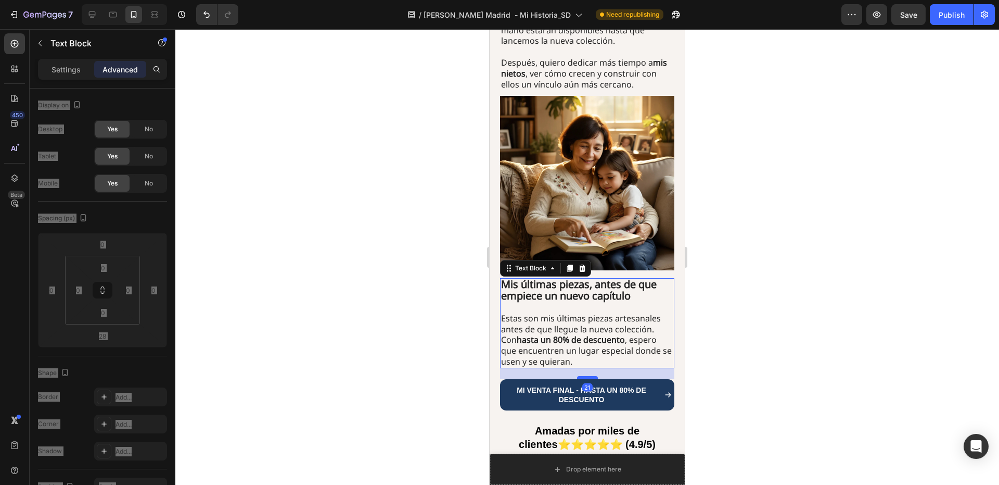
click at [590, 376] on div at bounding box center [587, 377] width 21 height 3
type input "19"
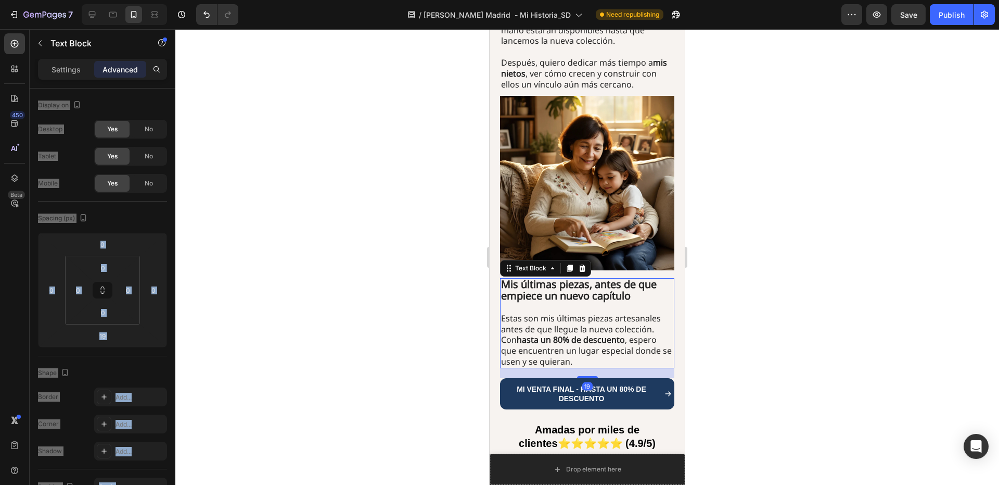
click at [717, 275] on div at bounding box center [587, 256] width 824 height 455
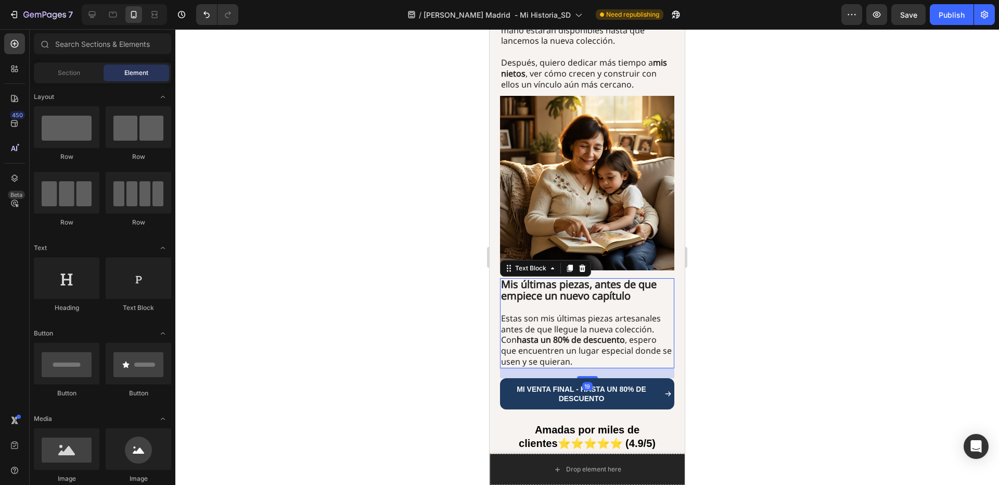
click at [717, 275] on div at bounding box center [587, 256] width 824 height 455
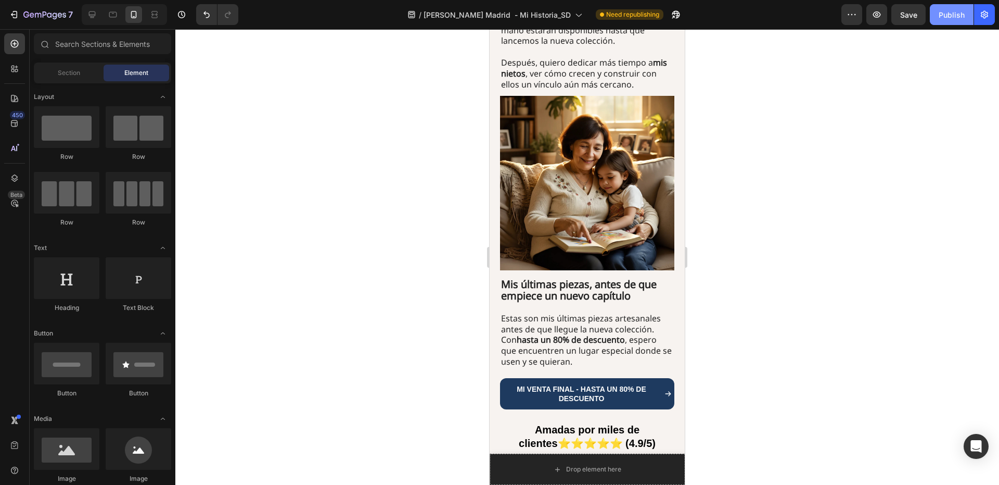
click at [960, 20] on div "Publish" at bounding box center [952, 14] width 26 height 11
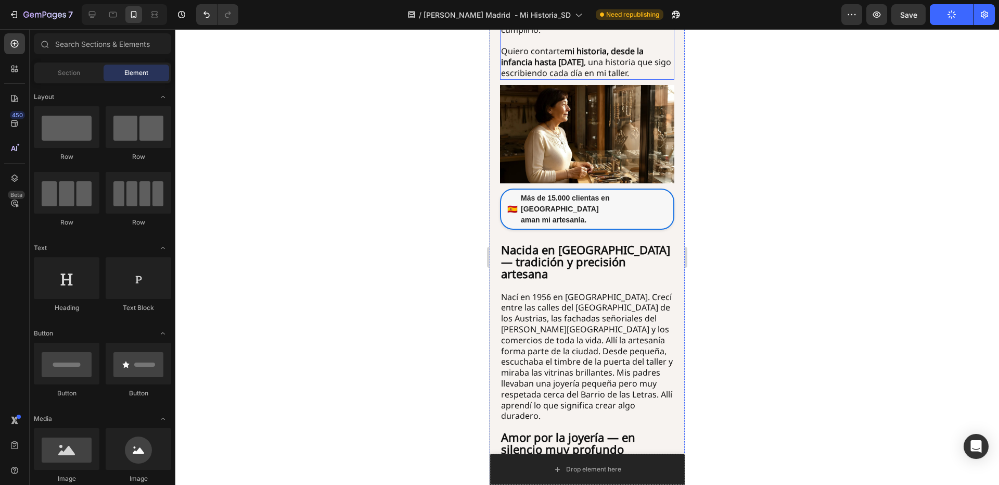
scroll to position [0, 0]
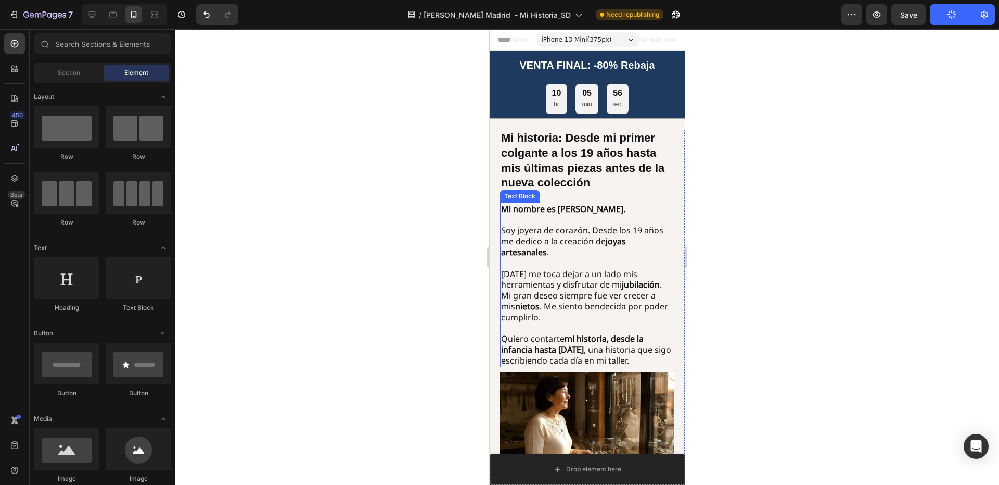
click at [609, 212] on strong "Mi nombre es Anastasia Madrid." at bounding box center [563, 208] width 124 height 11
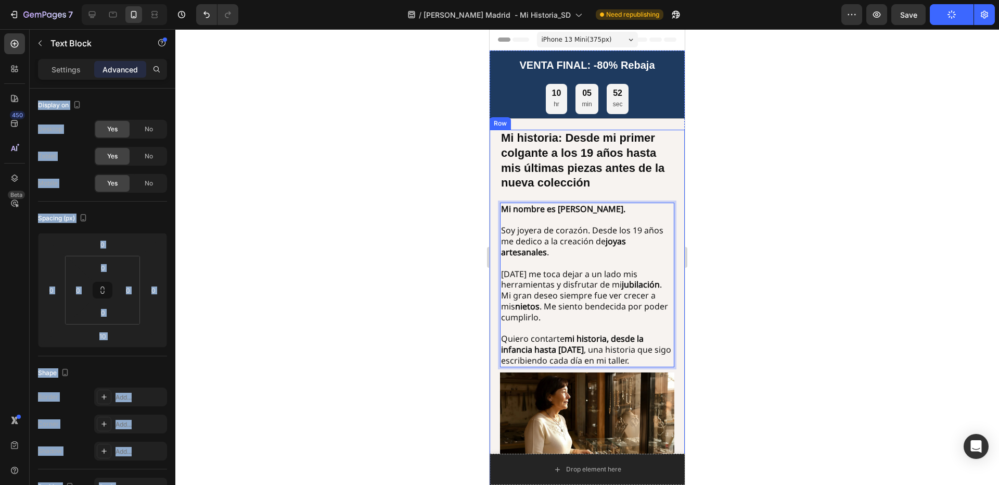
click at [777, 180] on div at bounding box center [587, 256] width 824 height 455
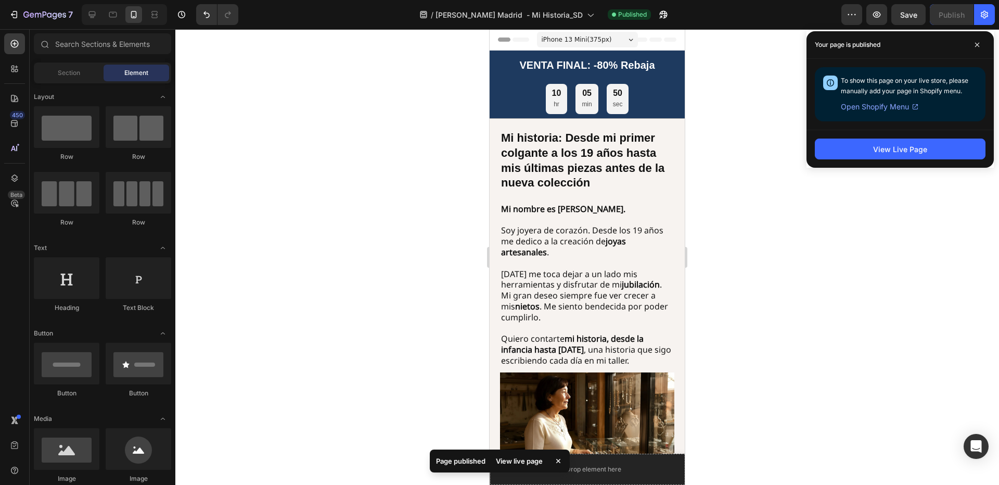
click at [775, 98] on div at bounding box center [587, 256] width 824 height 455
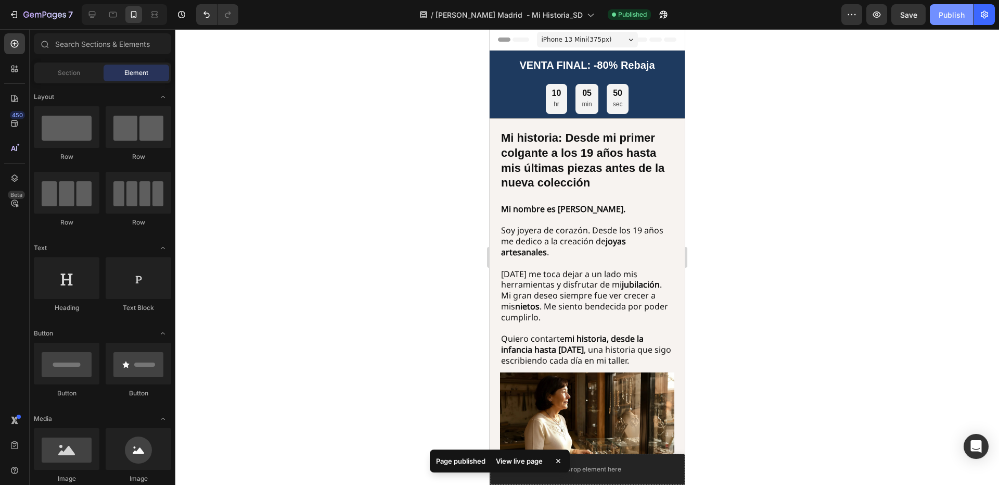
click at [950, 22] on button "Publish" at bounding box center [952, 14] width 44 height 21
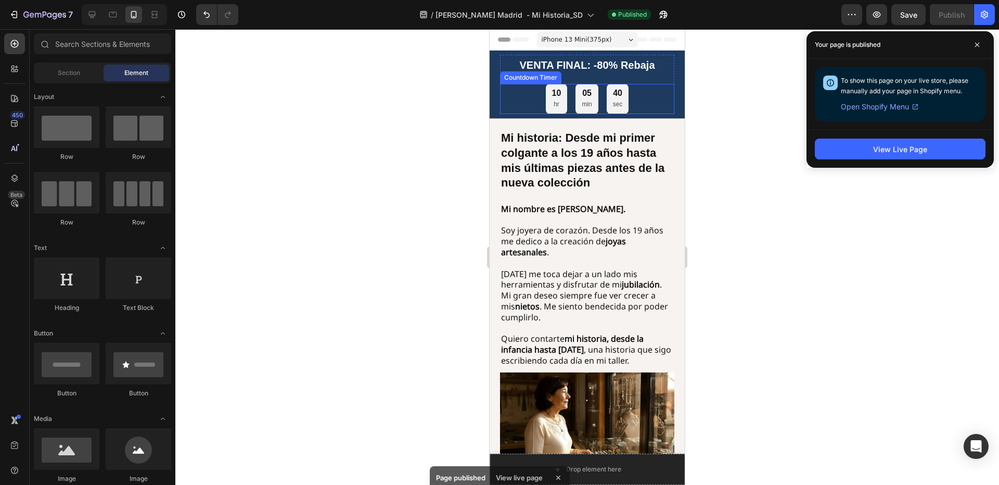
click at [576, 113] on div "05 min" at bounding box center [587, 99] width 22 height 30
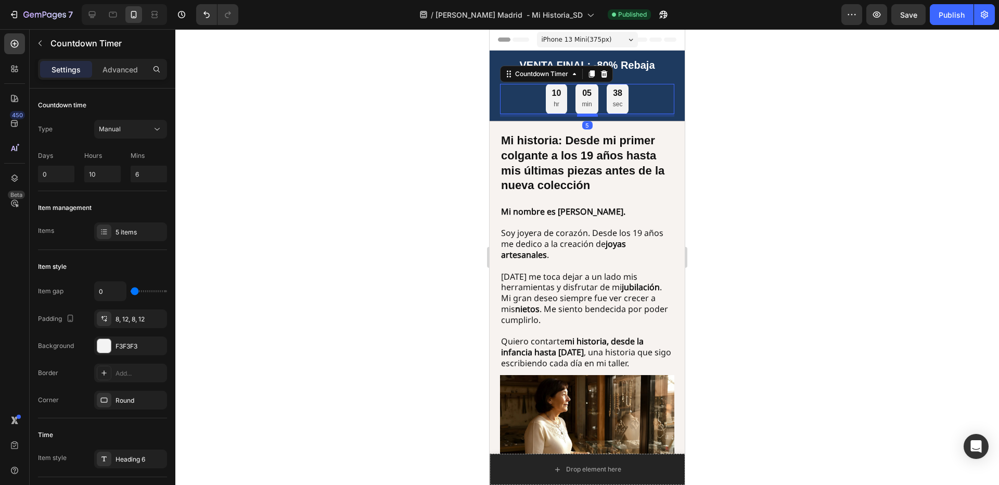
drag, startPoint x: 582, startPoint y: 113, endPoint x: 1193, endPoint y: 128, distance: 610.8
click at [584, 116] on div at bounding box center [587, 114] width 21 height 3
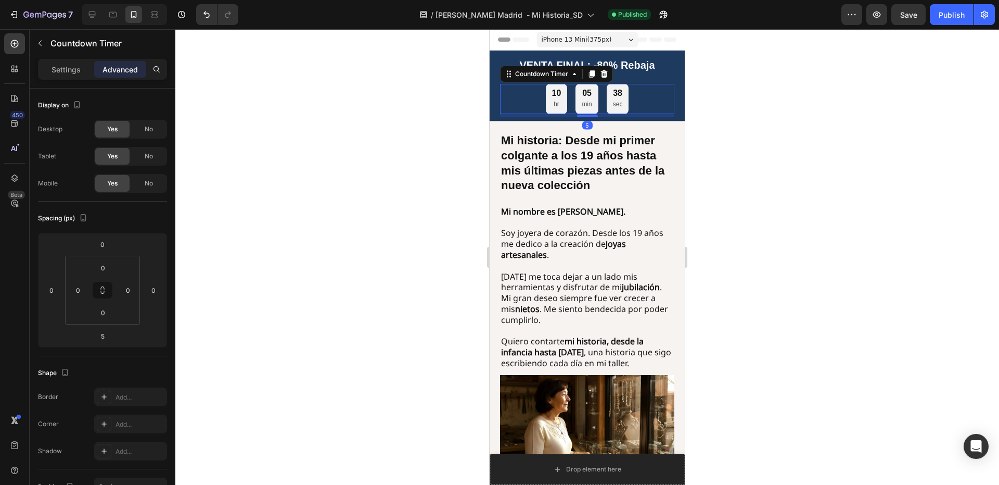
click at [717, 98] on div at bounding box center [587, 256] width 824 height 455
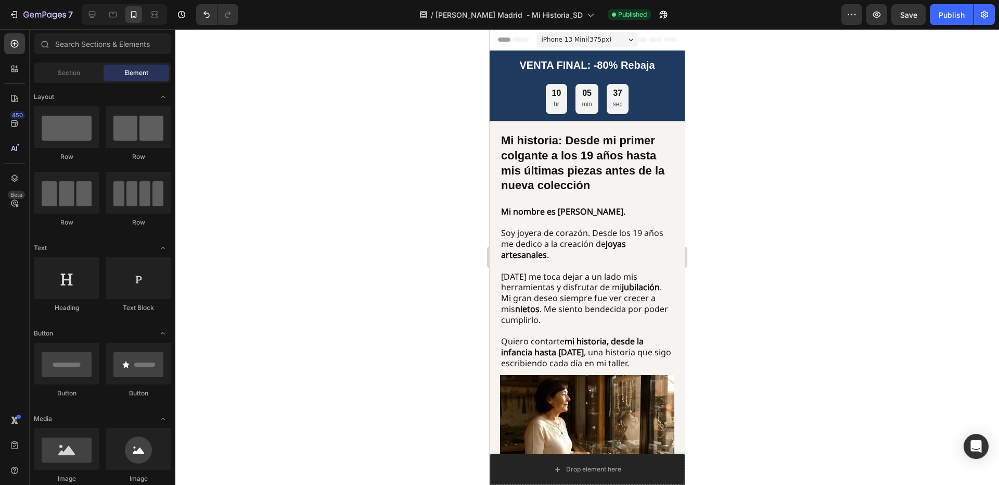
click at [717, 98] on div at bounding box center [587, 256] width 824 height 455
click at [946, 17] on div "Publish" at bounding box center [952, 14] width 26 height 11
click at [590, 190] on strong "Mi historia: Desde mi primer colgante a los 19 años hasta mis últimas piezas an…" at bounding box center [582, 163] width 163 height 58
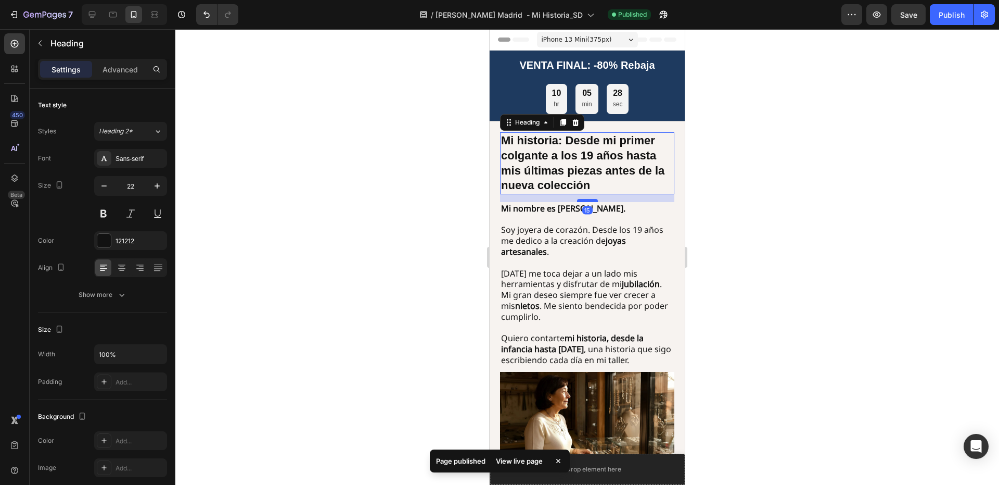
click at [584, 200] on div at bounding box center [587, 200] width 21 height 3
click at [714, 174] on div at bounding box center [587, 256] width 824 height 455
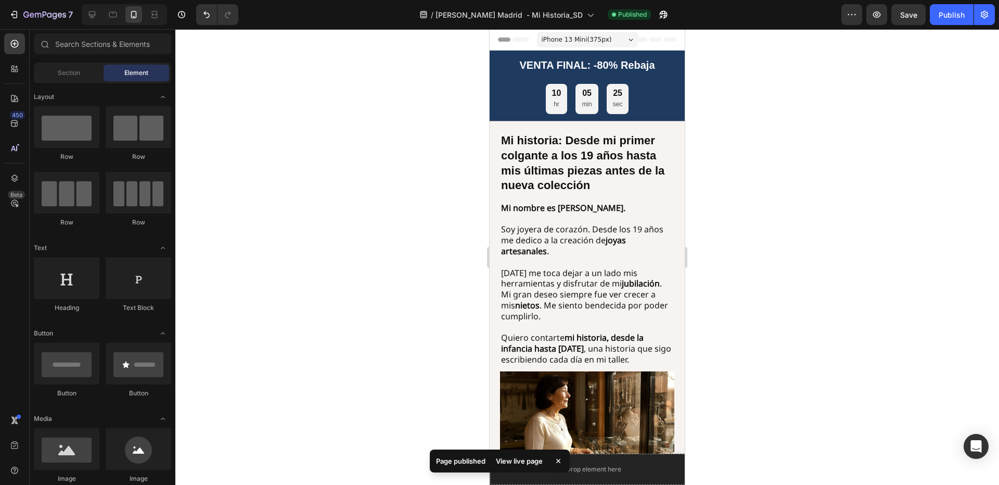
click at [806, 156] on div at bounding box center [587, 256] width 824 height 455
click at [951, 12] on div "Publish" at bounding box center [952, 14] width 26 height 11
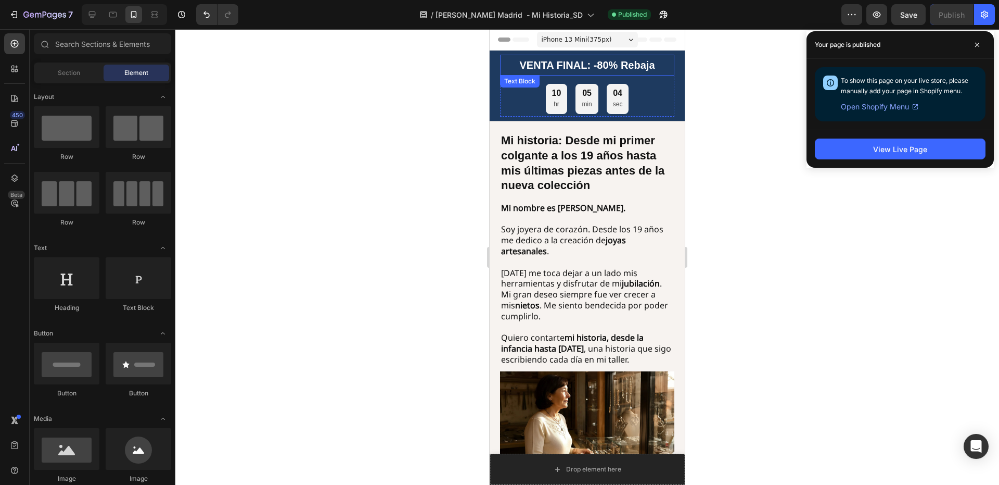
click at [625, 67] on strong "VENTA FINAL: -80% Rebaja" at bounding box center [587, 64] width 135 height 11
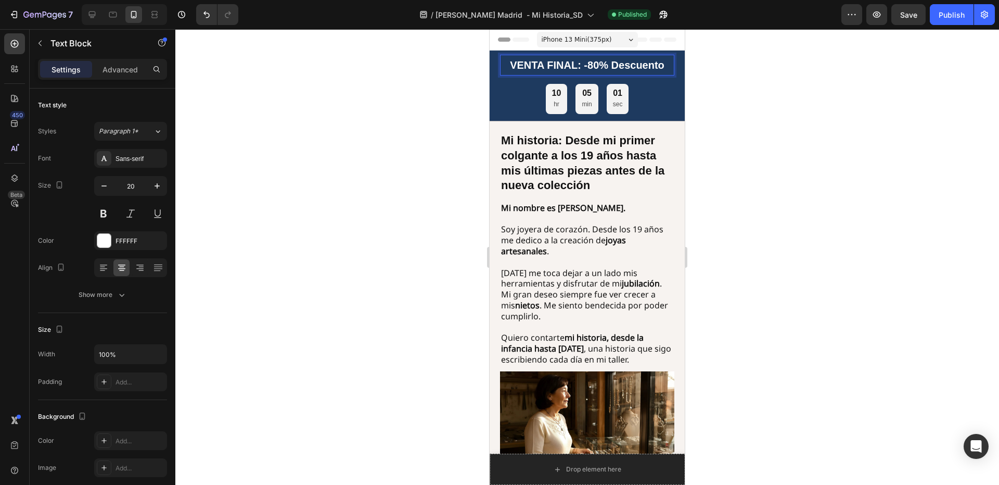
click at [753, 103] on div at bounding box center [587, 256] width 824 height 455
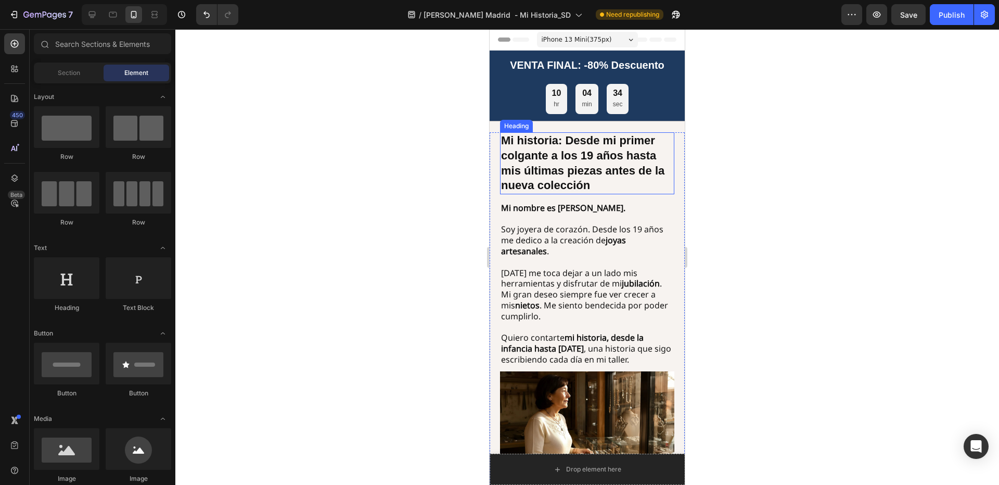
click at [585, 192] on strong "Mi historia: Desde mi primer colgante a los 19 años hasta mis últimas piezas an…" at bounding box center [582, 163] width 163 height 58
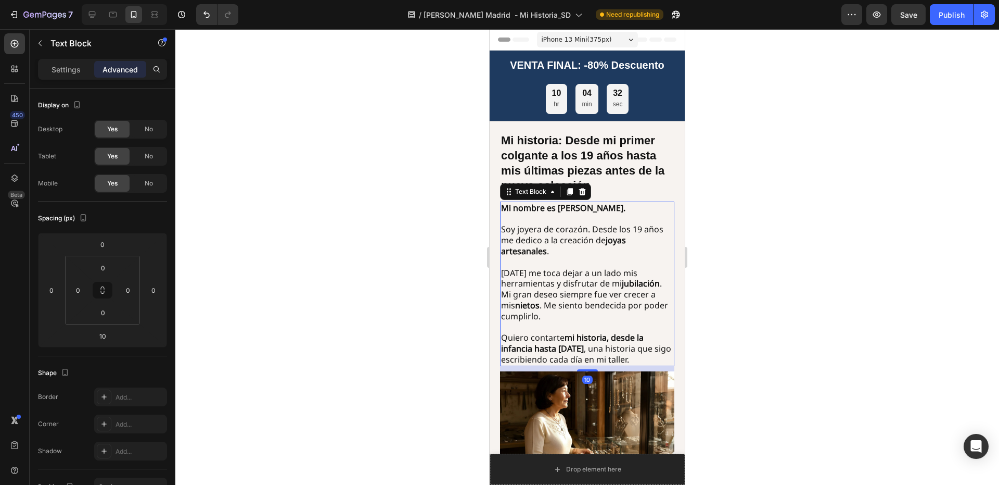
click at [594, 191] on strong "Mi historia: Desde mi primer colgante a los 19 años hasta mis últimas piezas an…" at bounding box center [582, 163] width 163 height 58
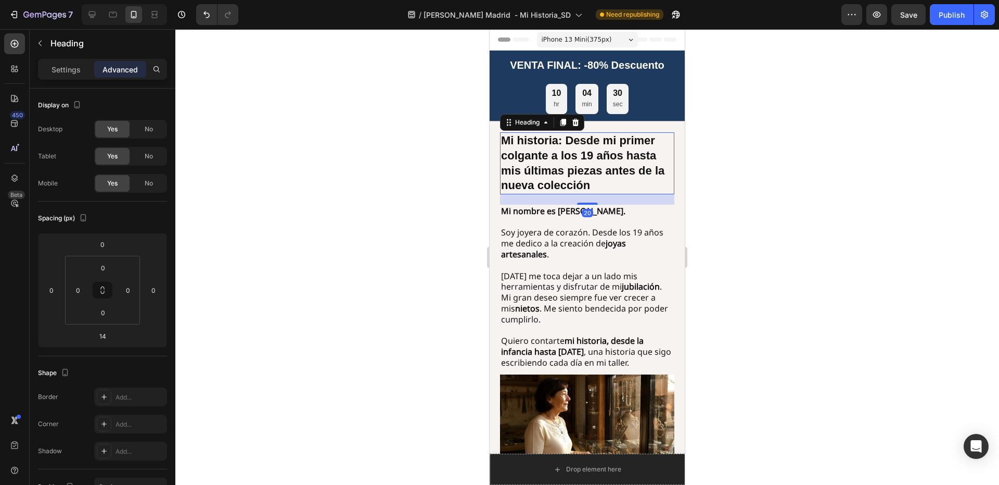
click at [591, 204] on div at bounding box center [587, 203] width 21 height 2
type input "20"
click at [728, 175] on div at bounding box center [587, 256] width 824 height 455
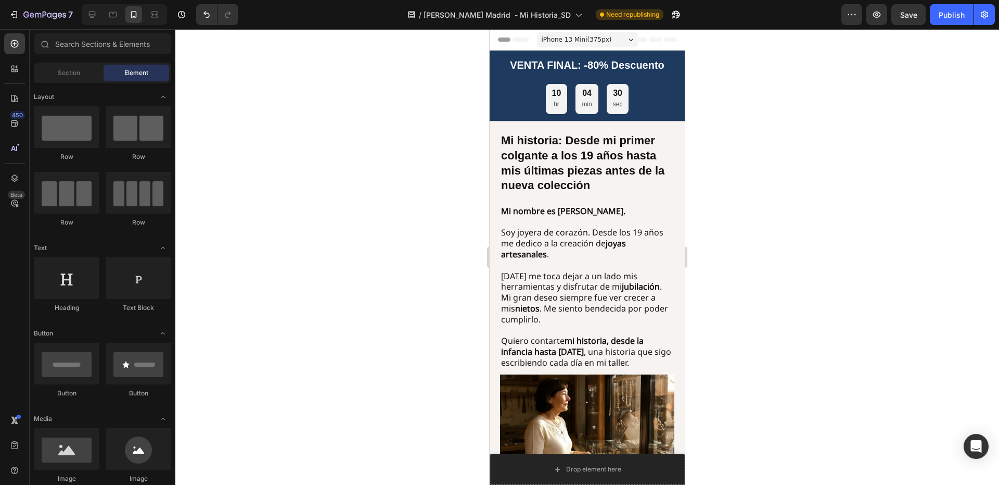
click at [726, 176] on div at bounding box center [587, 256] width 824 height 455
click at [957, 14] on div "Publish" at bounding box center [952, 14] width 26 height 11
